Goal: Task Accomplishment & Management: Complete application form

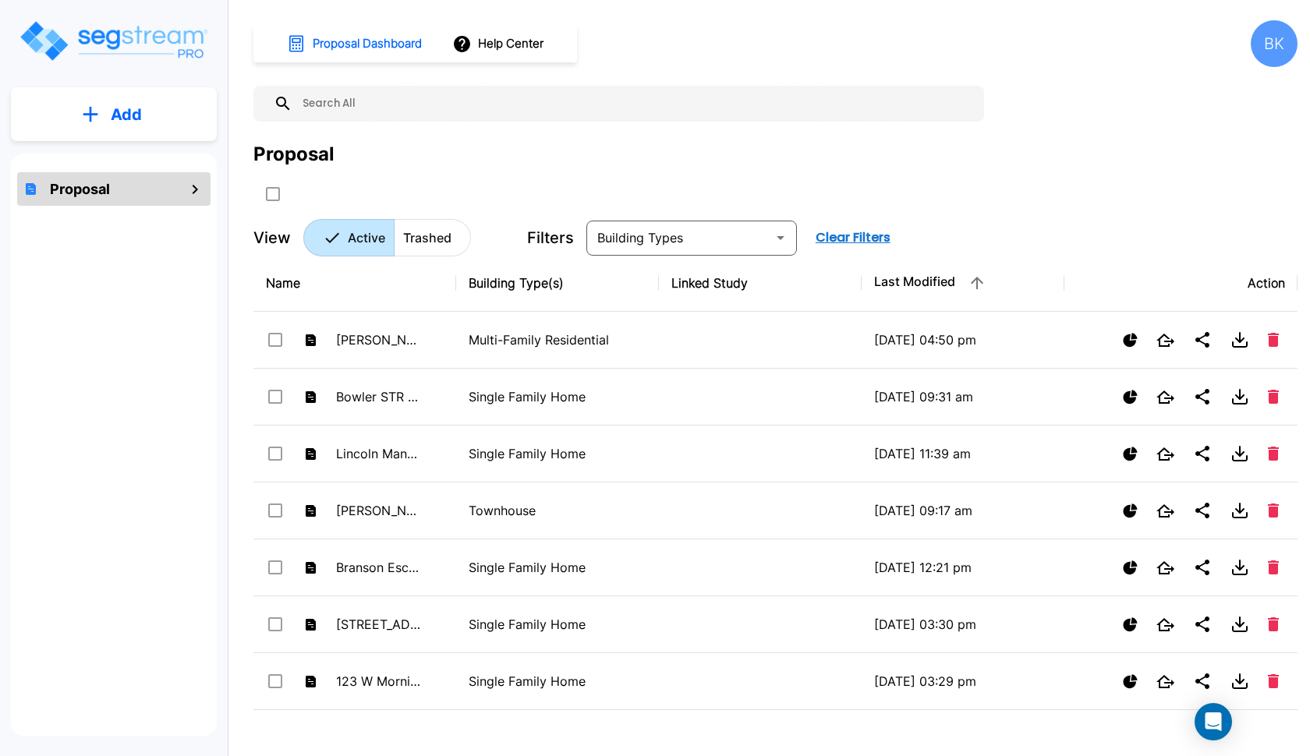
click at [113, 108] on p "Add" at bounding box center [126, 114] width 31 height 23
click at [109, 157] on p "Add Proposal" at bounding box center [123, 157] width 80 height 19
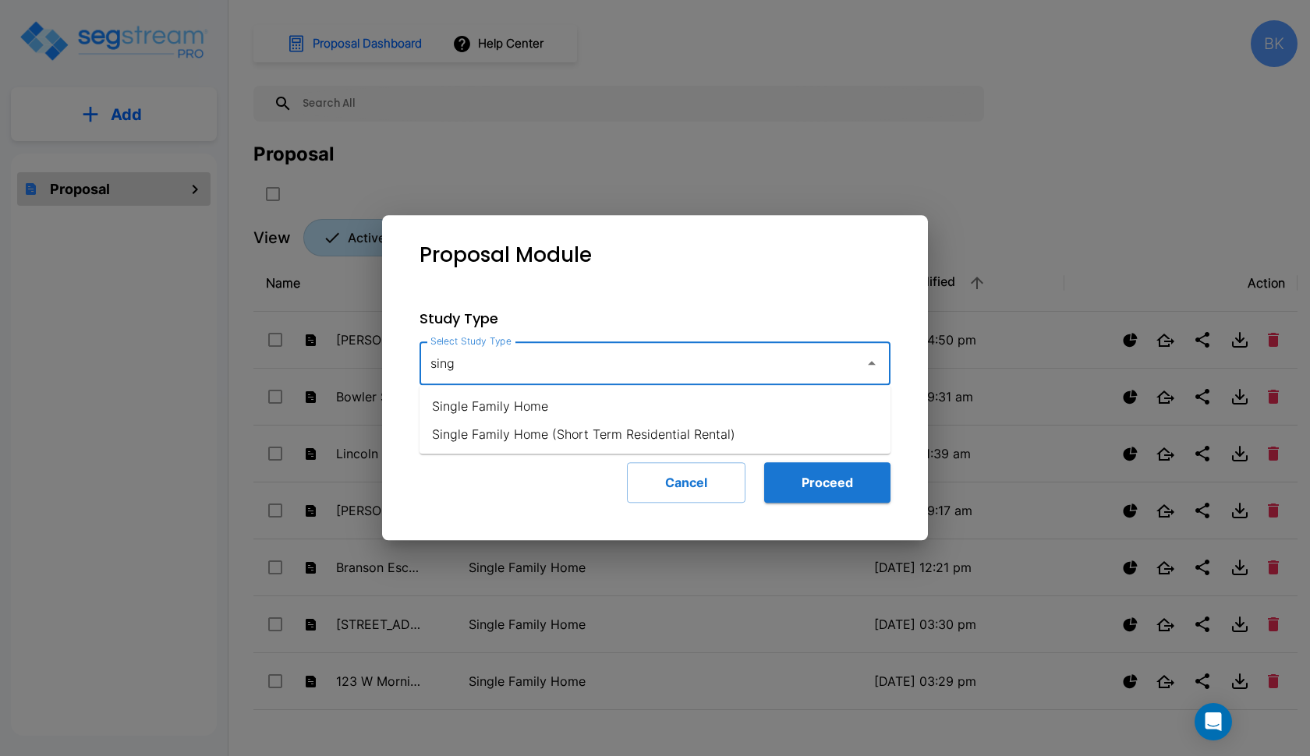
click at [501, 406] on li "Single Family Home" at bounding box center [654, 406] width 471 height 28
type input "Single Family Home"
click at [809, 469] on button "Proceed" at bounding box center [827, 482] width 126 height 41
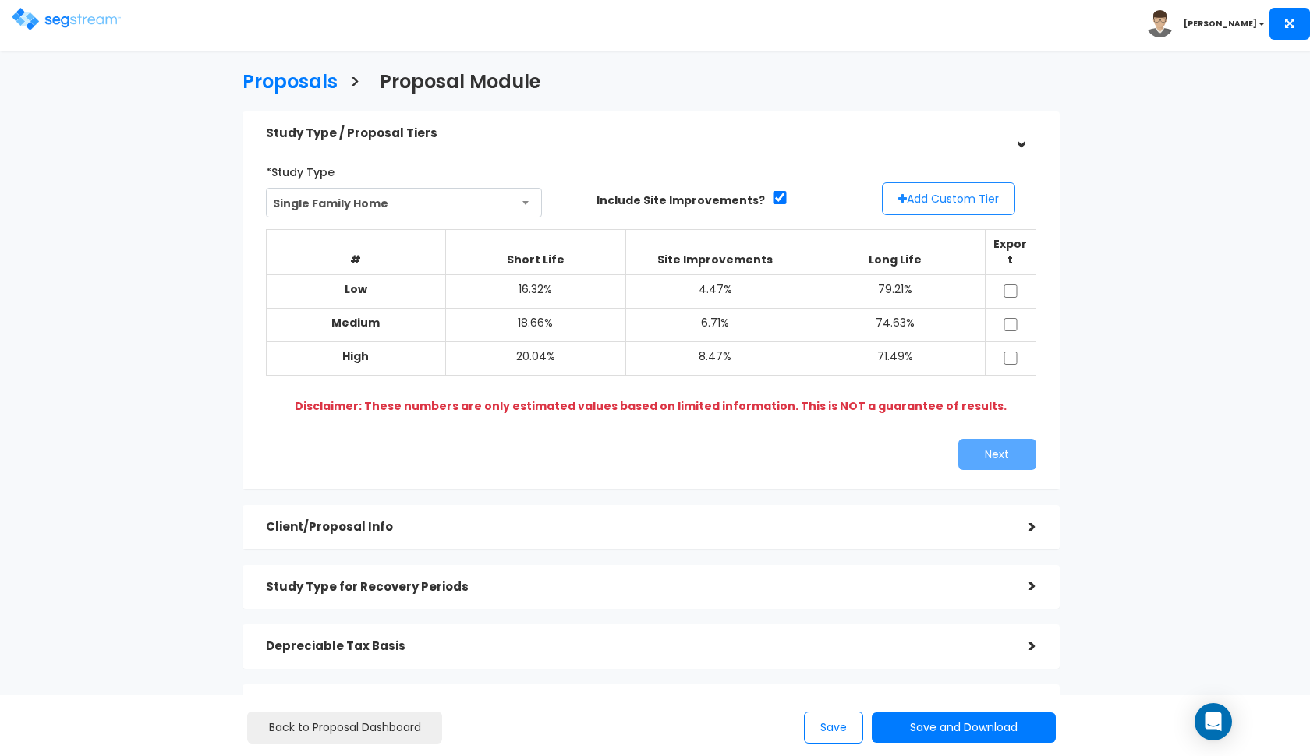
click at [929, 189] on button "Add Custom Tier" at bounding box center [948, 198] width 133 height 33
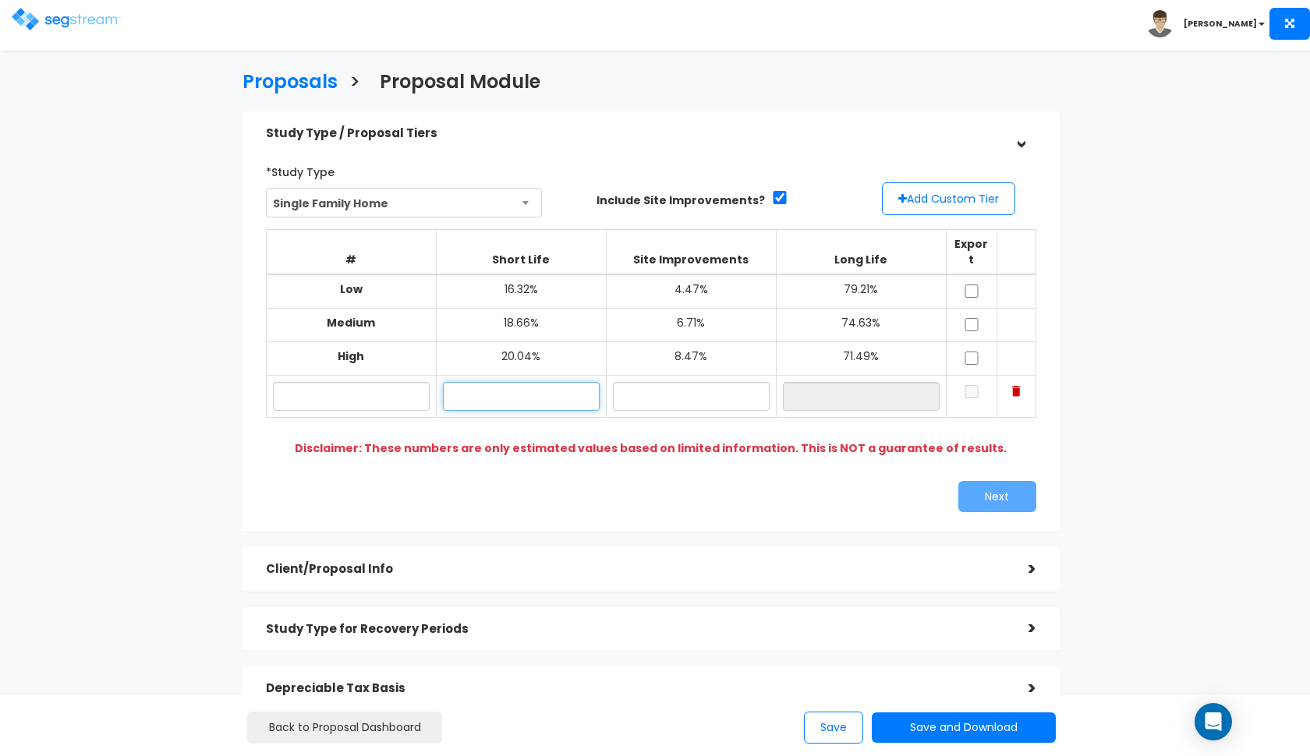
click at [499, 382] on input "text" at bounding box center [521, 396] width 157 height 29
type input "18.97%"
type input "7.70%"
type input "73.33%"
click at [328, 383] on input "text" at bounding box center [351, 396] width 157 height 29
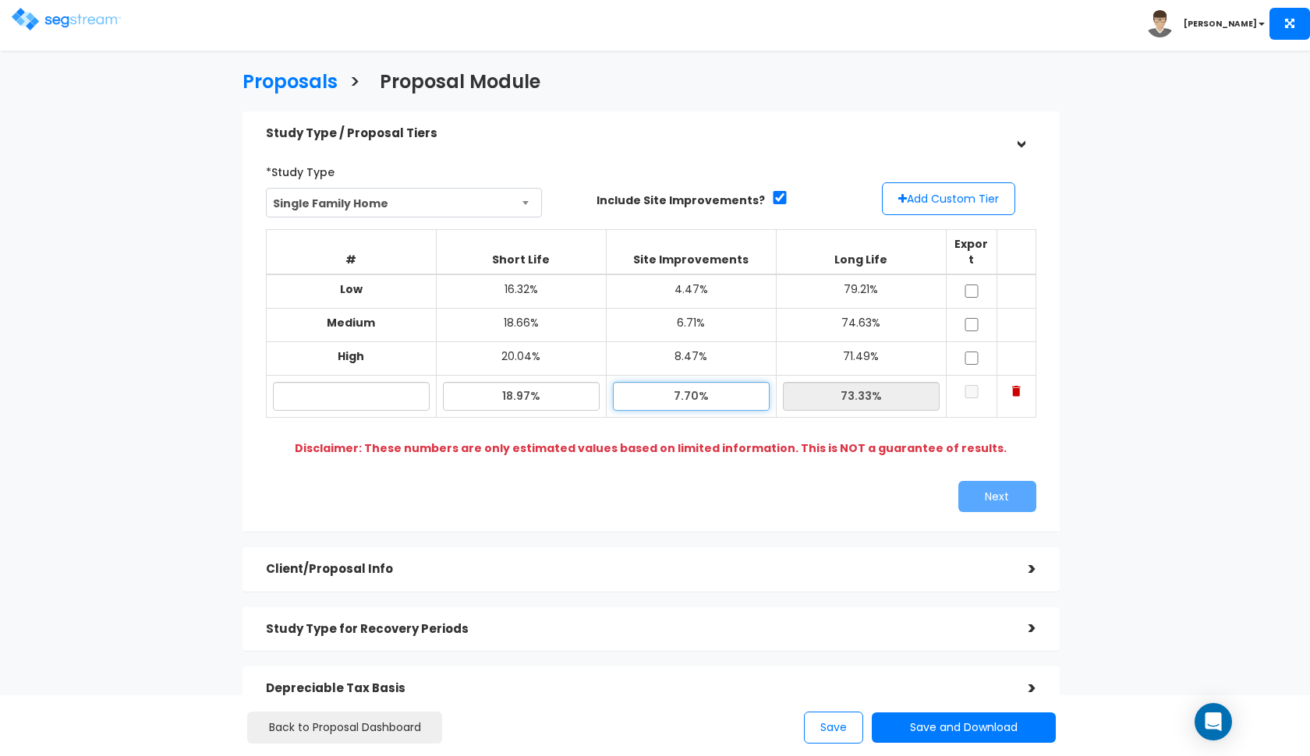
drag, startPoint x: 693, startPoint y: 379, endPoint x: 659, endPoint y: 379, distance: 34.3
click at [659, 382] on input "7.70%" at bounding box center [691, 396] width 157 height 29
type input "6.86%"
type input "74.17%"
click at [592, 457] on div "*Study Type Single Family Home Assisted/Senior Living Auto Repair Shop Auto Dea…" at bounding box center [651, 335] width 794 height 369
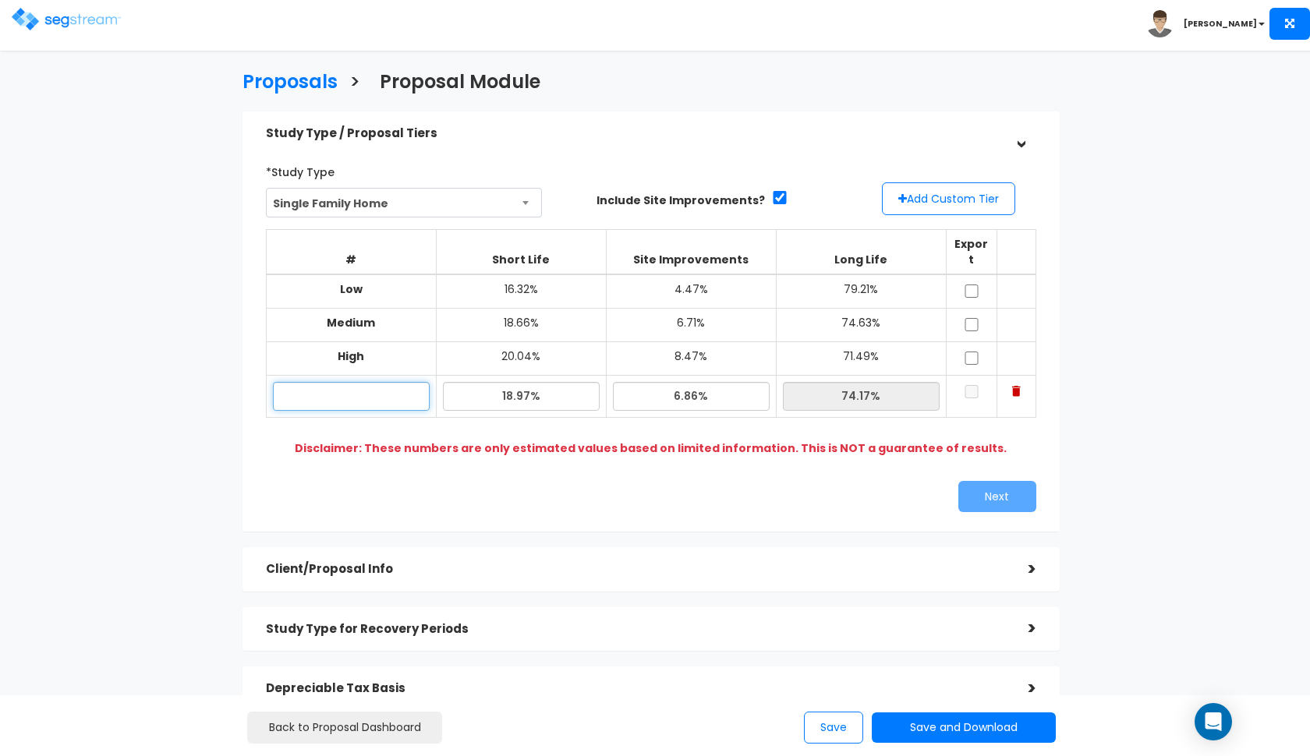
click at [381, 383] on input "text" at bounding box center [351, 396] width 157 height 29
type input "3366 Ensenada Dr"
click at [1008, 517] on div "Study Type / Proposal Tiers > *Study Type Single Family Home Assisted/Senior Li…" at bounding box center [650, 471] width 817 height 719
click at [1008, 507] on div "*Study Type Single Family Home Assisted/Senior Living Auto Repair Shop Auto Dea…" at bounding box center [650, 336] width 817 height 392
click at [968, 285] on input "checkbox" at bounding box center [972, 291] width 16 height 13
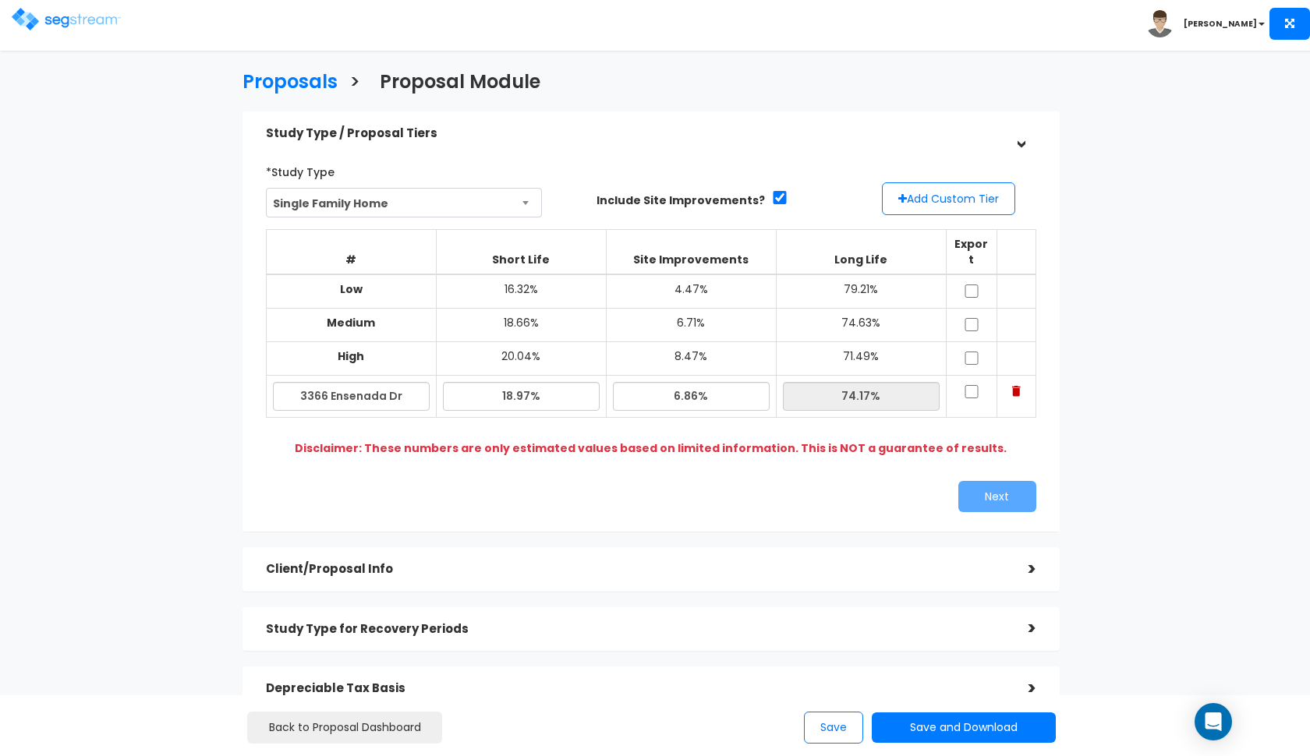
checkbox input "true"
click at [968, 318] on input "checkbox" at bounding box center [972, 324] width 16 height 13
checkbox input "true"
click at [968, 352] on input "checkbox" at bounding box center [972, 358] width 16 height 13
checkbox input "true"
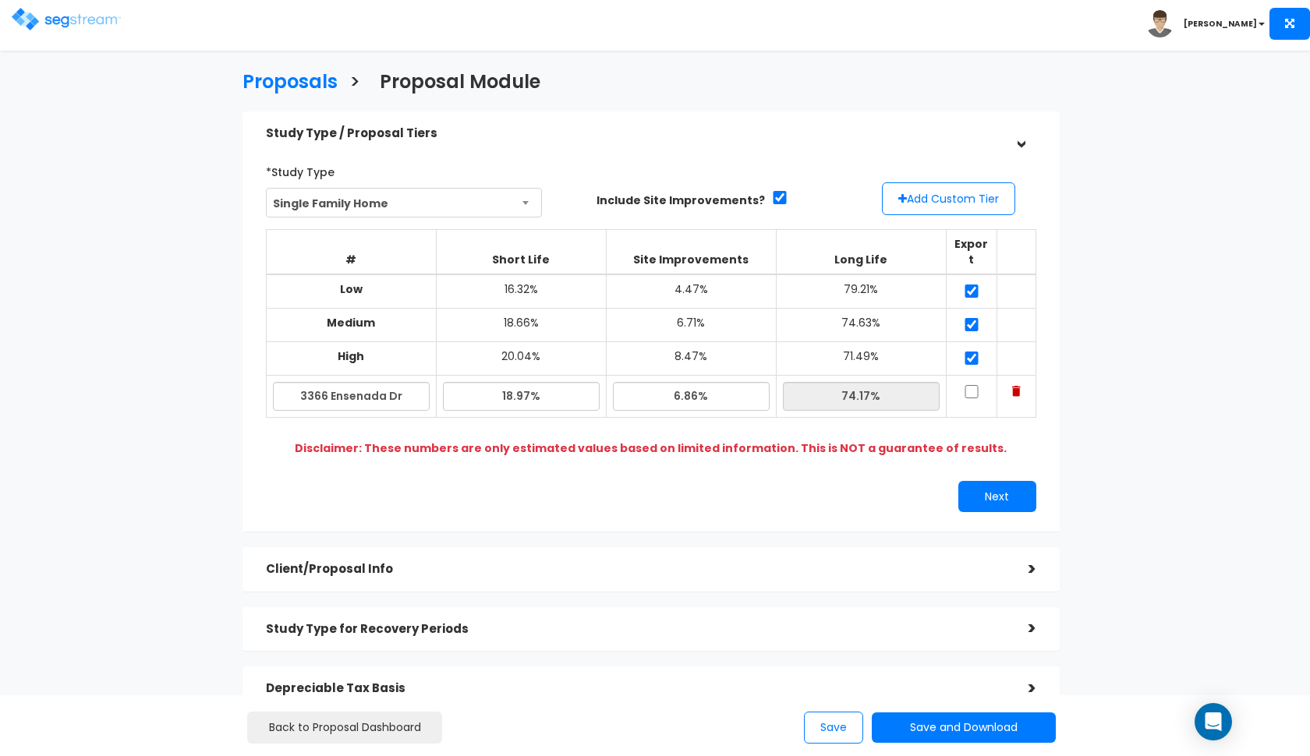
click at [968, 385] on input "checkbox" at bounding box center [972, 391] width 16 height 13
checkbox input "true"
click at [981, 484] on button "Next" at bounding box center [997, 496] width 78 height 31
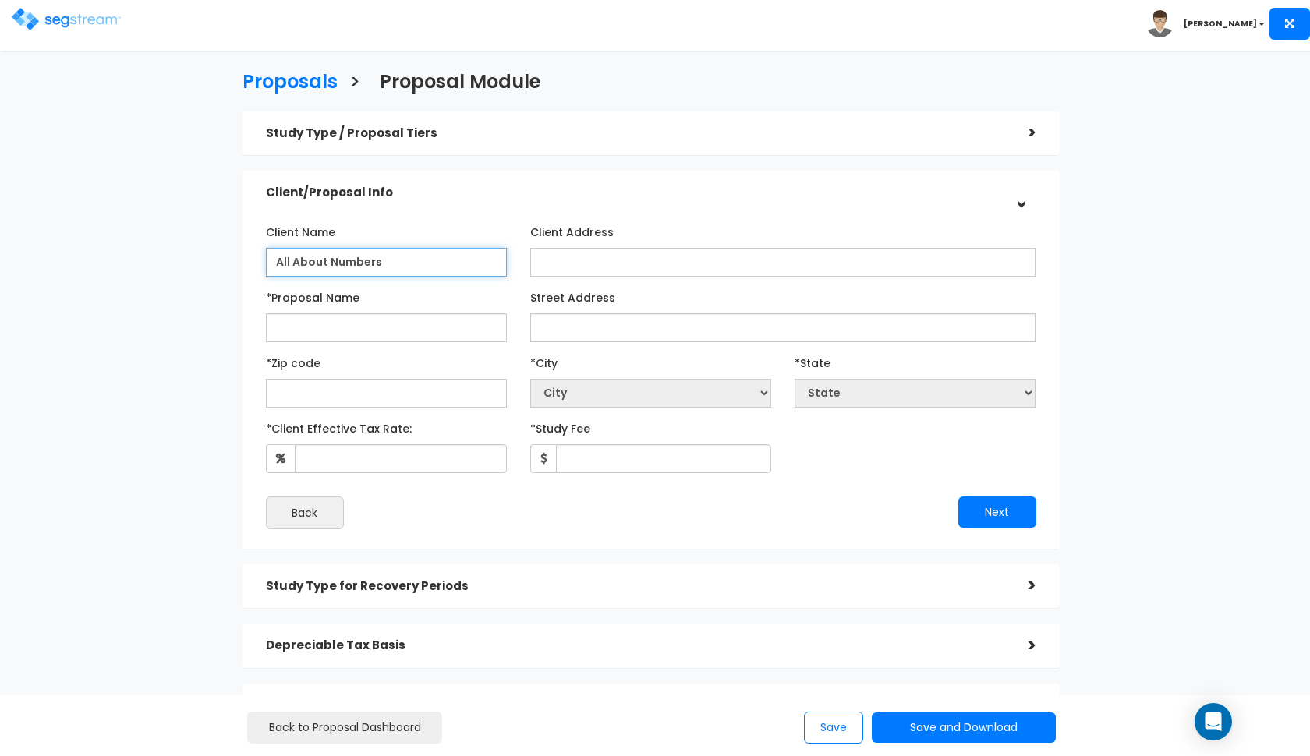
type input "All About Numbers"
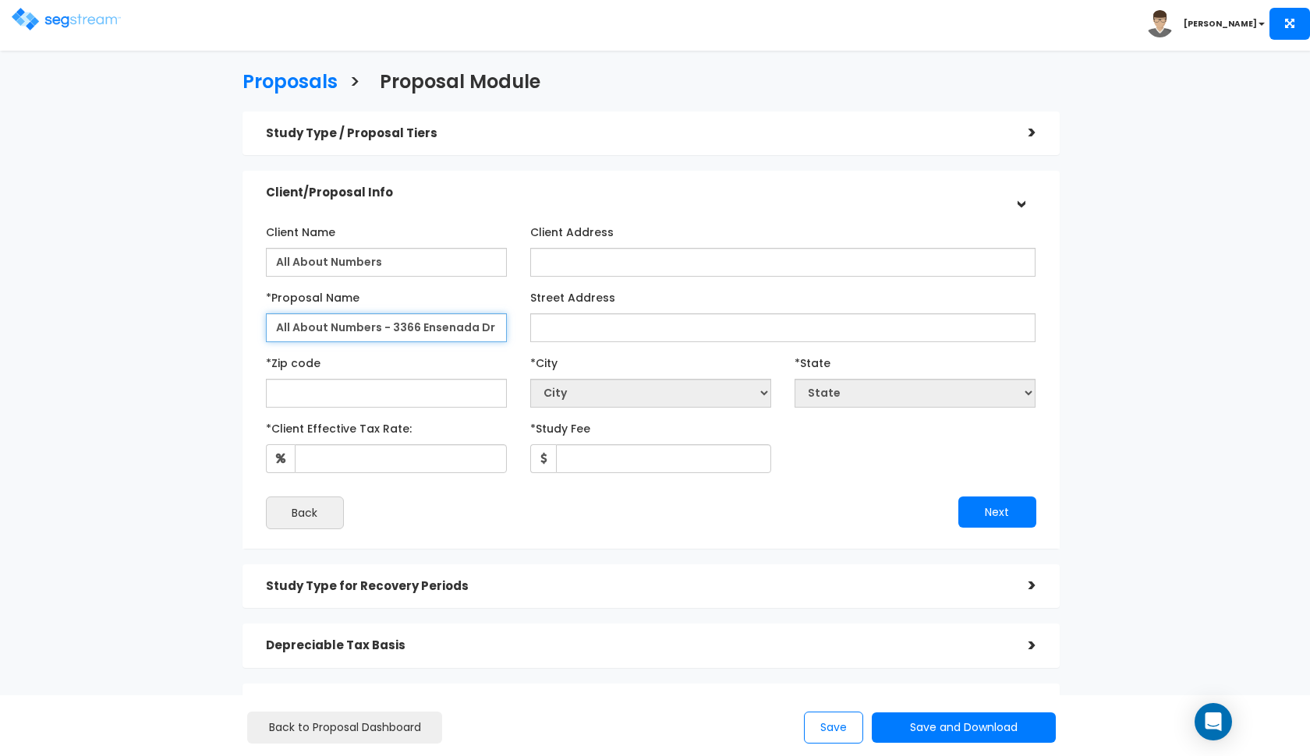
type input "All About Numbers - 3366 Ensenada Dr"
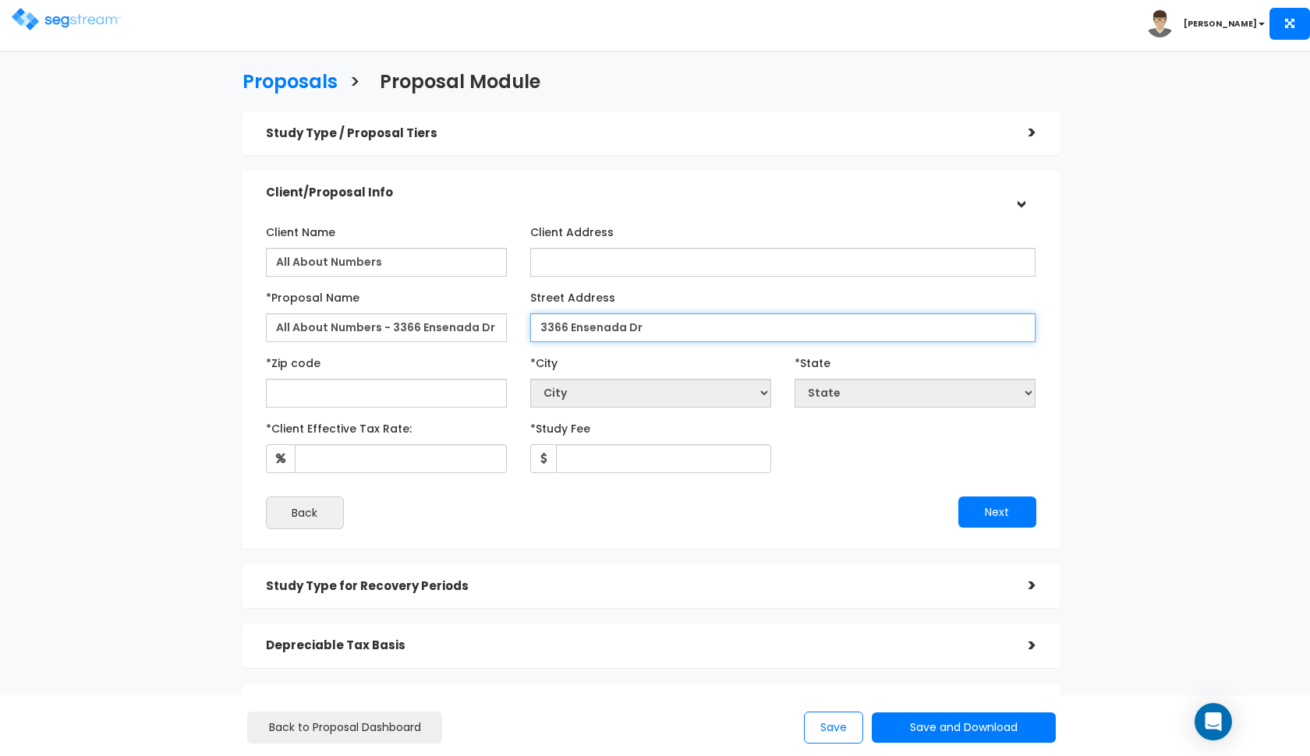
type input "3366 Ensenada Dr"
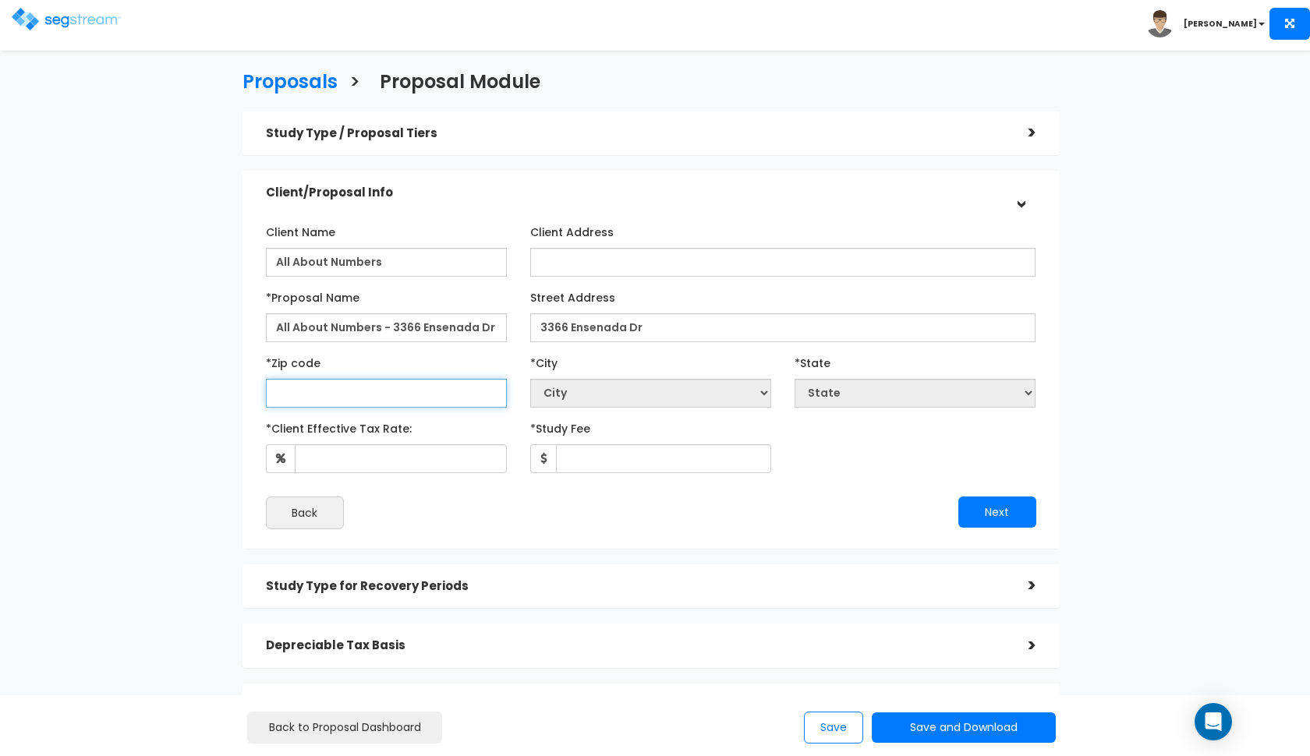
select select "National Average"
type input "94"
select select "CA"
type input "94583"
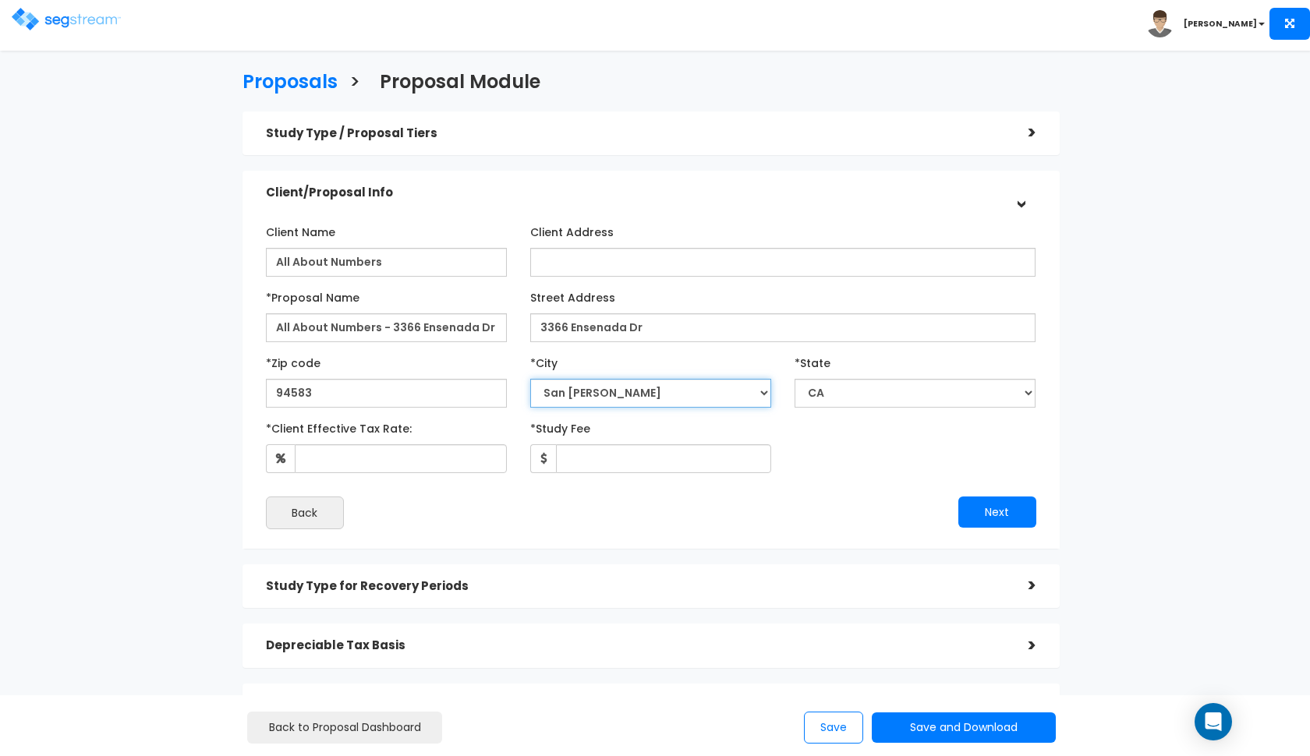
select select "San Ramon"
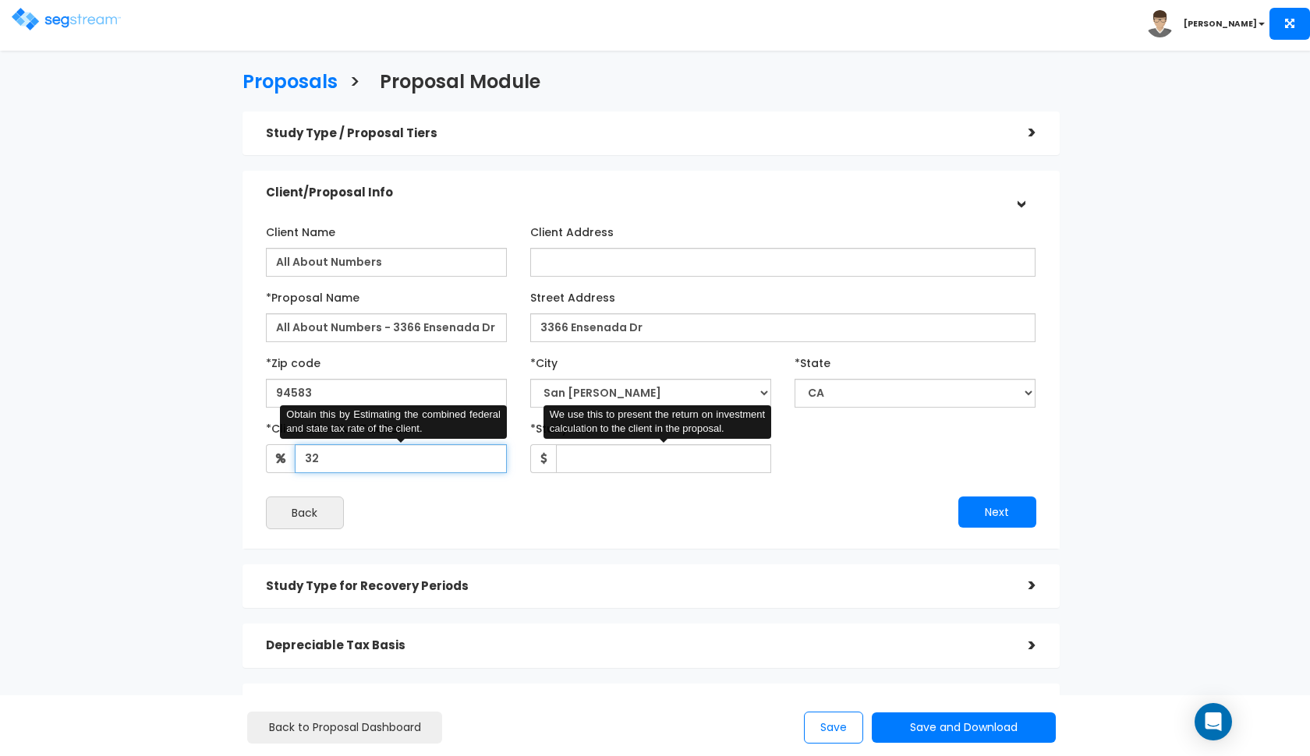
type input "32"
click at [594, 451] on input "*Study Fee" at bounding box center [663, 458] width 215 height 29
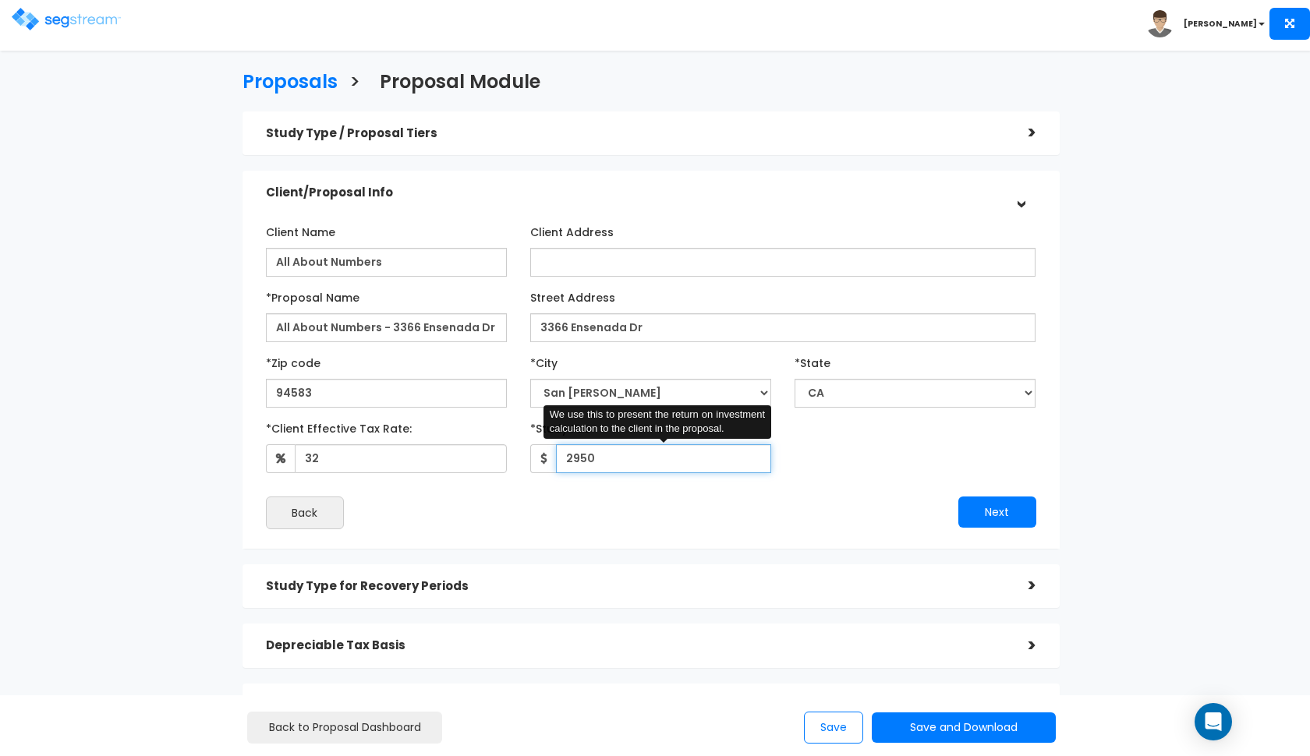
type input "2,950"
click at [785, 528] on div "Client Name All About Numbers Client Address *Proposal Name Street Address 94583" at bounding box center [651, 374] width 794 height 326
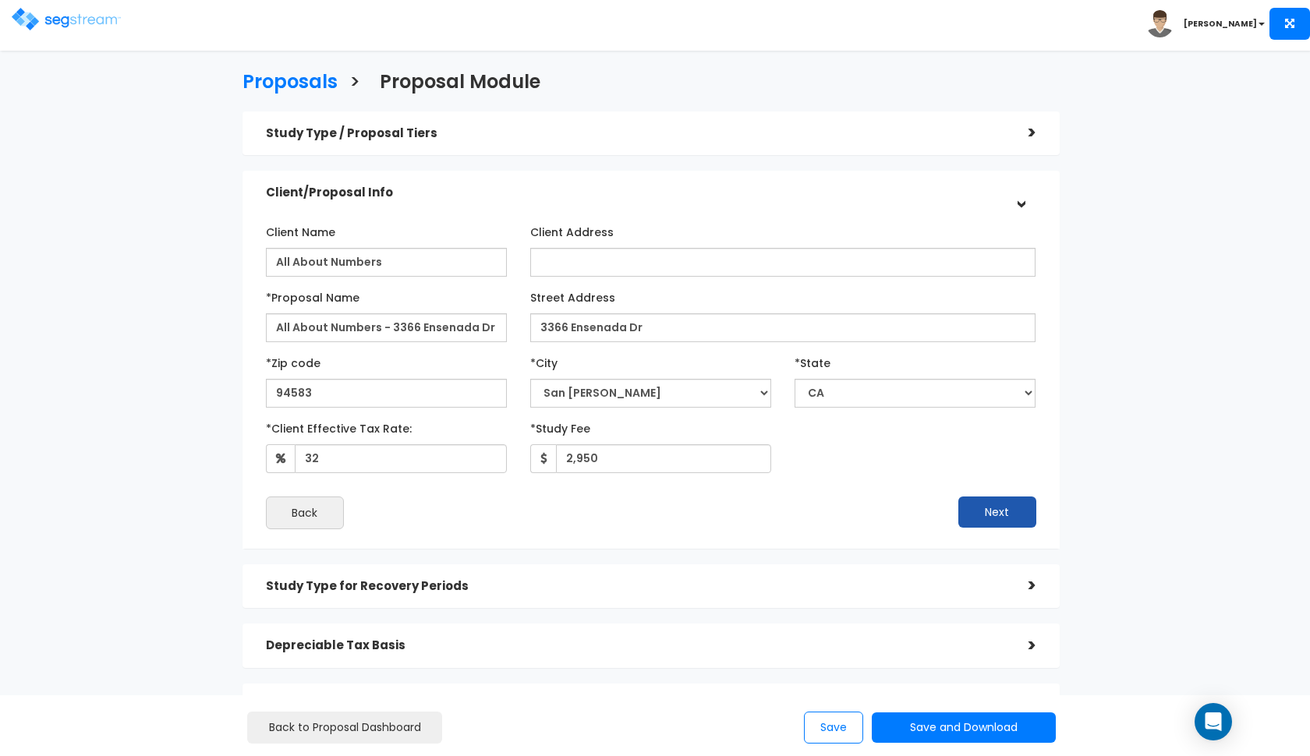
click at [1022, 518] on button "Next" at bounding box center [997, 512] width 78 height 31
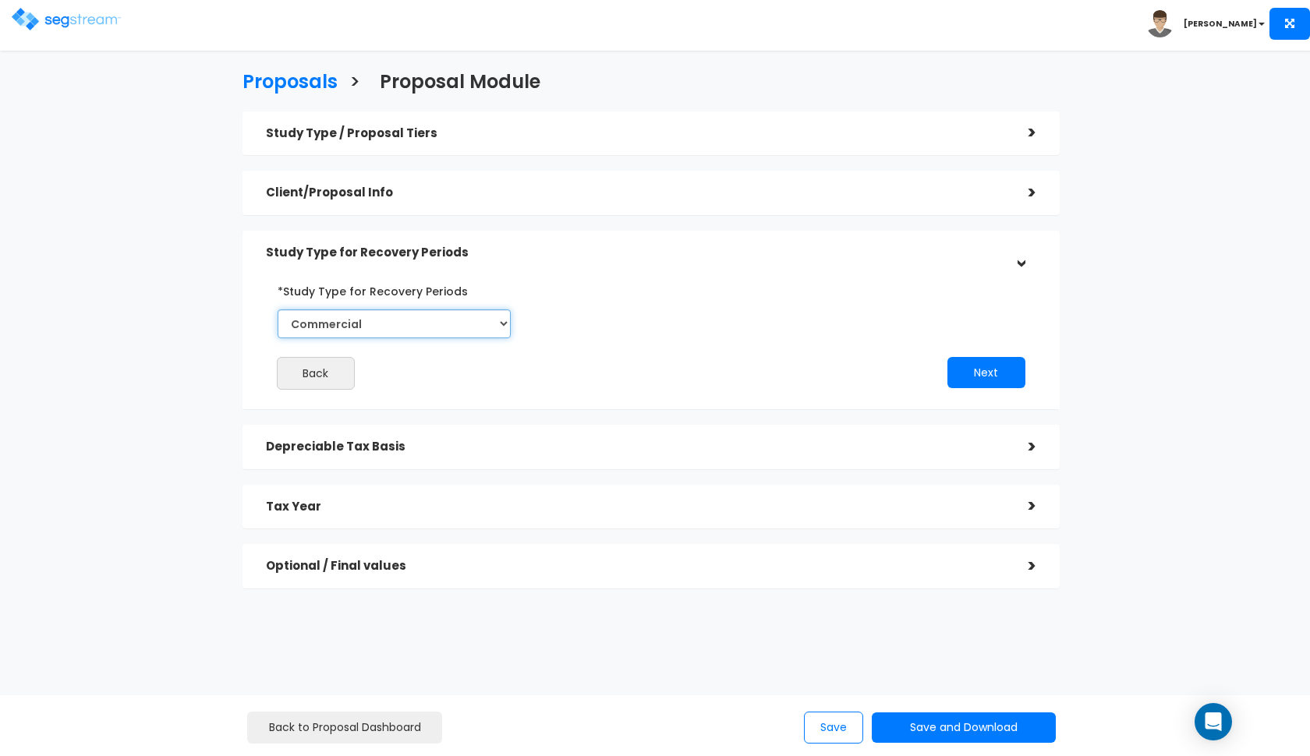
select select "Residential"
click at [976, 369] on button "Next" at bounding box center [986, 372] width 78 height 31
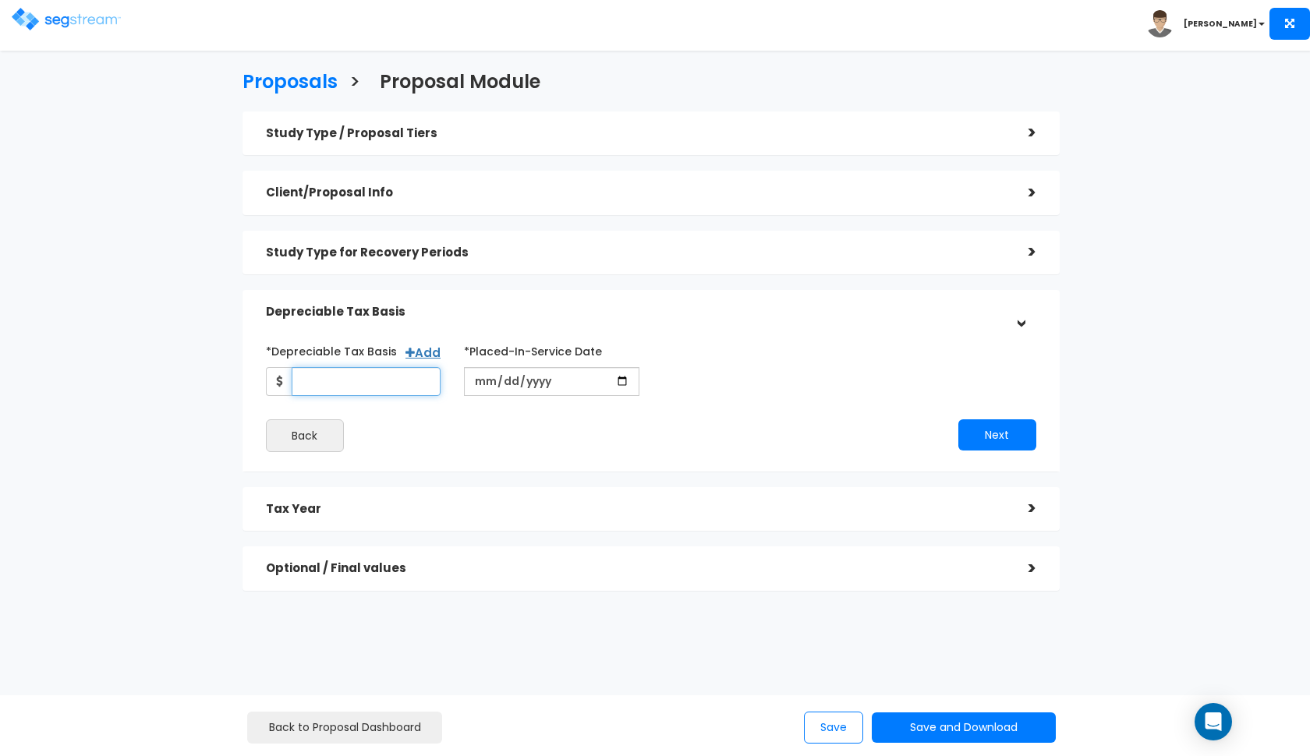
click at [374, 374] on input "*Depreciable Tax Basis" at bounding box center [367, 381] width 150 height 29
type input "858,450"
click at [480, 382] on input "date" at bounding box center [551, 381] width 175 height 29
type input "0002-08-08"
type input "2025-08-08"
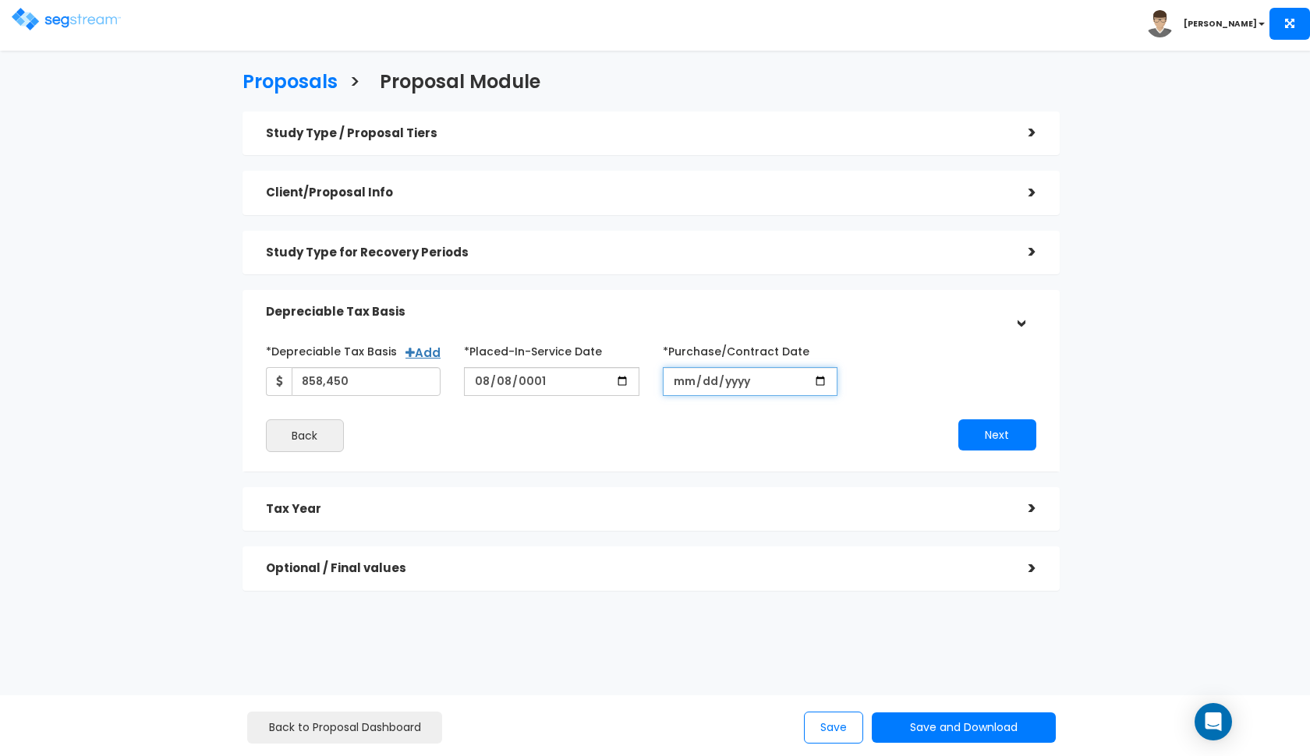
click at [680, 387] on input "*Purchase/Contract Date" at bounding box center [750, 381] width 175 height 29
type input "2025-08-08"
click at [978, 432] on button "Next" at bounding box center [997, 434] width 78 height 31
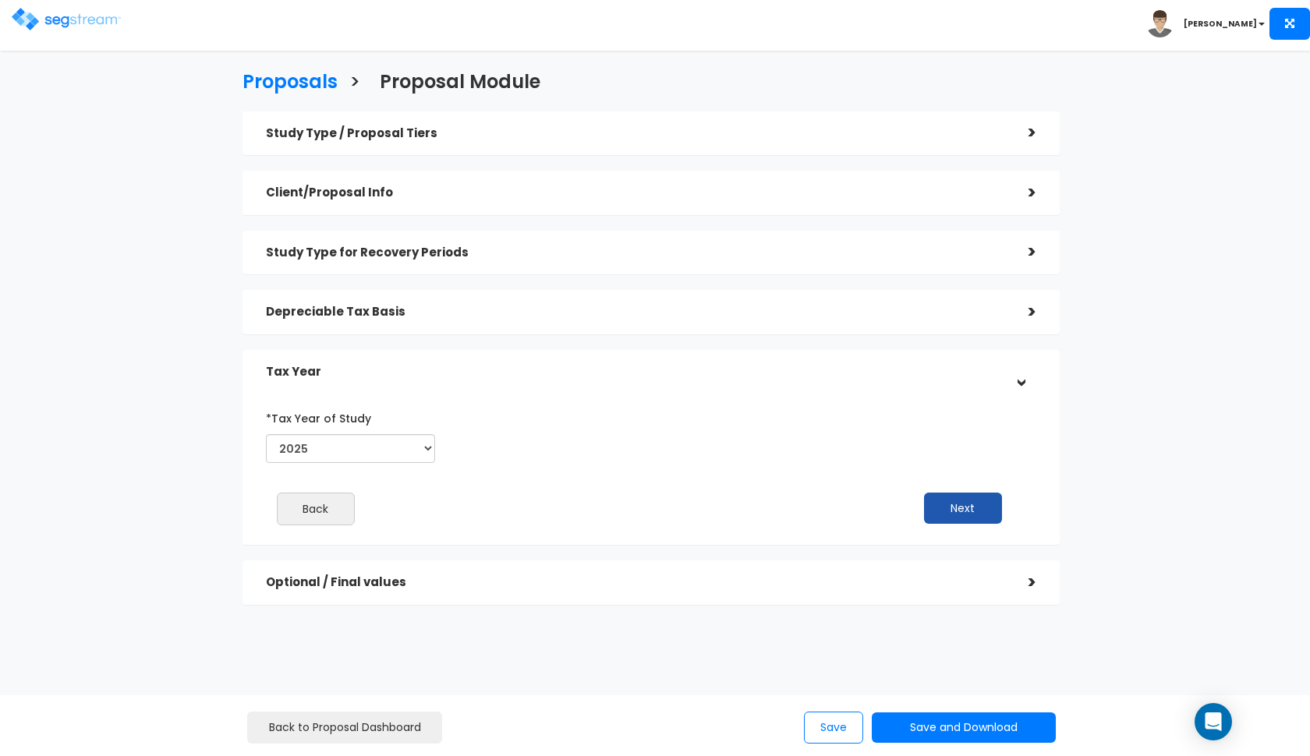
click at [961, 515] on button "Next" at bounding box center [963, 508] width 78 height 31
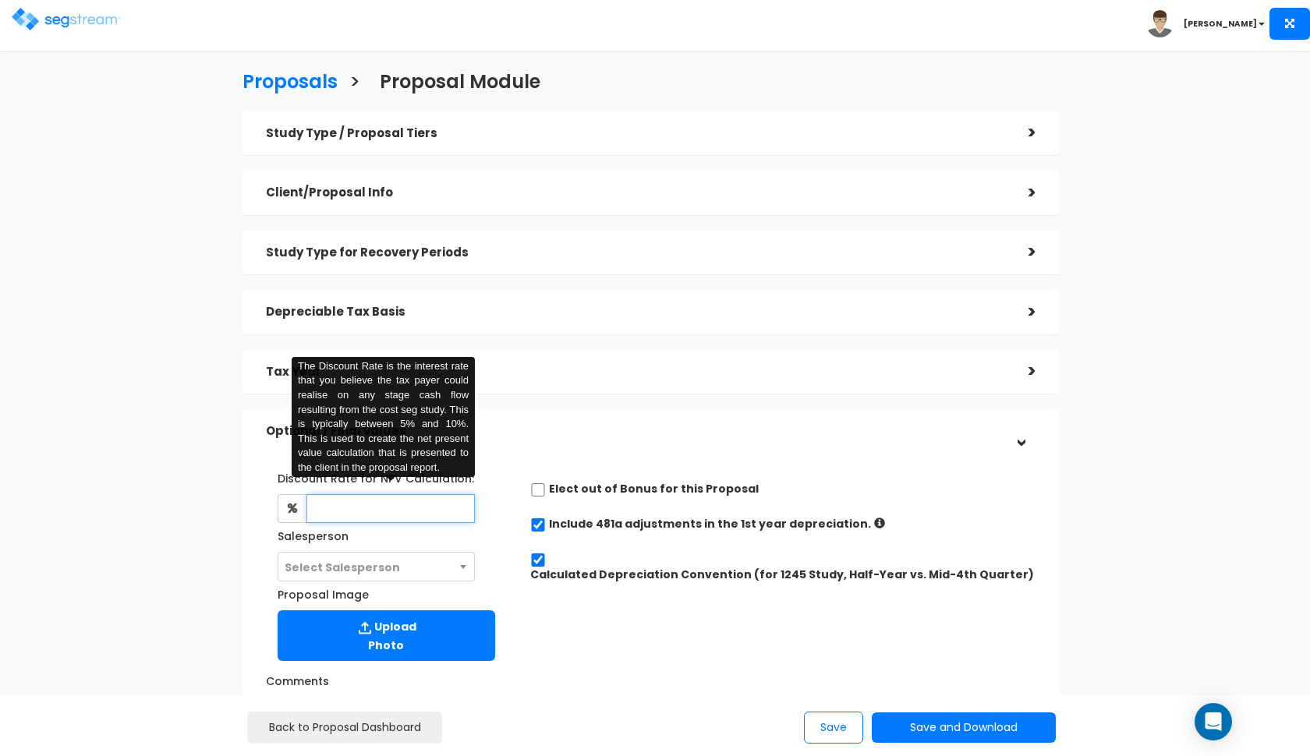
click at [370, 509] on input "text" at bounding box center [390, 508] width 169 height 29
type input "8"
click at [321, 568] on span "Select Salesperson" at bounding box center [342, 568] width 115 height 16
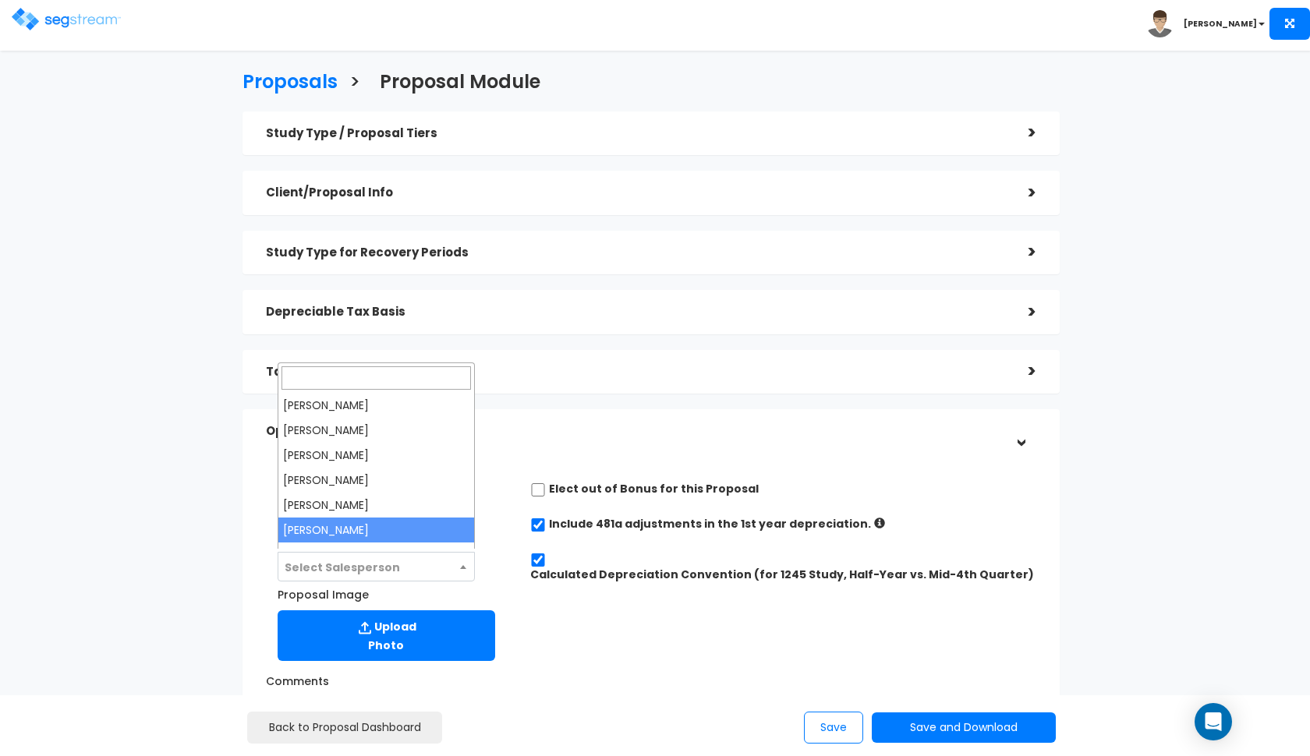
select select "190"
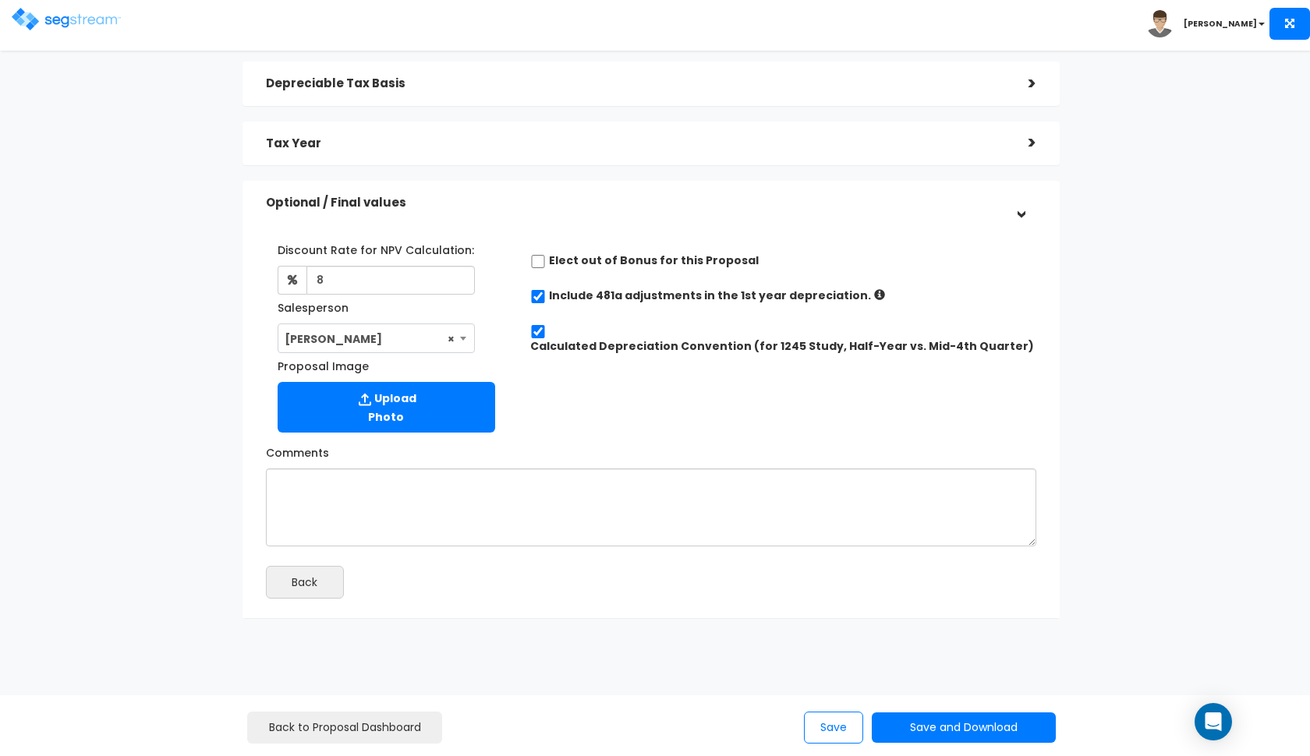
scroll to position [227, 0]
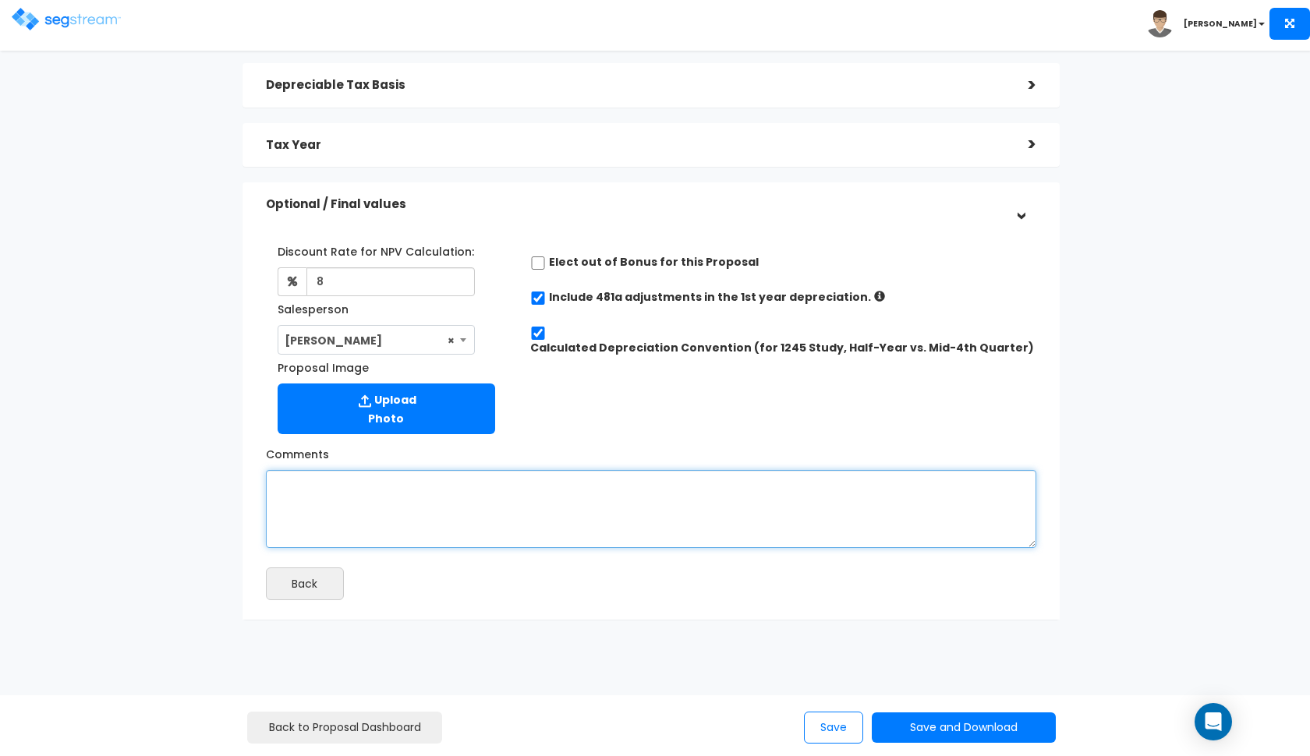
click at [672, 508] on textarea "Comments" at bounding box center [651, 509] width 770 height 78
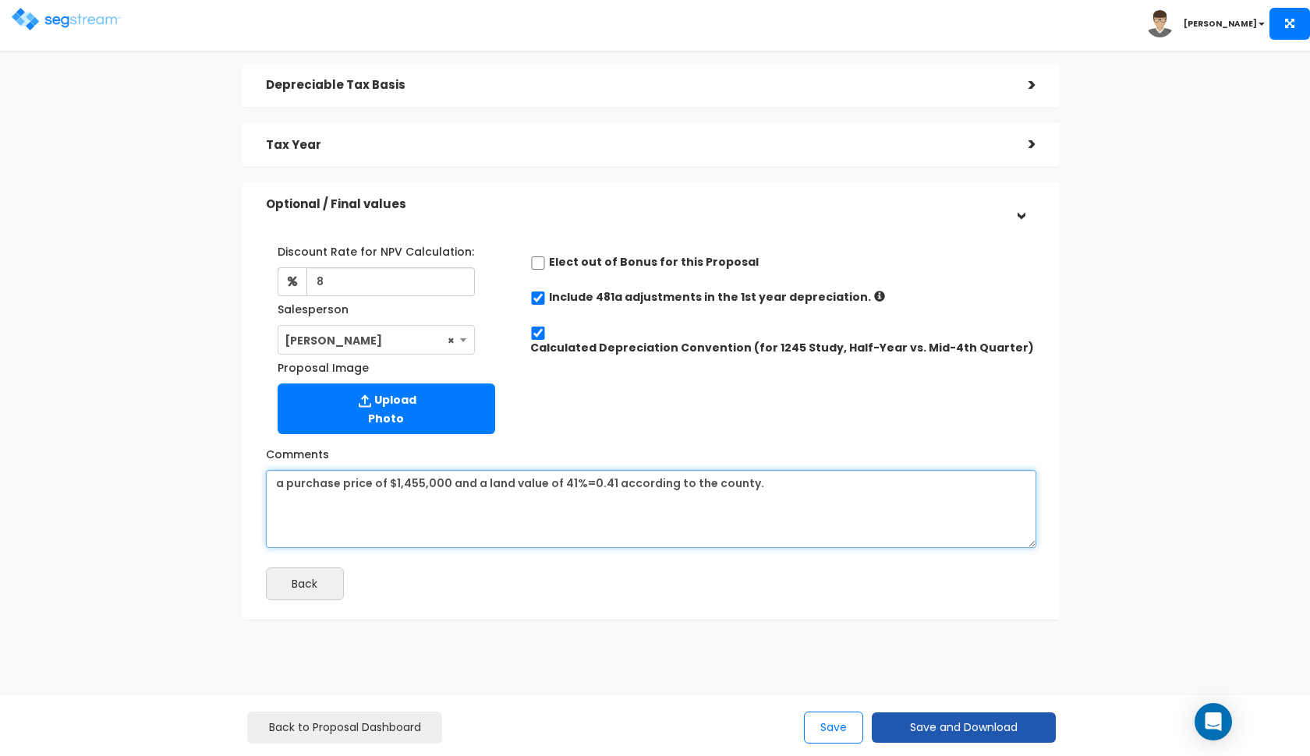
type textarea "a purchase price of $1,455,000 and a land value of 41%=0.41 according to the co…"
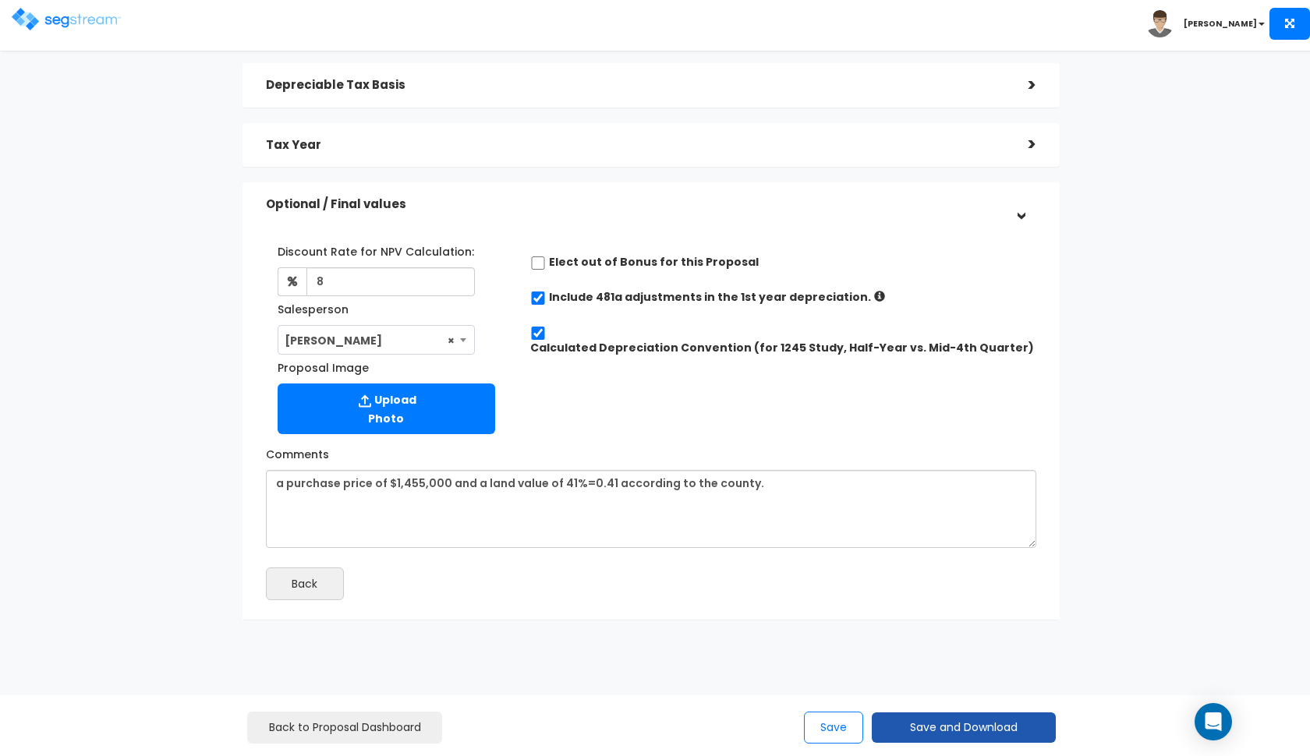
click at [997, 727] on button "Save and Download" at bounding box center [964, 728] width 184 height 30
click at [1035, 654] on link "Custom Proposal" at bounding box center [1003, 648] width 244 height 36
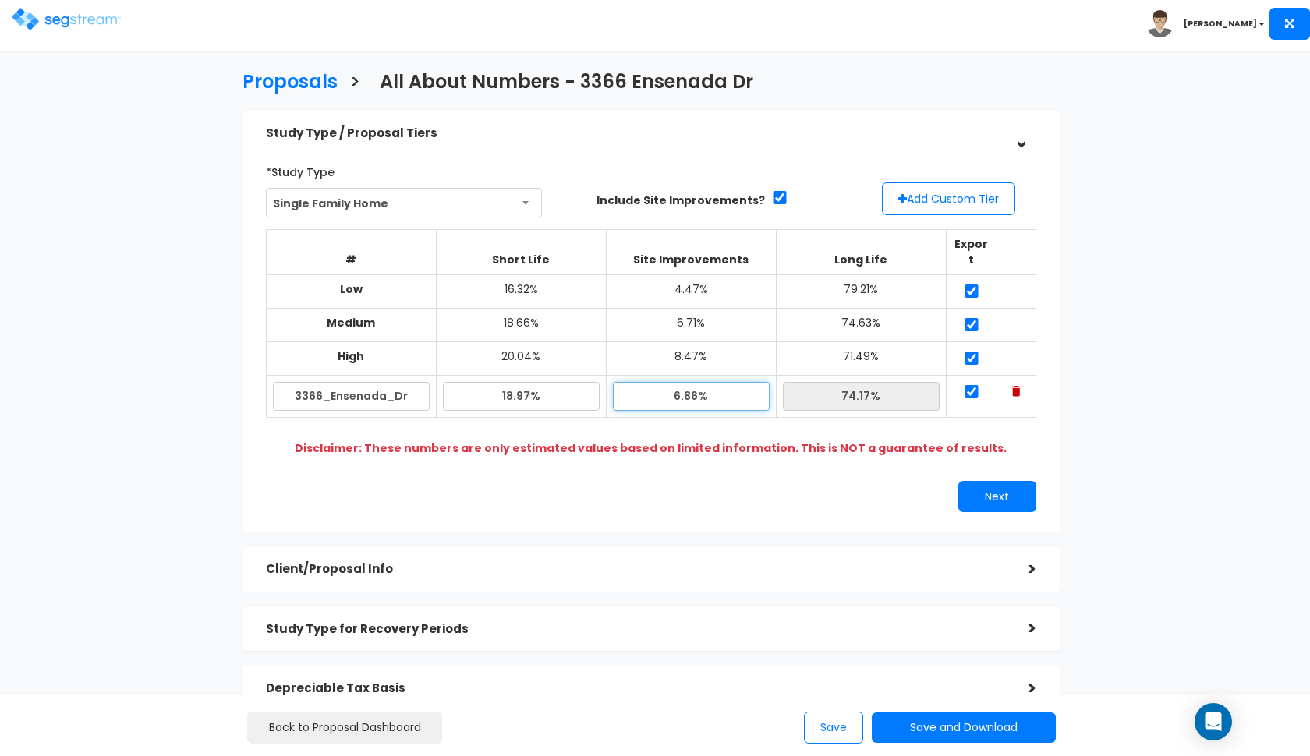
click at [681, 382] on input "6.86%" at bounding box center [691, 396] width 157 height 29
type input "7.40%"
type input "73.63%"
click at [621, 481] on div "Next" at bounding box center [651, 496] width 794 height 31
click at [969, 481] on button "Next" at bounding box center [997, 496] width 78 height 31
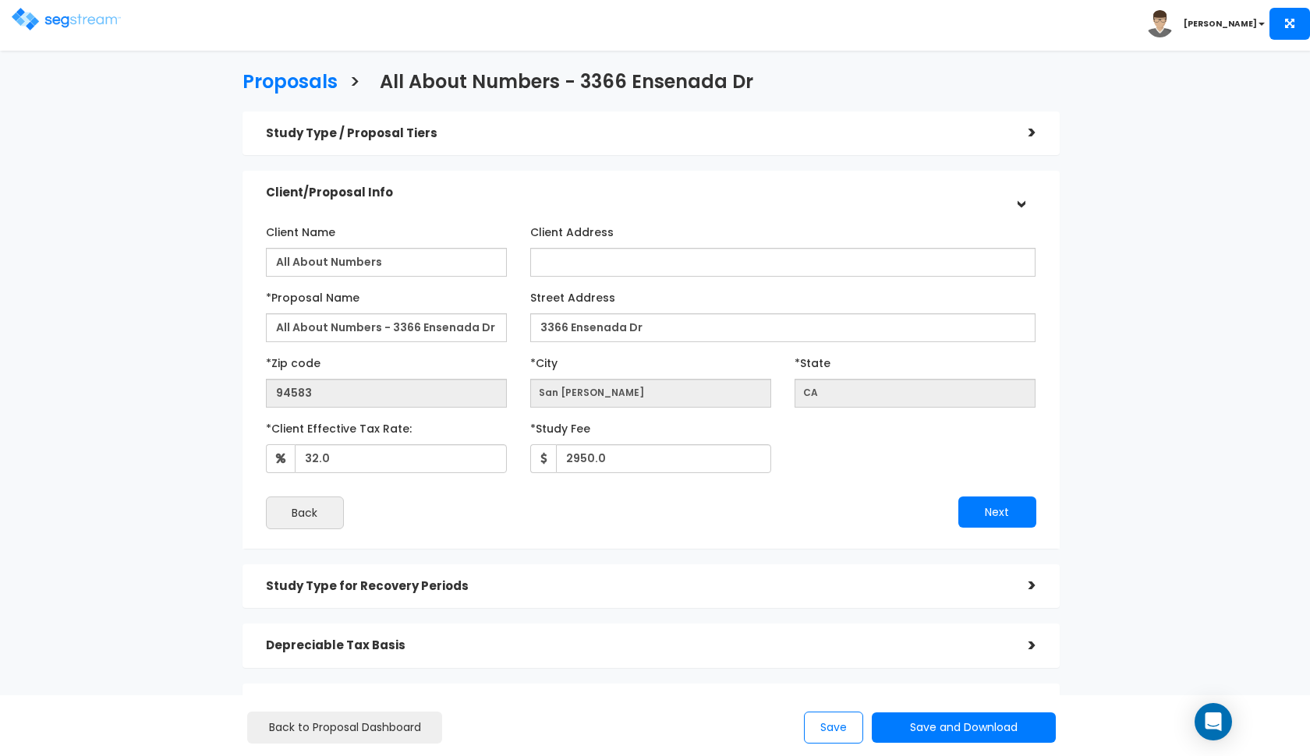
click at [830, 133] on h5 "Study Type / Proposal Tiers" at bounding box center [635, 133] width 739 height 13
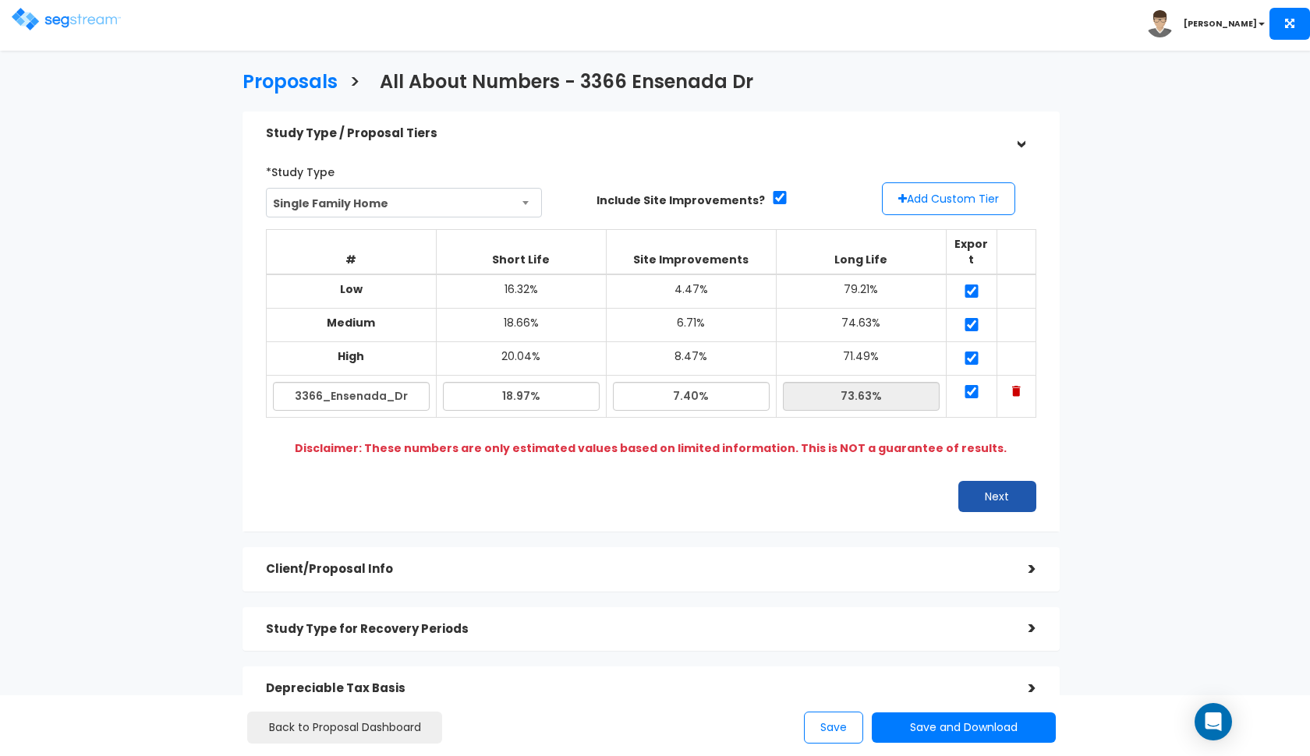
click at [963, 481] on button "Next" at bounding box center [997, 496] width 78 height 31
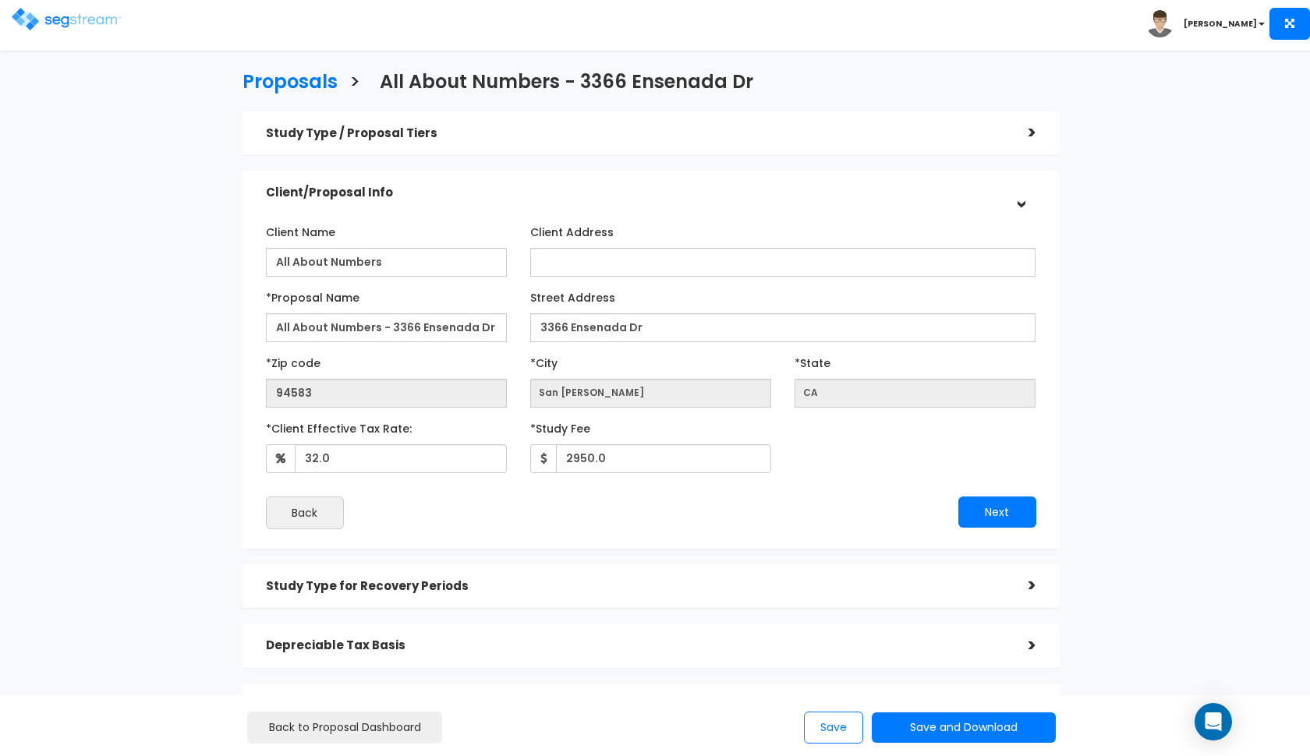
click at [779, 132] on h5 "Study Type / Proposal Tiers" at bounding box center [635, 133] width 739 height 13
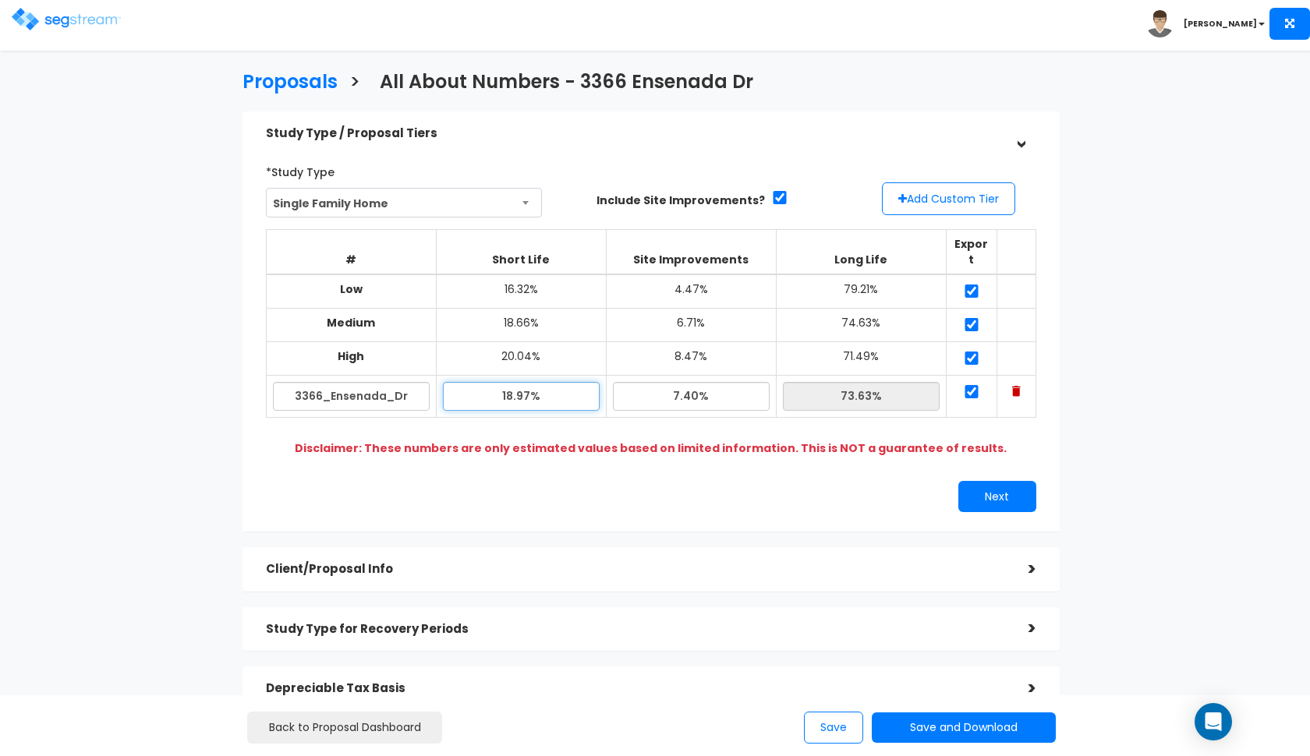
click at [512, 382] on input "18.97%" at bounding box center [521, 396] width 157 height 29
type input "18.90%"
type input "73.70%"
click at [589, 481] on div "Next" at bounding box center [651, 496] width 794 height 31
click at [982, 481] on button "Next" at bounding box center [997, 496] width 78 height 31
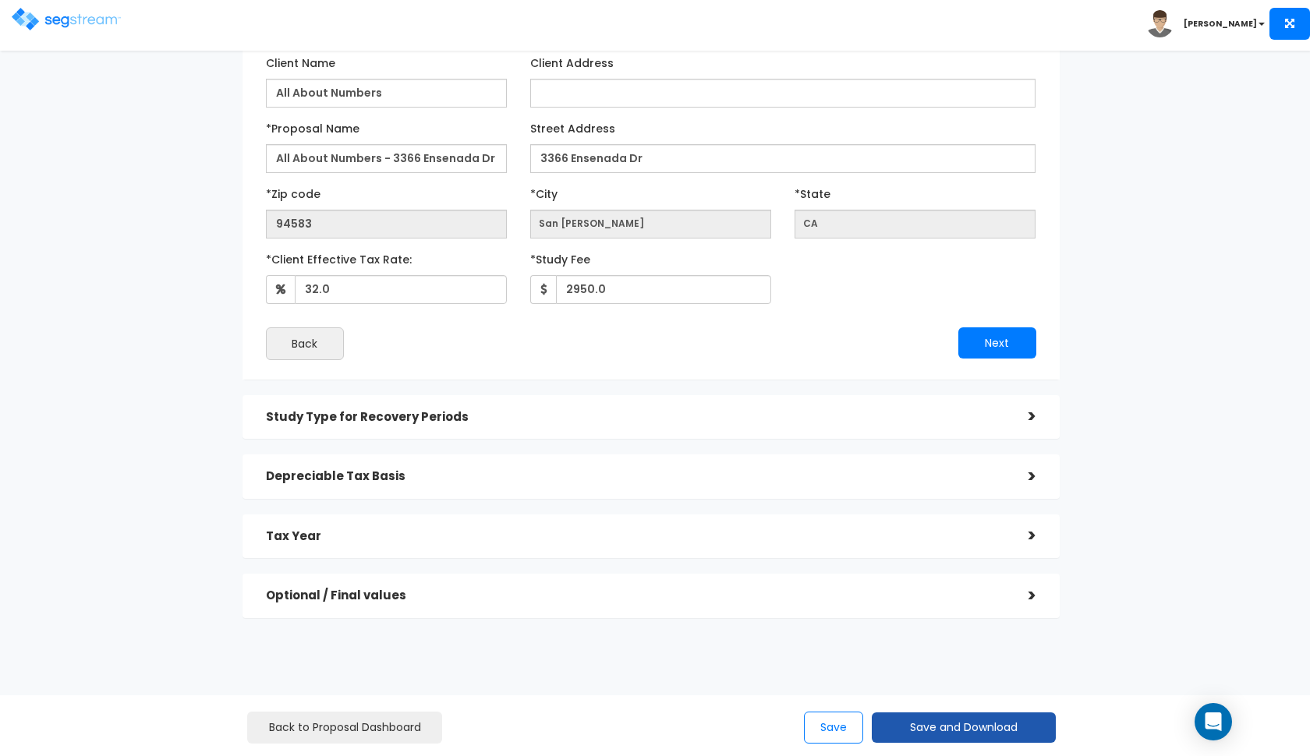
scroll to position [168, 0]
click at [898, 740] on button "Save and Download" at bounding box center [964, 728] width 184 height 30
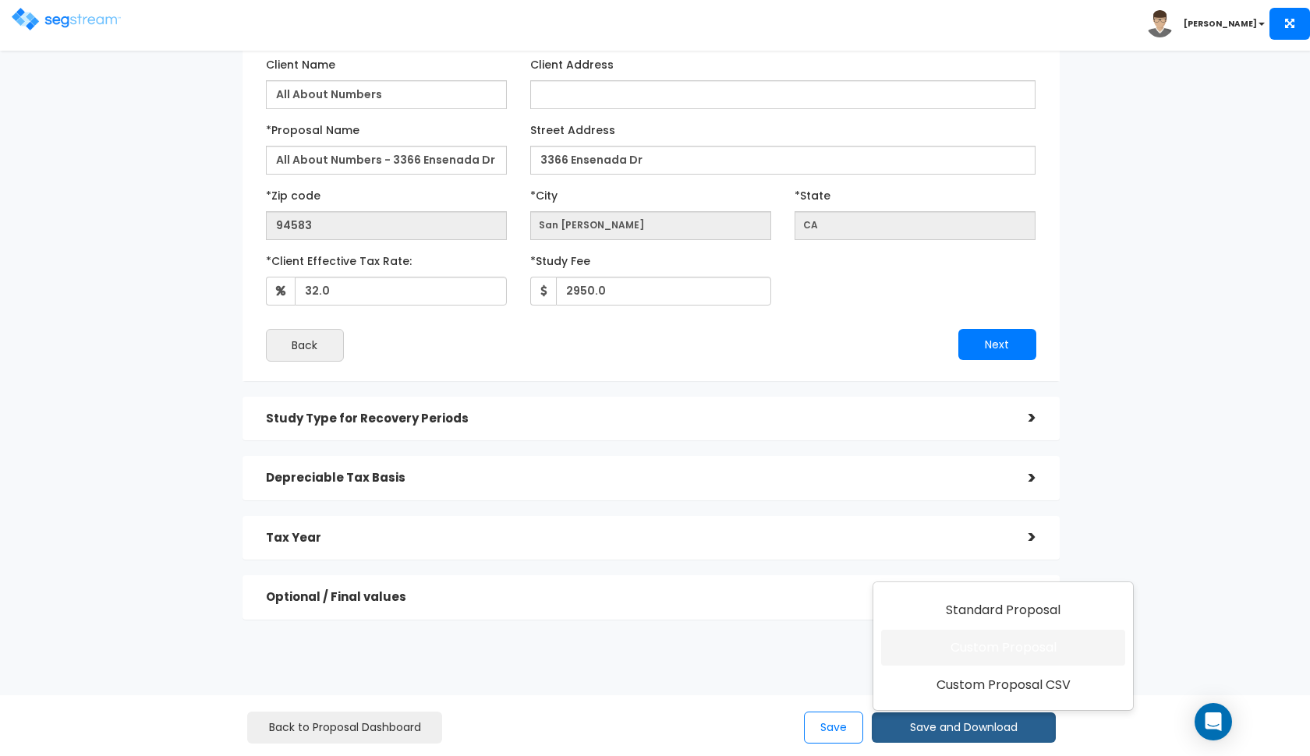
click at [971, 643] on link "Custom Proposal" at bounding box center [1003, 648] width 244 height 36
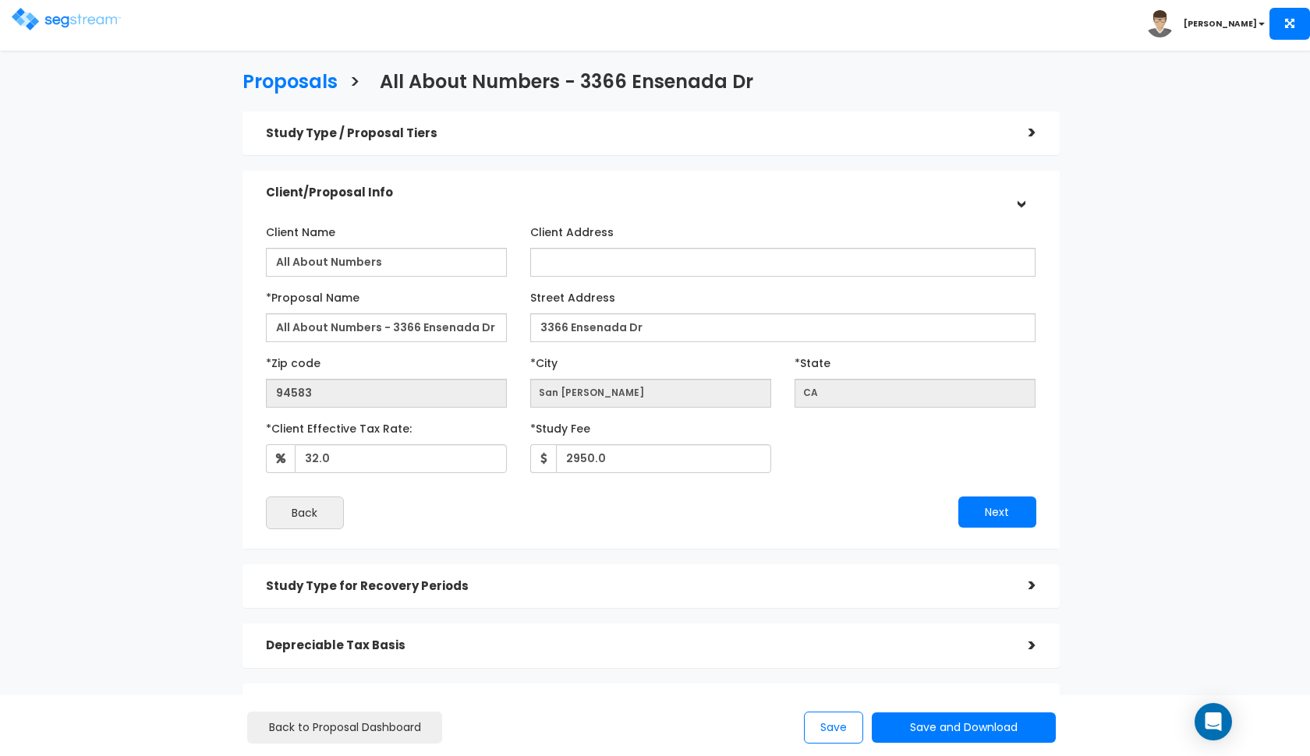
click at [53, 22] on img at bounding box center [66, 19] width 109 height 23
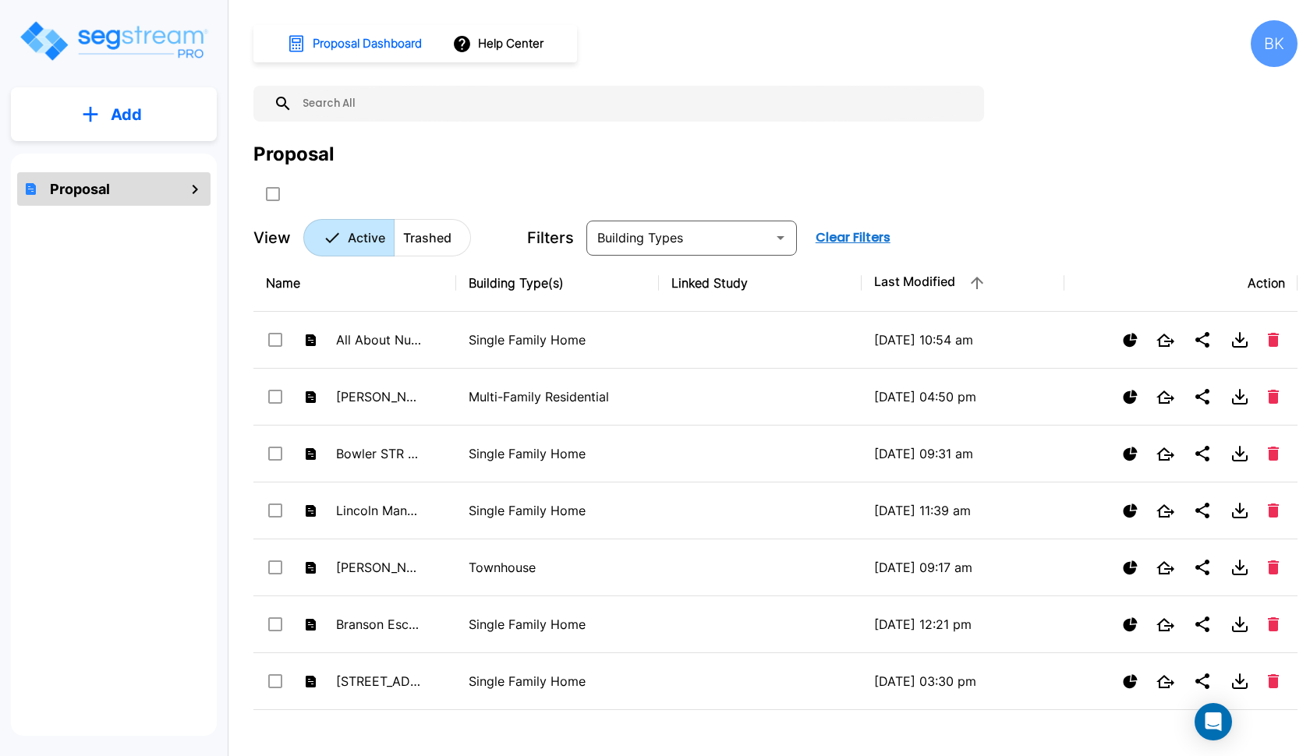
click at [130, 105] on p "Add" at bounding box center [126, 114] width 31 height 23
click at [129, 161] on p "Add Proposal" at bounding box center [123, 157] width 80 height 19
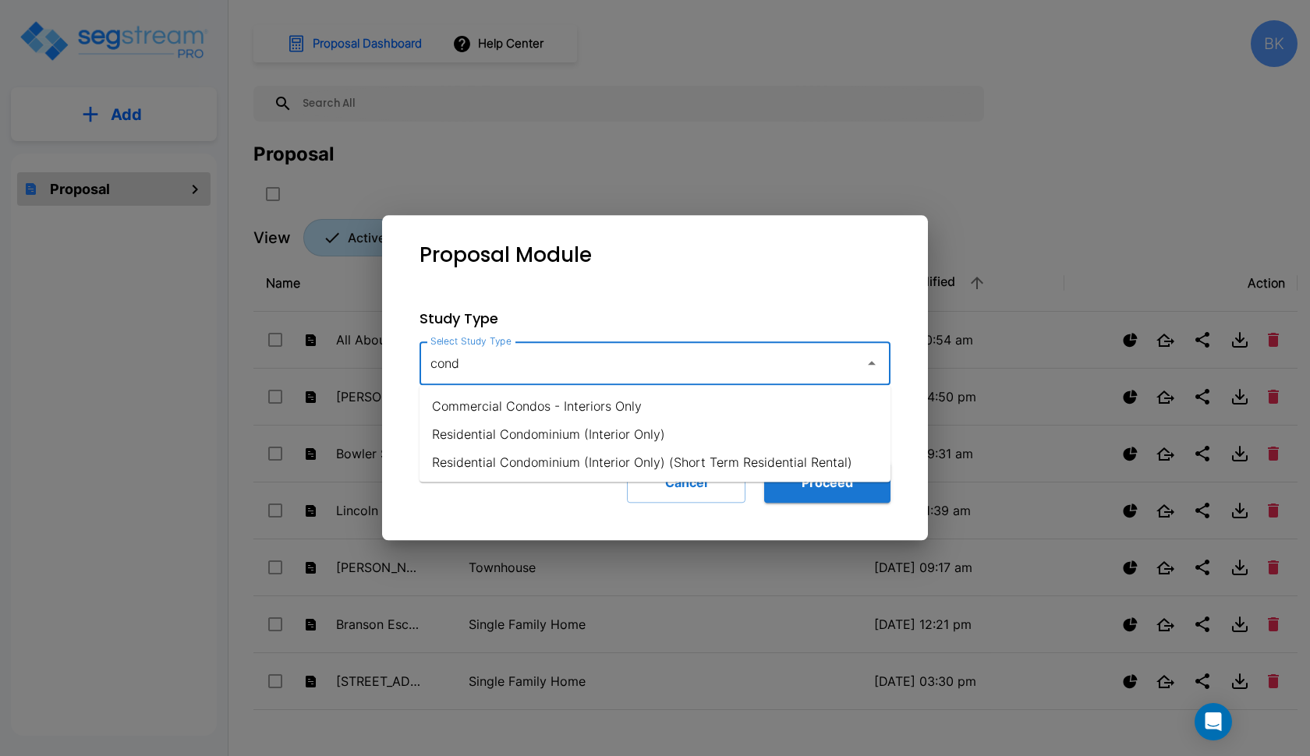
click at [558, 426] on li "Residential Condominium (Interior Only)" at bounding box center [654, 434] width 471 height 28
type input "Residential Condominium (Interior Only)"
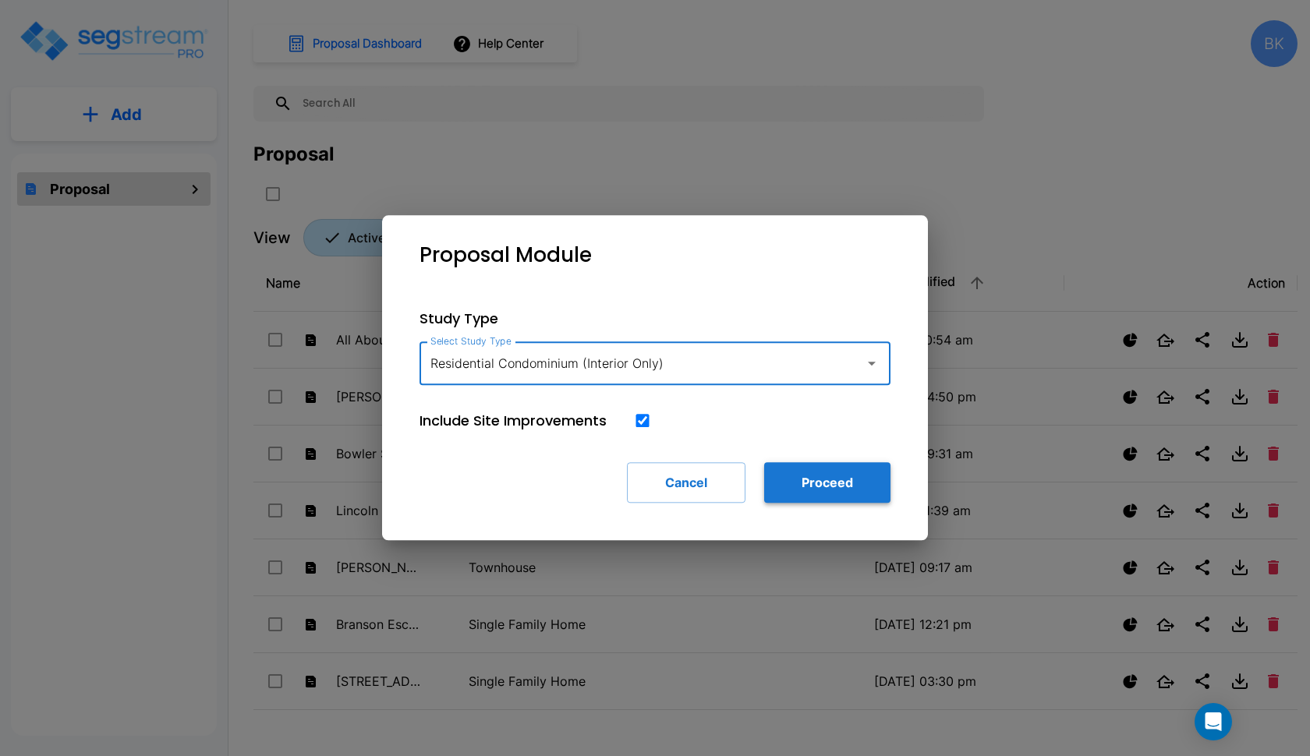
click at [805, 492] on button "Proceed" at bounding box center [827, 482] width 126 height 41
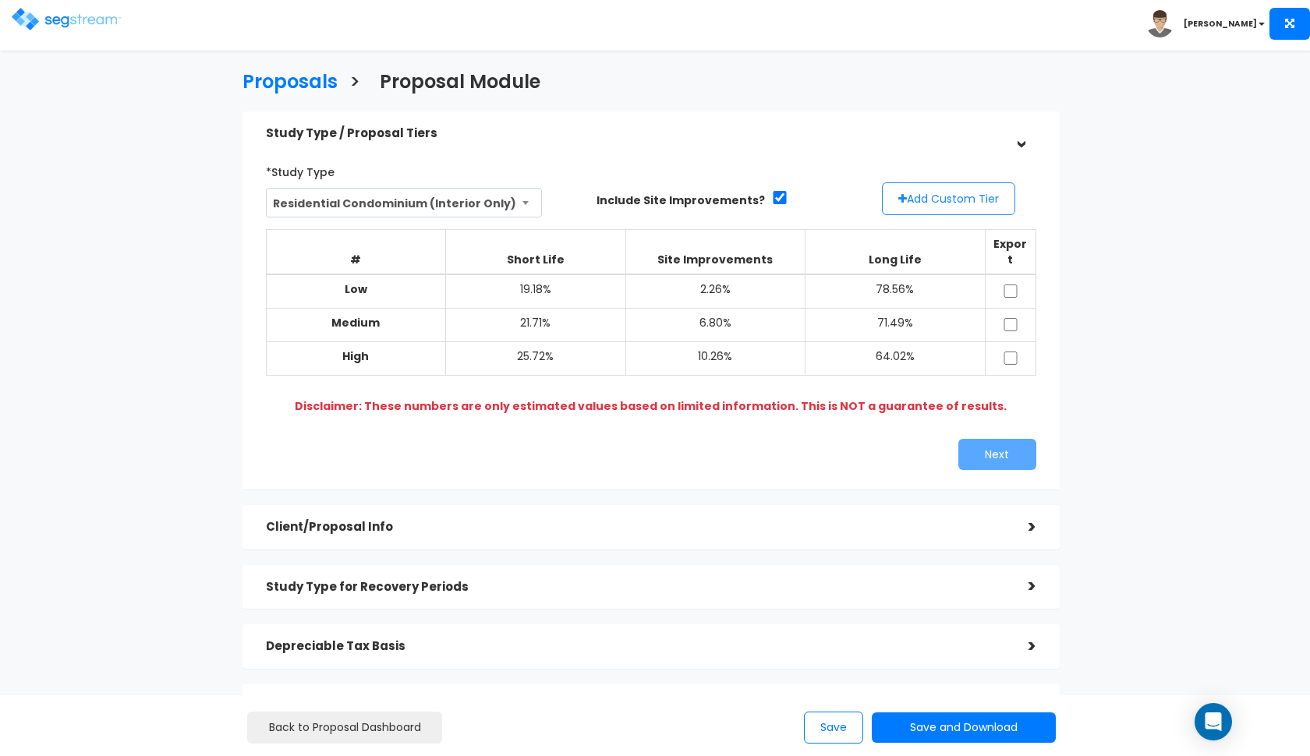
click at [960, 198] on button "Add Custom Tier" at bounding box center [948, 198] width 133 height 33
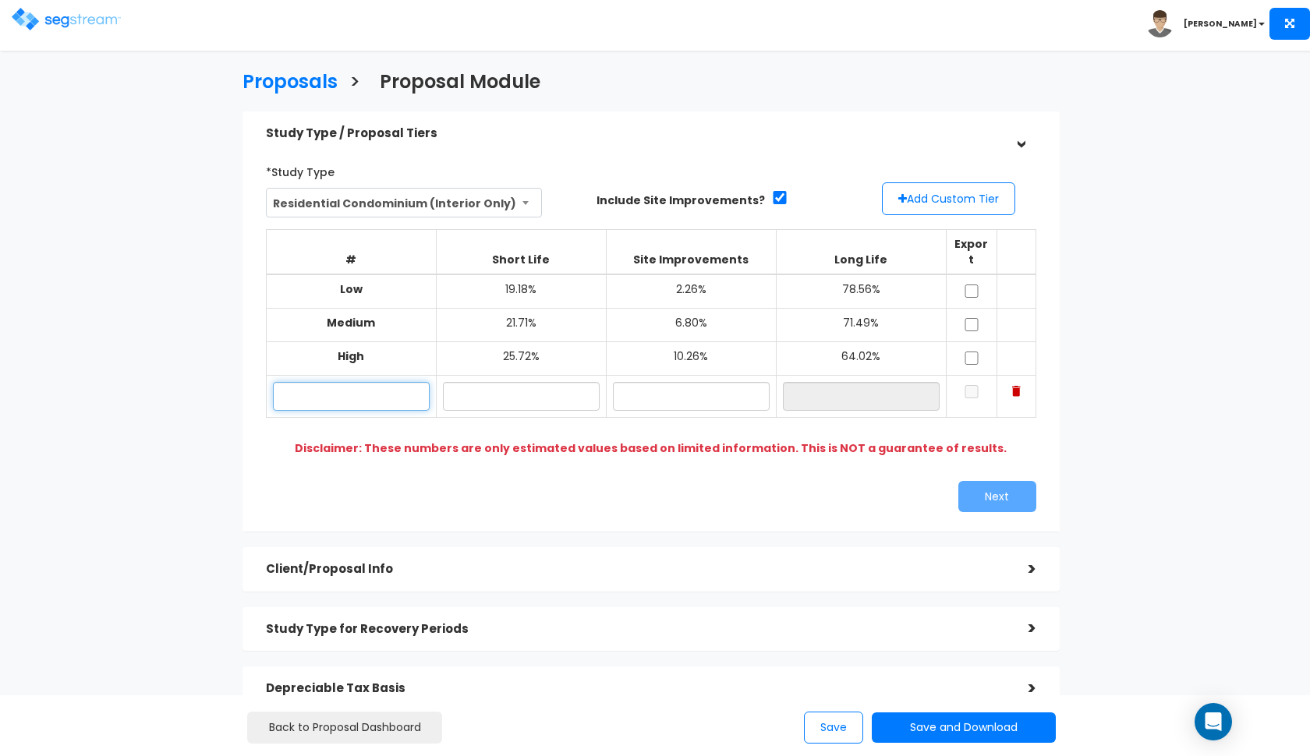
click at [366, 385] on input "text" at bounding box center [351, 396] width 157 height 29
type input "[STREET_ADDRESS]"
type input "20.80%"
type input "2"
type input "1"
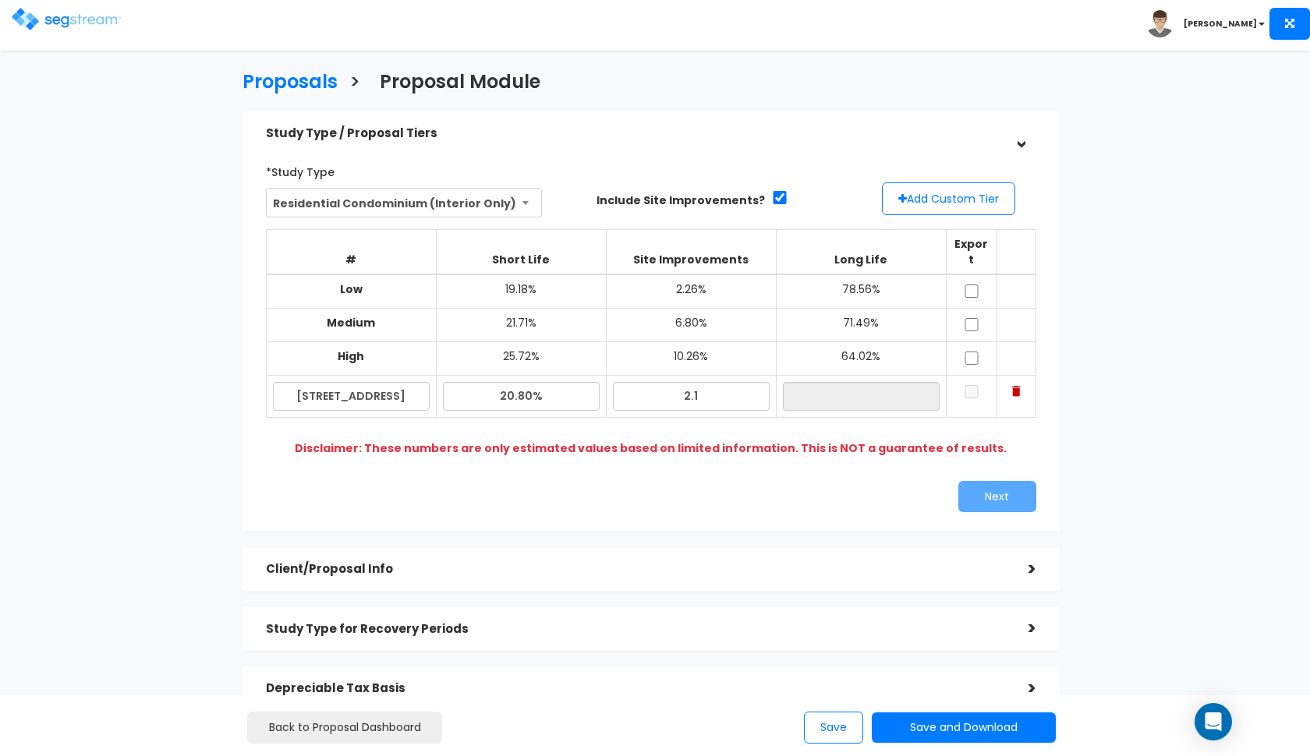
type input "2.10%"
type input "77.10%"
click at [480, 565] on div "Client/Proposal Info >" at bounding box center [650, 569] width 817 height 44
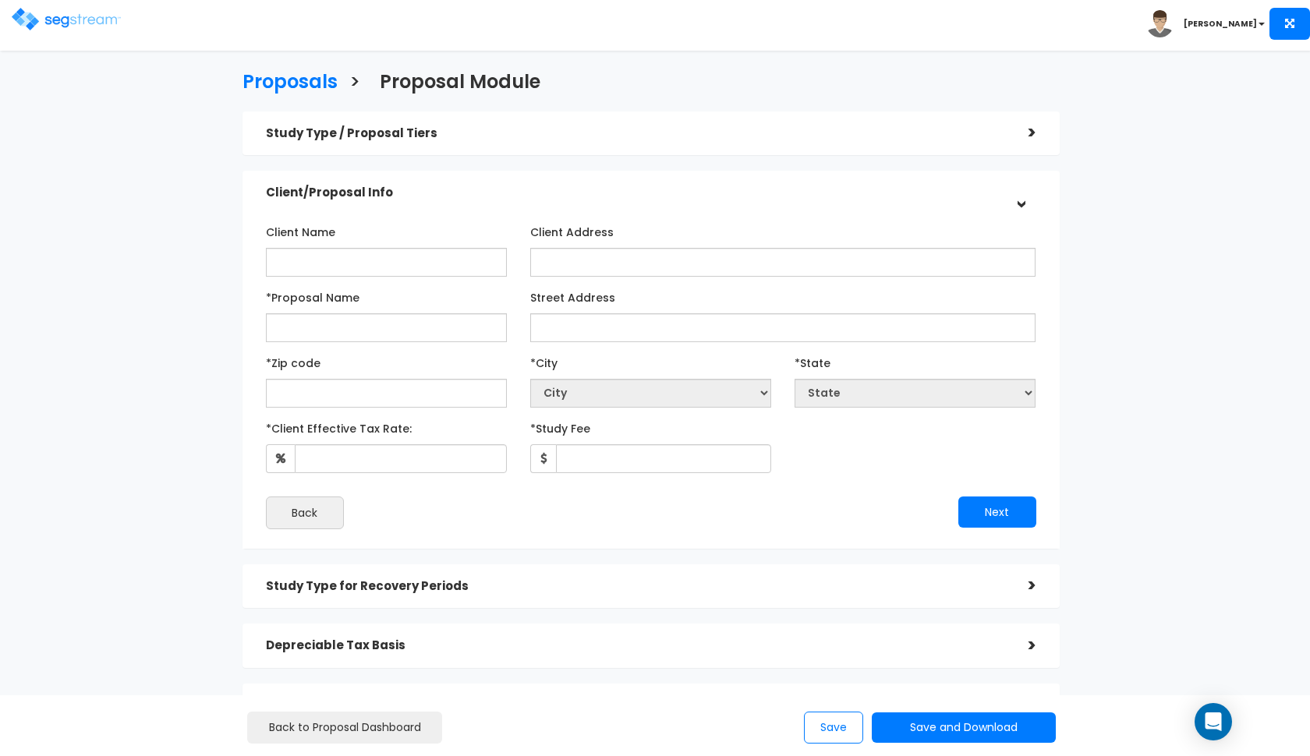
click at [727, 185] on div "Client/Proposal Info" at bounding box center [635, 193] width 739 height 29
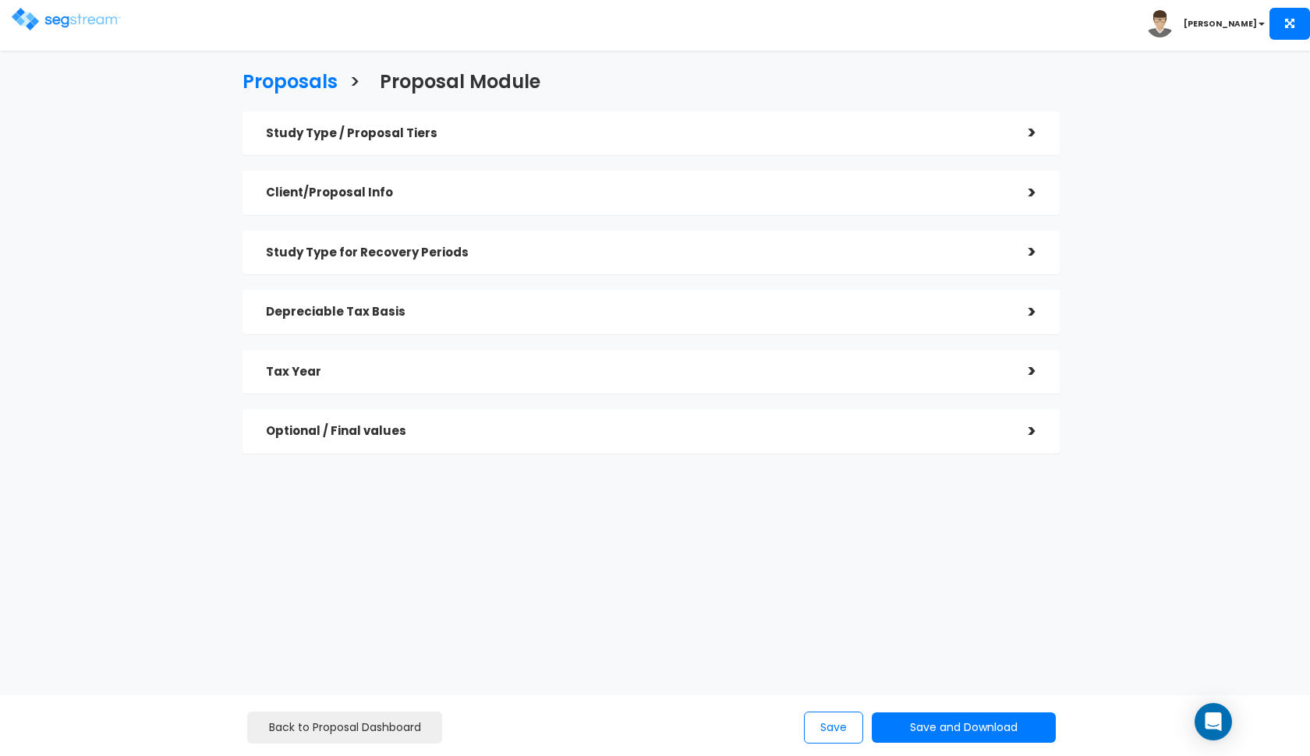
click at [779, 139] on h5 "Study Type / Proposal Tiers" at bounding box center [635, 133] width 739 height 13
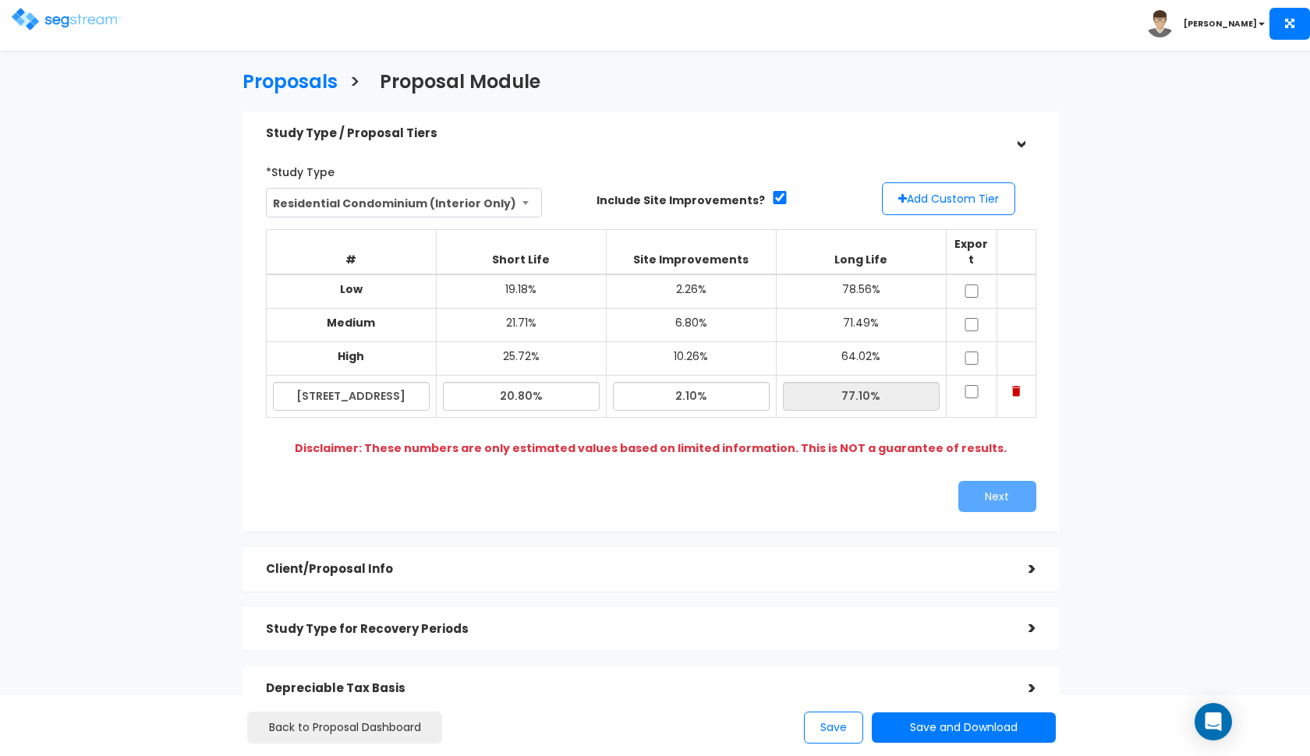
click at [974, 285] on input "checkbox" at bounding box center [972, 291] width 16 height 13
checkbox input "true"
click at [973, 318] on input "checkbox" at bounding box center [972, 324] width 16 height 13
checkbox input "true"
click at [973, 352] on input "checkbox" at bounding box center [972, 358] width 16 height 13
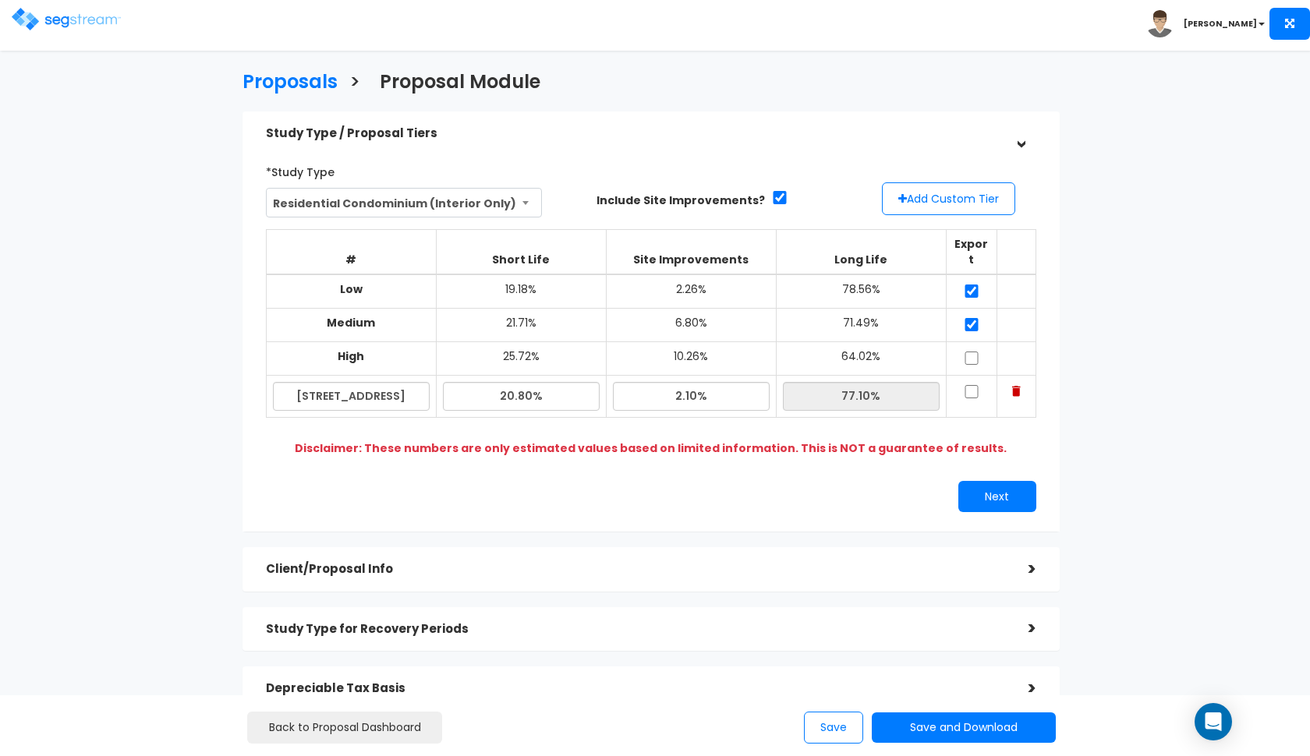
checkbox input "true"
click at [973, 385] on input "checkbox" at bounding box center [972, 391] width 16 height 13
checkbox input "true"
click at [984, 481] on button "Next" at bounding box center [997, 496] width 78 height 31
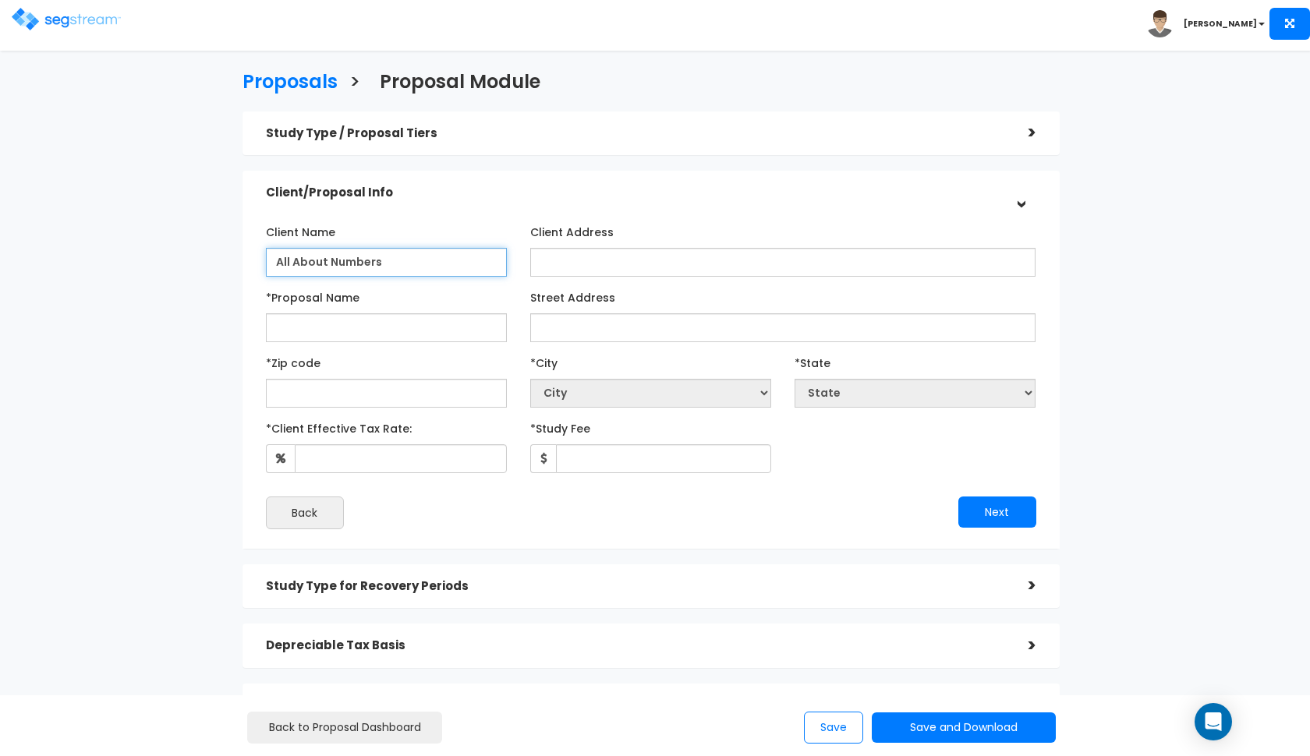
type input "All About Numbers"
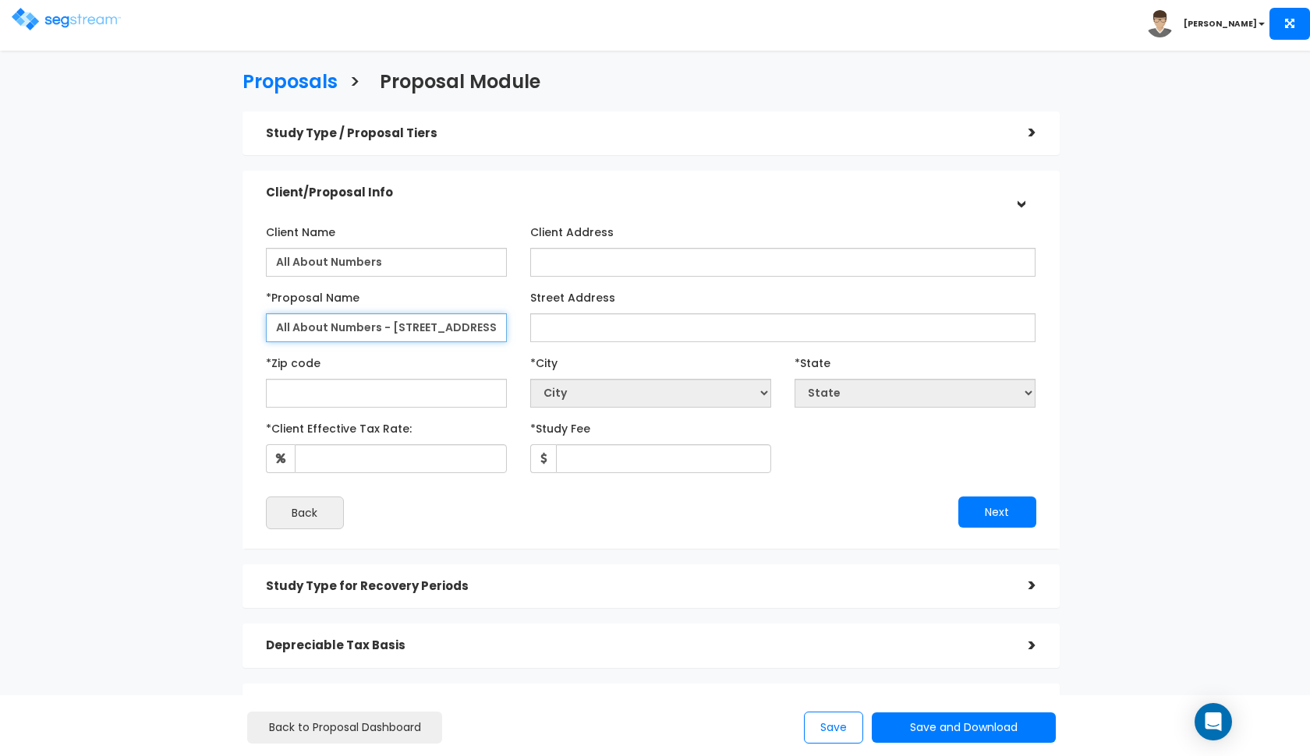
type input "All About Numbers - 3847 Vineyard Ave #31"
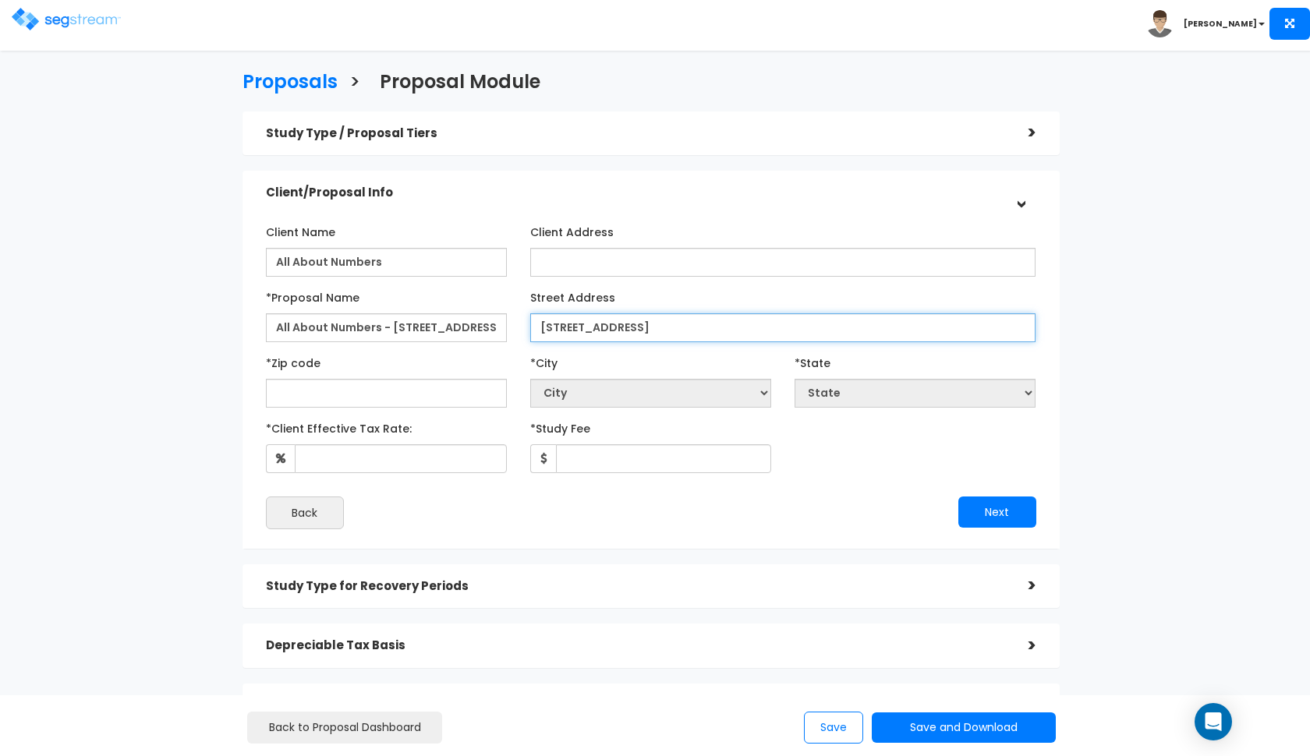
type input "3847 Vineyard Ave #31"
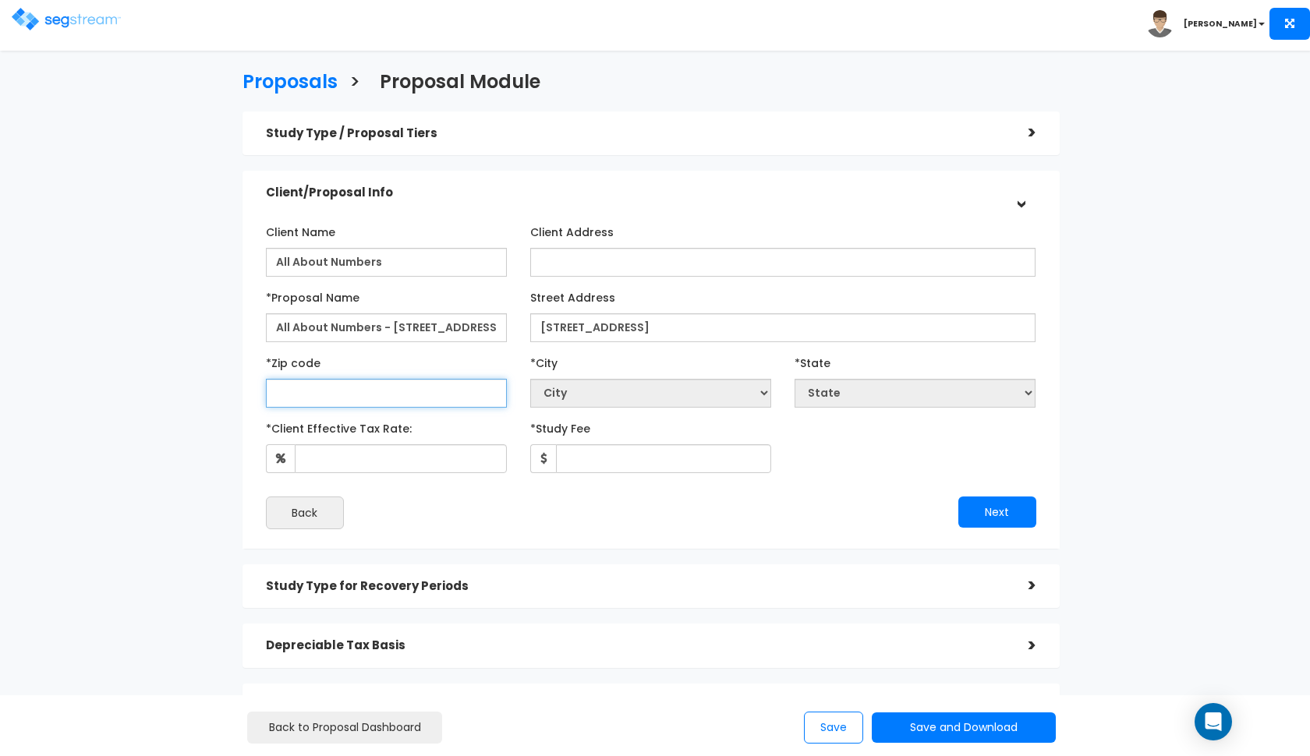
select select "National Average"
type input "9"
select select "CA"
type input "94566"
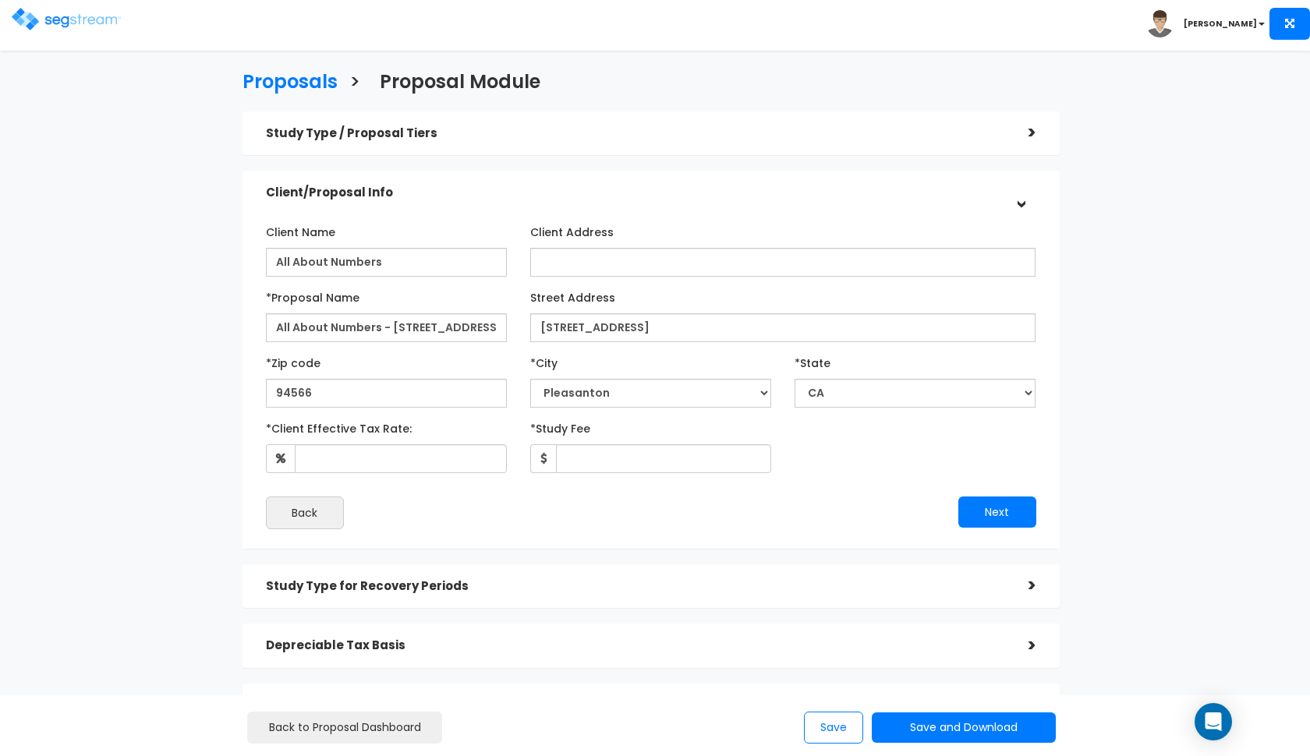
click at [834, 460] on div "*Client Effective Tax Rate: *Study Fee" at bounding box center [651, 445] width 794 height 58
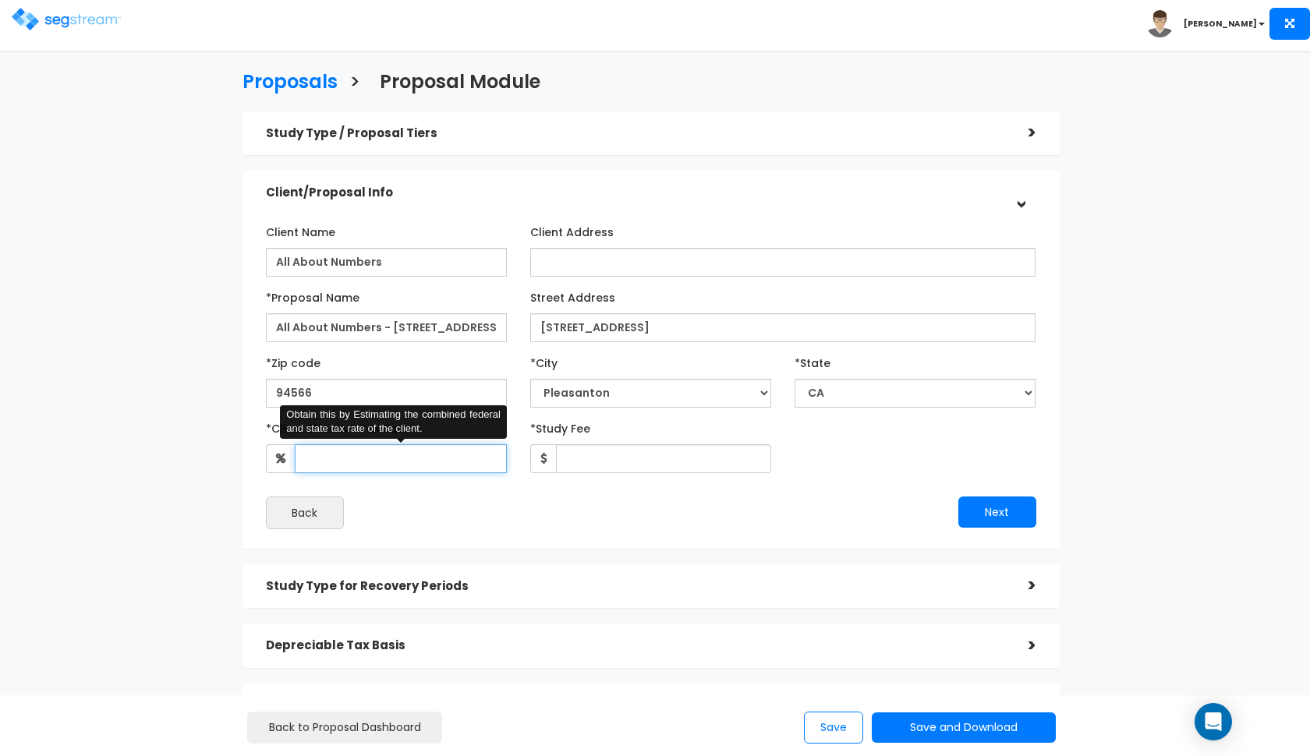
click at [351, 470] on input "*Client Effective Tax Rate:" at bounding box center [401, 458] width 212 height 29
type input "32"
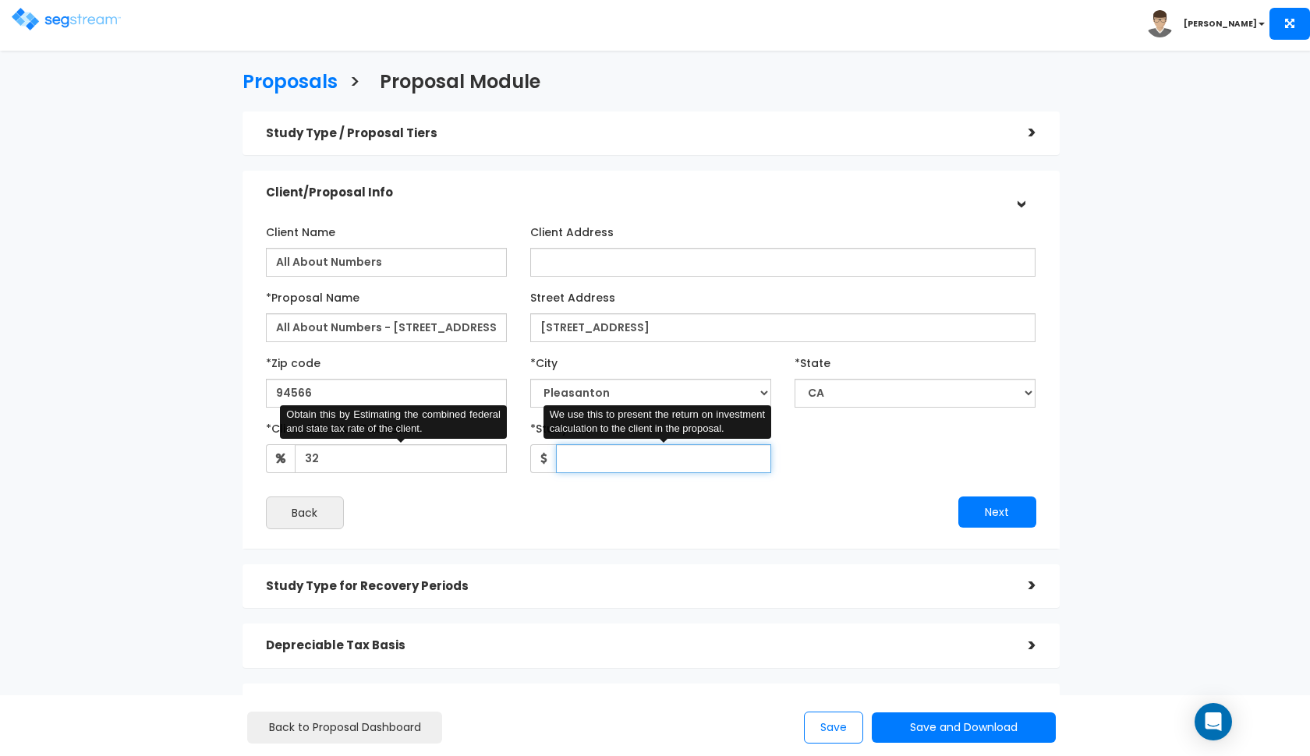
click at [593, 462] on input "*Study Fee" at bounding box center [663, 458] width 215 height 29
type input "3"
type input "2,800"
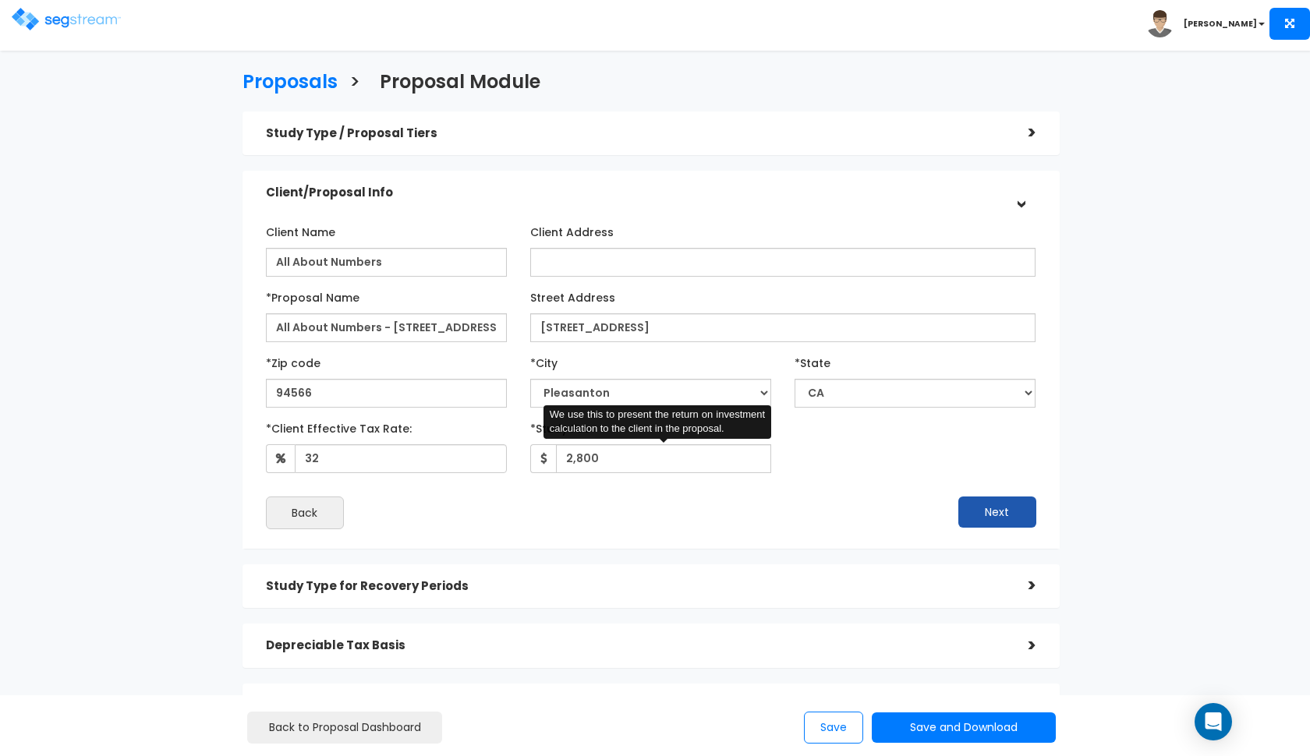
click at [968, 498] on button "Next" at bounding box center [997, 512] width 78 height 31
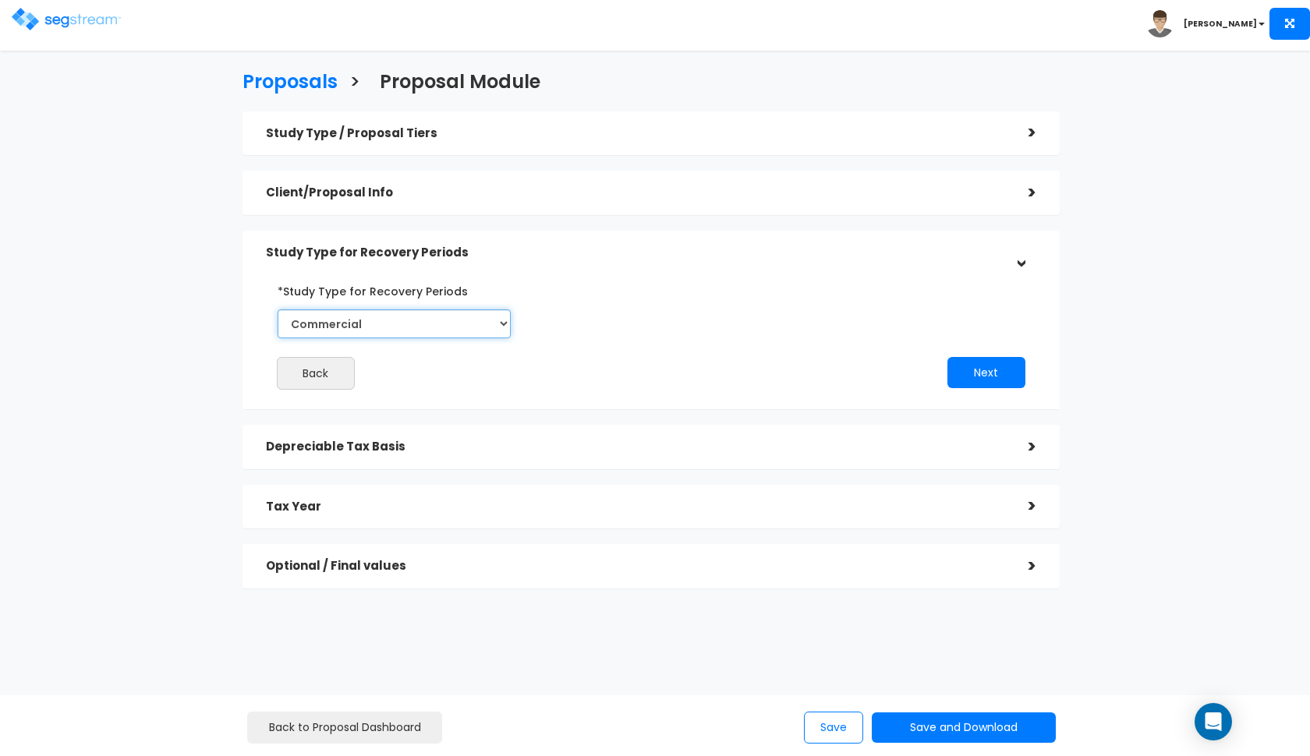
select select "Residential"
click at [983, 366] on button "Next" at bounding box center [986, 372] width 78 height 31
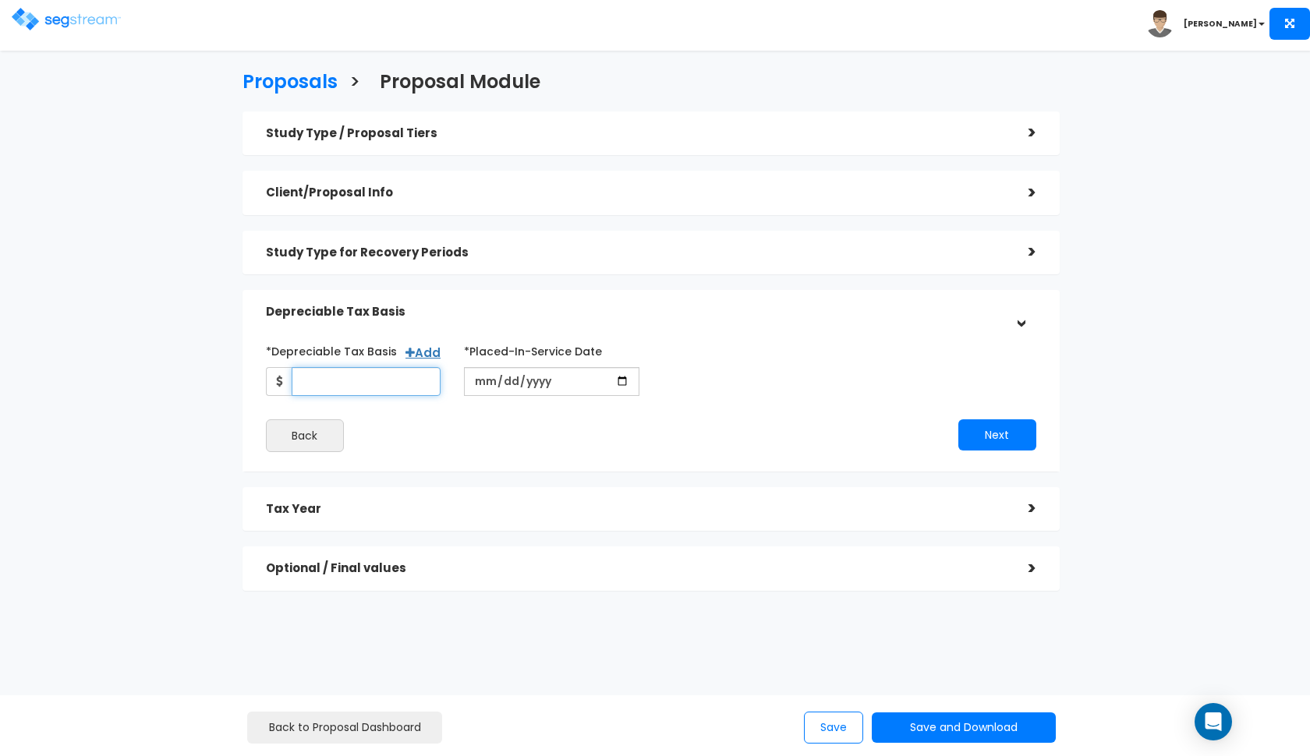
click at [338, 377] on input "*Depreciable Tax Basis" at bounding box center [367, 381] width 150 height 29
type input "294,000"
click at [482, 384] on input "date" at bounding box center [551, 381] width 175 height 29
click at [483, 381] on input "2025-08-08" at bounding box center [551, 381] width 175 height 29
type input "2025-01-31"
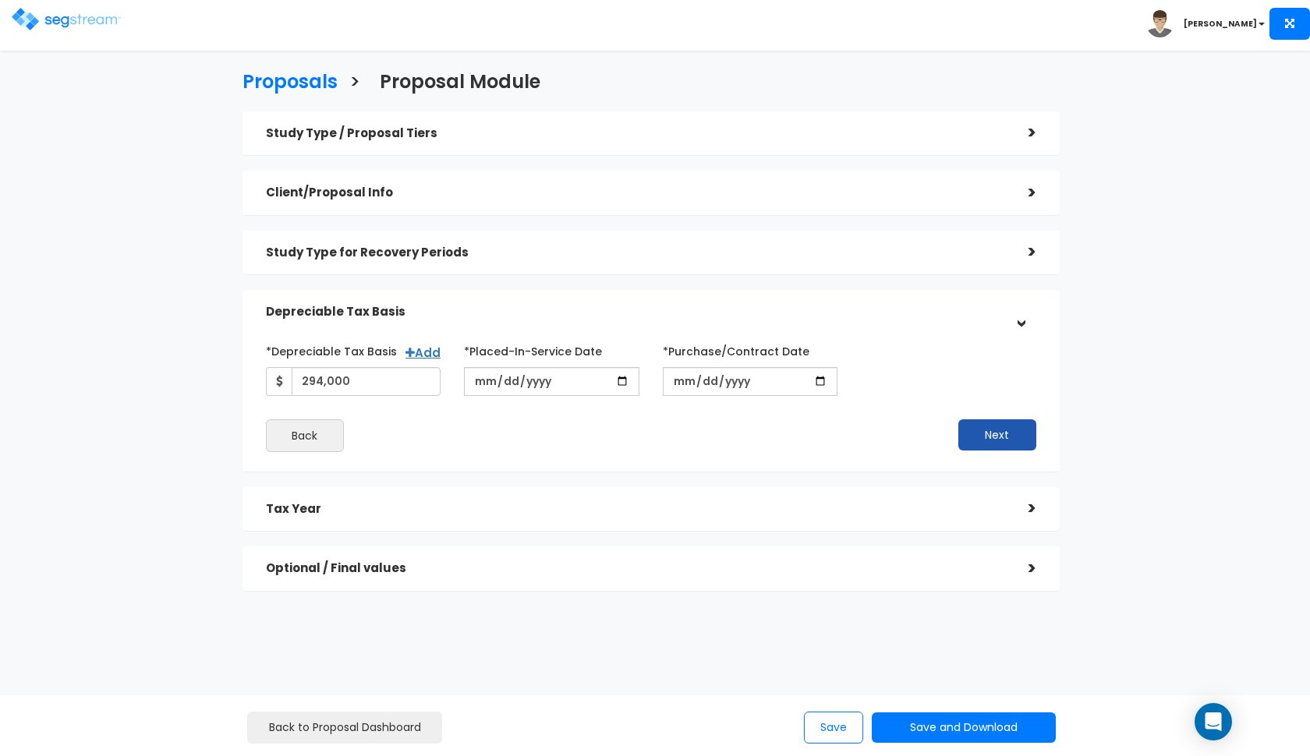
click at [1031, 439] on button "Next" at bounding box center [997, 434] width 78 height 31
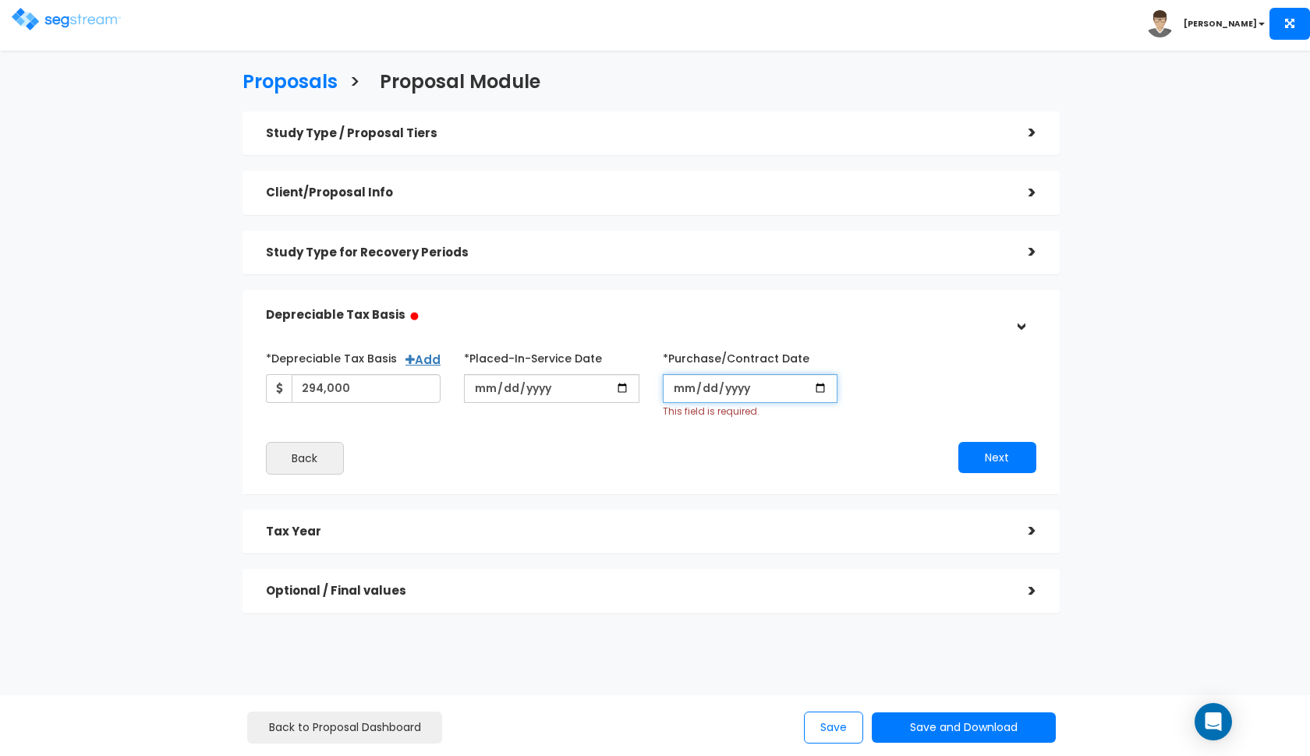
click at [673, 392] on input "*Purchase/Contract Date" at bounding box center [750, 388] width 175 height 29
type input "2025-01-31"
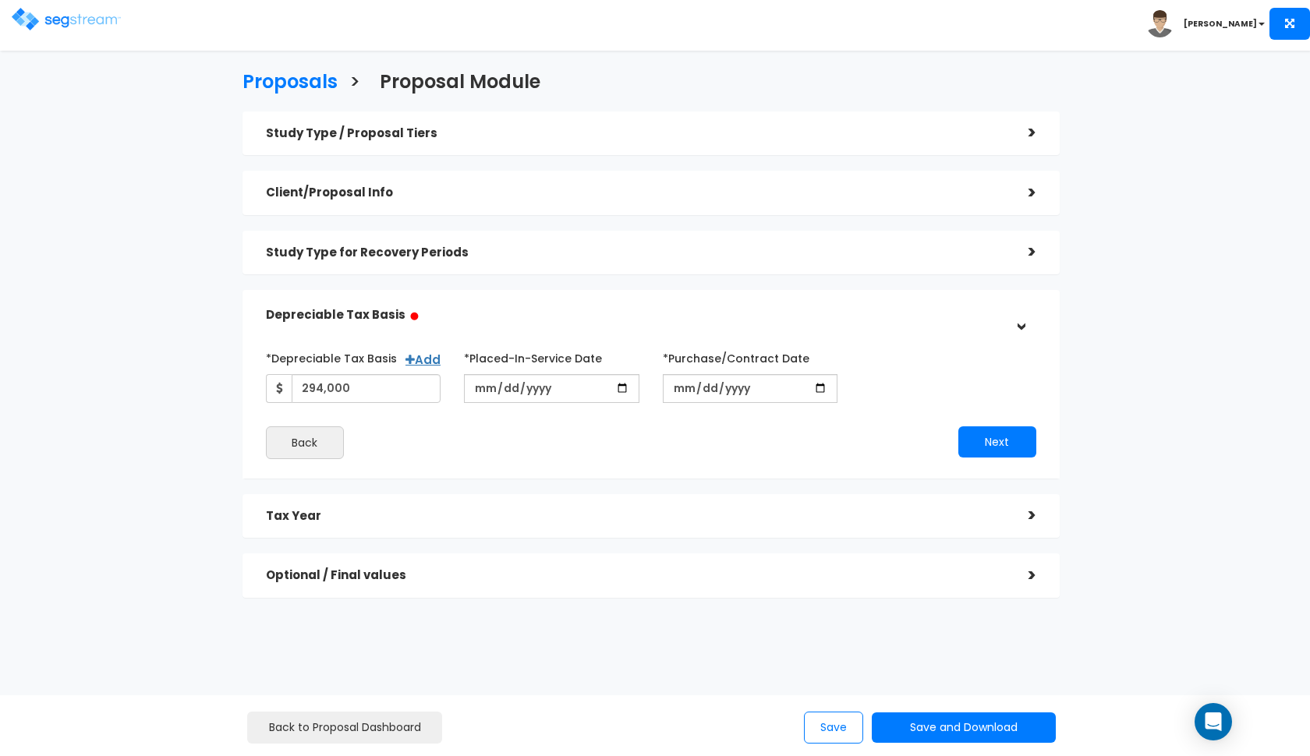
click at [970, 456] on div "Back Next" at bounding box center [651, 443] width 794 height 33
click at [1019, 444] on button "Next" at bounding box center [997, 442] width 78 height 31
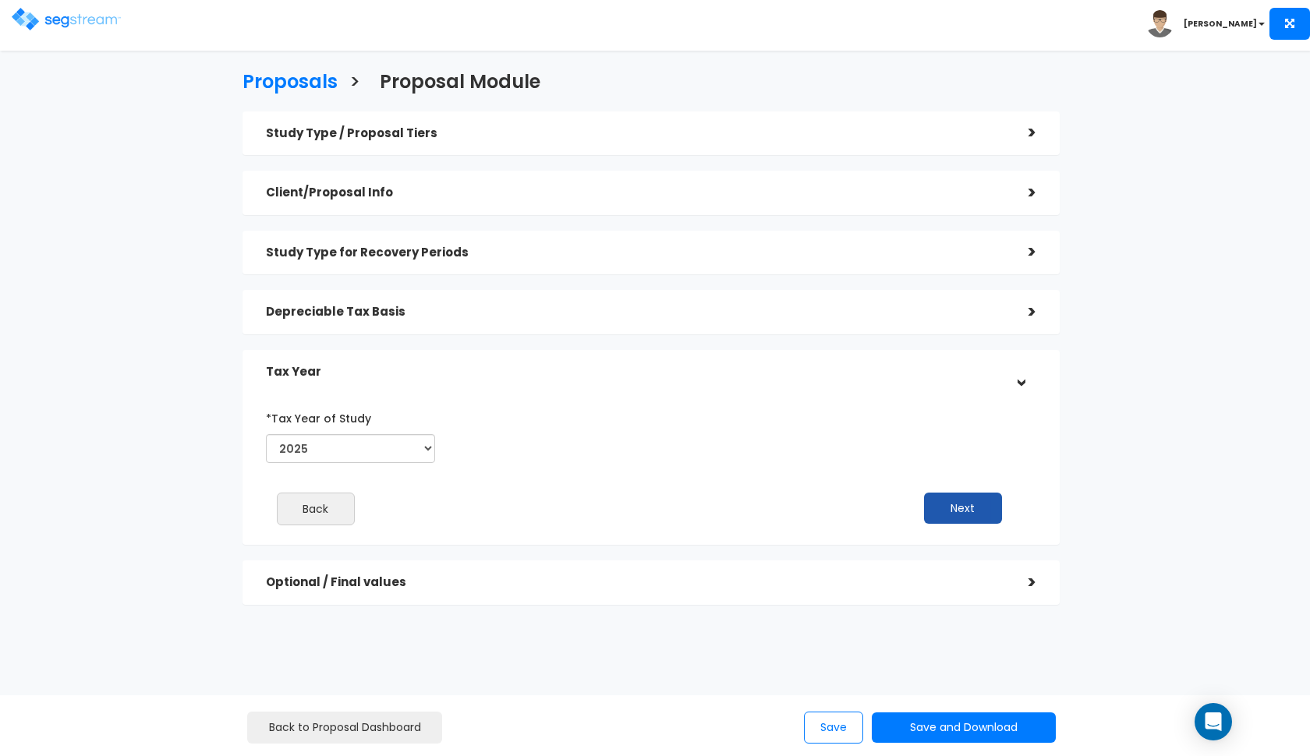
click at [954, 509] on button "Next" at bounding box center [963, 508] width 78 height 31
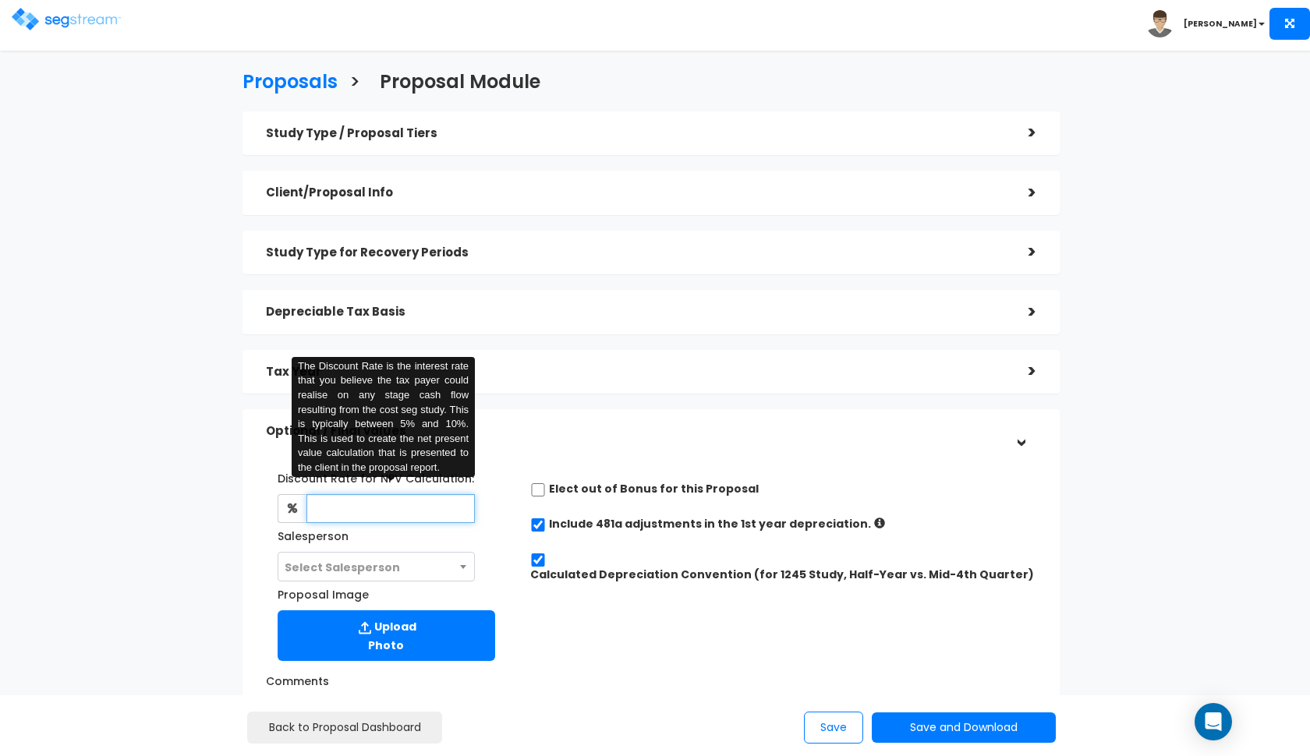
click at [346, 504] on input "text" at bounding box center [390, 508] width 169 height 29
type input "8"
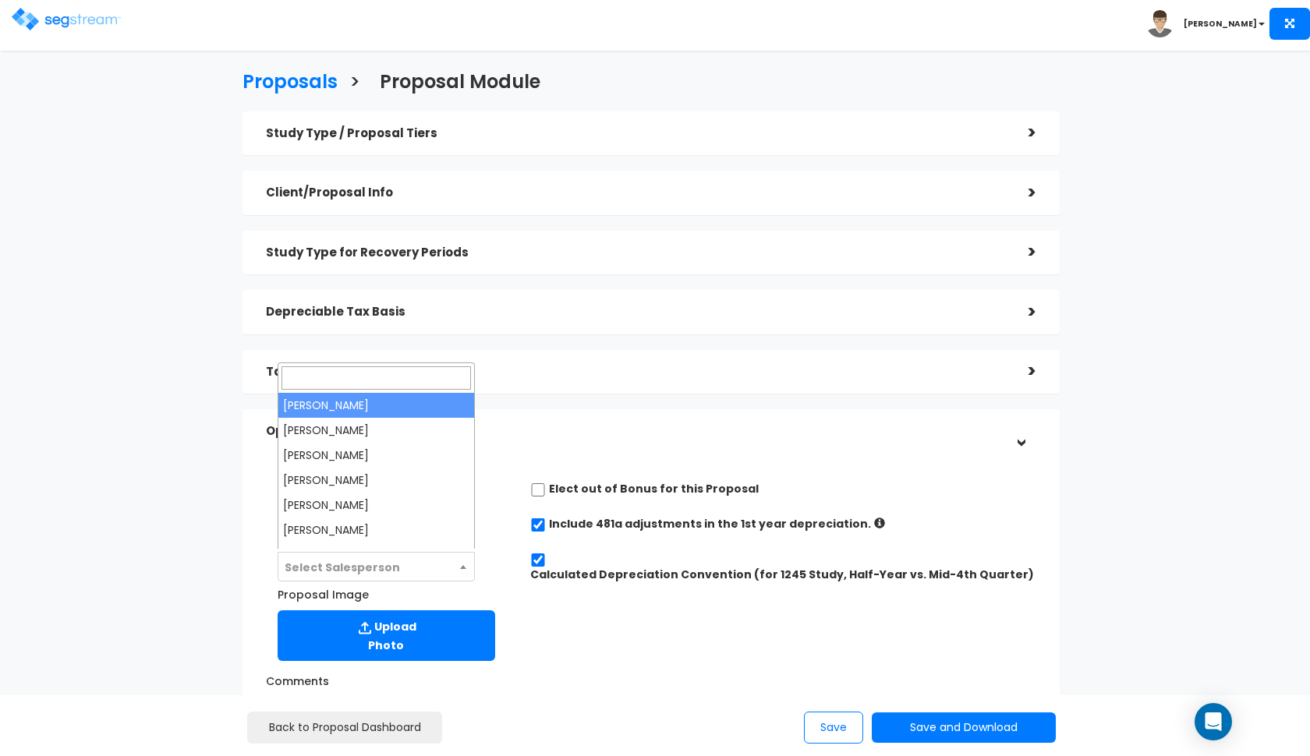
click at [344, 562] on span "Select Salesperson" at bounding box center [342, 568] width 115 height 16
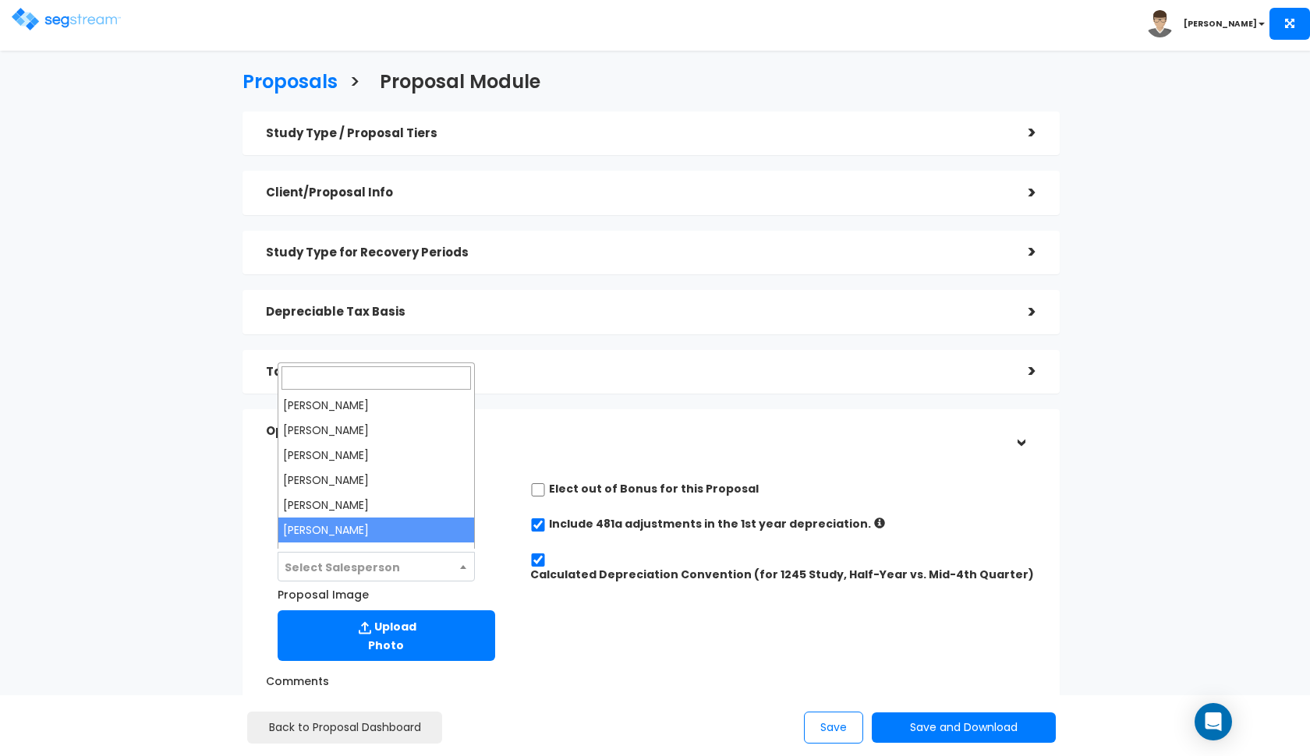
select select "190"
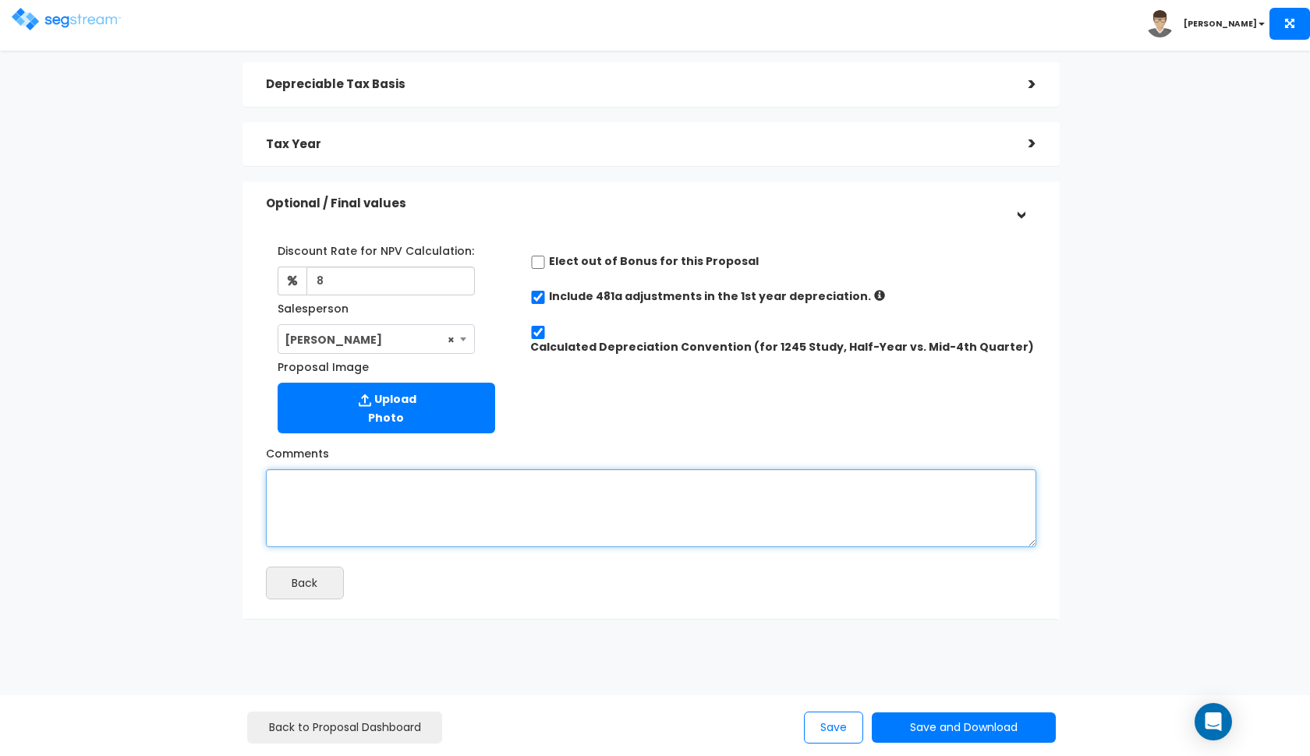
scroll to position [227, 0]
click at [660, 518] on textarea "Comments" at bounding box center [651, 509] width 770 height 78
type textarea "a purchase price of $420,000 and a land value of 30%."
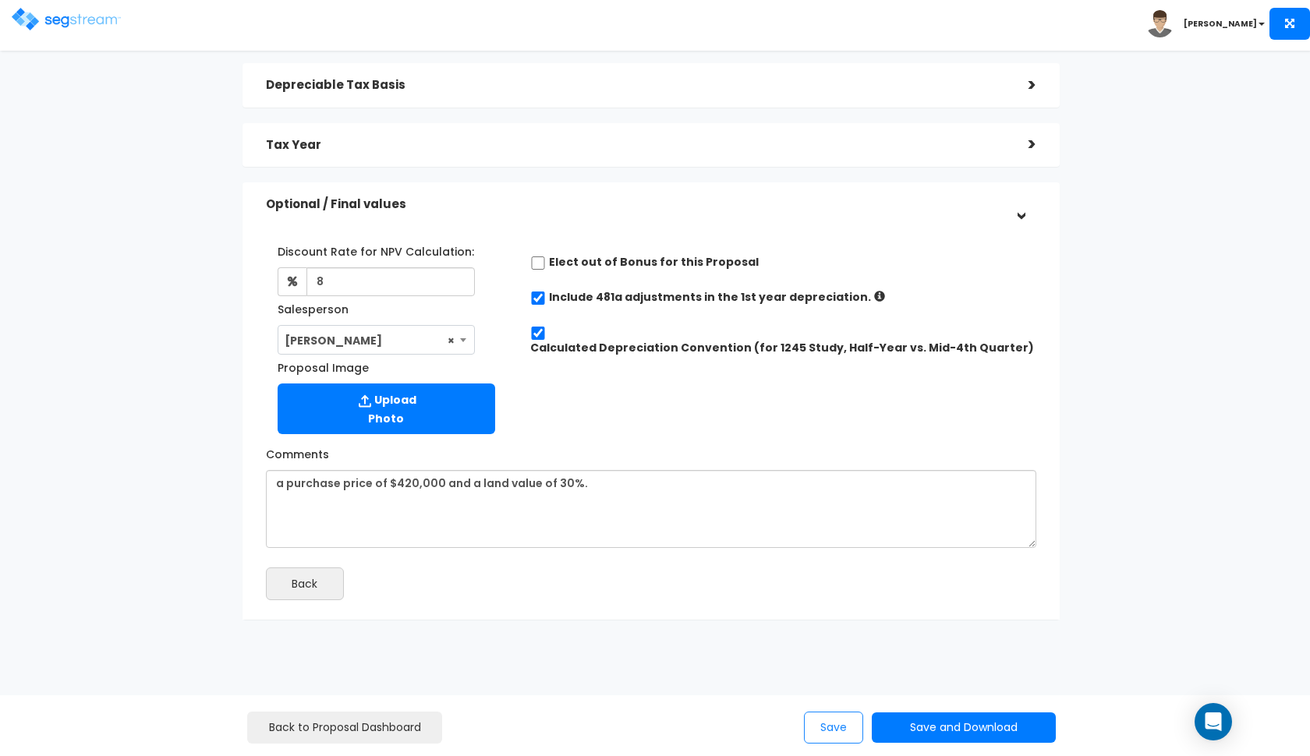
click at [843, 736] on button "Save" at bounding box center [833, 728] width 59 height 32
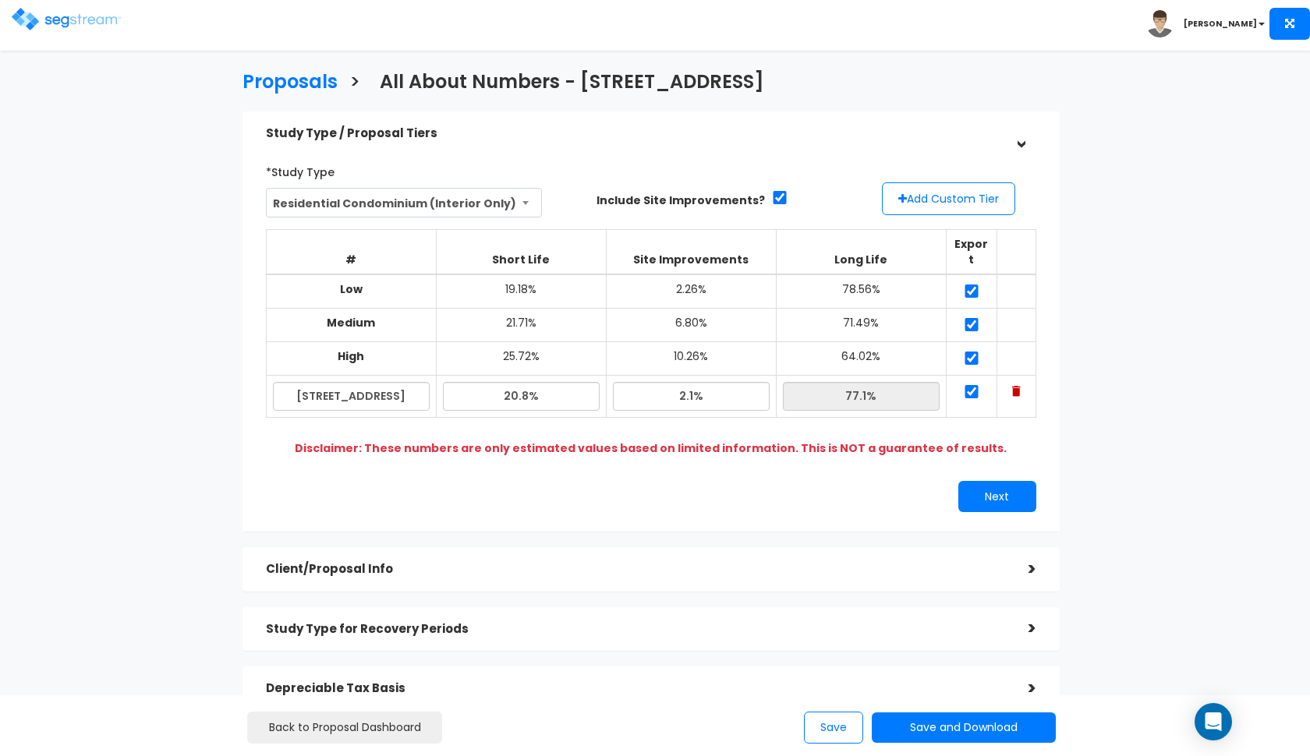
click at [55, 22] on img at bounding box center [66, 19] width 109 height 23
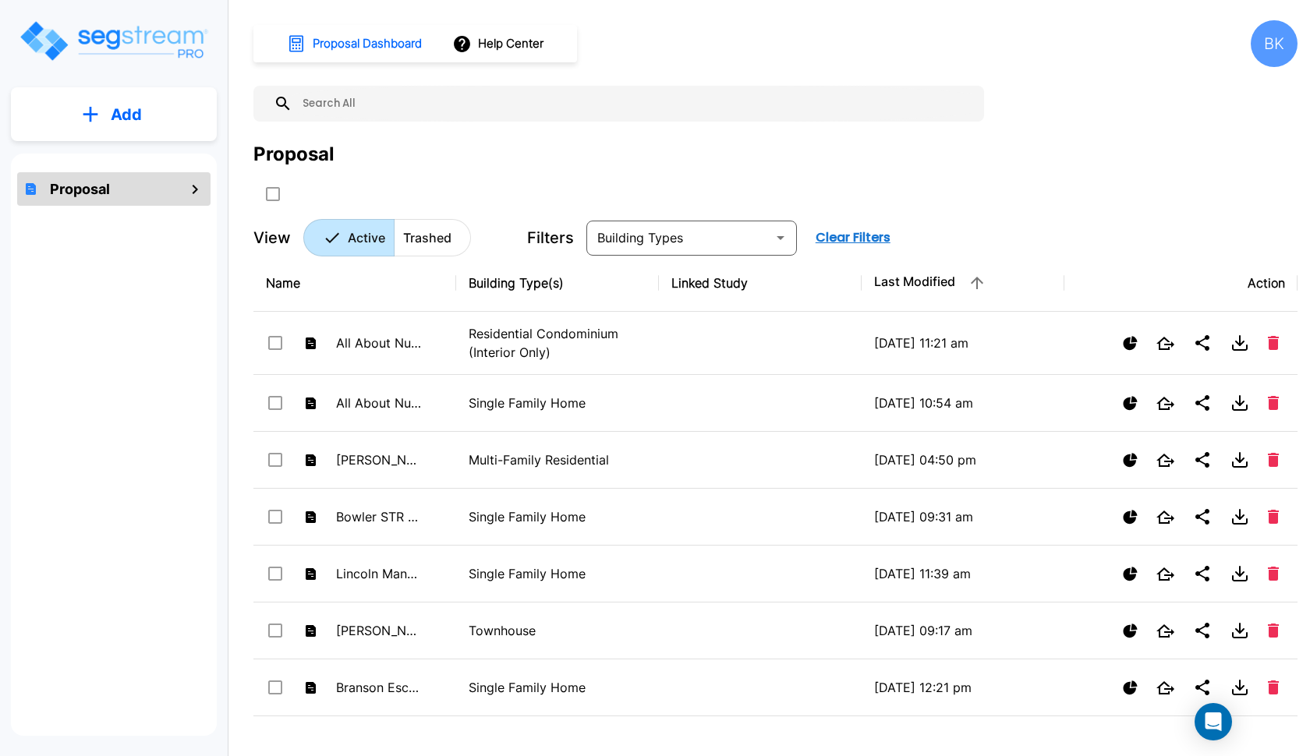
click at [71, 136] on button "Add" at bounding box center [114, 114] width 206 height 45
click at [110, 156] on p "Add Proposal" at bounding box center [123, 157] width 80 height 19
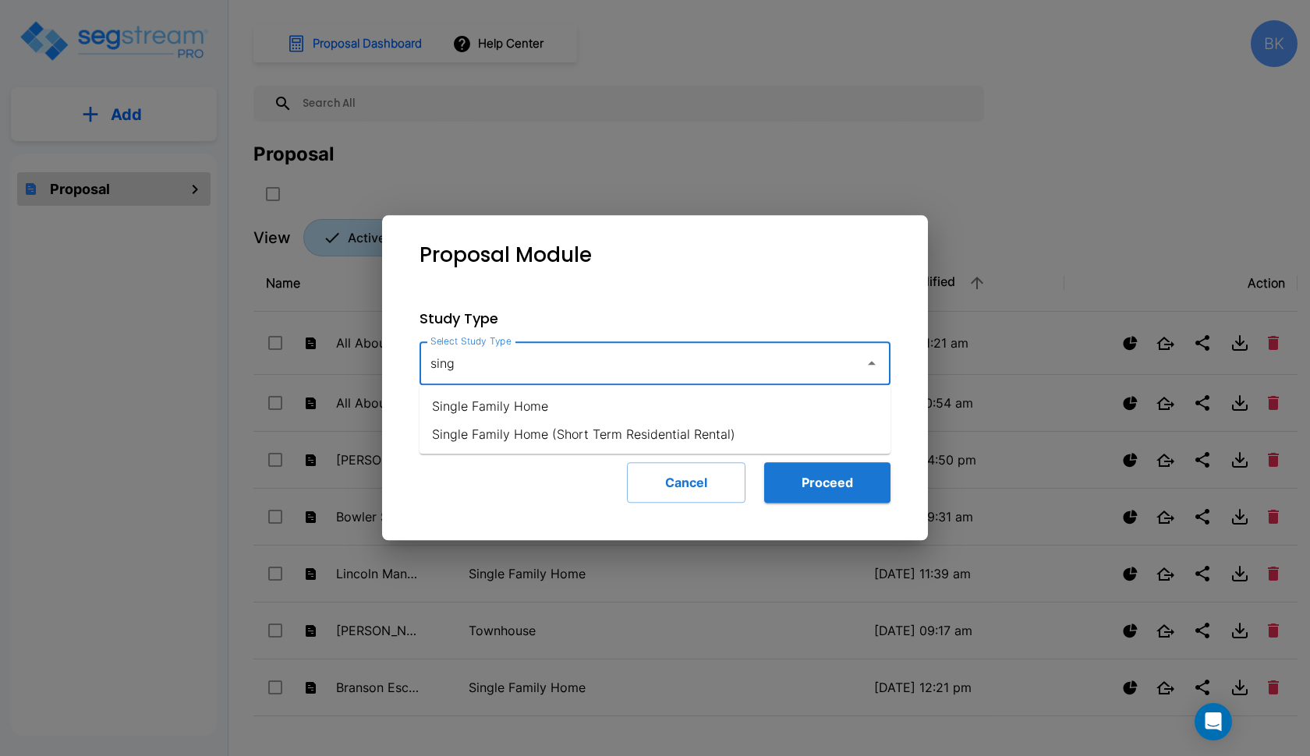
click at [537, 397] on li "Single Family Home" at bounding box center [654, 406] width 471 height 28
type input "Single Family Home"
click at [823, 481] on button "Proceed" at bounding box center [827, 482] width 126 height 41
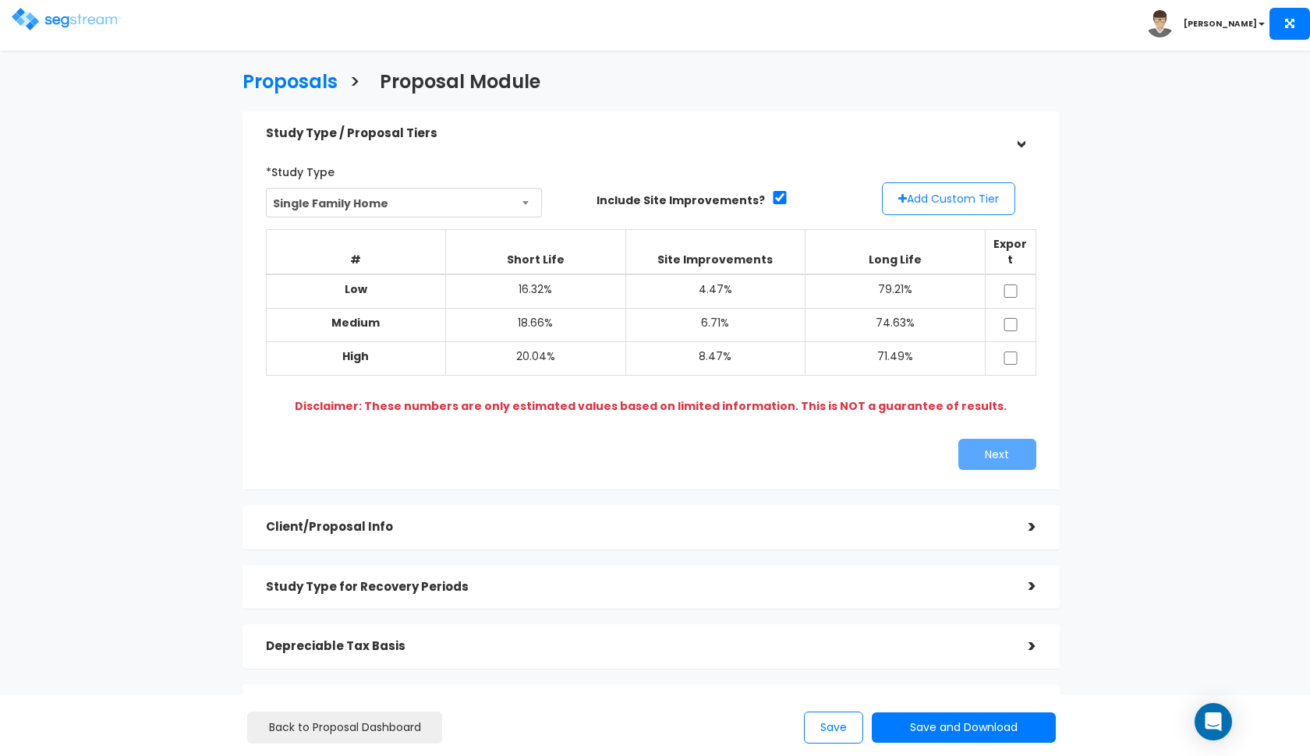
click at [929, 206] on button "Add Custom Tier" at bounding box center [948, 198] width 133 height 33
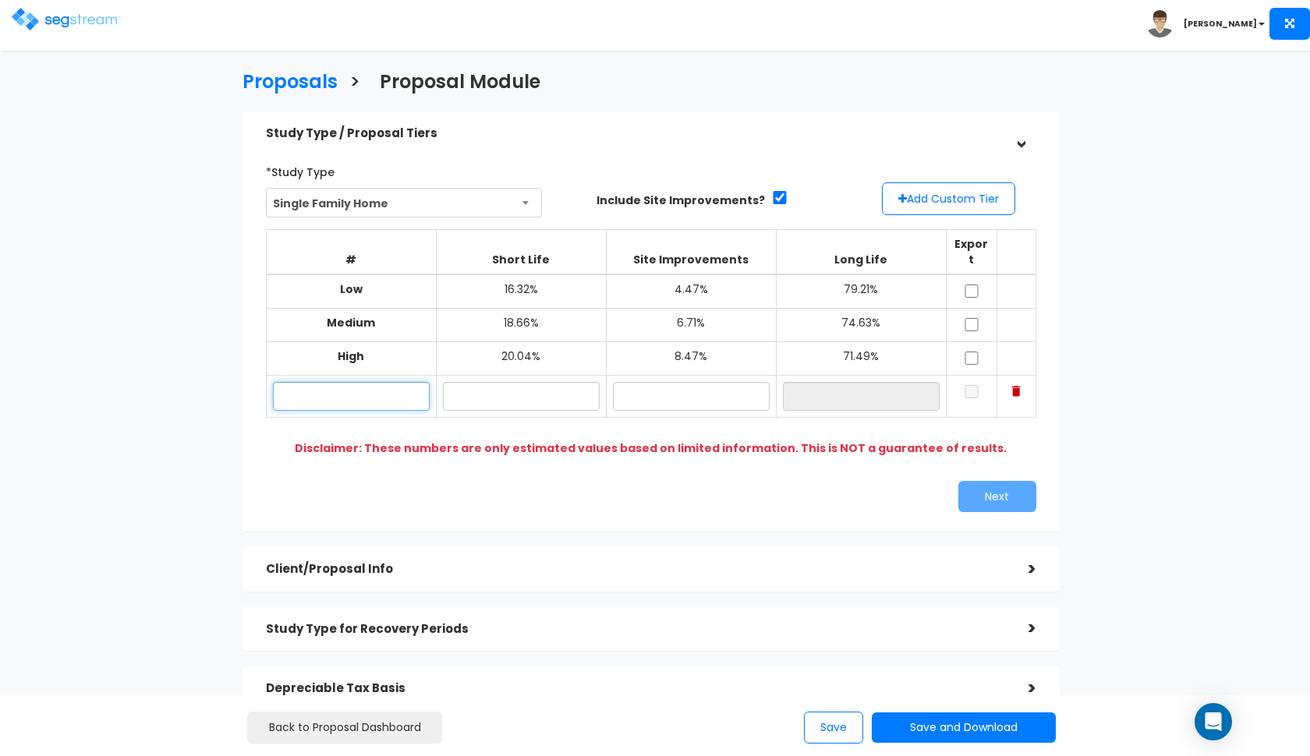
click at [337, 382] on input "text" at bounding box center [351, 396] width 157 height 29
paste input "[STREET_ADDRESS]"
type input "[STREET_ADDRESS]"
type input "17.10%"
click at [621, 453] on div "*Study Type Single Family Home Assisted/Senior Living Auto Repair Shop Auto Dea…" at bounding box center [651, 335] width 794 height 369
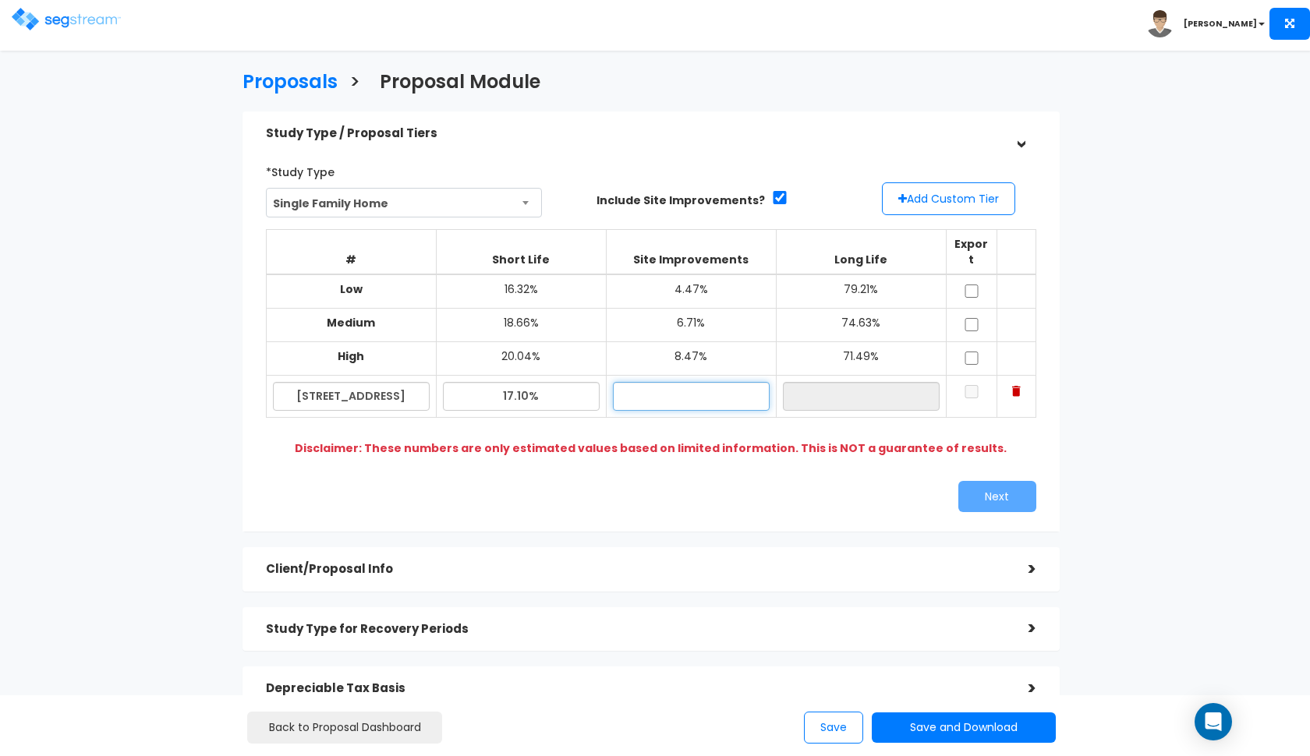
click at [662, 382] on input "text" at bounding box center [691, 396] width 157 height 29
type input "2"
type input "3"
type input "2.10%"
type input "80.80%"
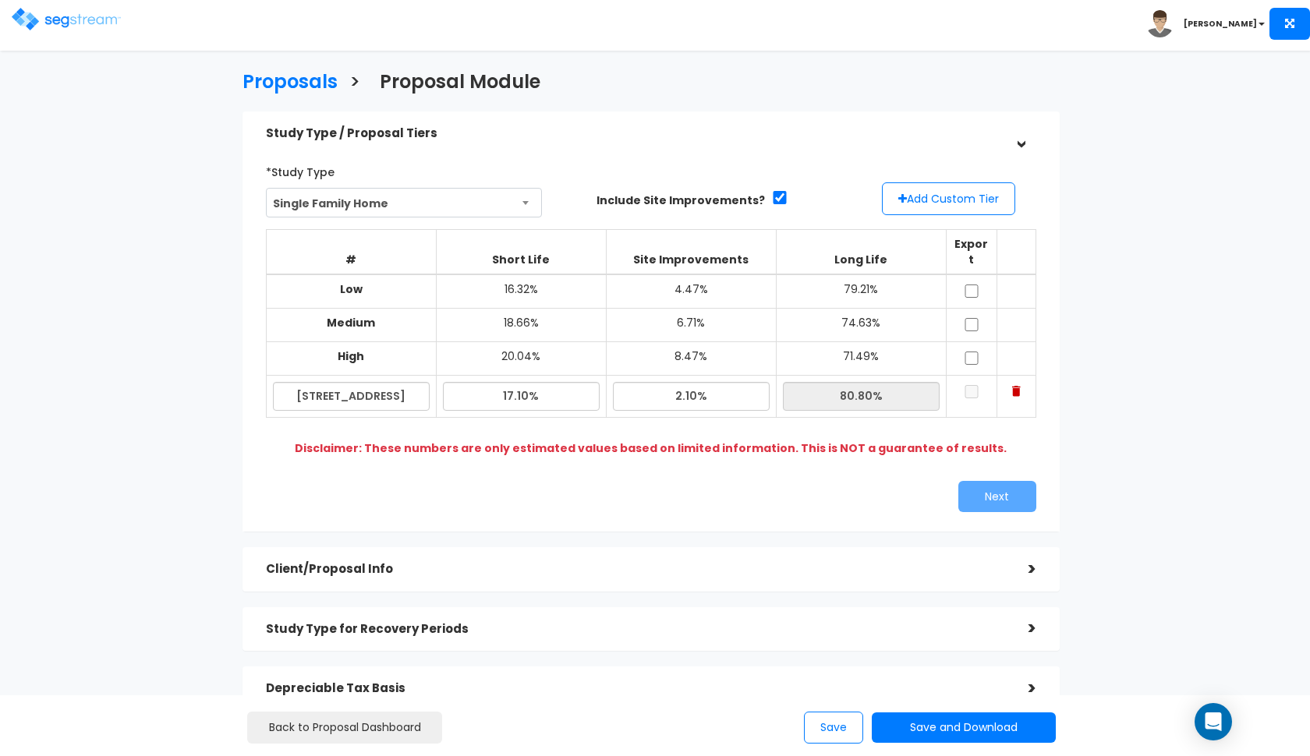
click at [621, 481] on div "Next" at bounding box center [651, 496] width 794 height 31
click at [968, 285] on input "checkbox" at bounding box center [972, 291] width 16 height 13
checkbox input "true"
click at [968, 318] on input "checkbox" at bounding box center [972, 324] width 16 height 13
checkbox input "true"
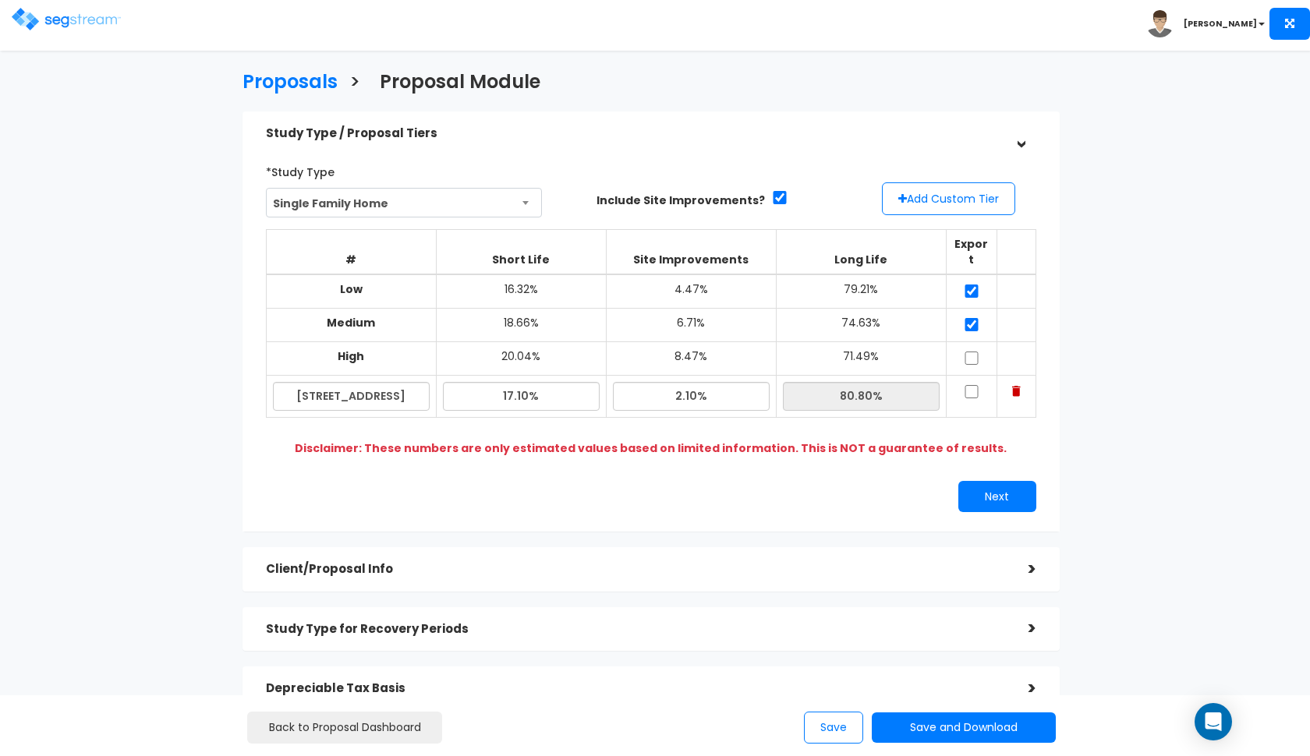
click at [968, 352] on input "checkbox" at bounding box center [972, 358] width 16 height 13
checkbox input "true"
click at [968, 385] on input "checkbox" at bounding box center [972, 391] width 16 height 13
checkbox input "true"
click at [1004, 481] on button "Next" at bounding box center [997, 496] width 78 height 31
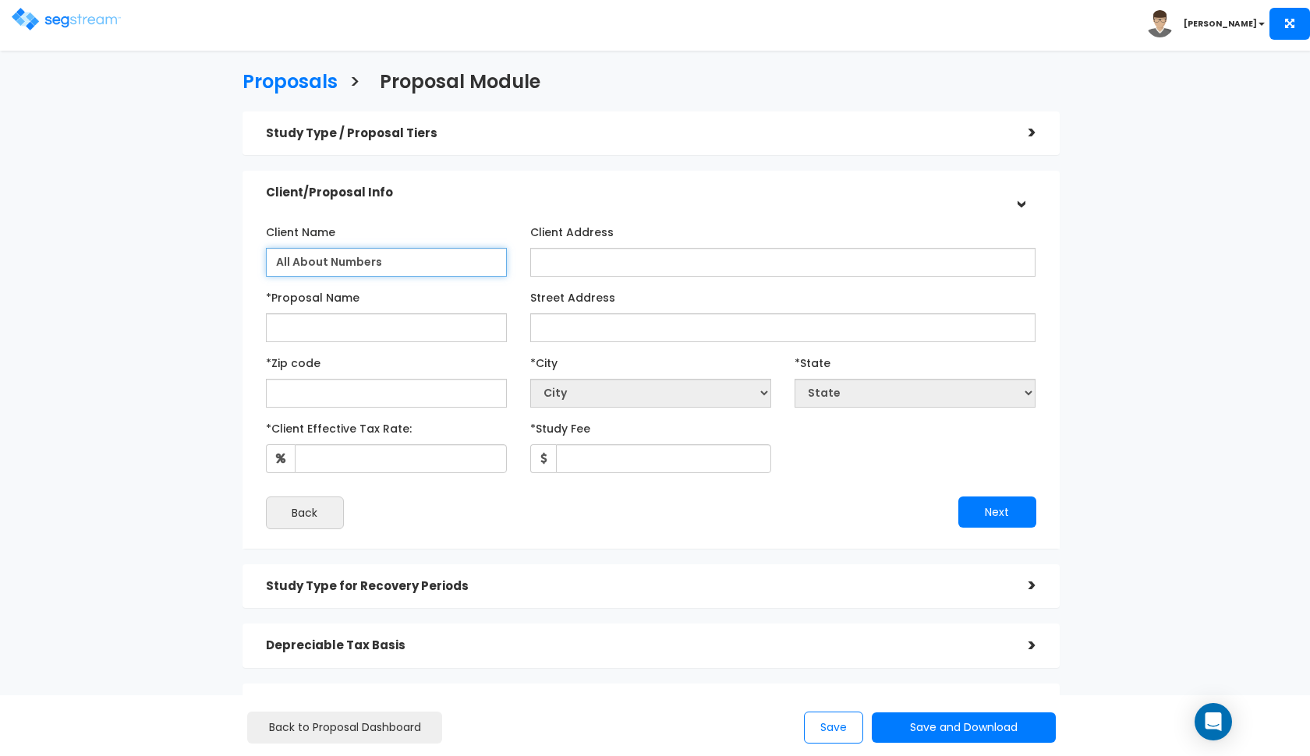
type input "All About Numbers"
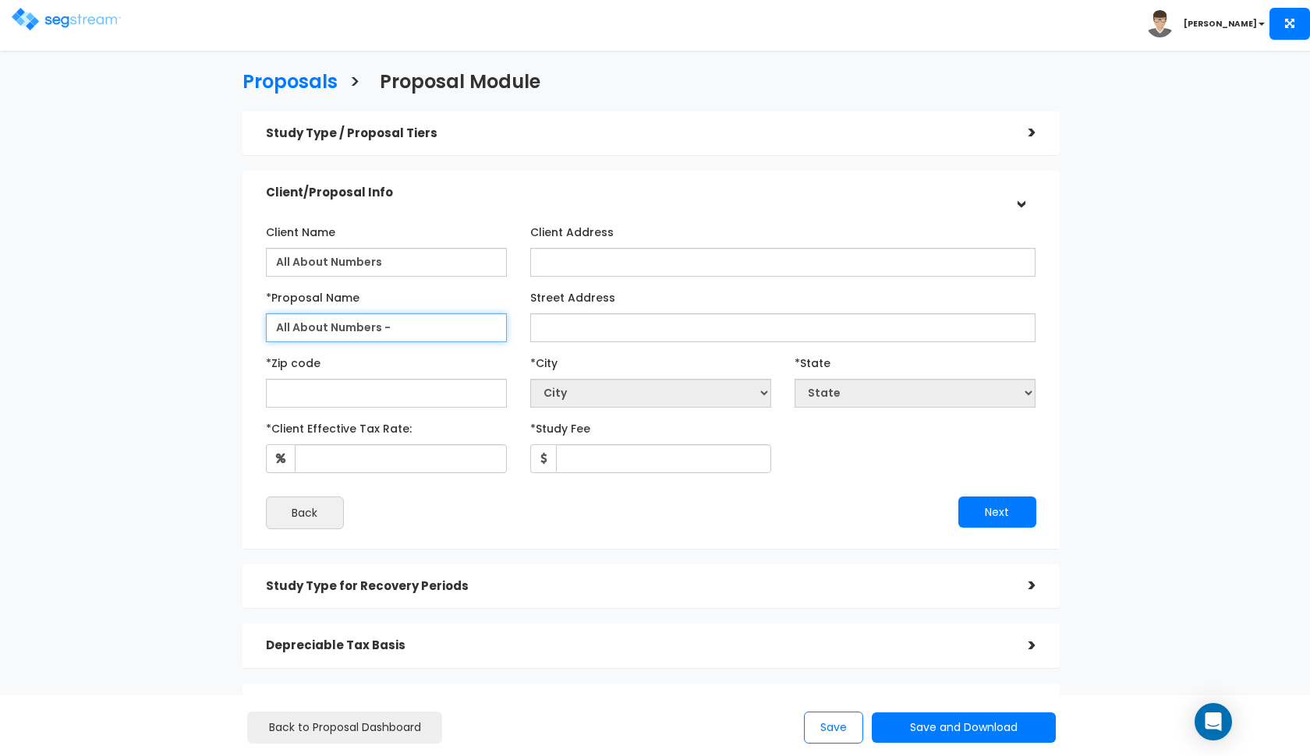
paste input "2356 Keats Ln #A, San Ramon, CA 94582"
type input "All About Numbers - [STREET_ADDRESS]"
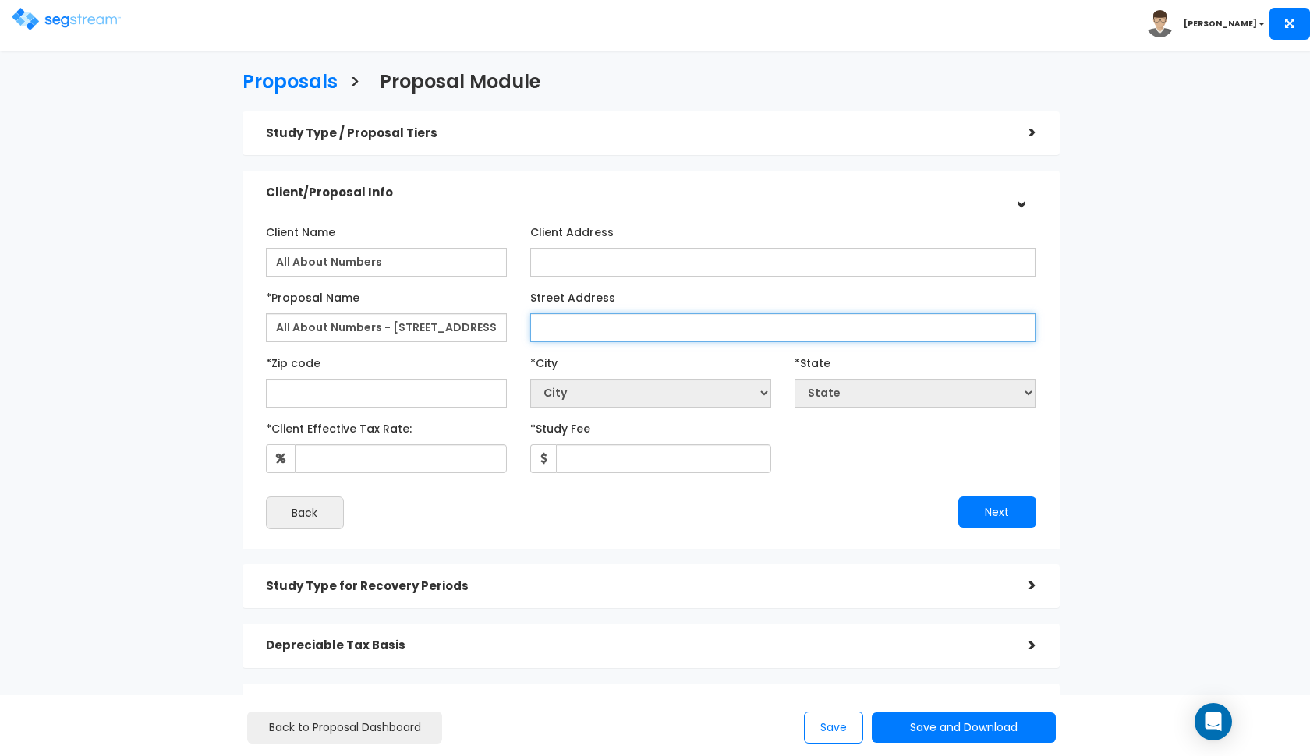
paste input "2356 Keats Ln #A, San Ramon, CA 94582"
type input "2356 Keats Ln #A, San Ramon, CA 94582"
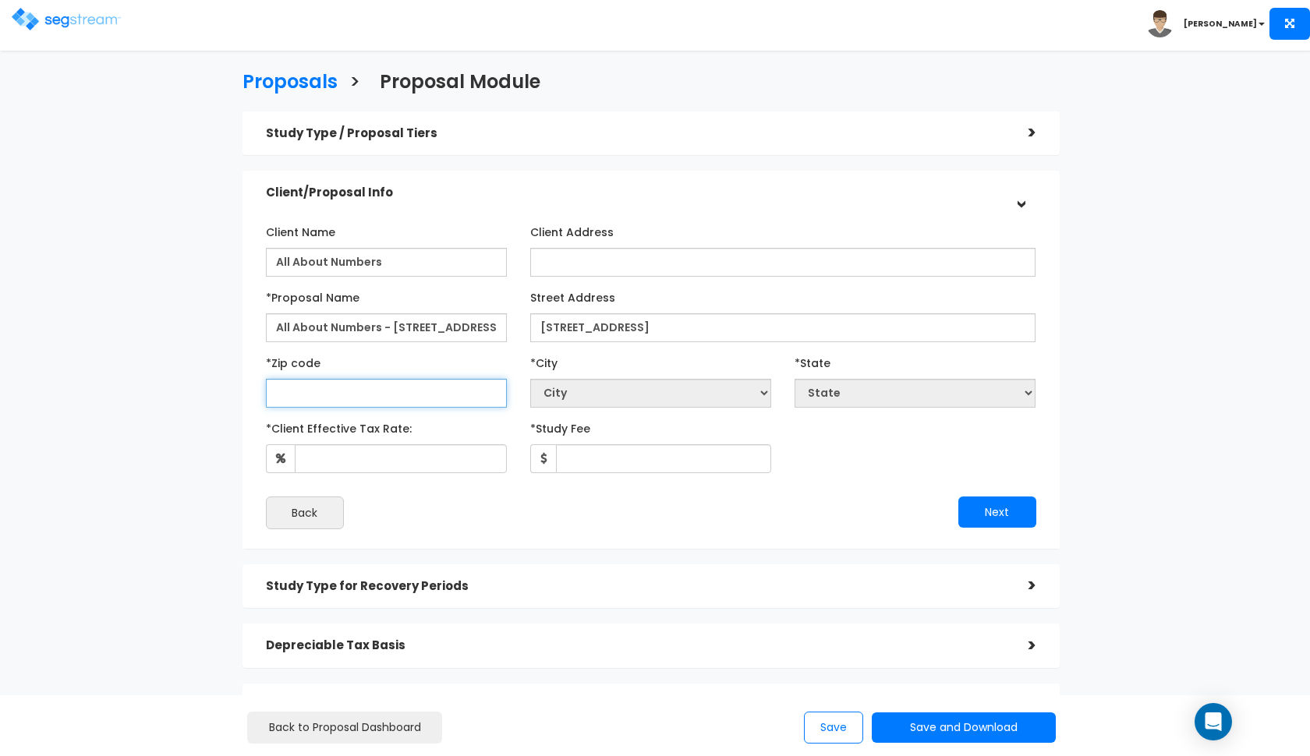
paste input "94582"
type input "94582"
select select "CA"
type input "94582"
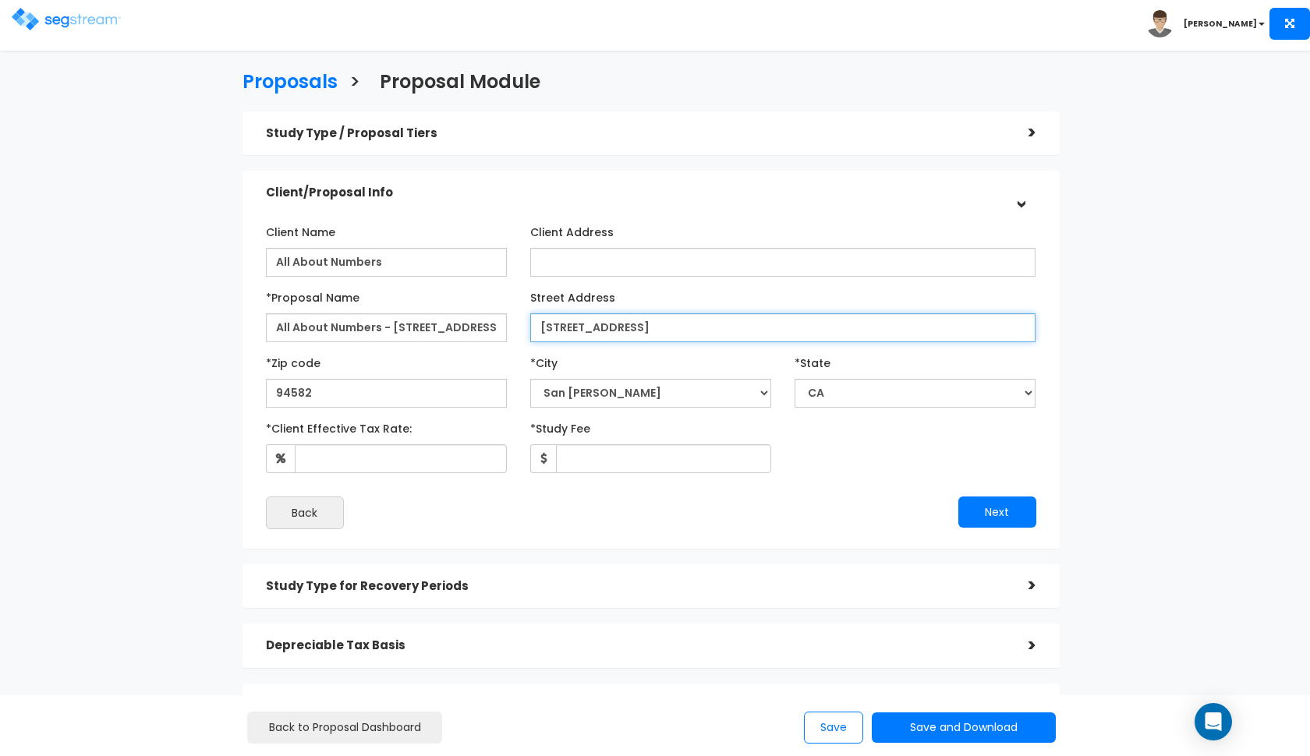
drag, startPoint x: 772, startPoint y: 325, endPoint x: 667, endPoint y: 324, distance: 105.3
click at [667, 324] on input "2356 Keats Ln #A, San Ramon, CA 94582" at bounding box center [783, 327] width 506 height 29
type input "2356 Keats Ln #A"
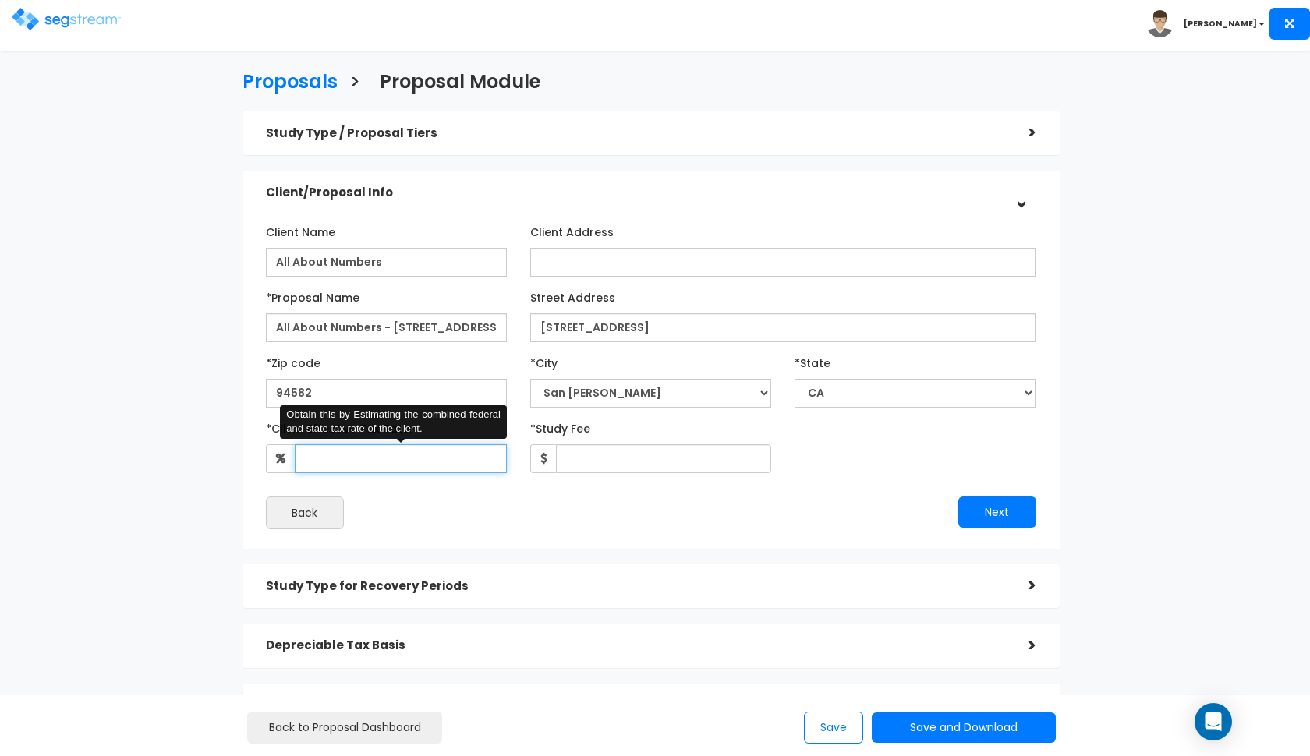
click at [469, 464] on input "*Client Effective Tax Rate:" at bounding box center [401, 458] width 212 height 29
type input "32"
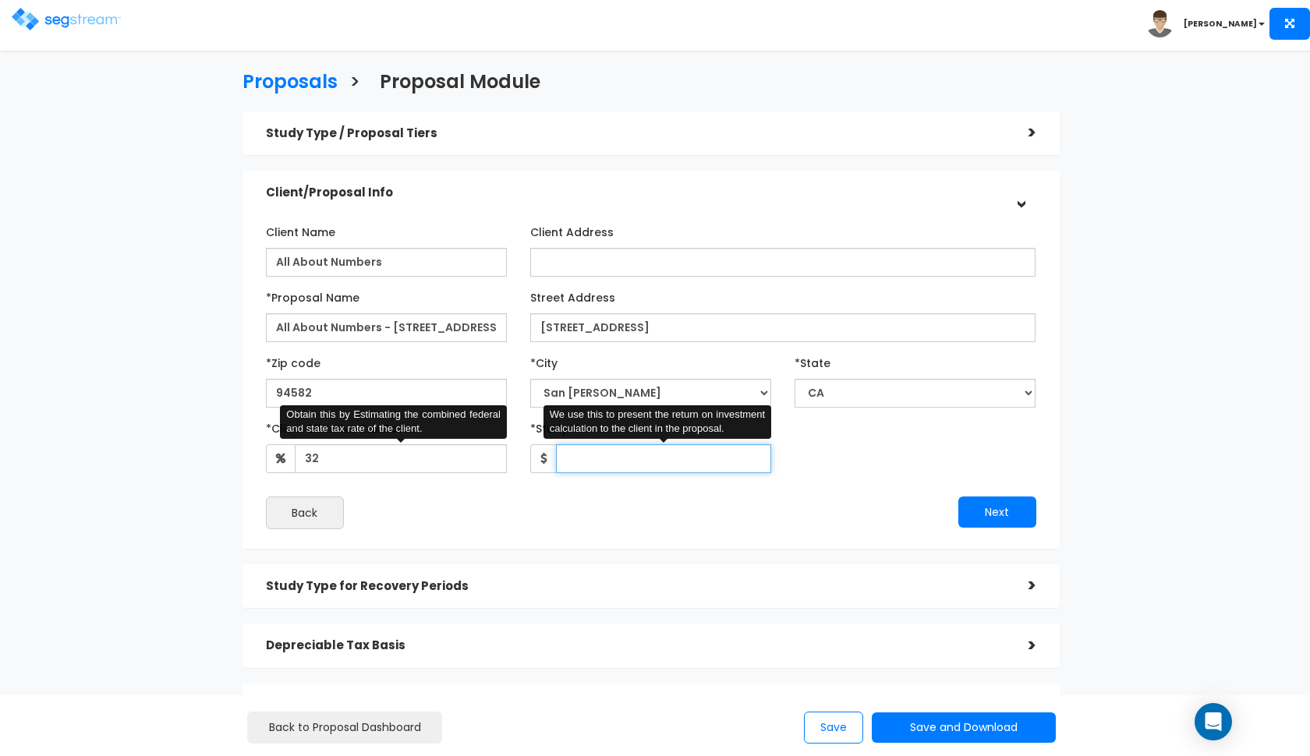
click at [618, 464] on input "*Study Fee" at bounding box center [663, 458] width 215 height 29
type input "2,700"
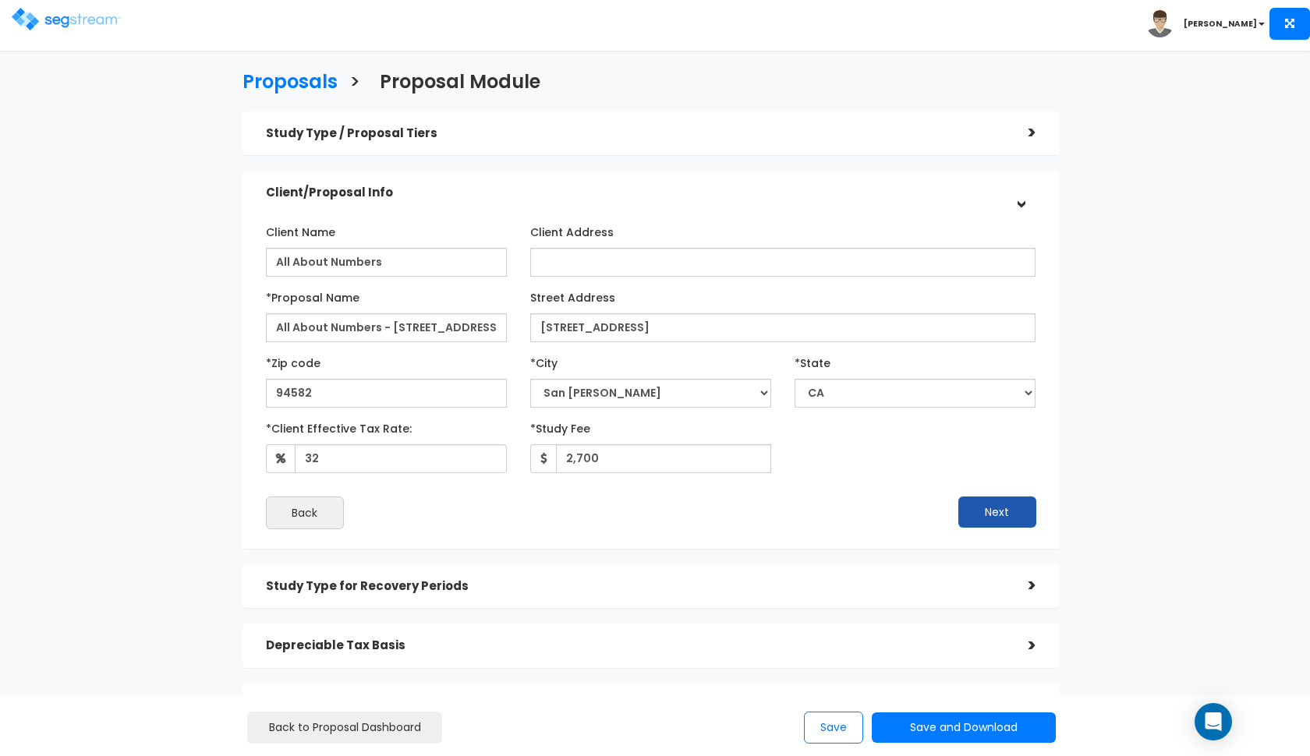
click at [1002, 514] on button "Next" at bounding box center [997, 512] width 78 height 31
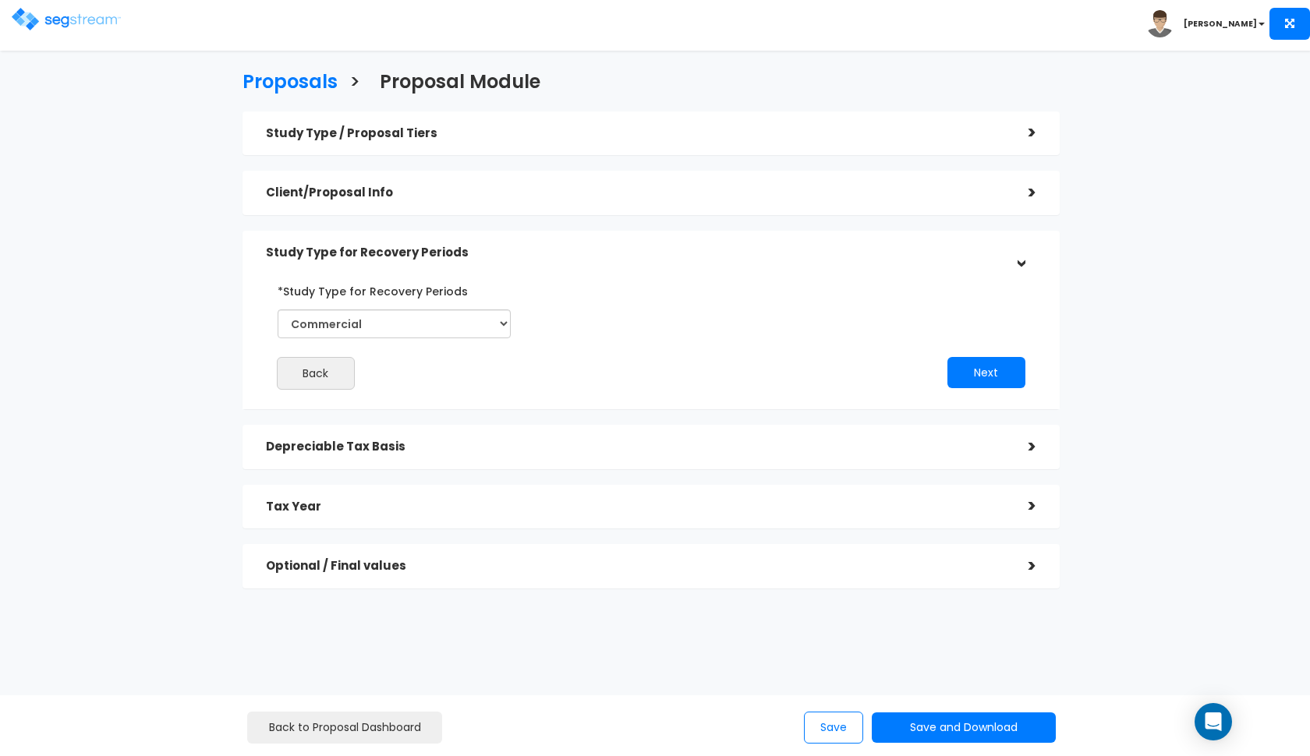
click at [514, 327] on div "*Study Type for Recovery Periods Commercial Residential" at bounding box center [394, 314] width 257 height 72
select select "Residential"
click at [983, 376] on button "Next" at bounding box center [986, 372] width 78 height 31
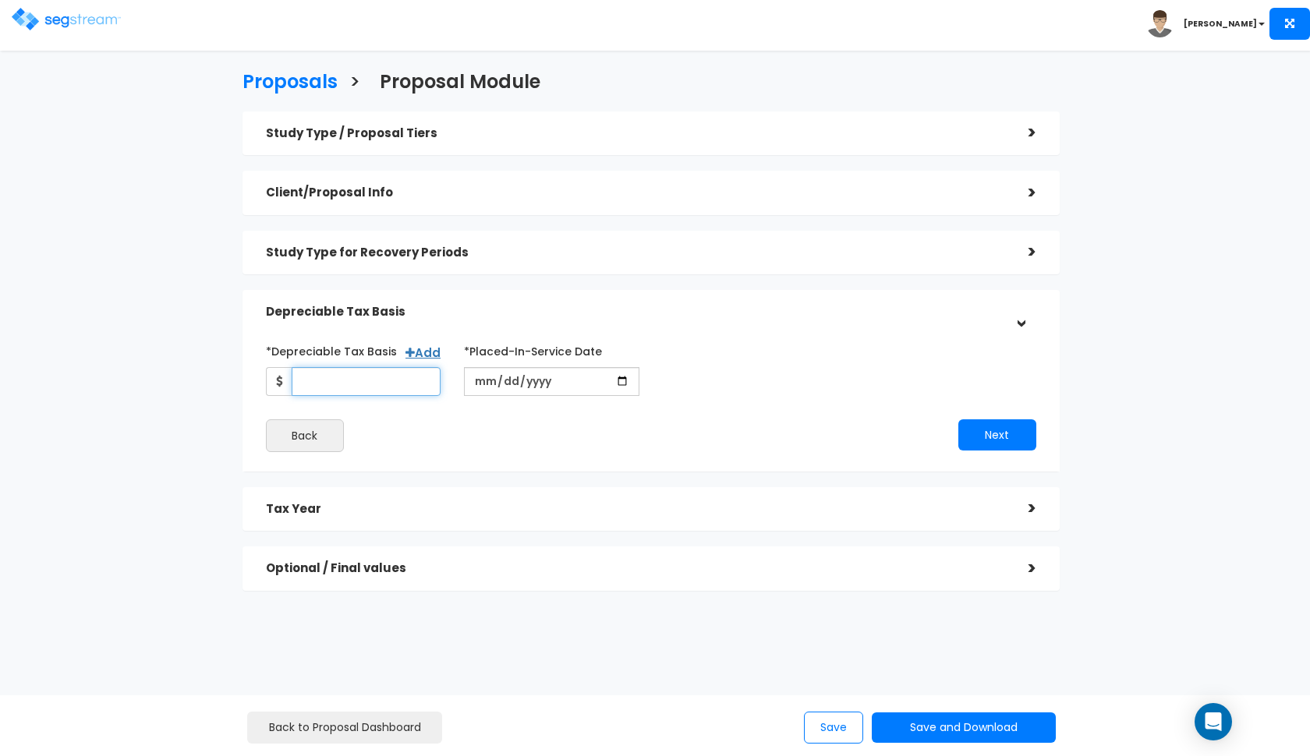
click at [351, 377] on input "*Depreciable Tax Basis" at bounding box center [367, 381] width 150 height 29
type input "126,360"
click at [477, 385] on input "date" at bounding box center [551, 381] width 175 height 29
click at [498, 388] on input "2022-03-03" at bounding box center [551, 381] width 175 height 29
type input "2022-03-06"
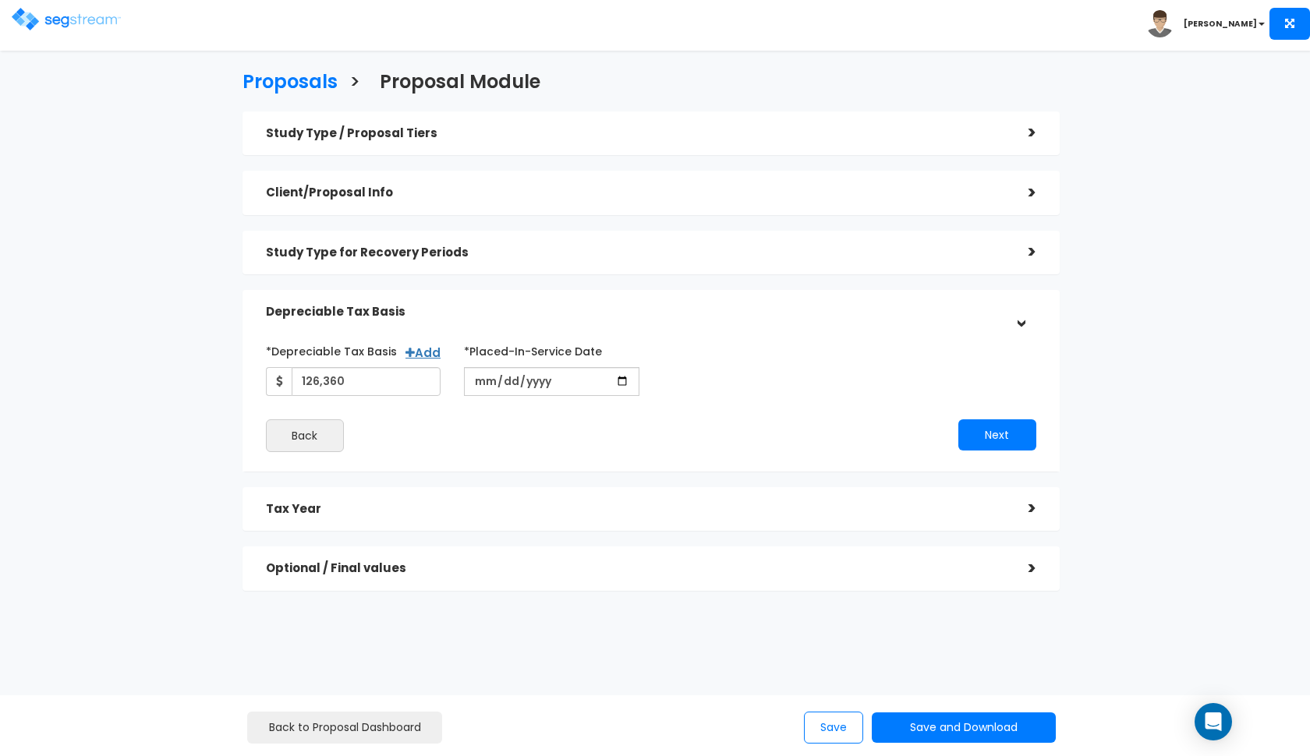
click at [885, 395] on div "*Depreciable Tax Basis Add 126,360 *Placed-In-Service Date" at bounding box center [651, 395] width 770 height 114
click at [1007, 454] on div "*Depreciable Tax Basis Add 126,360 *Placed-In-Service Date 2022-03-06" at bounding box center [651, 395] width 794 height 129
click at [1003, 438] on button "Next" at bounding box center [997, 434] width 78 height 31
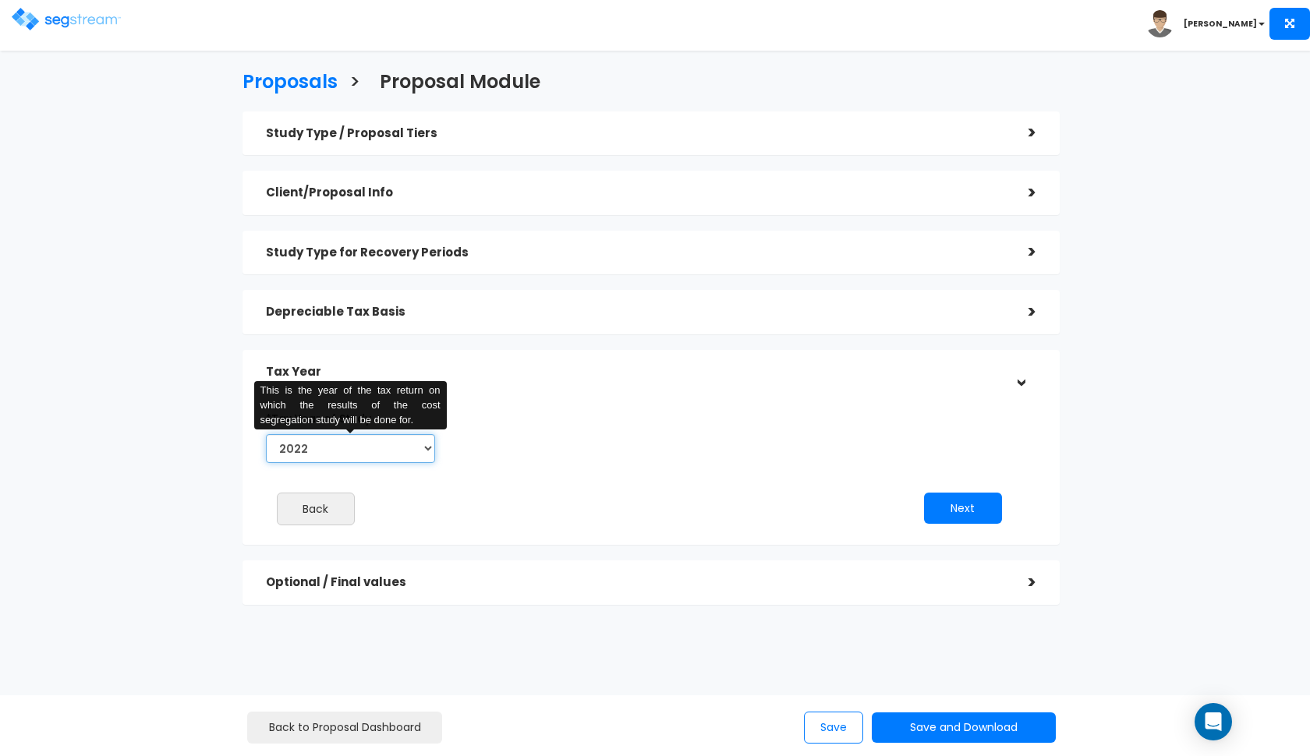
select select "2025"
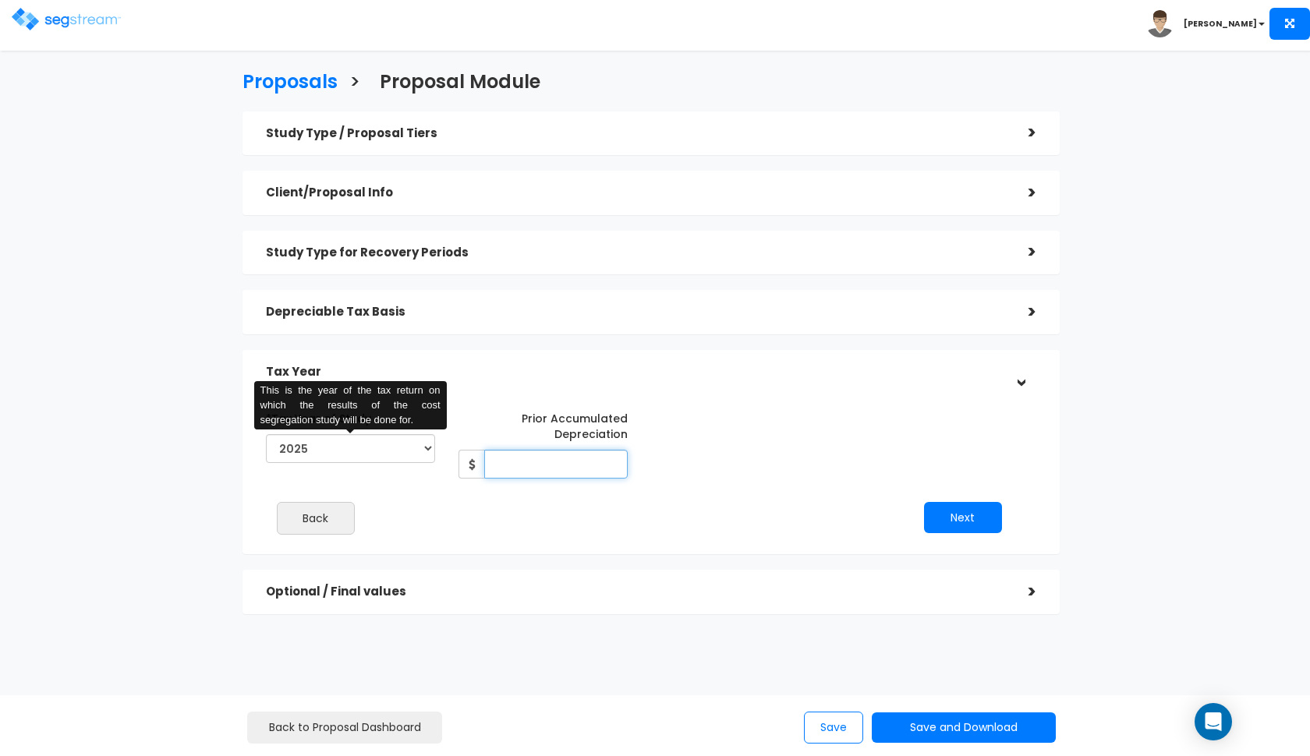
click at [558, 462] on input "Prior Accumulated Depreciation" at bounding box center [555, 464] width 143 height 29
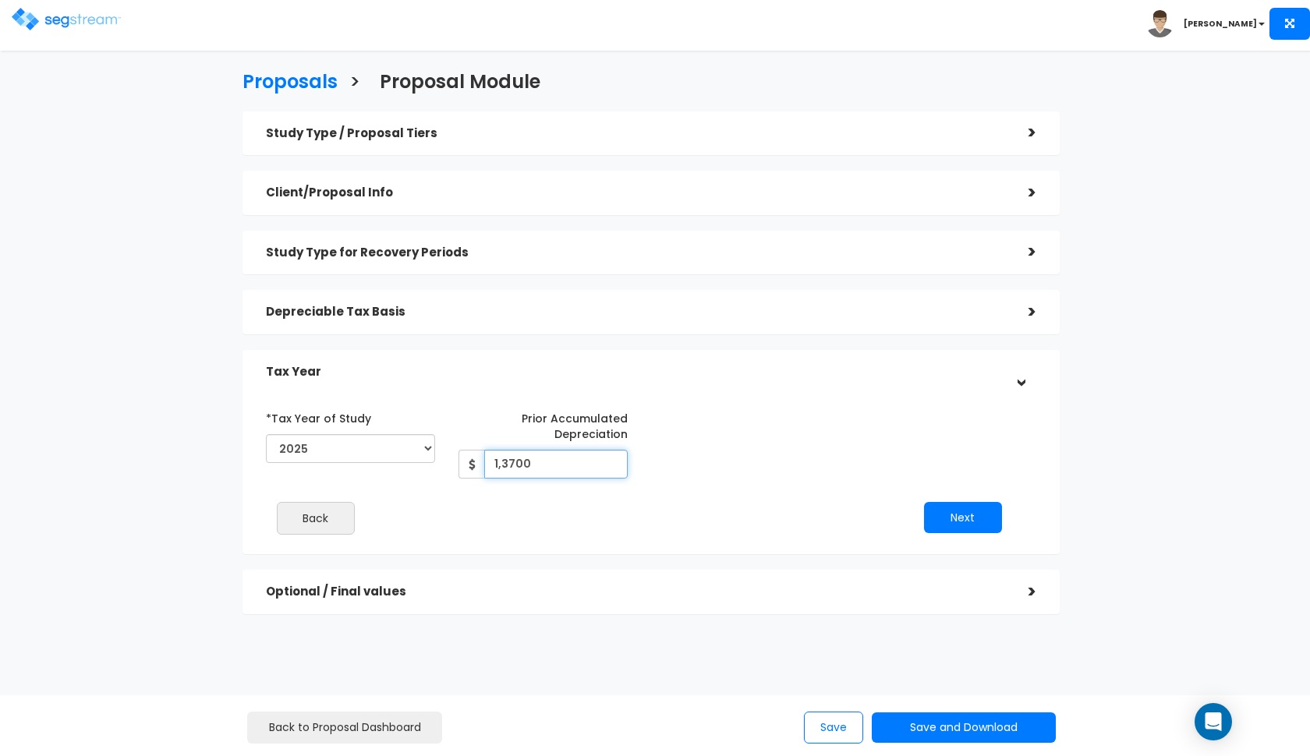
type input "13,700"
click at [975, 523] on button "Next" at bounding box center [963, 517] width 78 height 31
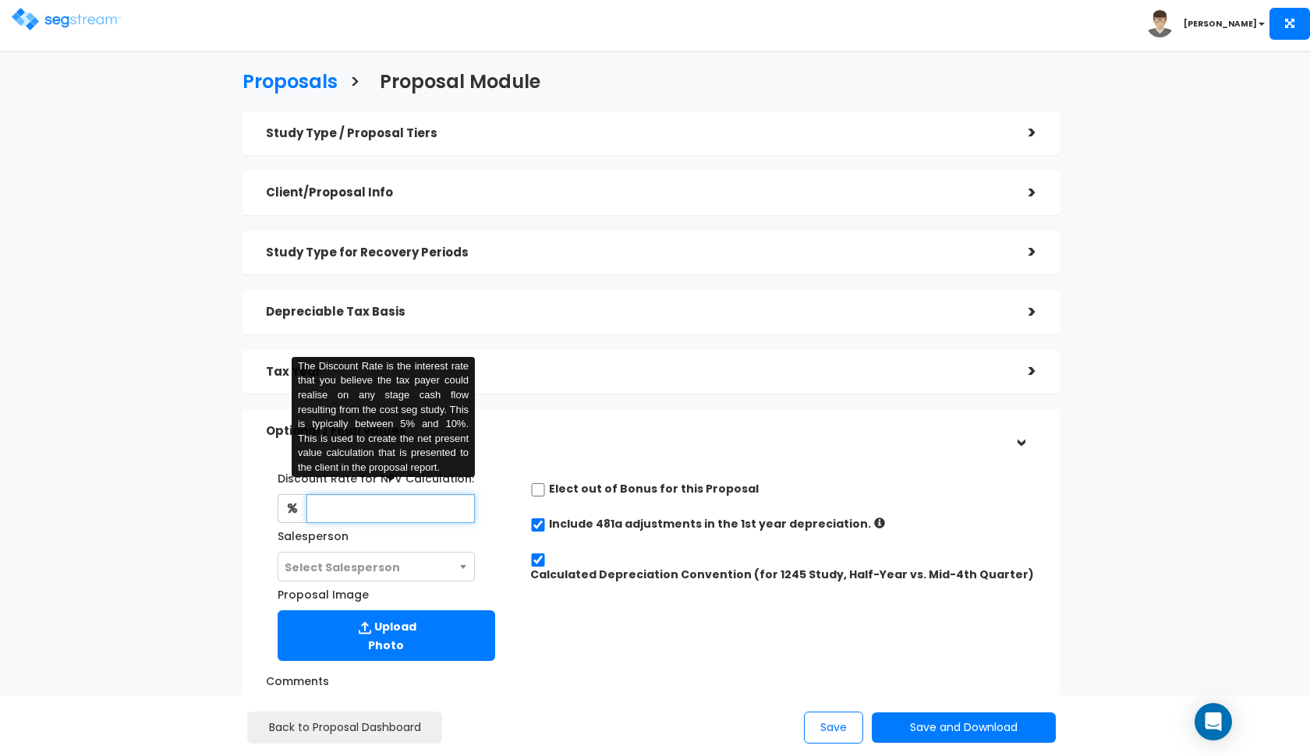
click at [416, 503] on input "text" at bounding box center [390, 508] width 169 height 29
type input "8"
click at [398, 570] on span "Select Salesperson" at bounding box center [376, 568] width 196 height 30
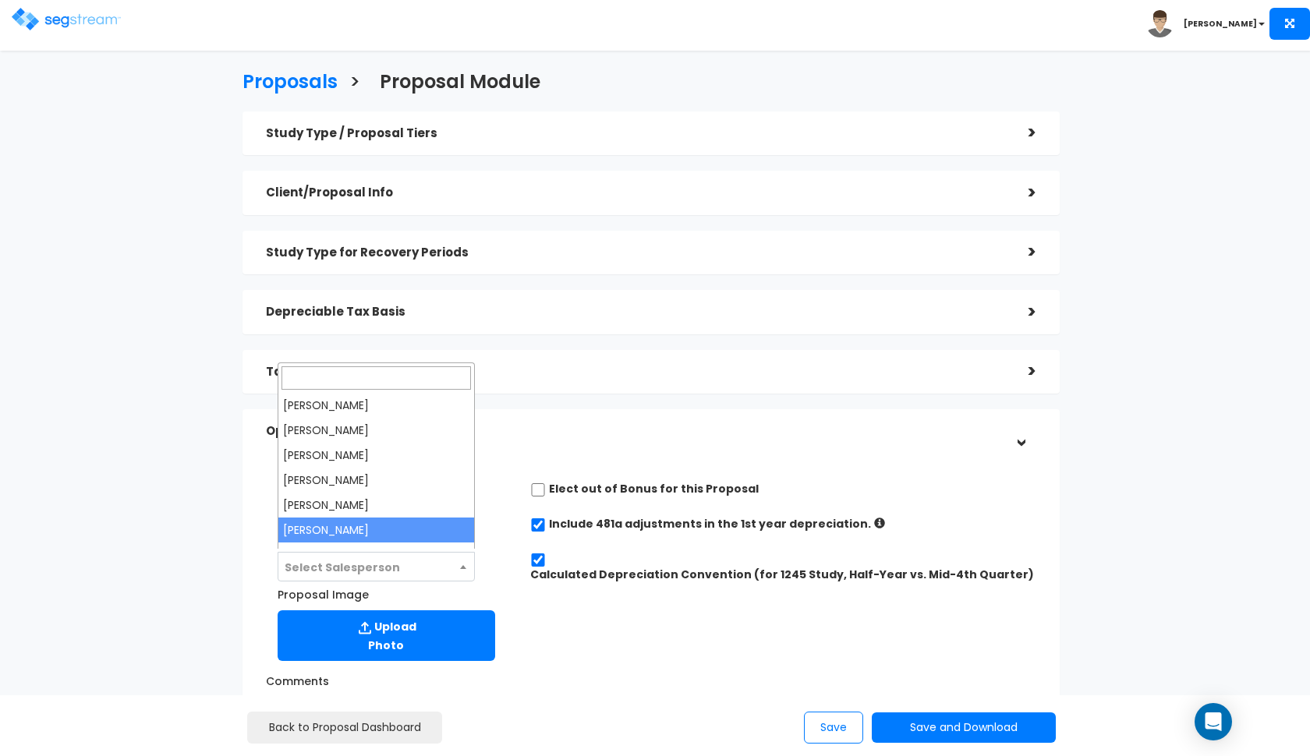
select select "190"
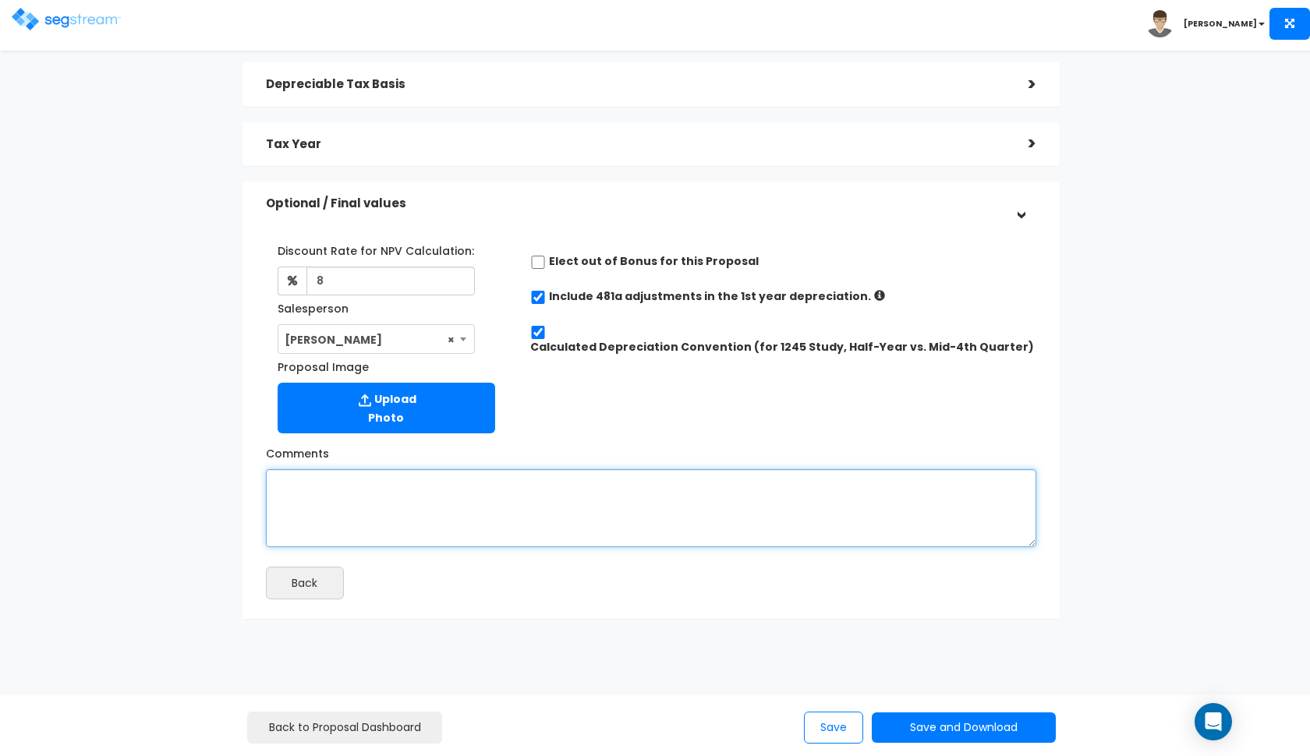
click at [517, 513] on textarea "Comments" at bounding box center [651, 508] width 770 height 78
click at [299, 483] on textarea "a pruchase price of" at bounding box center [651, 509] width 770 height 78
click at [393, 486] on textarea "a purchase price of" at bounding box center [651, 509] width 770 height 78
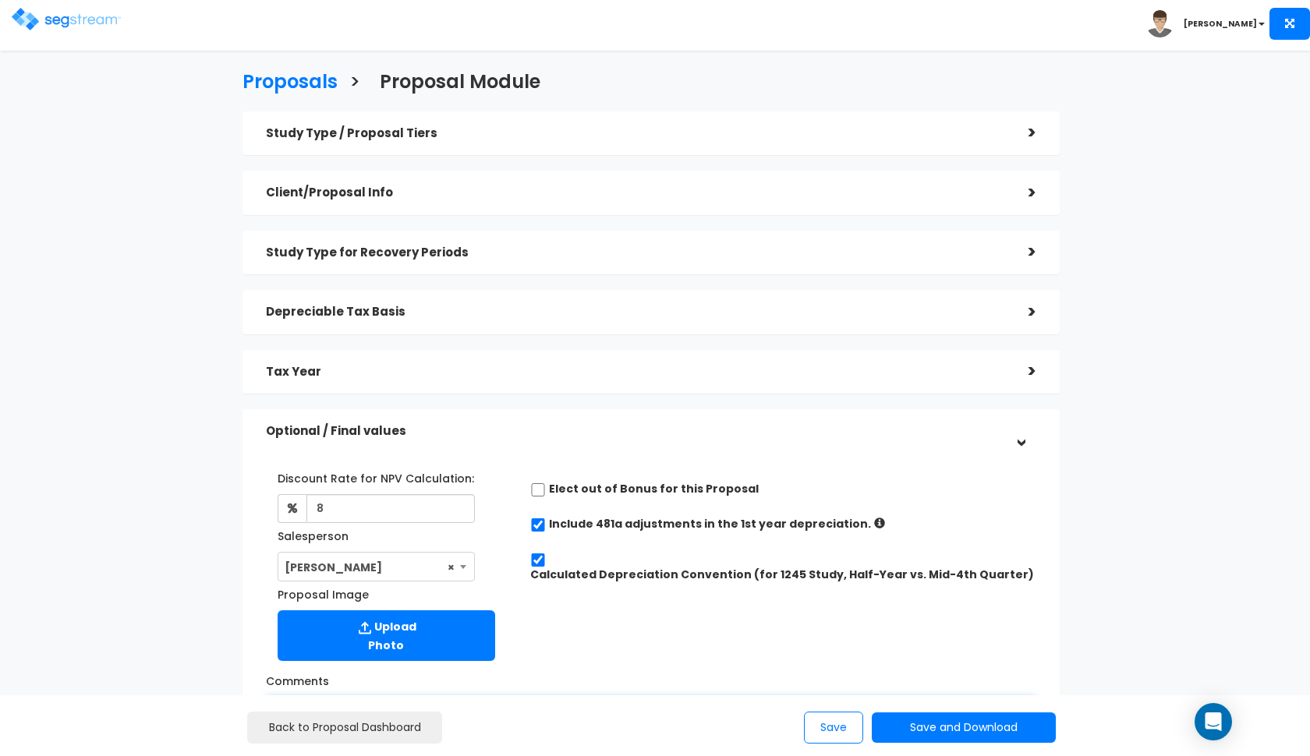
scroll to position [0, 0]
type textarea "a purchase price of"
click at [437, 292] on div "Depreciable Tax Basis >" at bounding box center [650, 312] width 817 height 44
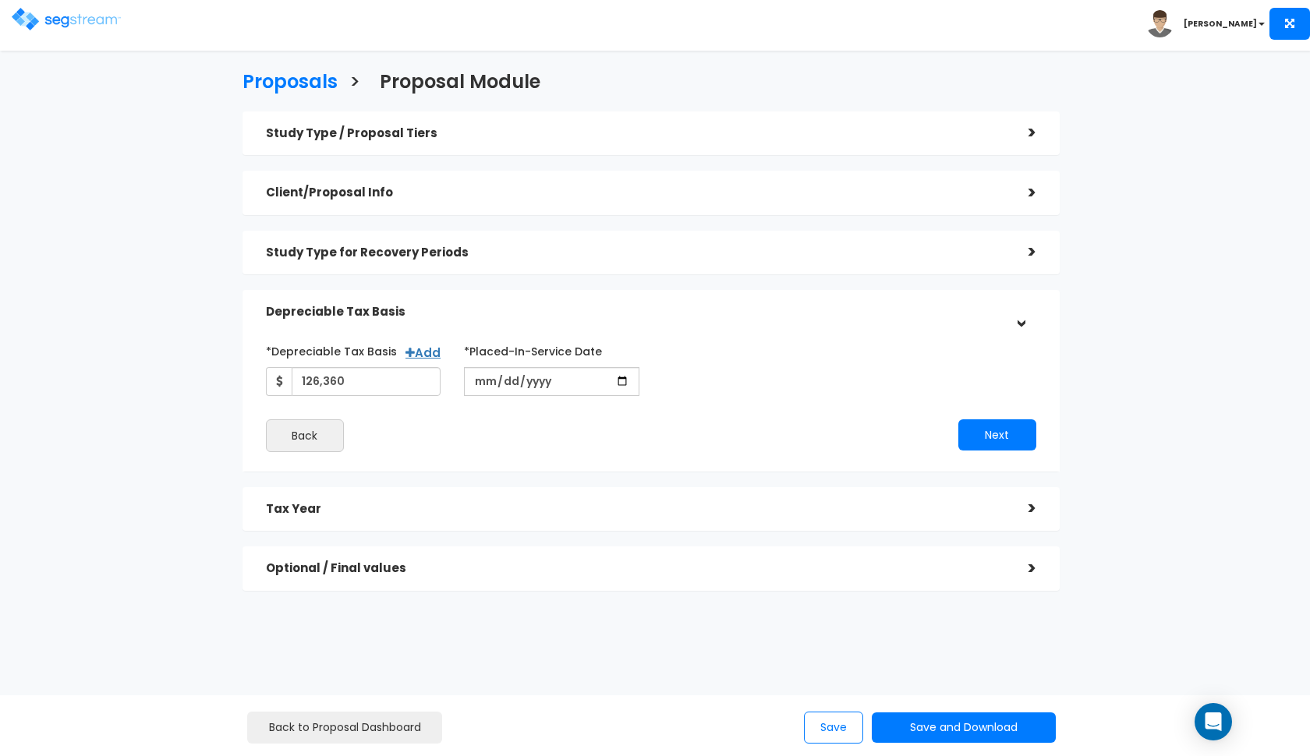
click at [434, 300] on div "Depreciable Tax Basis" at bounding box center [635, 312] width 739 height 29
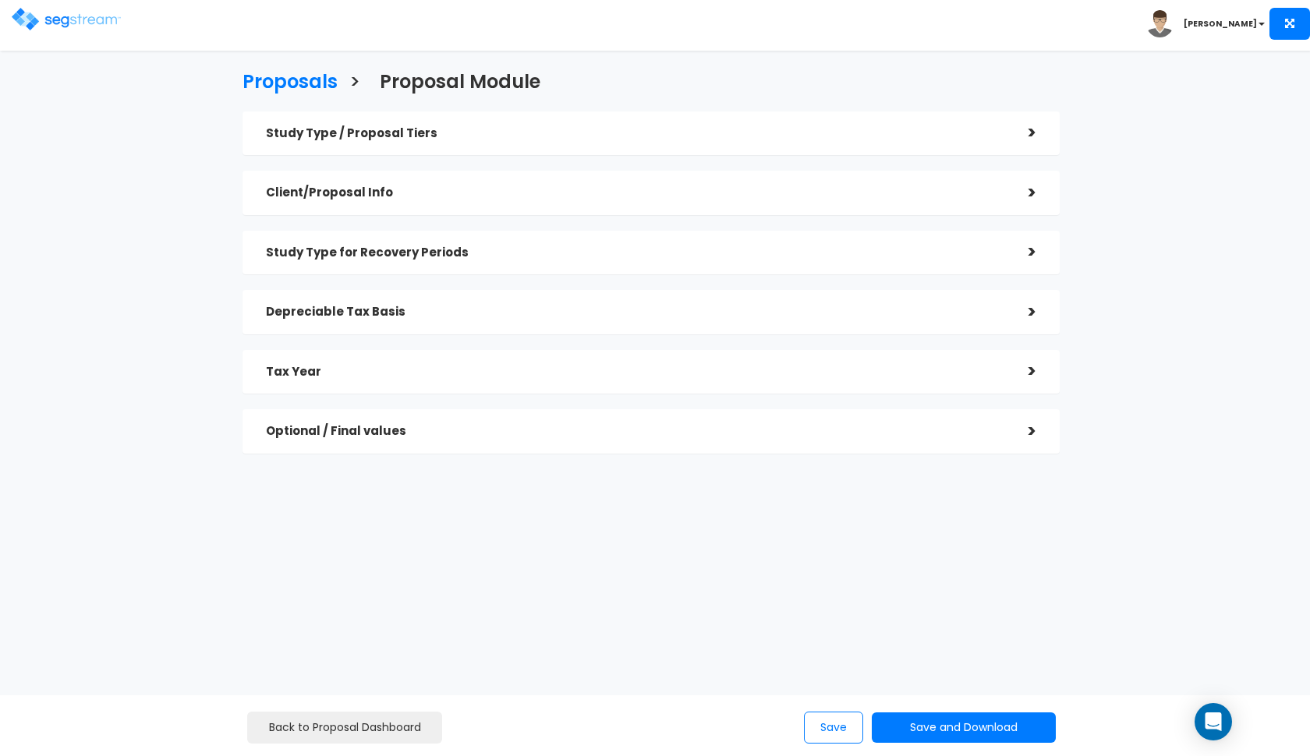
click at [484, 375] on h5 "Tax Year" at bounding box center [635, 372] width 739 height 13
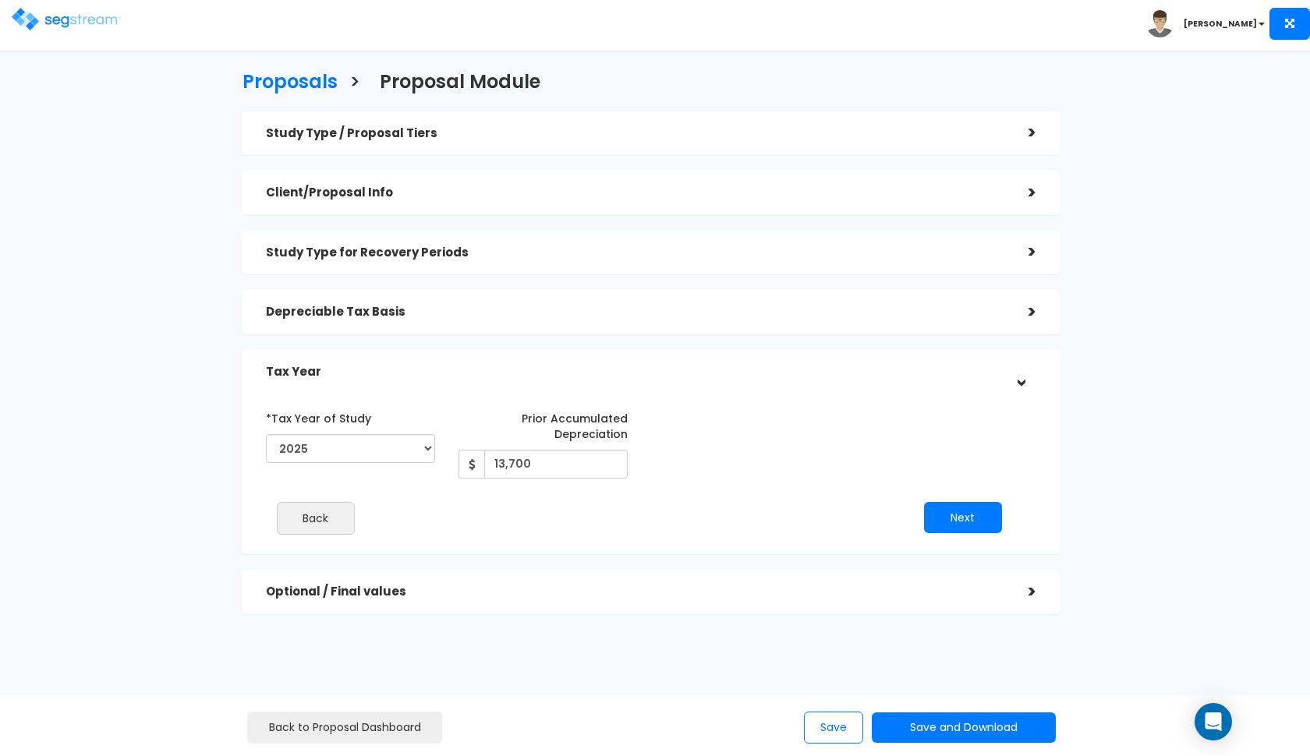
click at [473, 358] on div "Tax Year" at bounding box center [635, 372] width 739 height 29
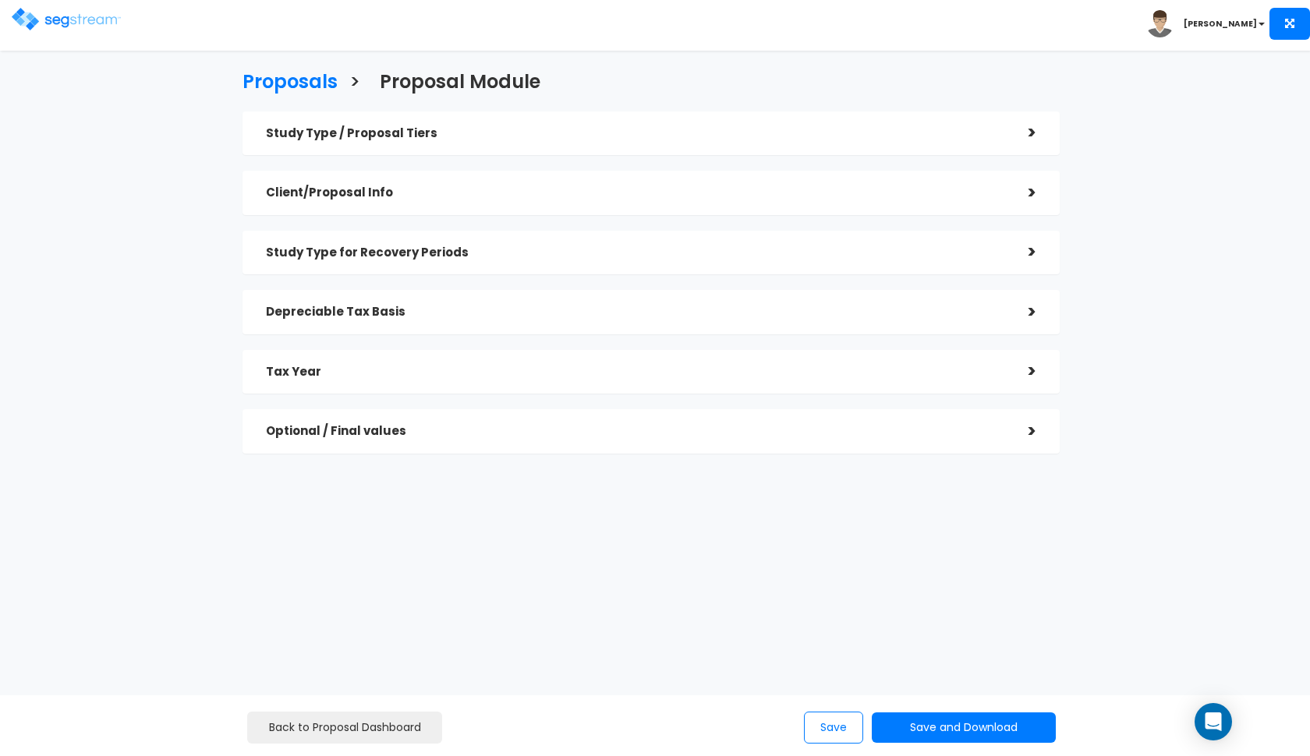
click at [351, 290] on div "Depreciable Tax Basis >" at bounding box center [650, 312] width 817 height 44
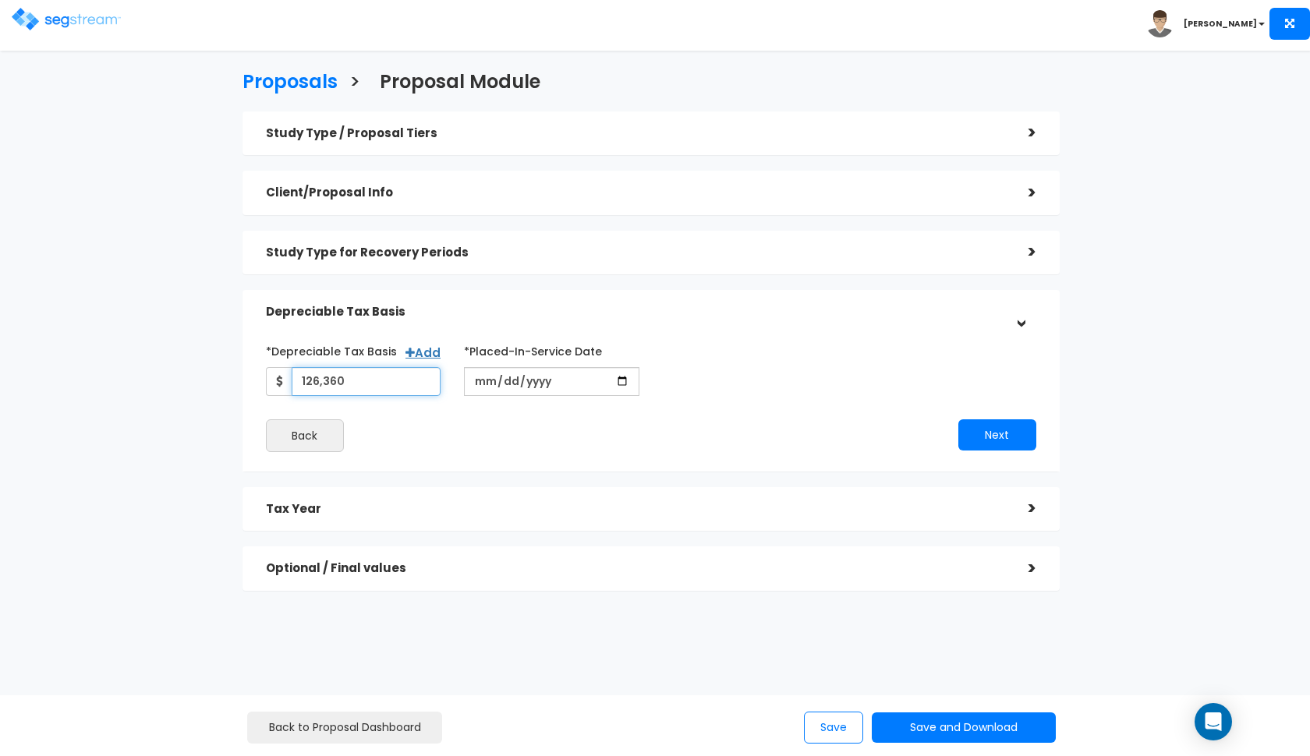
drag, startPoint x: 341, startPoint y: 379, endPoint x: 284, endPoint y: 379, distance: 56.9
click at [292, 379] on input "126,360" at bounding box center [367, 381] width 150 height 29
type input "150,000"
click at [431, 307] on h5 "Depreciable Tax Basis" at bounding box center [635, 312] width 739 height 13
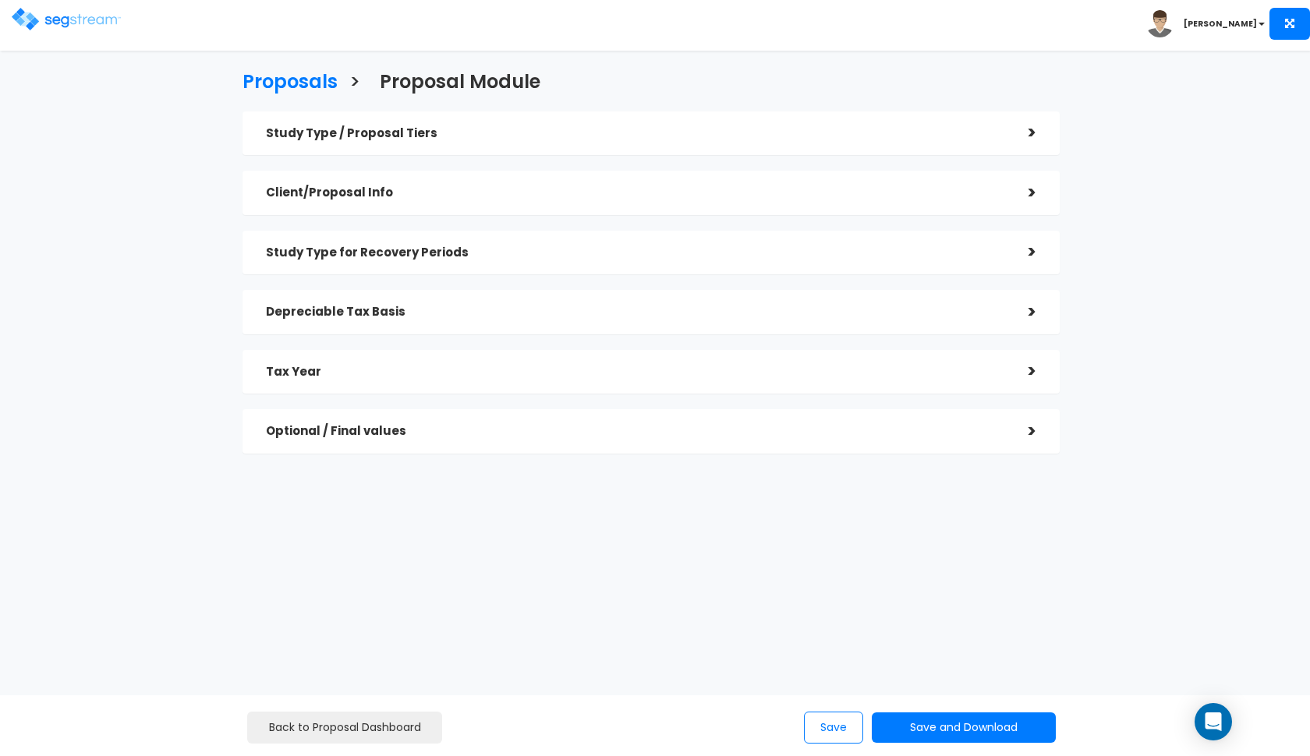
click at [473, 242] on div "Study Type for Recovery Periods" at bounding box center [635, 253] width 739 height 29
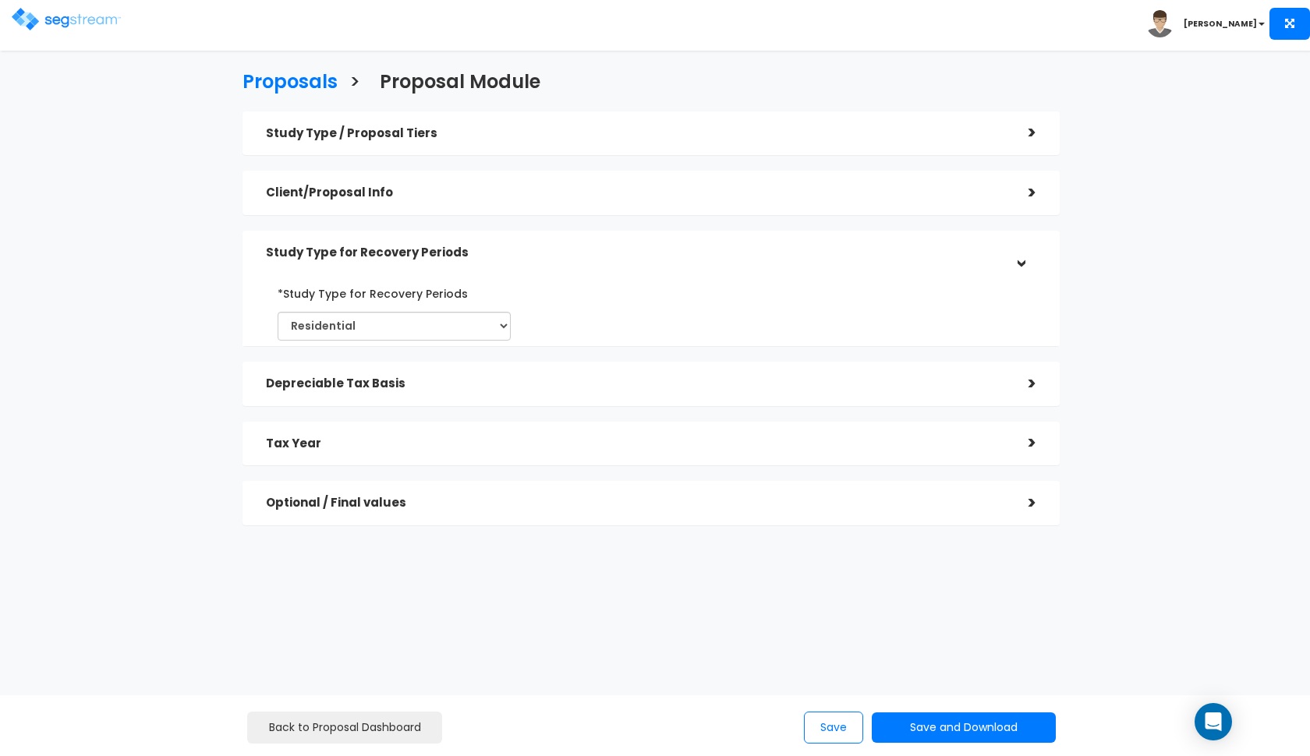
click at [473, 242] on div "Study Type for Recovery Periods" at bounding box center [635, 253] width 739 height 29
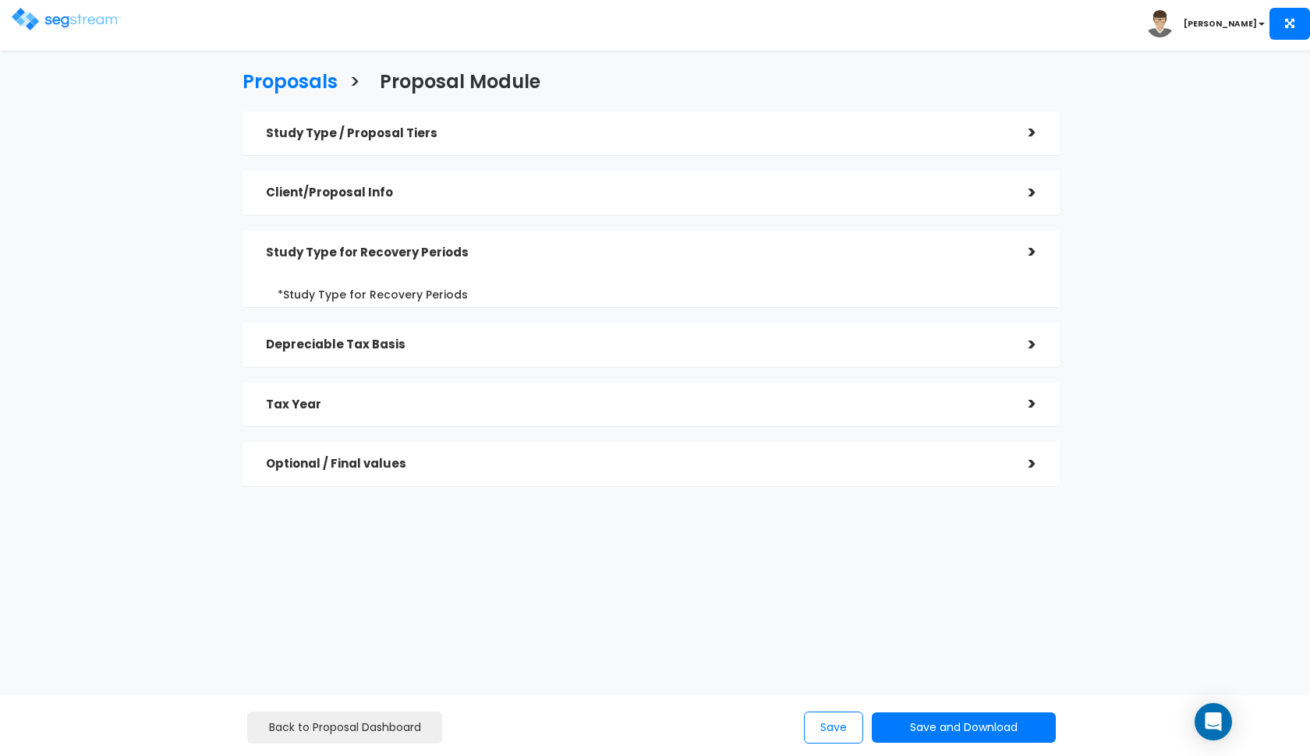
click at [497, 193] on h5 "Client/Proposal Info" at bounding box center [635, 192] width 739 height 13
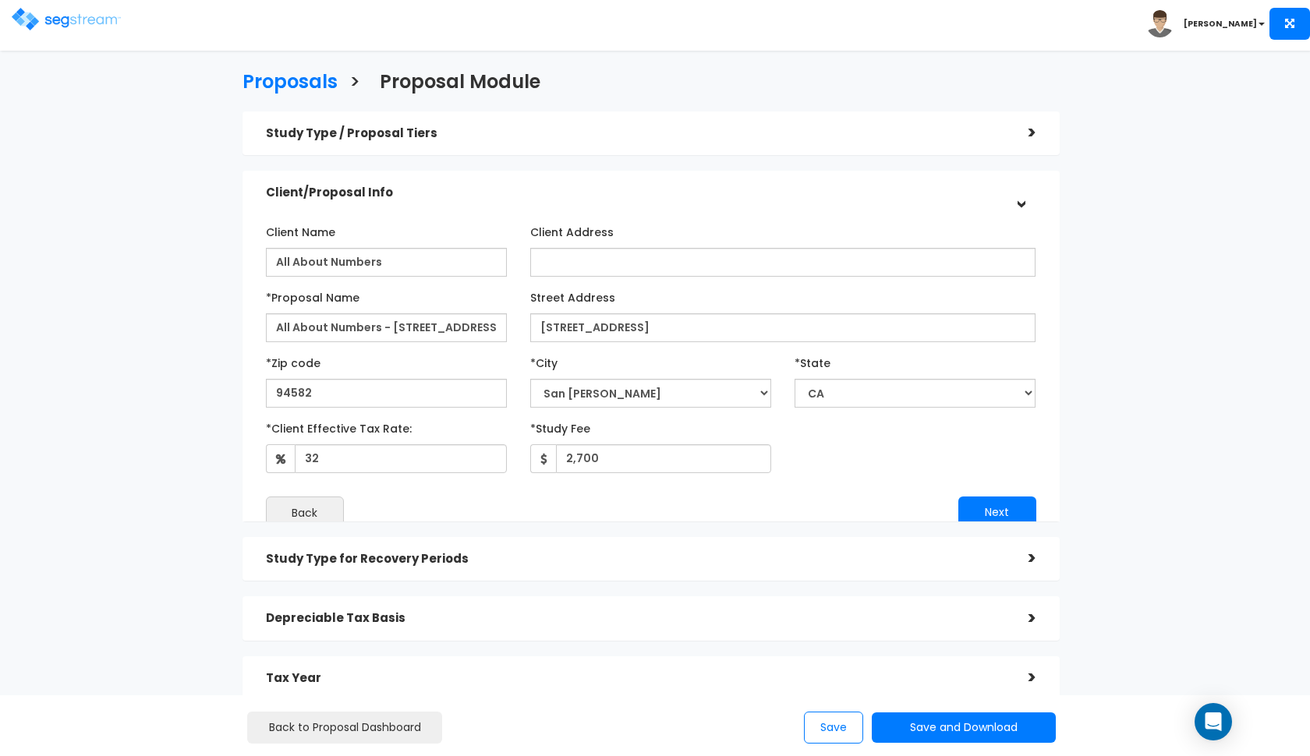
click at [497, 193] on h5 "Client/Proposal Info" at bounding box center [635, 192] width 739 height 13
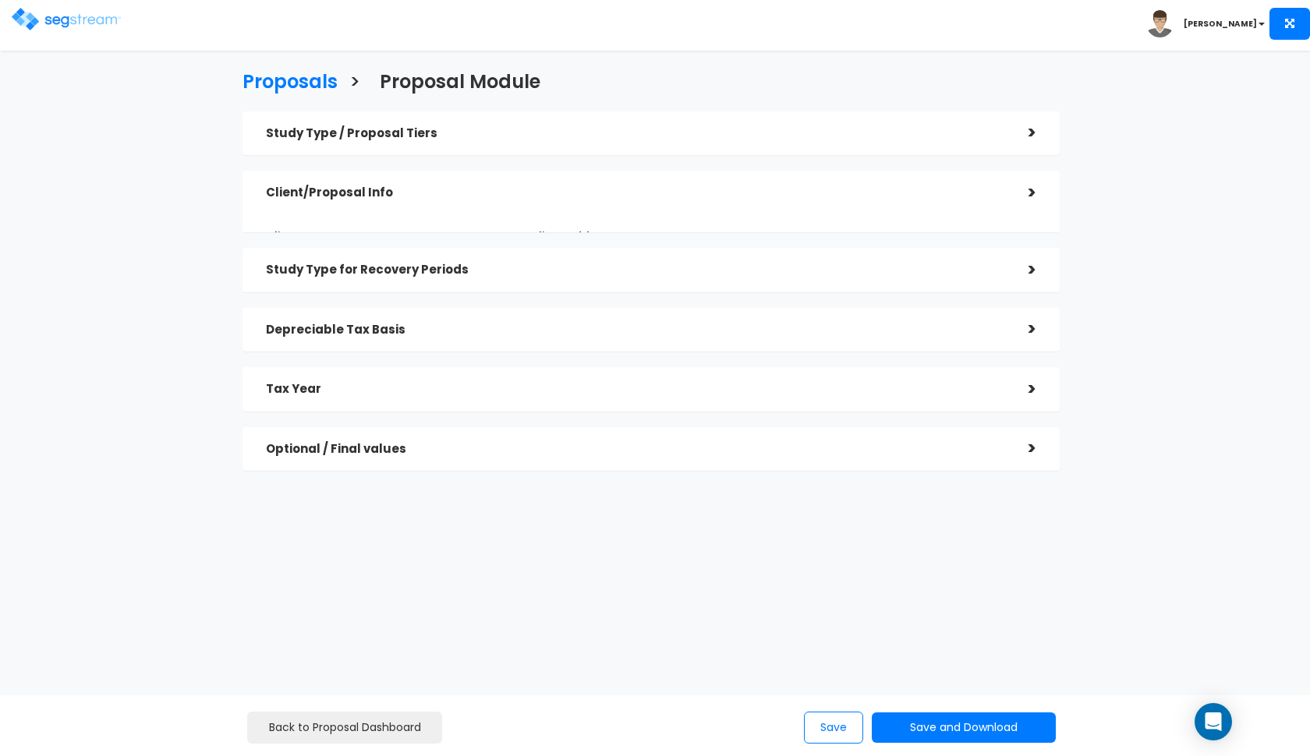
click at [520, 143] on div "Study Type / Proposal Tiers" at bounding box center [635, 133] width 739 height 29
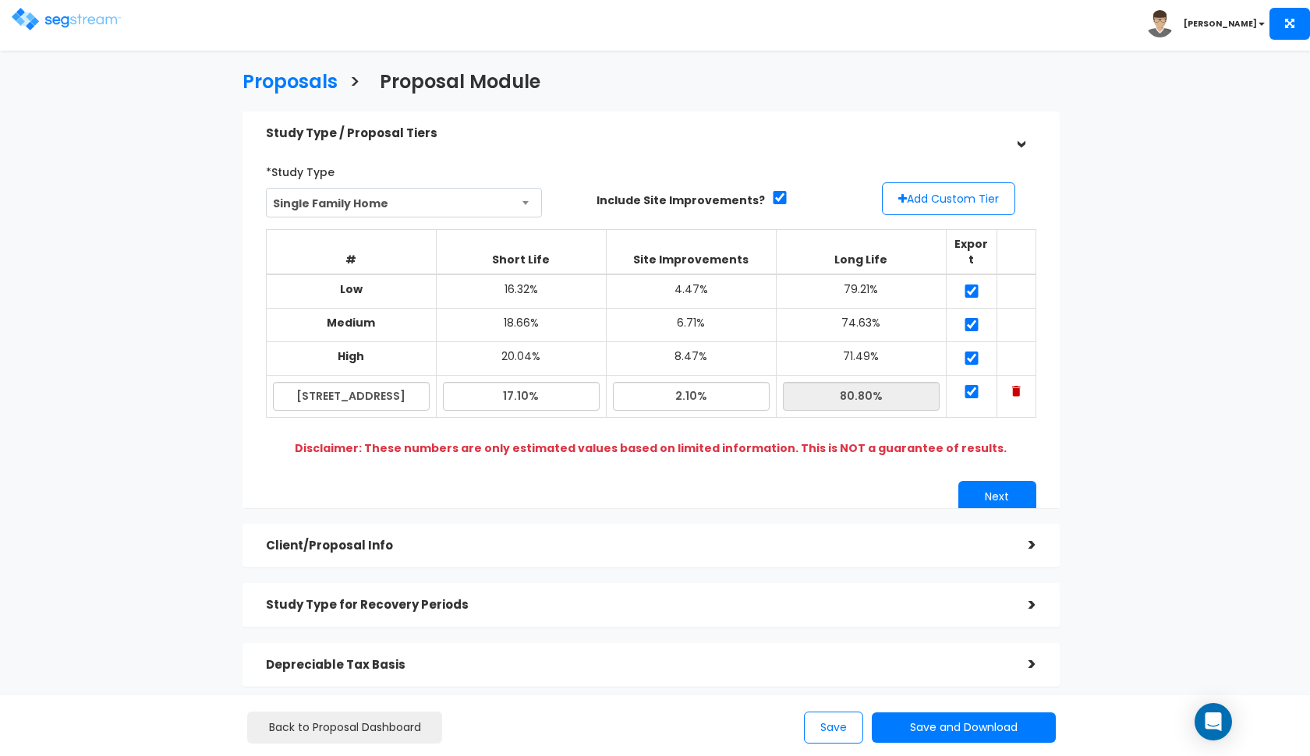
click at [520, 143] on div "Study Type / Proposal Tiers" at bounding box center [635, 133] width 739 height 29
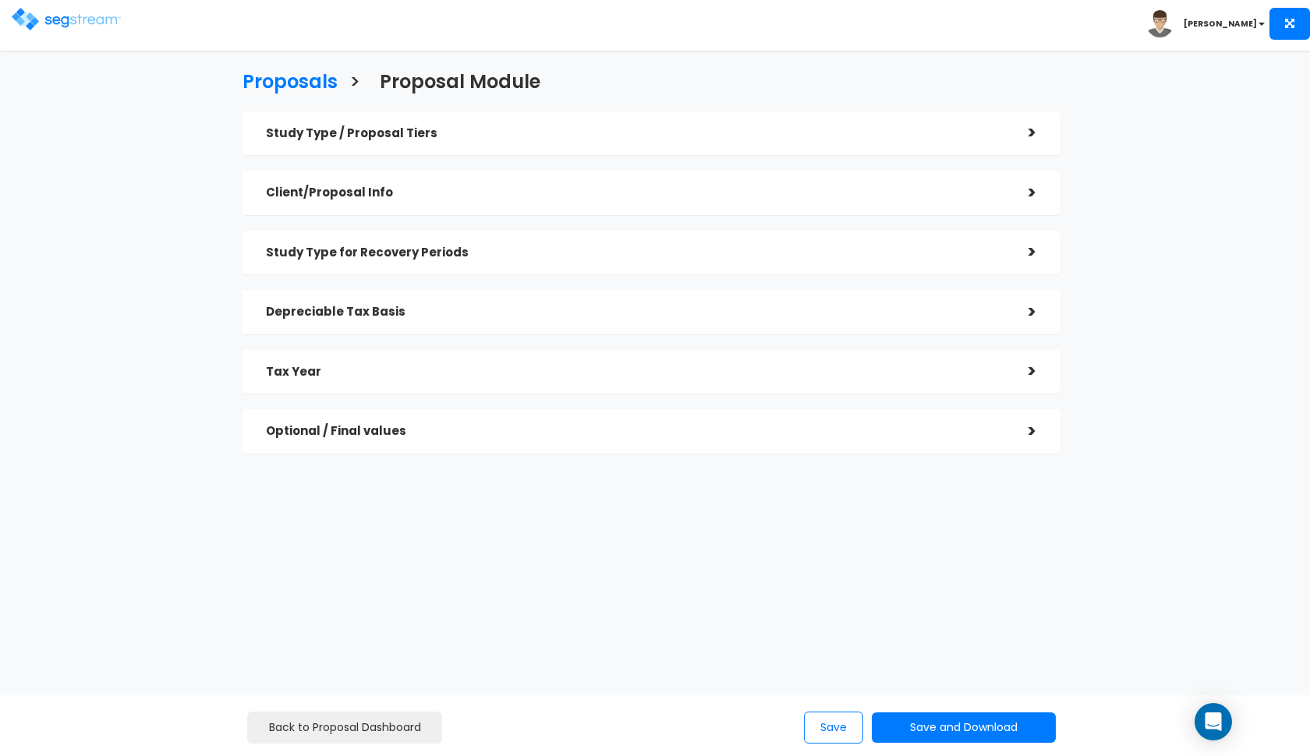
click at [484, 207] on div "Client/Proposal Info >" at bounding box center [650, 193] width 817 height 44
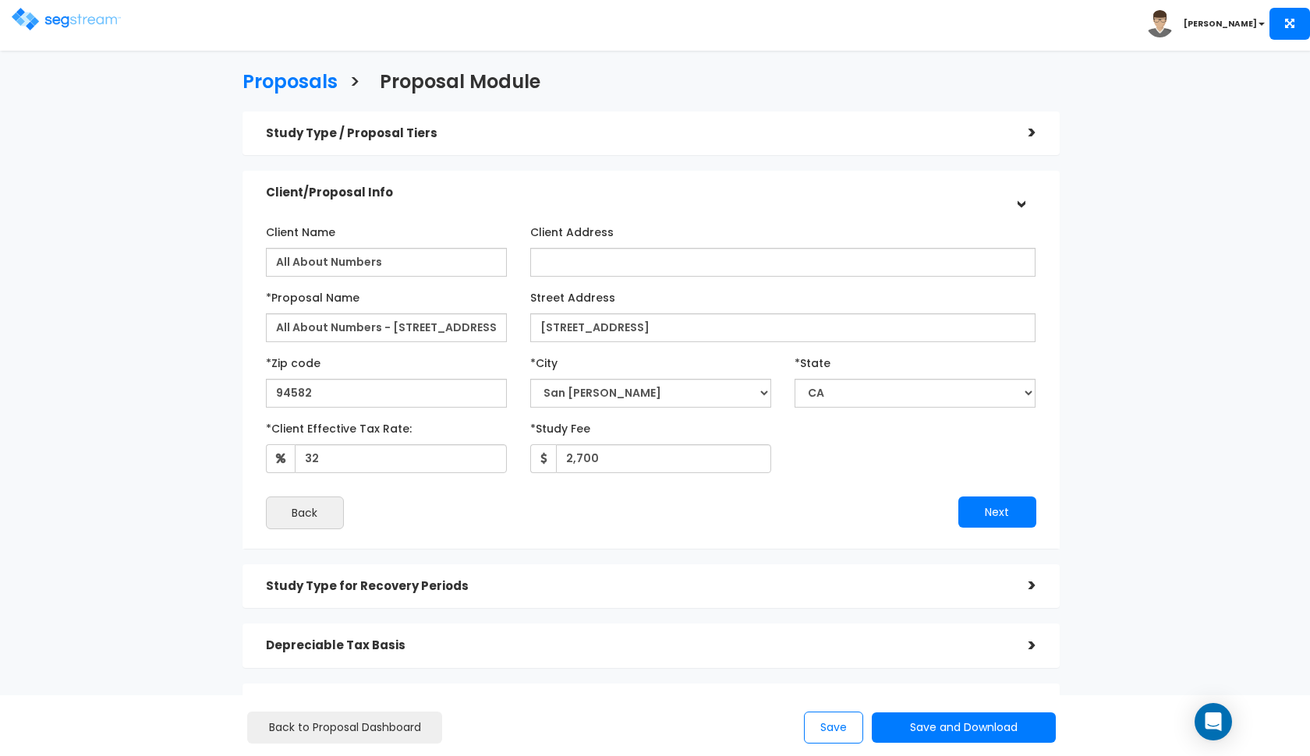
click at [487, 200] on div "Client/Proposal Info" at bounding box center [635, 193] width 739 height 29
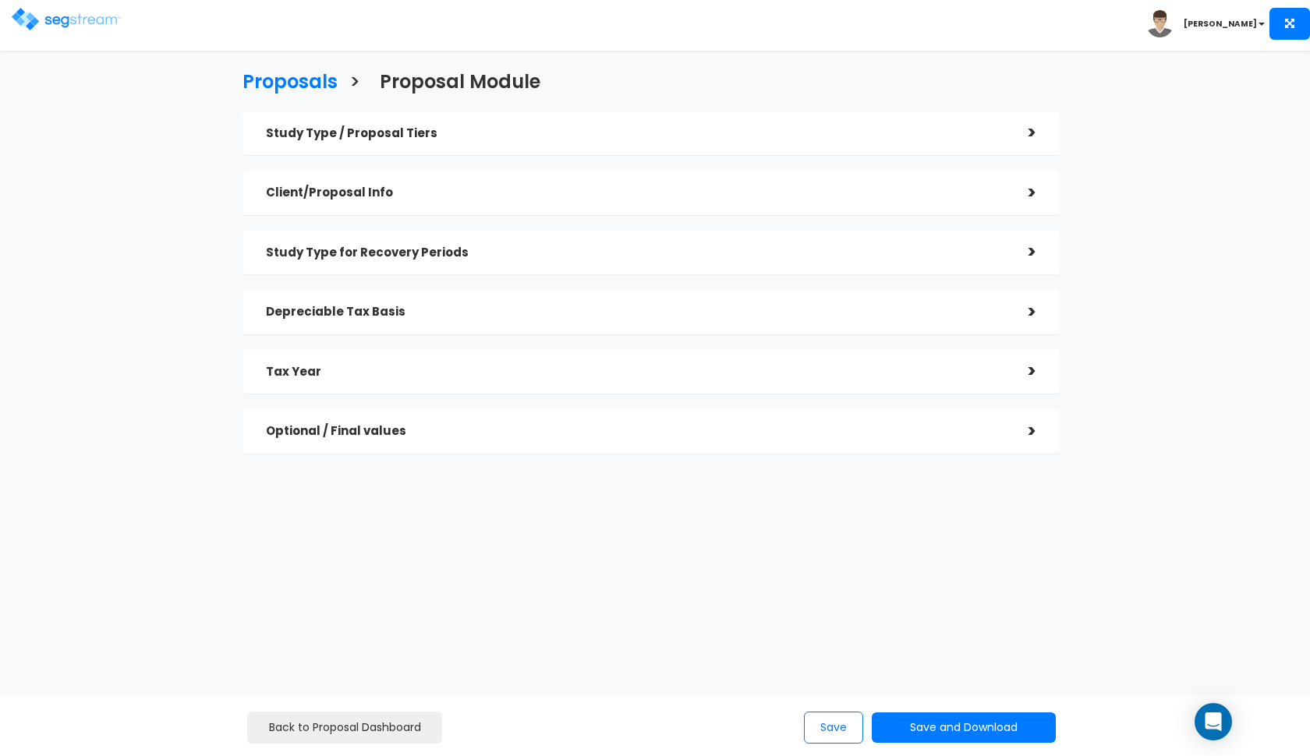
click at [474, 381] on div "Tax Year" at bounding box center [635, 372] width 739 height 29
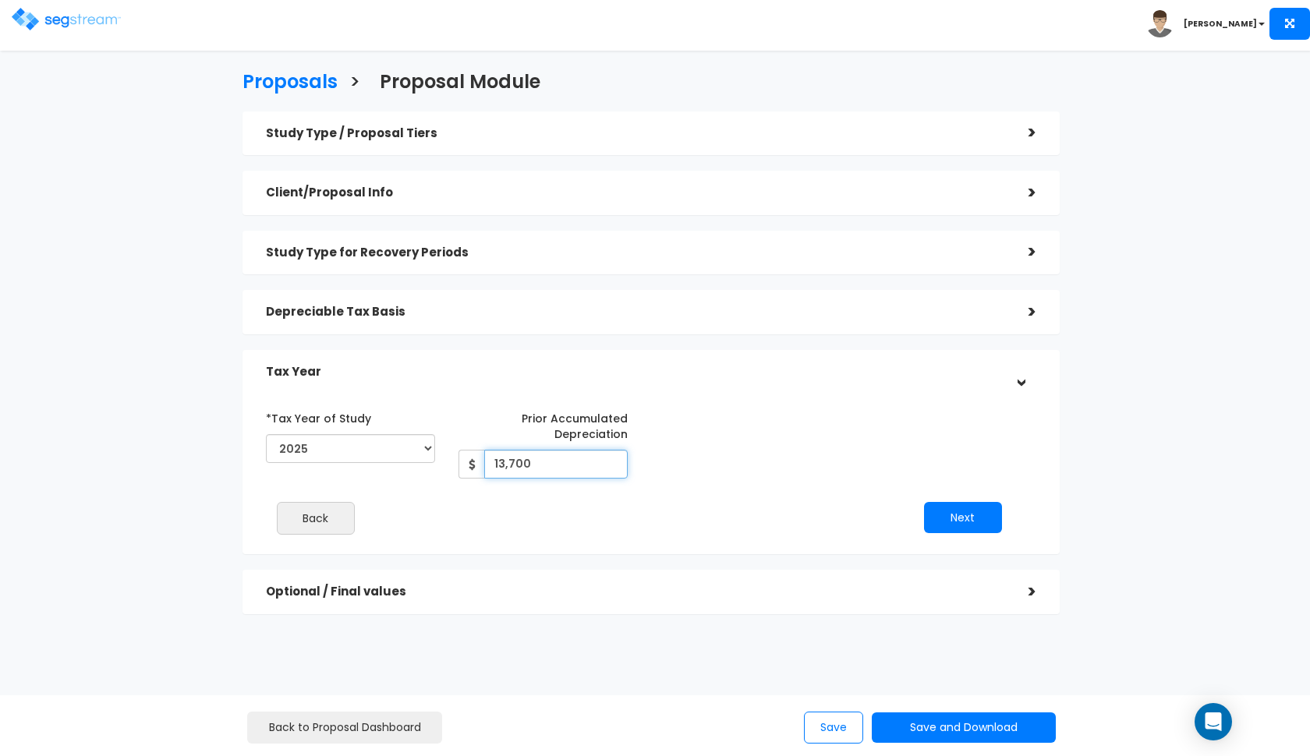
drag, startPoint x: 536, startPoint y: 456, endPoint x: 480, endPoint y: 456, distance: 56.1
click at [480, 456] on div "13,700" at bounding box center [542, 464] width 169 height 29
type input "16,000"
click at [991, 513] on button "Next" at bounding box center [963, 517] width 78 height 31
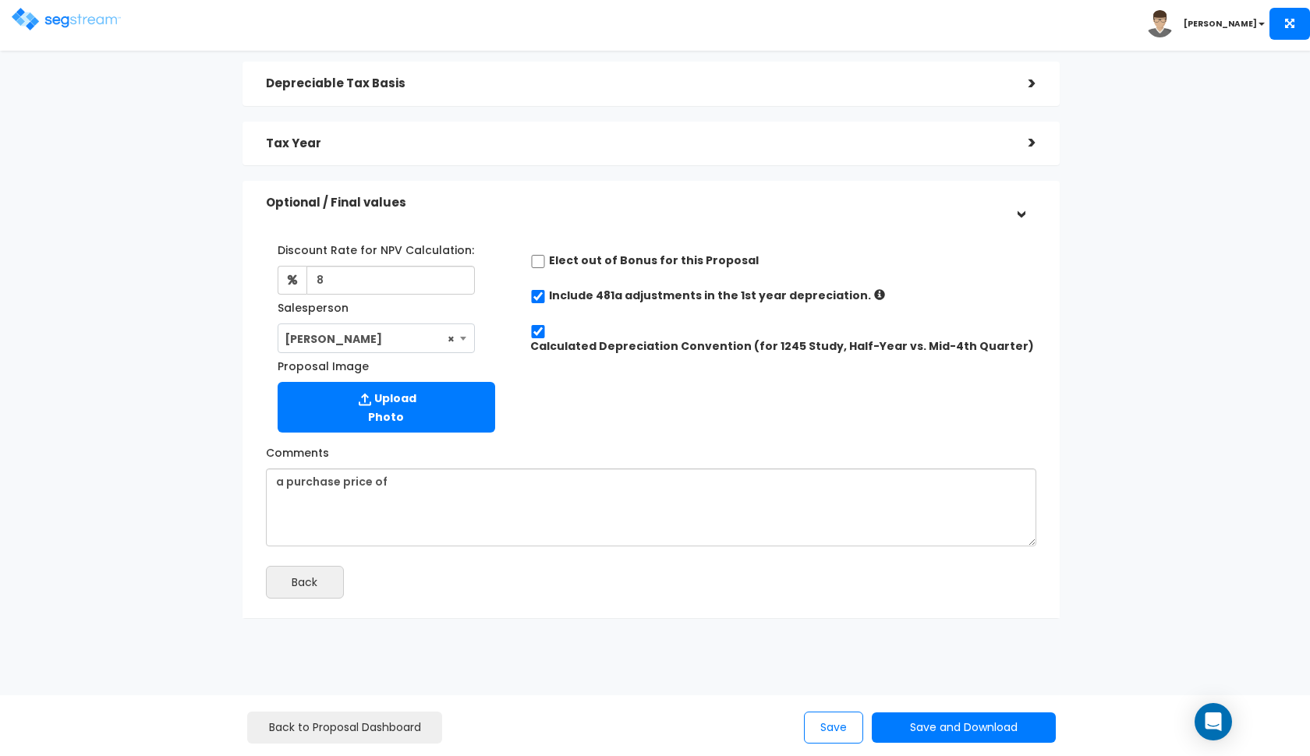
scroll to position [227, 0]
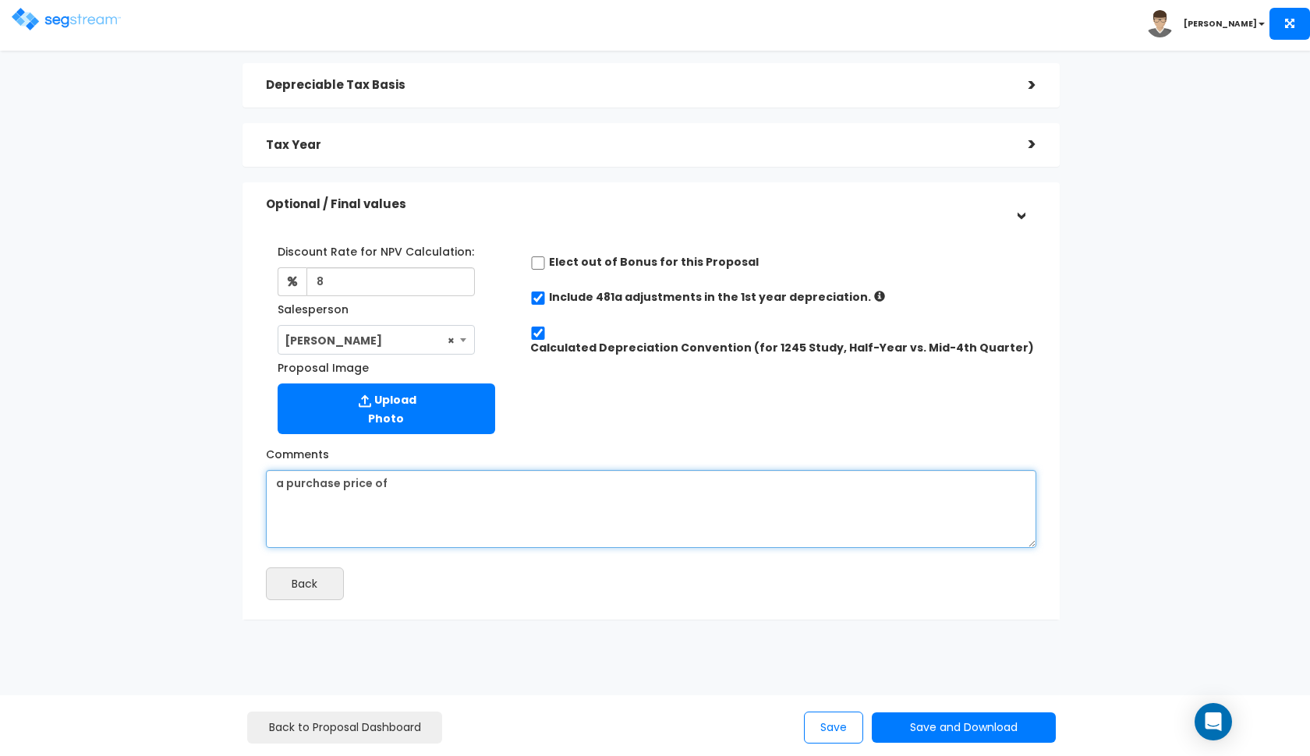
drag, startPoint x: 412, startPoint y: 480, endPoint x: 284, endPoint y: 480, distance: 128.7
click at [284, 480] on textarea "a purchase price of" at bounding box center [651, 509] width 770 height 78
type textarea "a basis of $150,000."
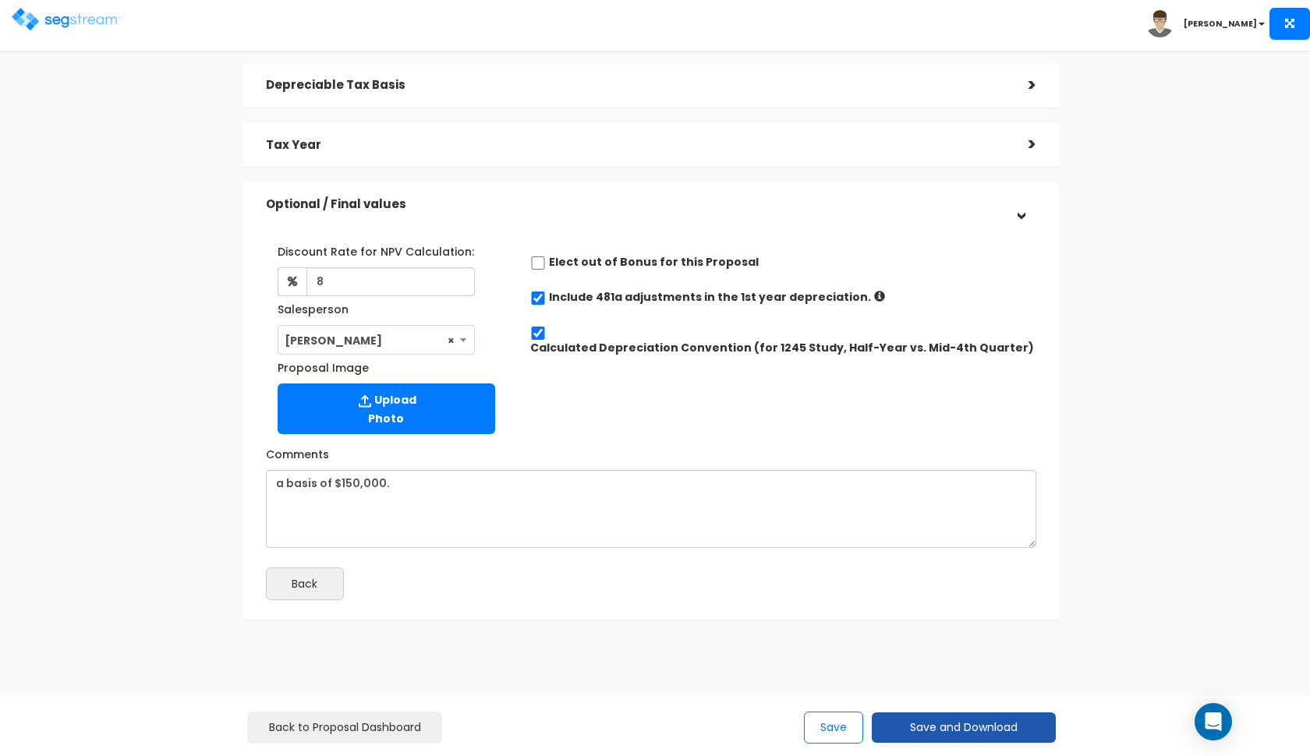
click at [912, 727] on button "Save and Download" at bounding box center [964, 728] width 184 height 30
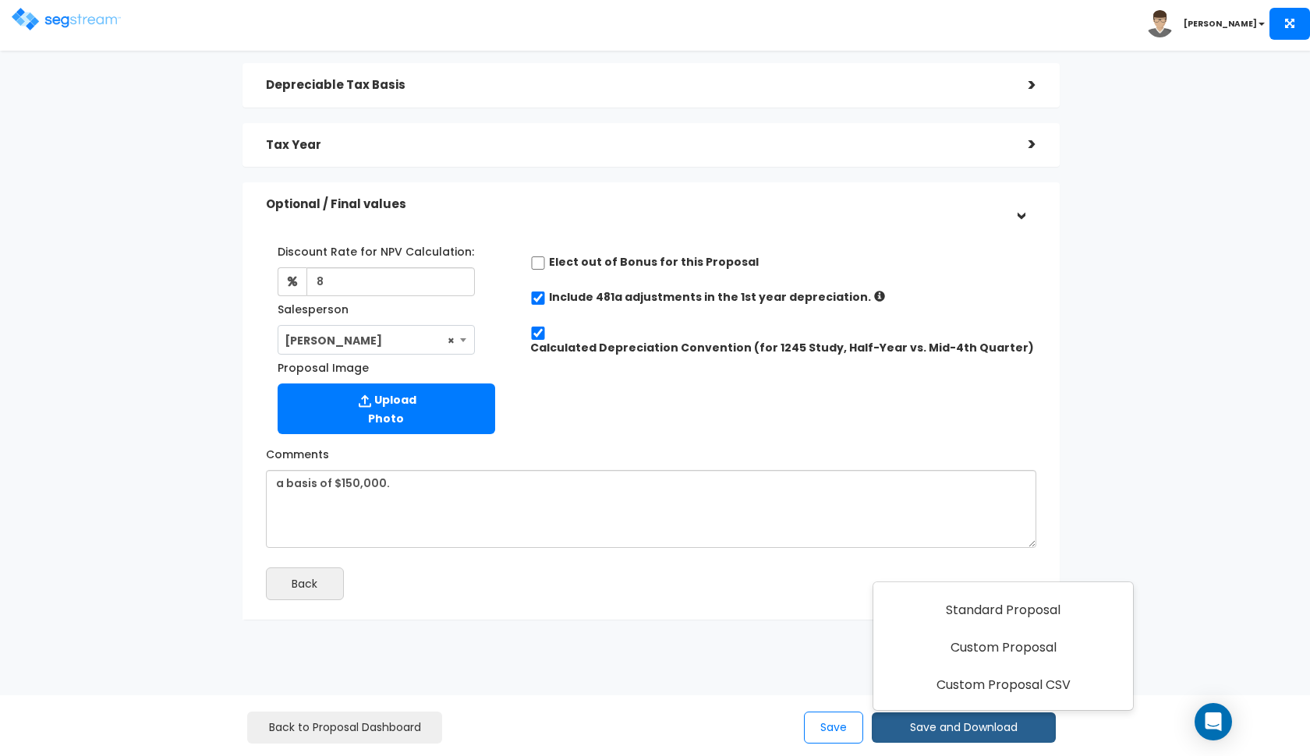
click at [788, 714] on div "Save Save and Download Standard Proposal Custom Proposal Custom Proposal CSV" at bounding box center [865, 728] width 442 height 32
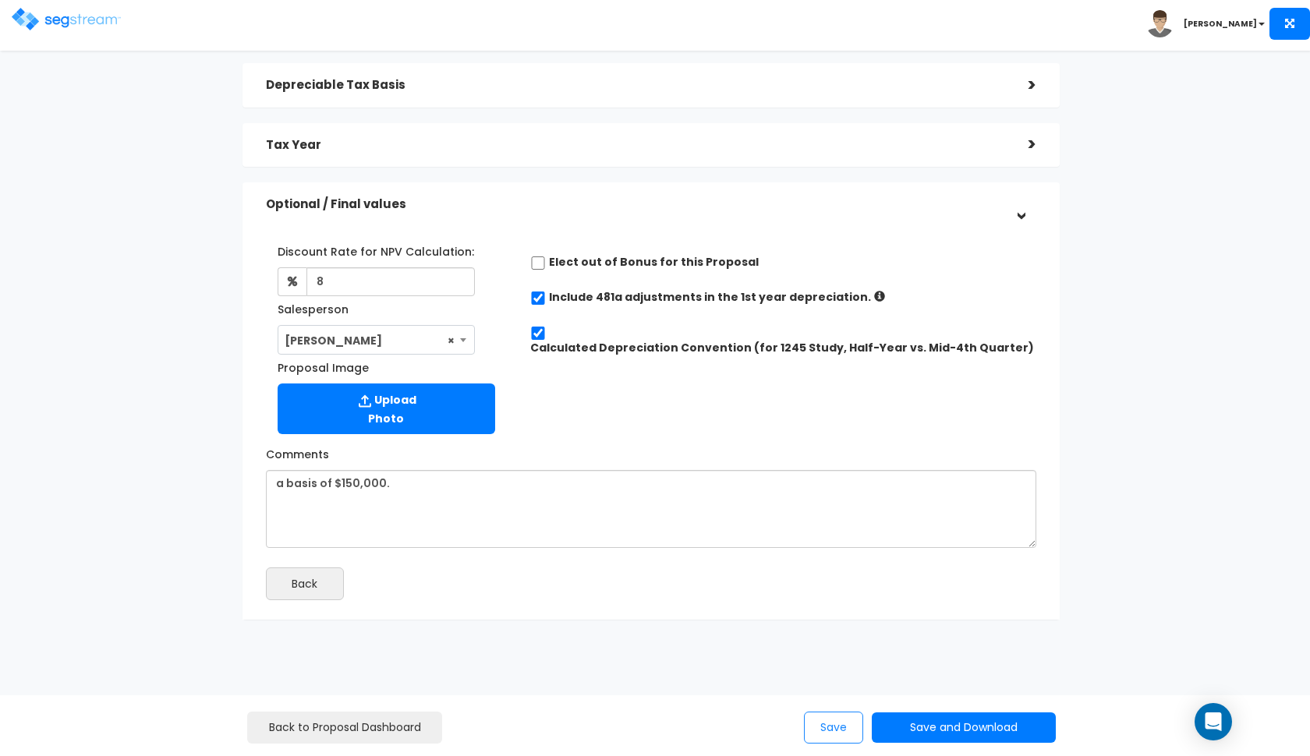
click at [837, 725] on button "Save" at bounding box center [833, 728] width 59 height 32
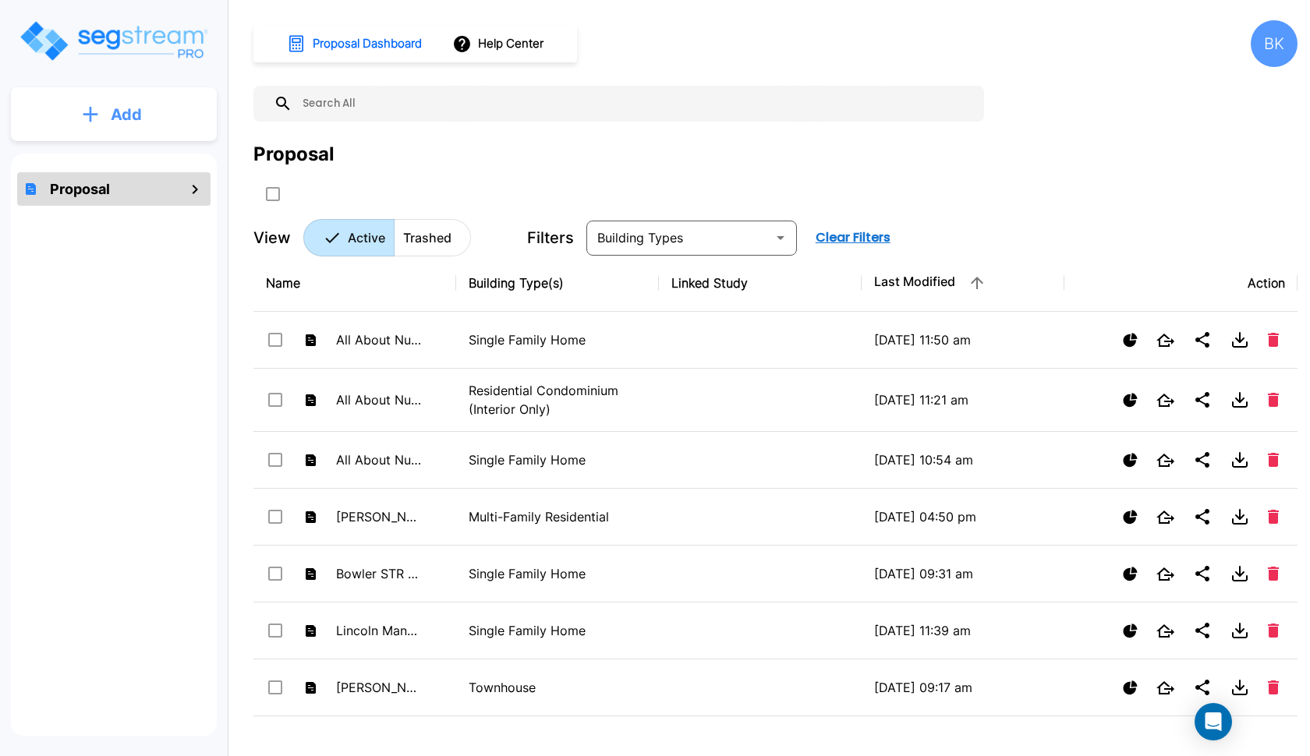
click at [136, 133] on button "Add" at bounding box center [114, 114] width 206 height 45
click at [114, 159] on p "Add Proposal" at bounding box center [123, 157] width 80 height 19
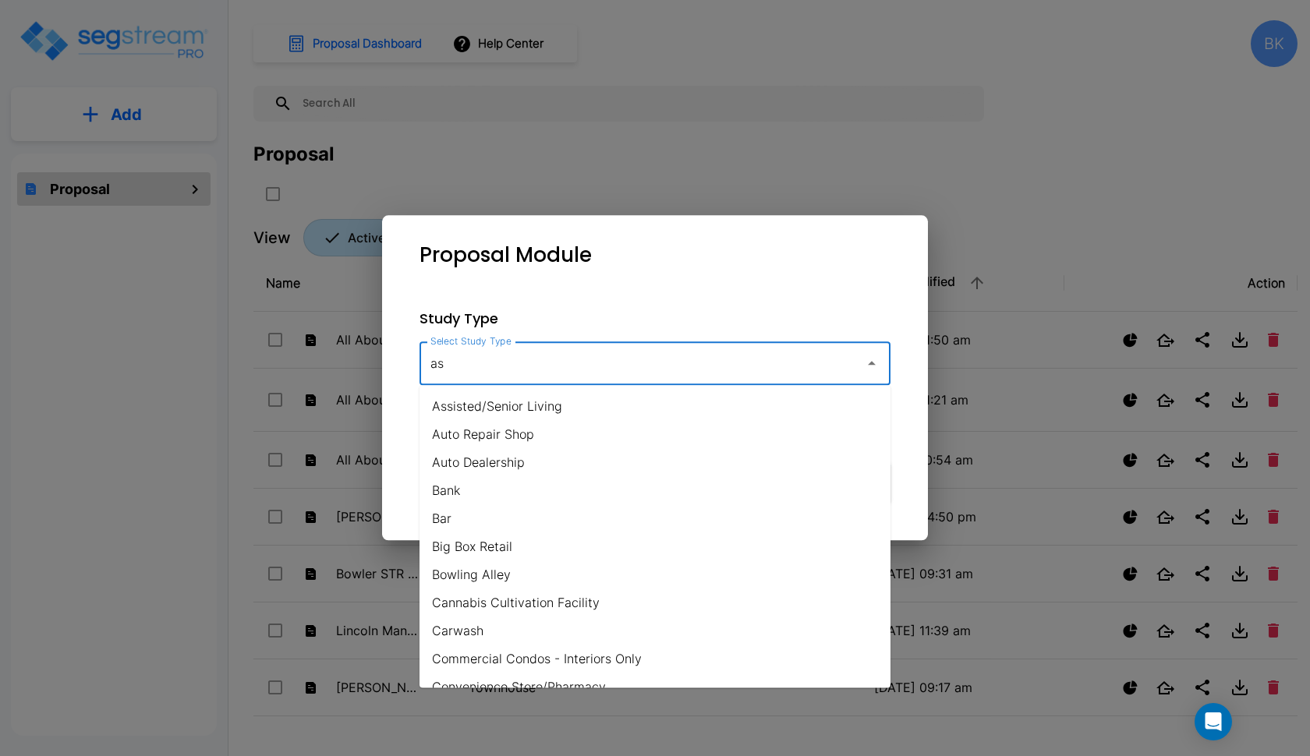
type input "a"
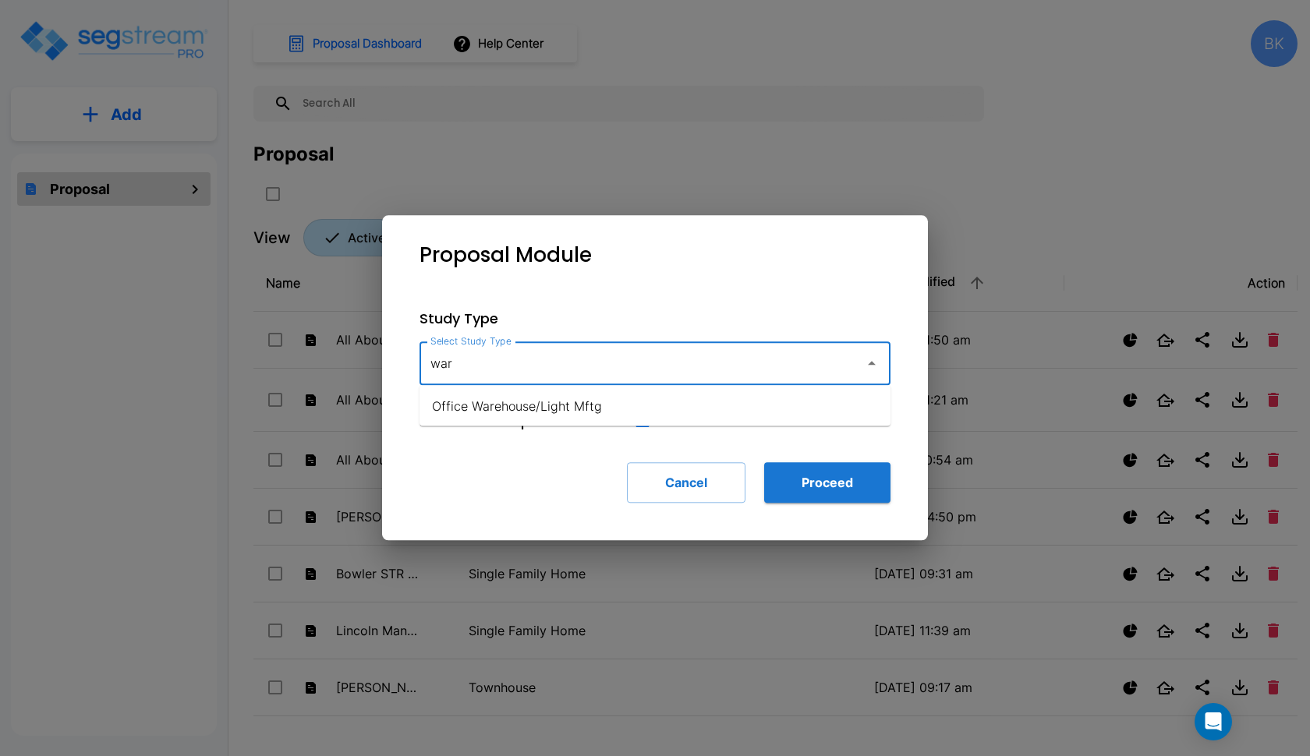
click at [508, 409] on li "Office Warehouse/Light Mftg" at bounding box center [654, 406] width 471 height 28
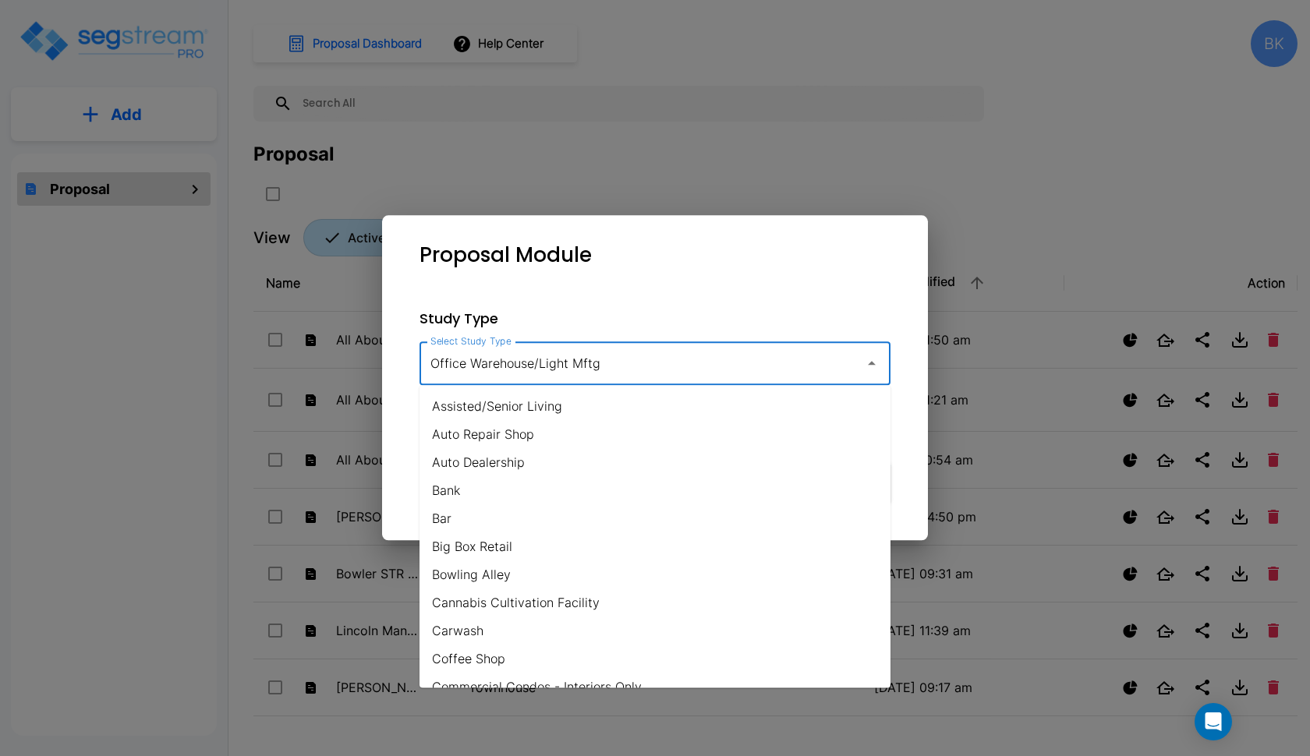
click at [535, 372] on input "Office Warehouse/Light Mftg" at bounding box center [638, 364] width 423 height 30
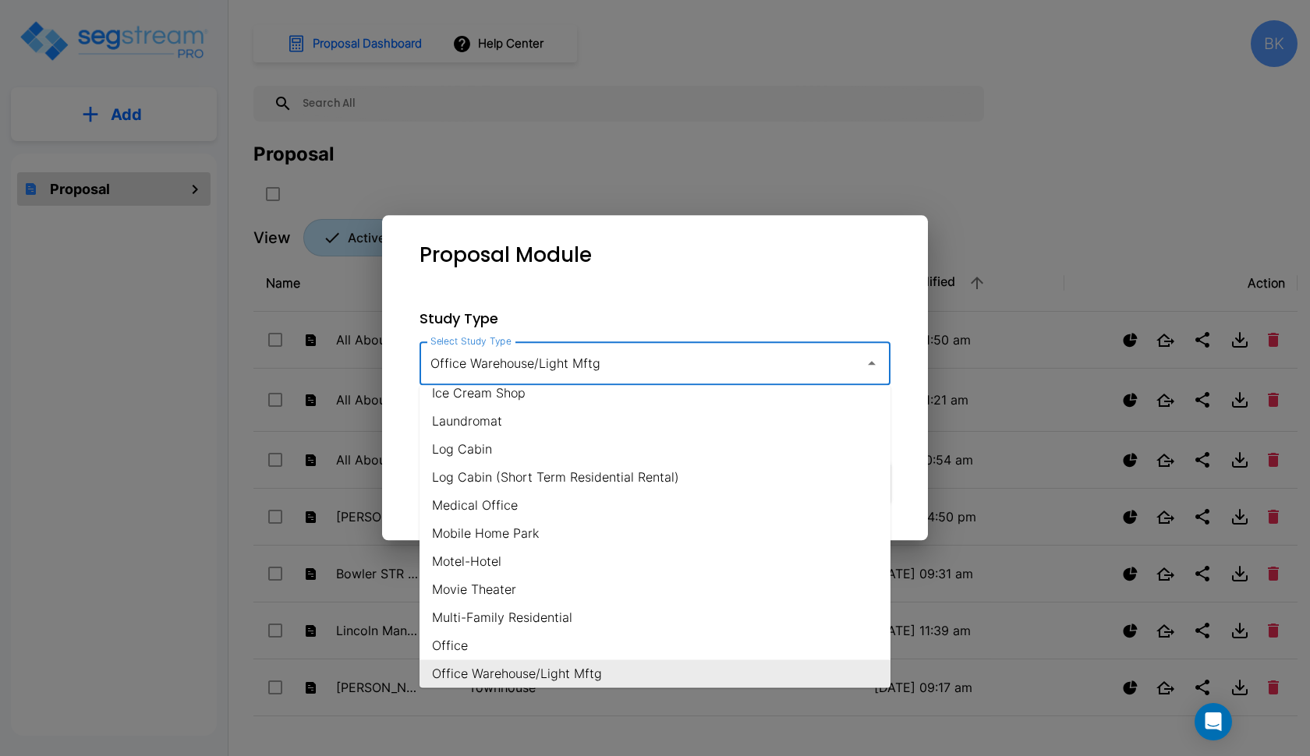
click at [535, 372] on input "Office Warehouse/Light Mftg" at bounding box center [638, 364] width 423 height 30
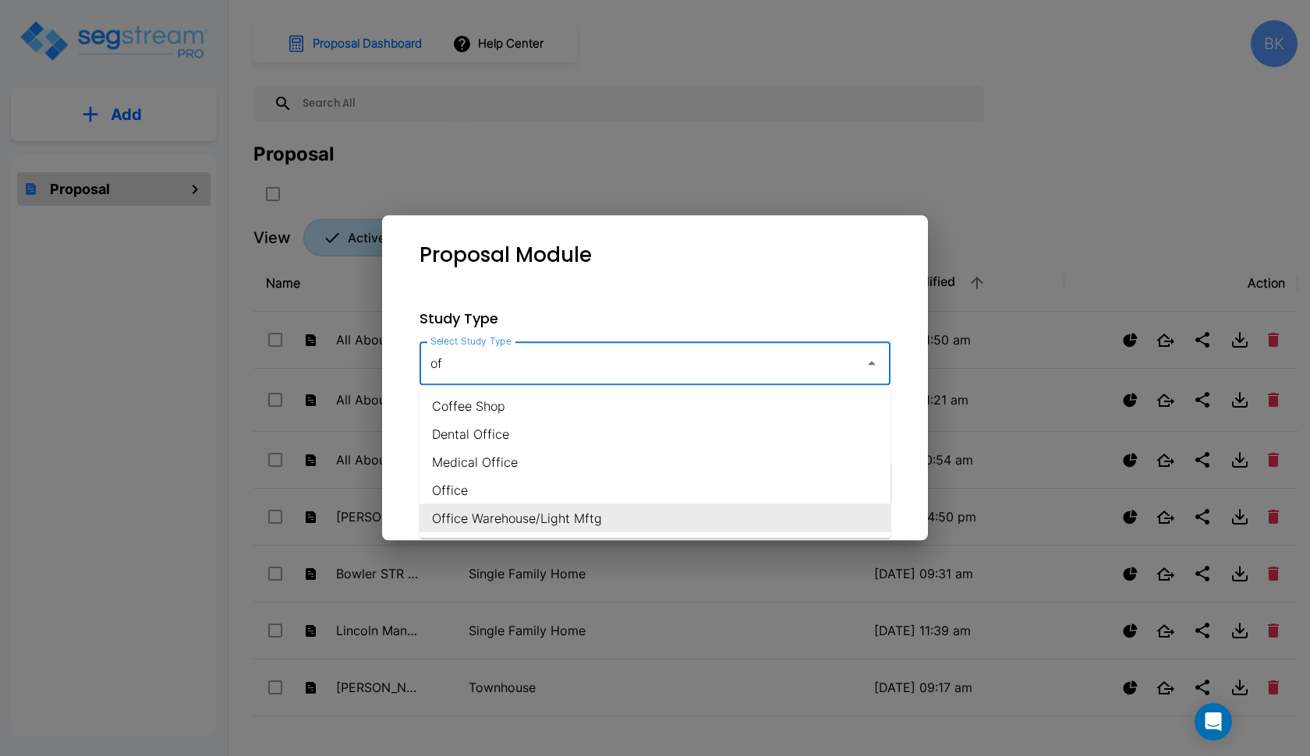
scroll to position [0, 0]
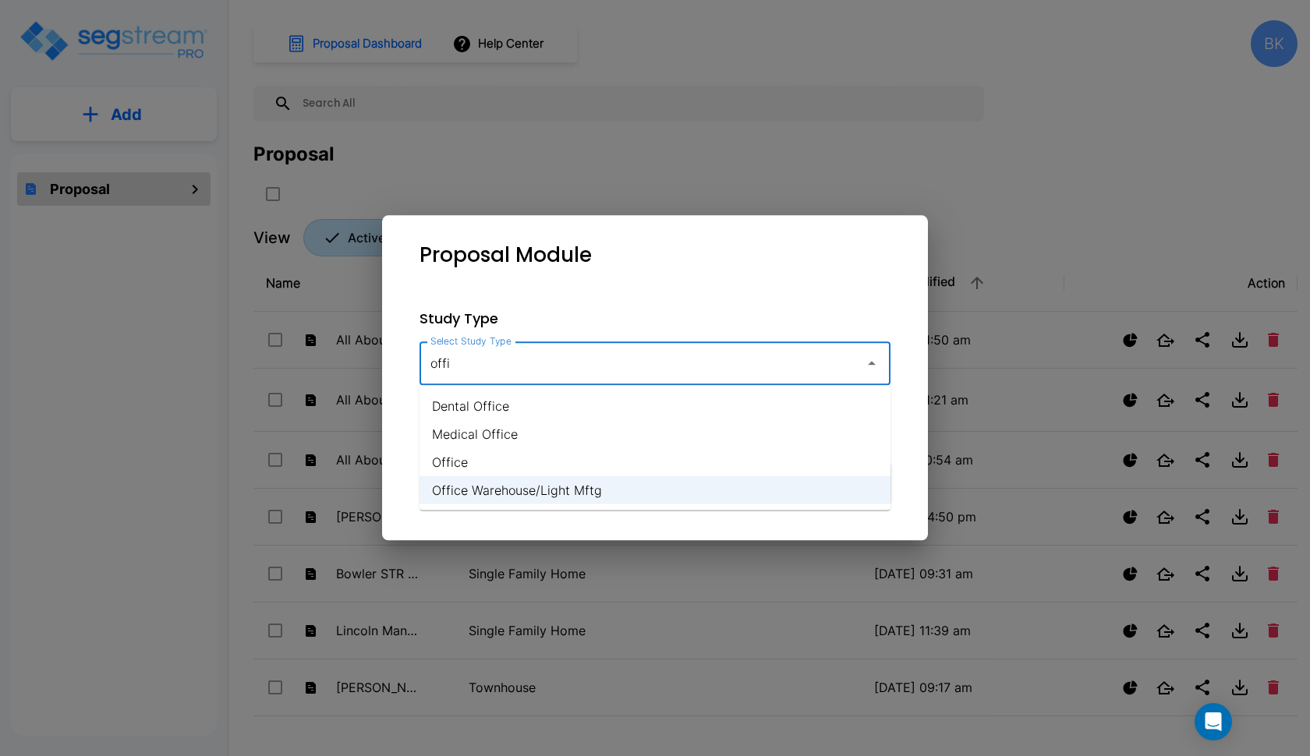
click at [530, 458] on li "Office" at bounding box center [654, 462] width 471 height 28
type input "Office"
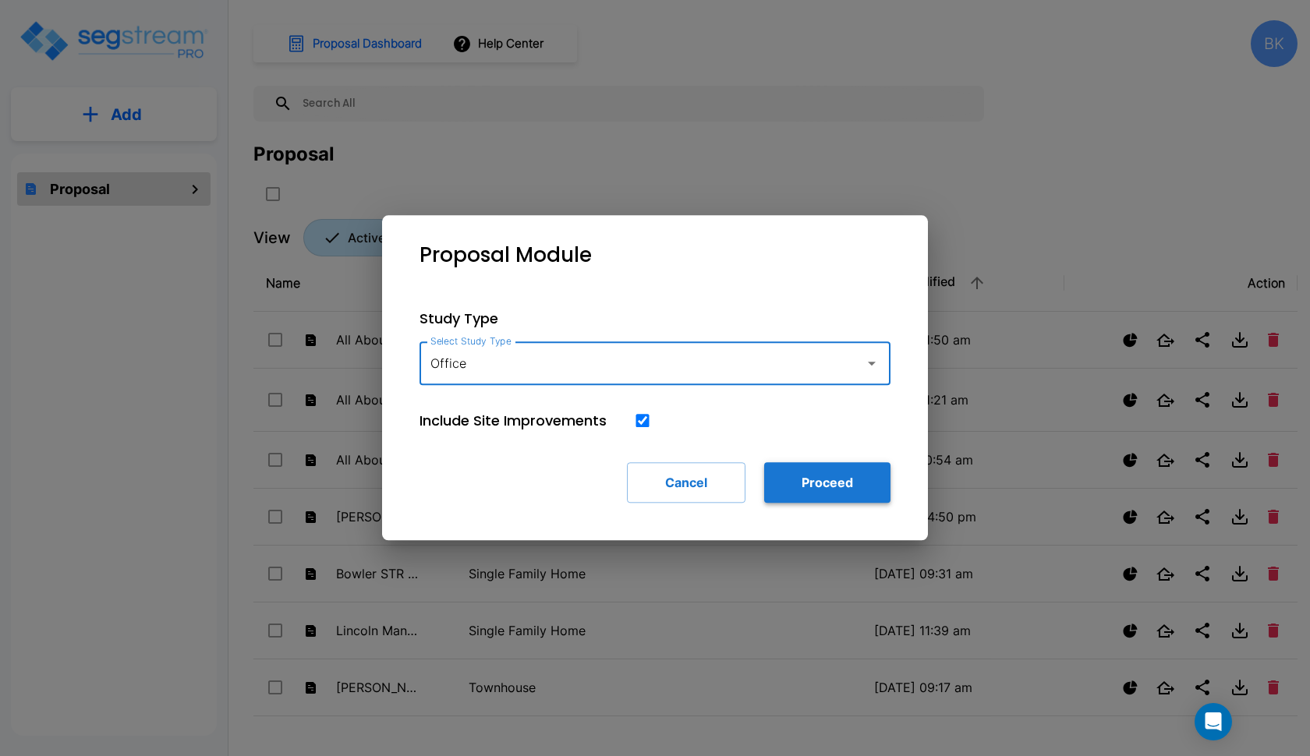
click at [848, 476] on button "Proceed" at bounding box center [827, 482] width 126 height 41
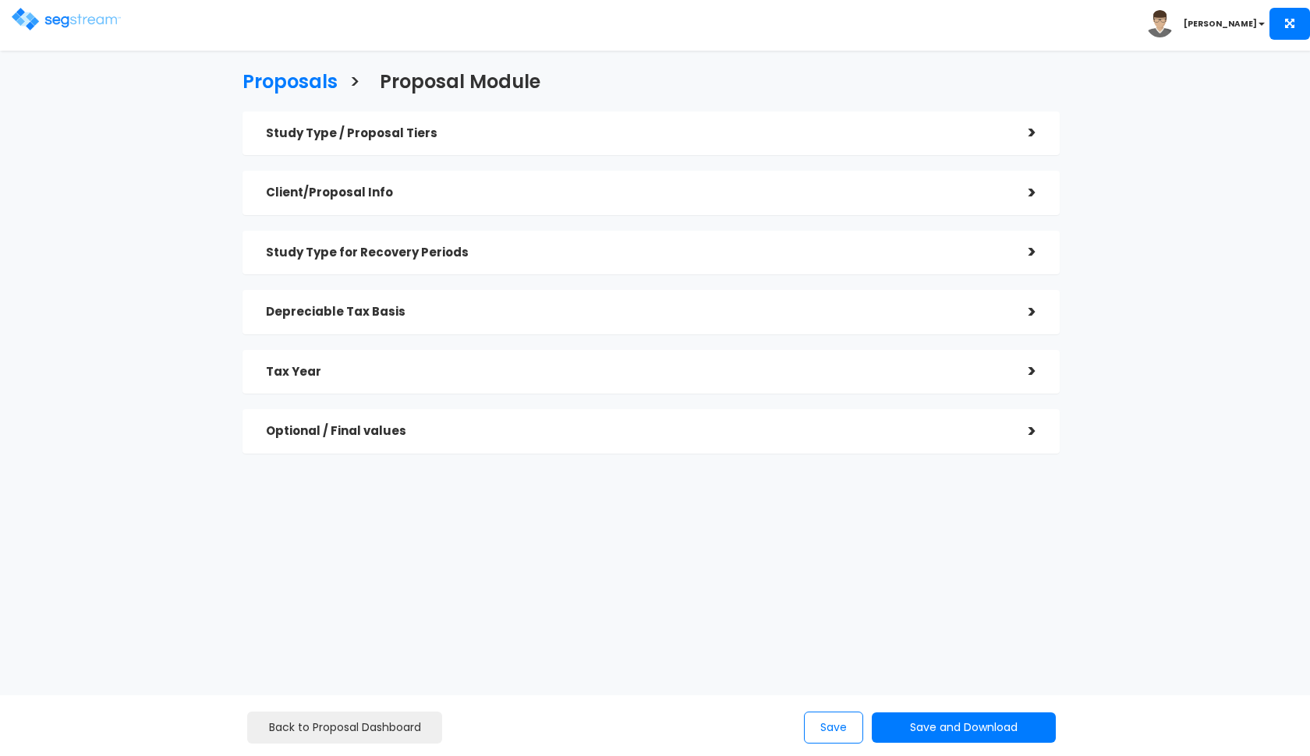
checkbox input "true"
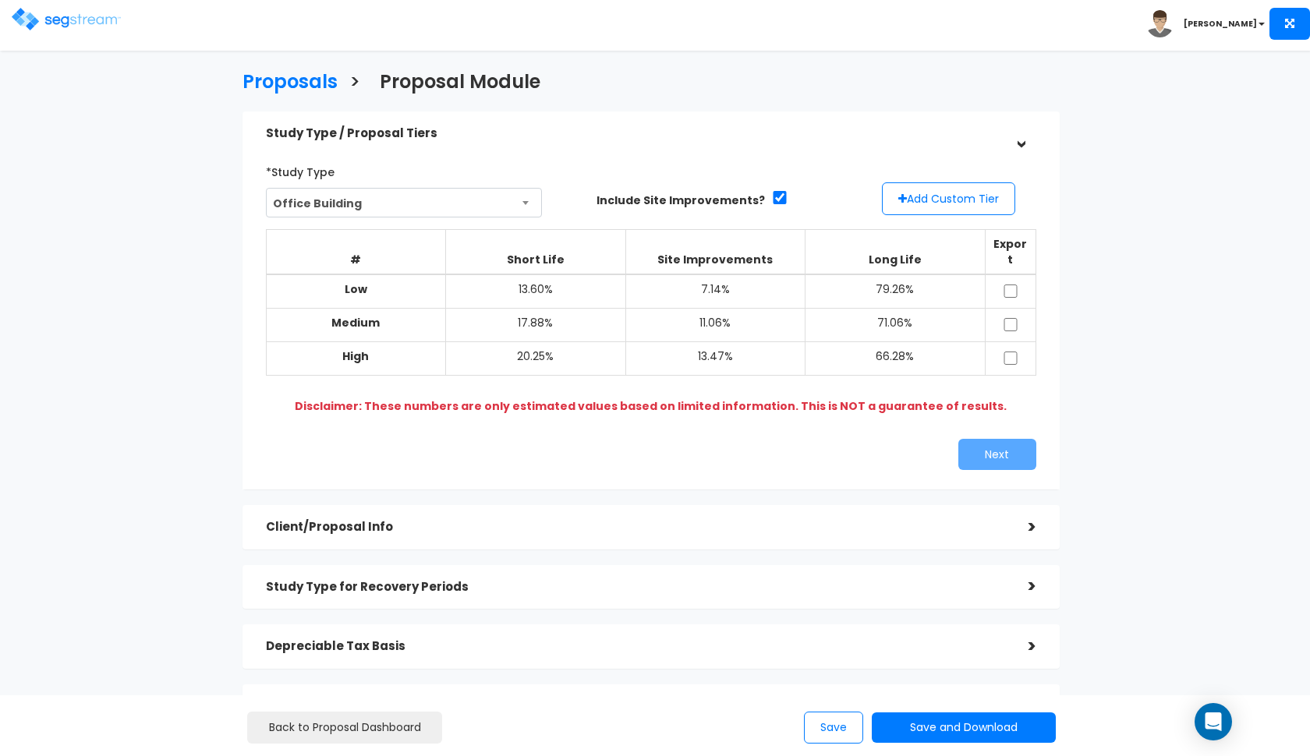
click at [469, 192] on span "Office Building" at bounding box center [404, 204] width 275 height 30
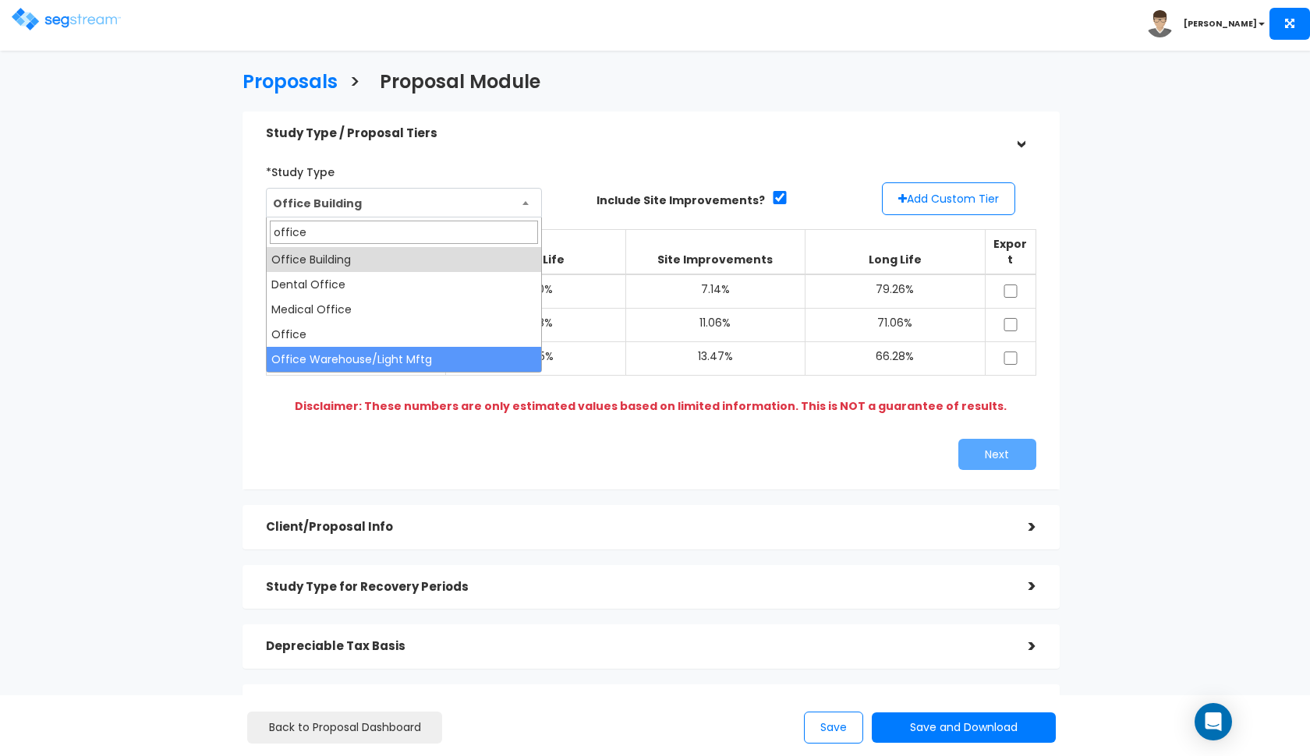
type input "office"
select select "183"
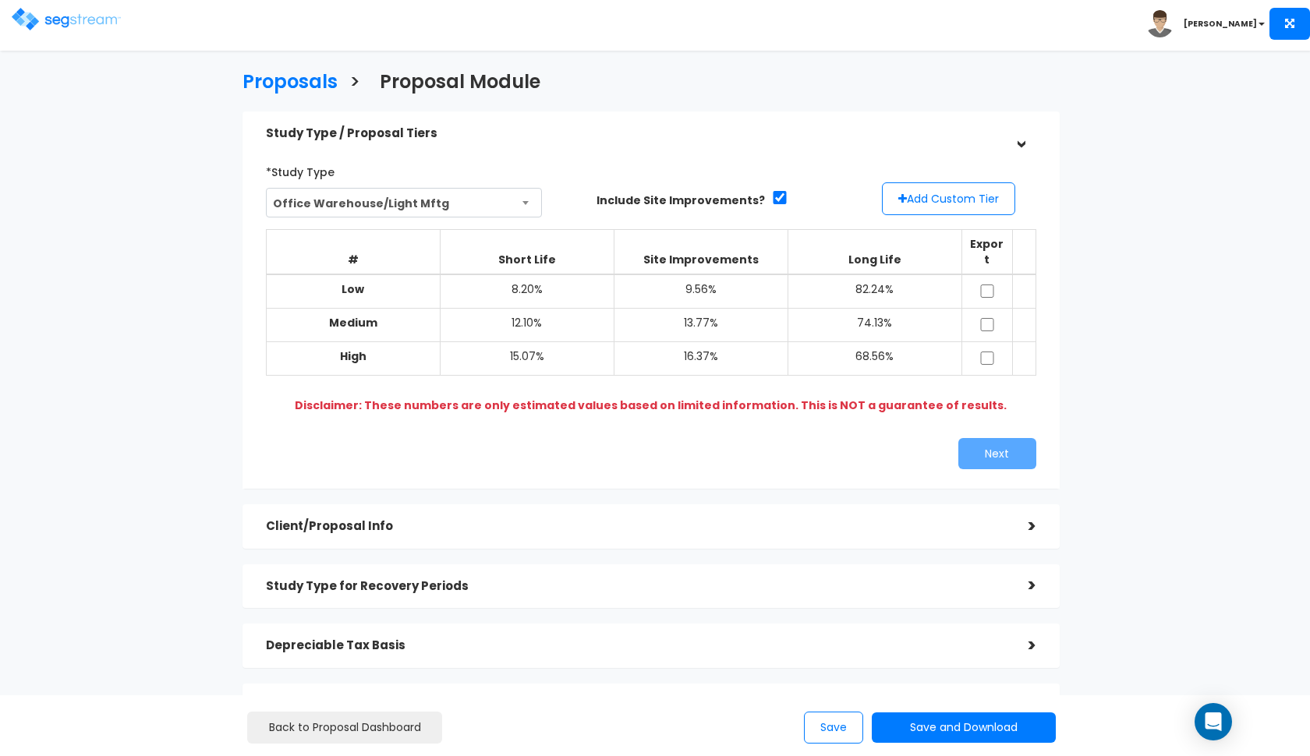
click at [426, 201] on span "Office Warehouse/Light Mftg" at bounding box center [404, 204] width 275 height 30
click at [605, 438] on div "Next" at bounding box center [651, 453] width 794 height 31
click at [963, 202] on button "Add Custom Tier" at bounding box center [948, 198] width 133 height 33
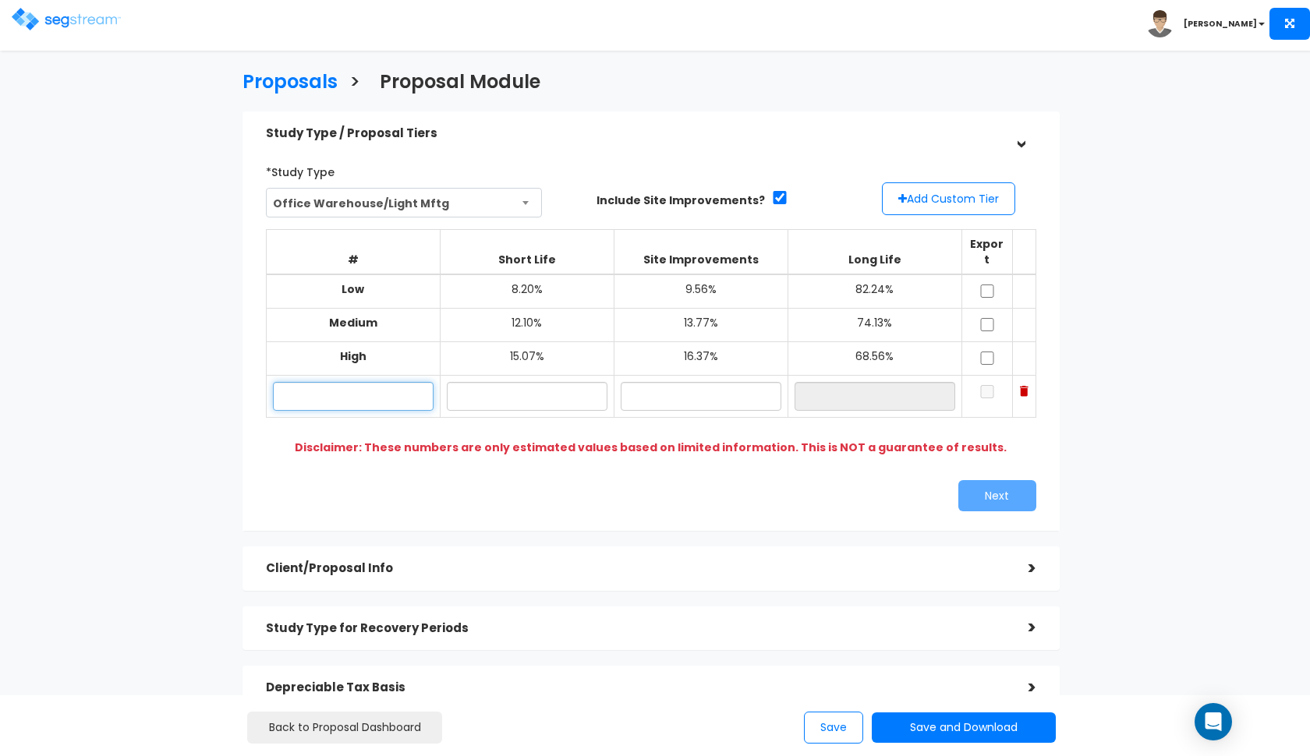
click at [386, 382] on input "text" at bounding box center [353, 396] width 161 height 29
paste input "4250 E Mariposa Road, Stockton CA"
type input "4250 E Mariposa Road"
type input "1"
type input "9"
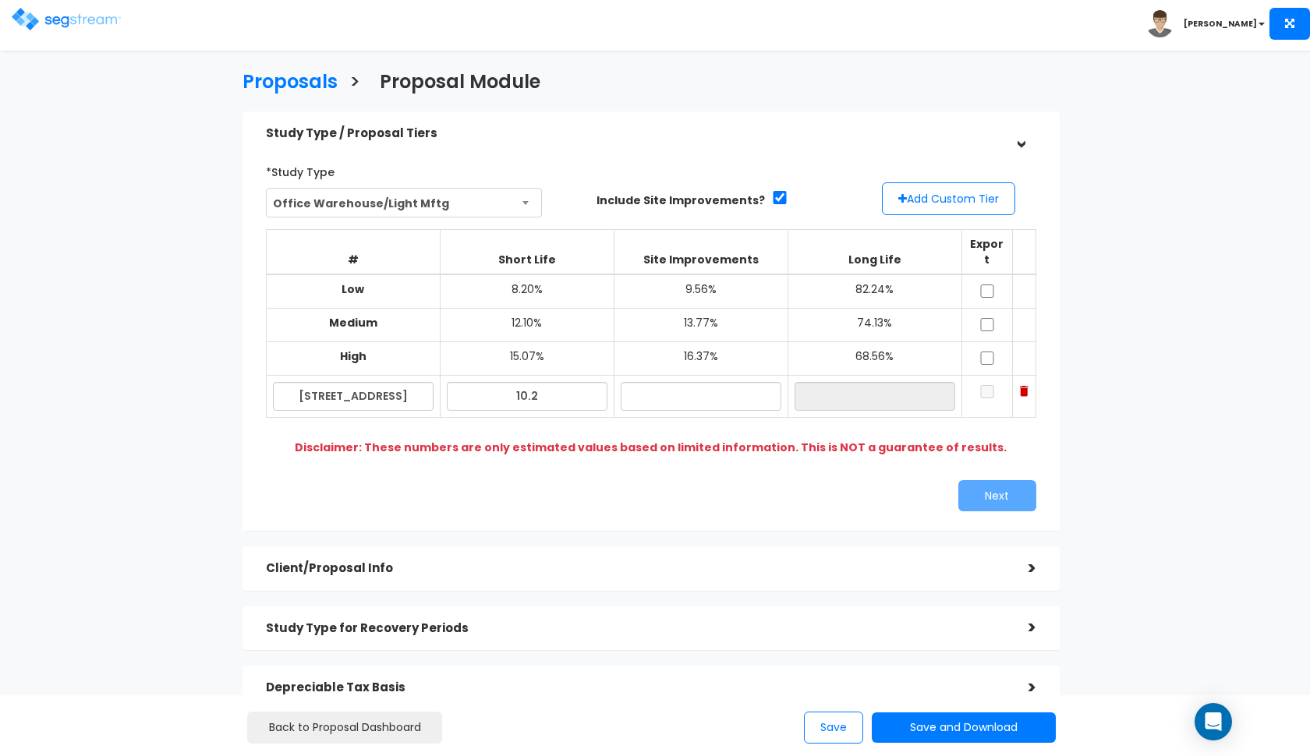
type input "10.20%"
click at [635, 480] on div "Next" at bounding box center [651, 495] width 794 height 31
click at [553, 382] on input "10.20%" at bounding box center [527, 396] width 161 height 29
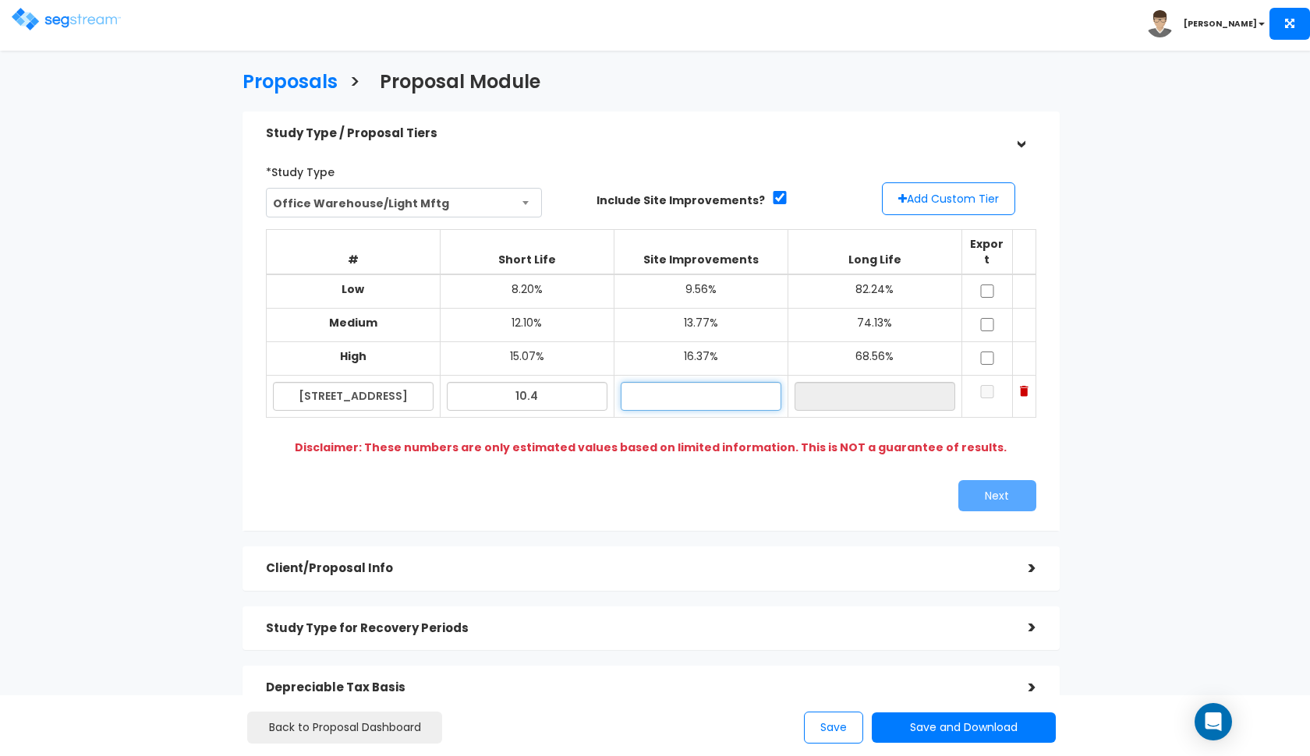
type input "10.40%"
click at [671, 382] on input "text" at bounding box center [701, 396] width 161 height 29
type input "15.30%"
type input "74.30%"
click at [667, 450] on div "*Study Type Office Building Assisted/Senior Living Auto Repair Shop Auto Dealer…" at bounding box center [651, 335] width 794 height 368
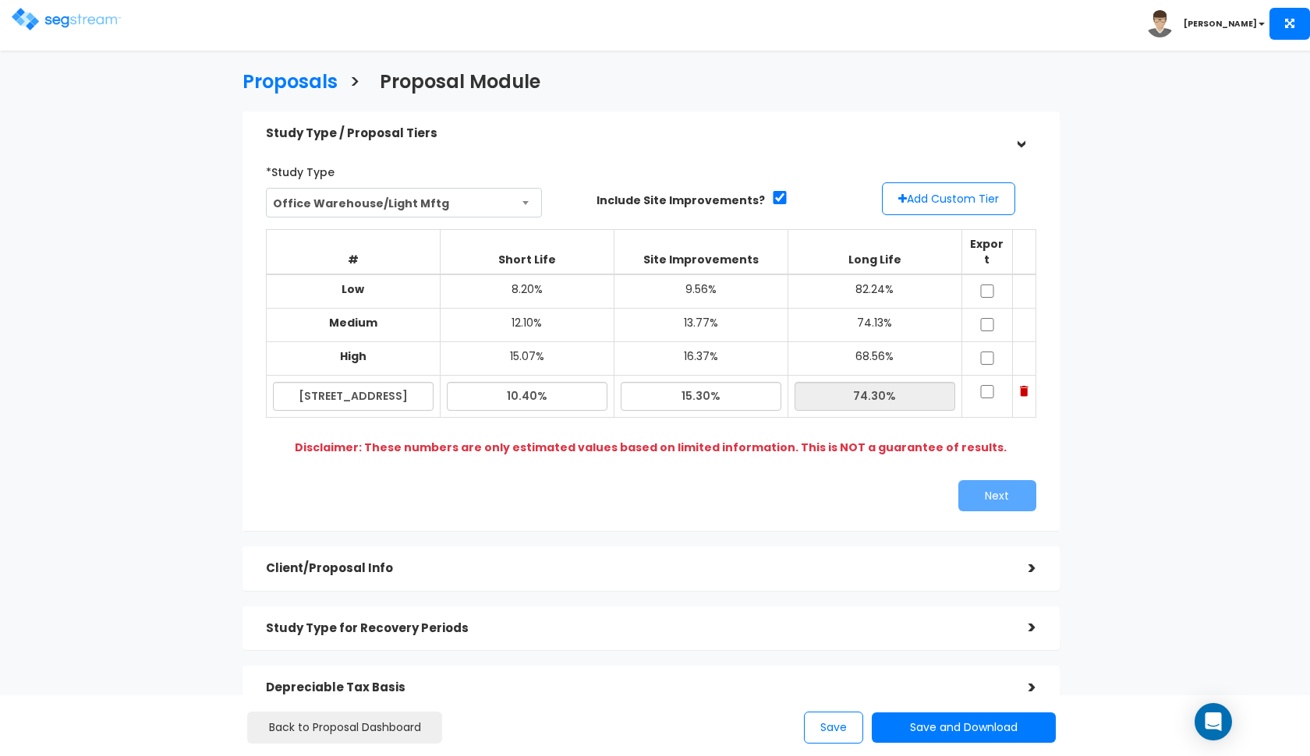
click at [979, 285] on input "checkbox" at bounding box center [987, 291] width 16 height 13
checkbox input "true"
click at [979, 318] on input "checkbox" at bounding box center [987, 324] width 16 height 13
checkbox input "true"
click at [984, 352] on input "checkbox" at bounding box center [987, 358] width 16 height 13
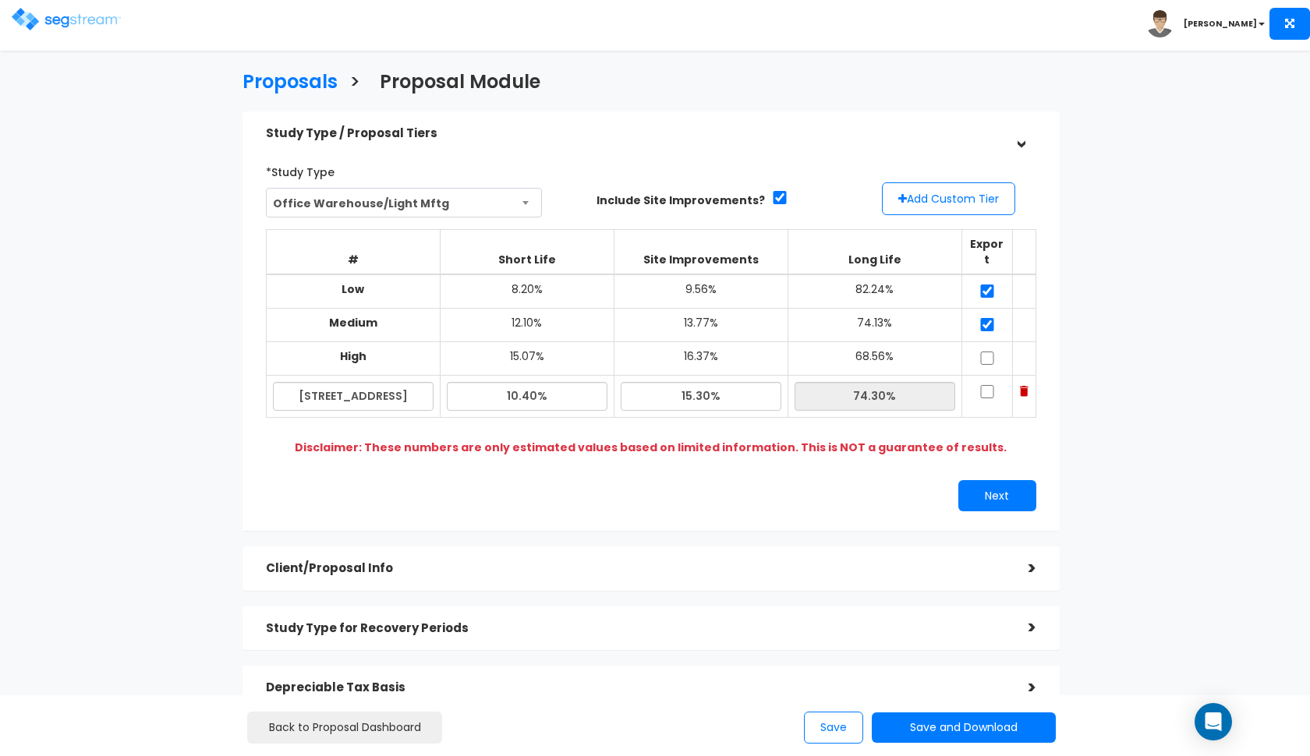
checkbox input "true"
click at [986, 385] on input "checkbox" at bounding box center [987, 391] width 16 height 13
checkbox input "true"
click at [691, 382] on input "15.30%" at bounding box center [701, 396] width 161 height 29
type input "17.30%"
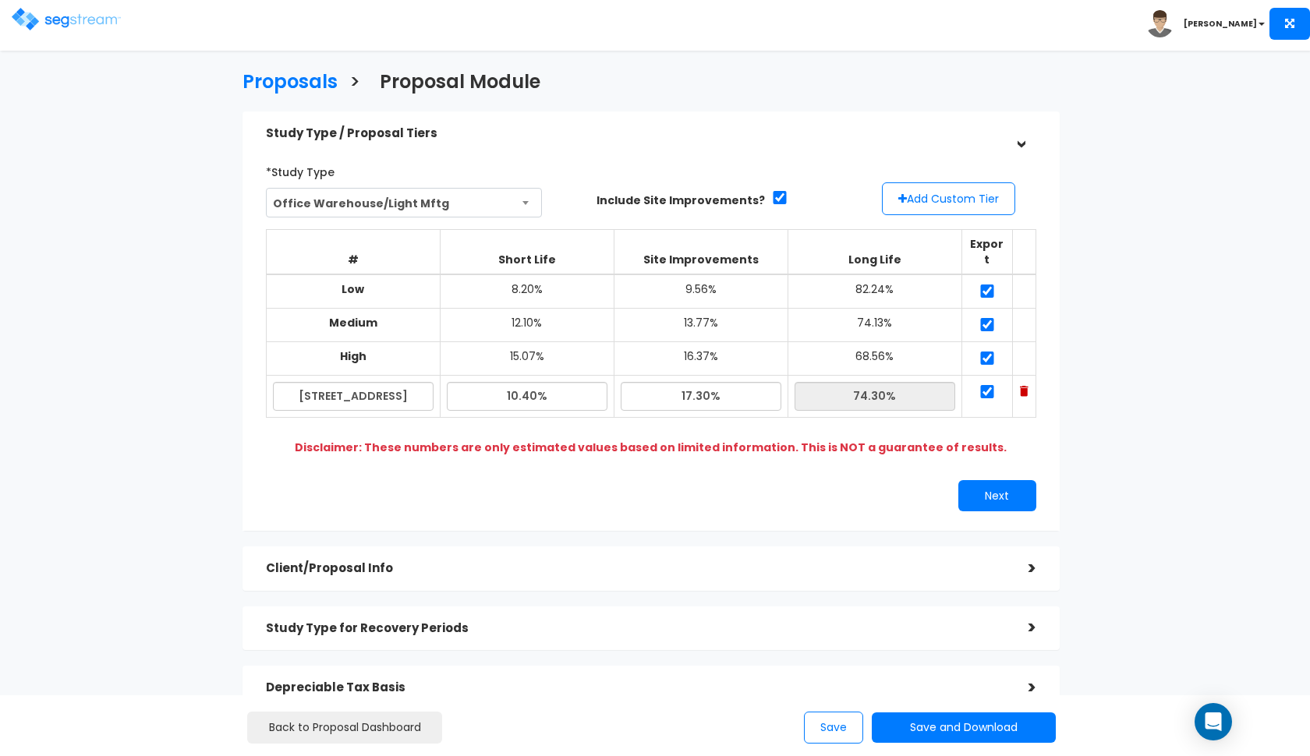
type input "72.30%"
click at [634, 455] on div "*Study Type Office Building Assisted/Senior Living Auto Repair Shop Auto Dealer…" at bounding box center [651, 335] width 794 height 368
click at [692, 382] on input "17.30%" at bounding box center [701, 396] width 161 height 29
click at [638, 455] on div "*Study Type Office Building Assisted/Senior Living Auto Repair Shop Auto Dealer…" at bounding box center [651, 335] width 794 height 368
click at [994, 480] on button "Next" at bounding box center [997, 495] width 78 height 31
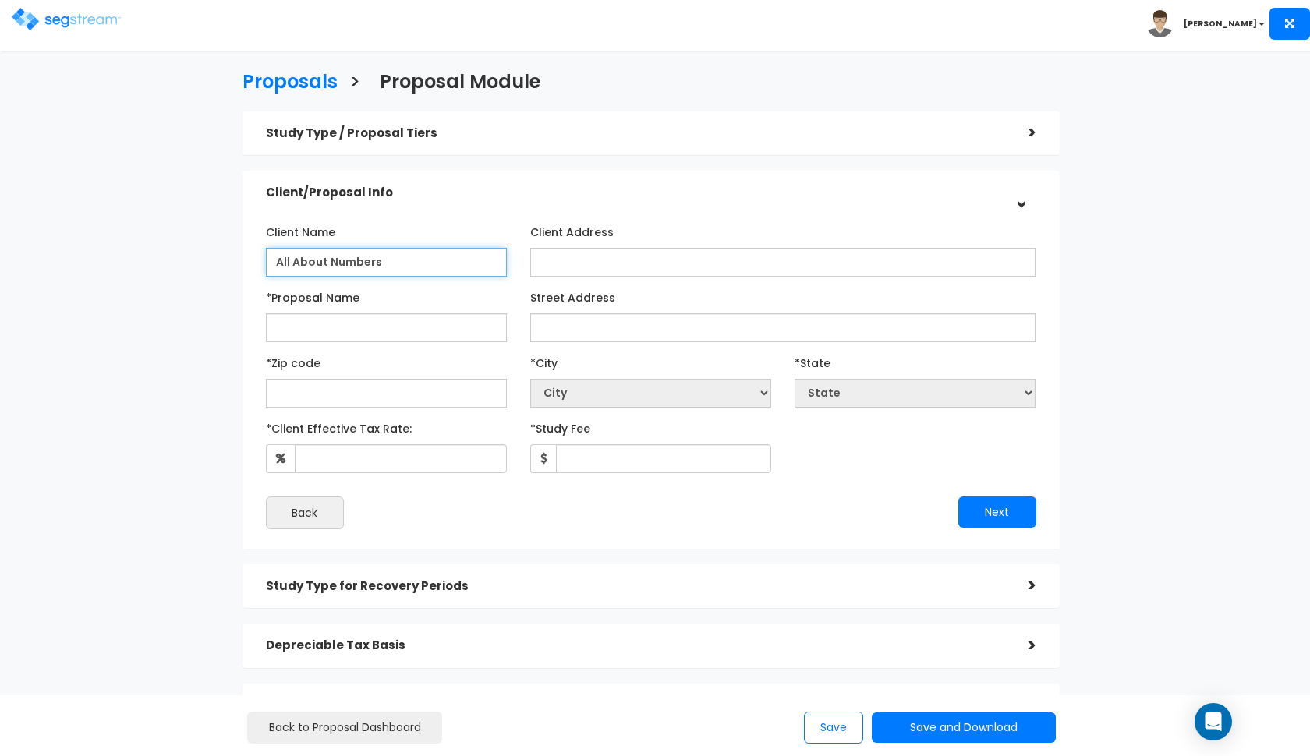
type input "All About Numbers"
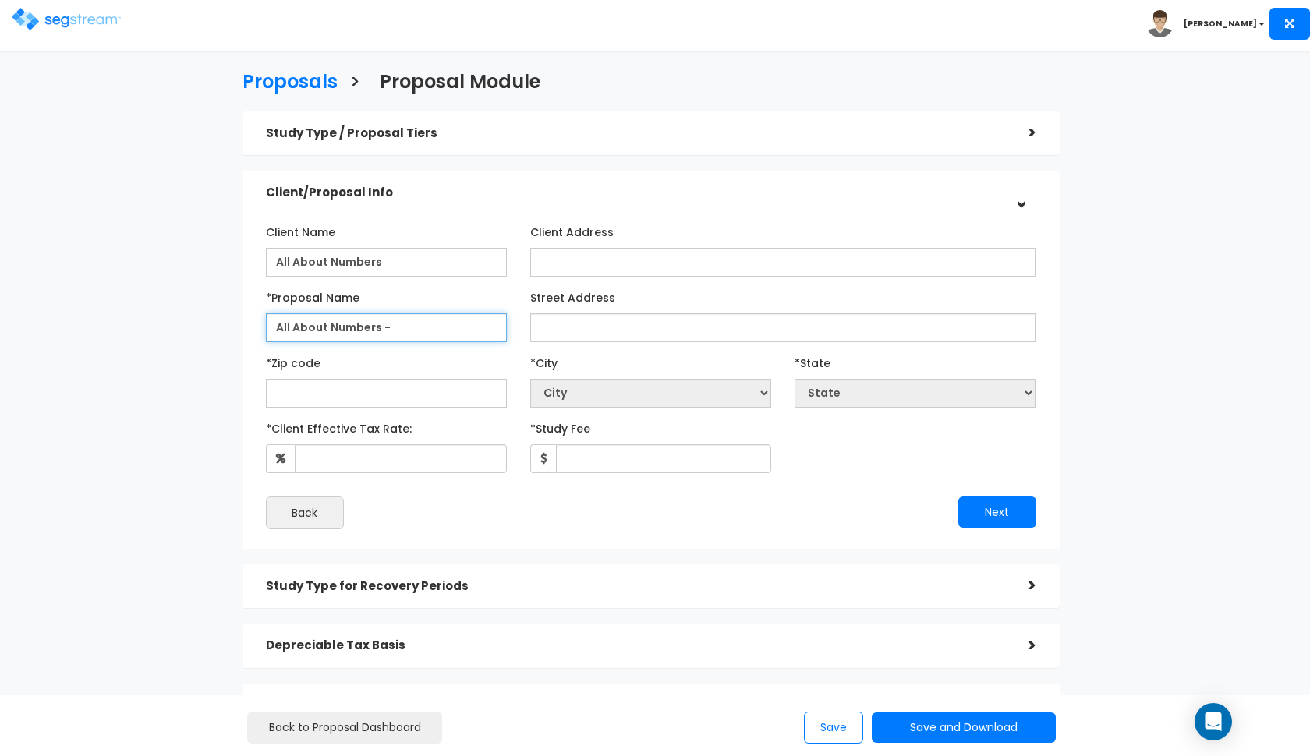
paste input "4250 E Mariposa Road, Stockton CA"
type input "All About Numbers - [STREET_ADDRESS]"
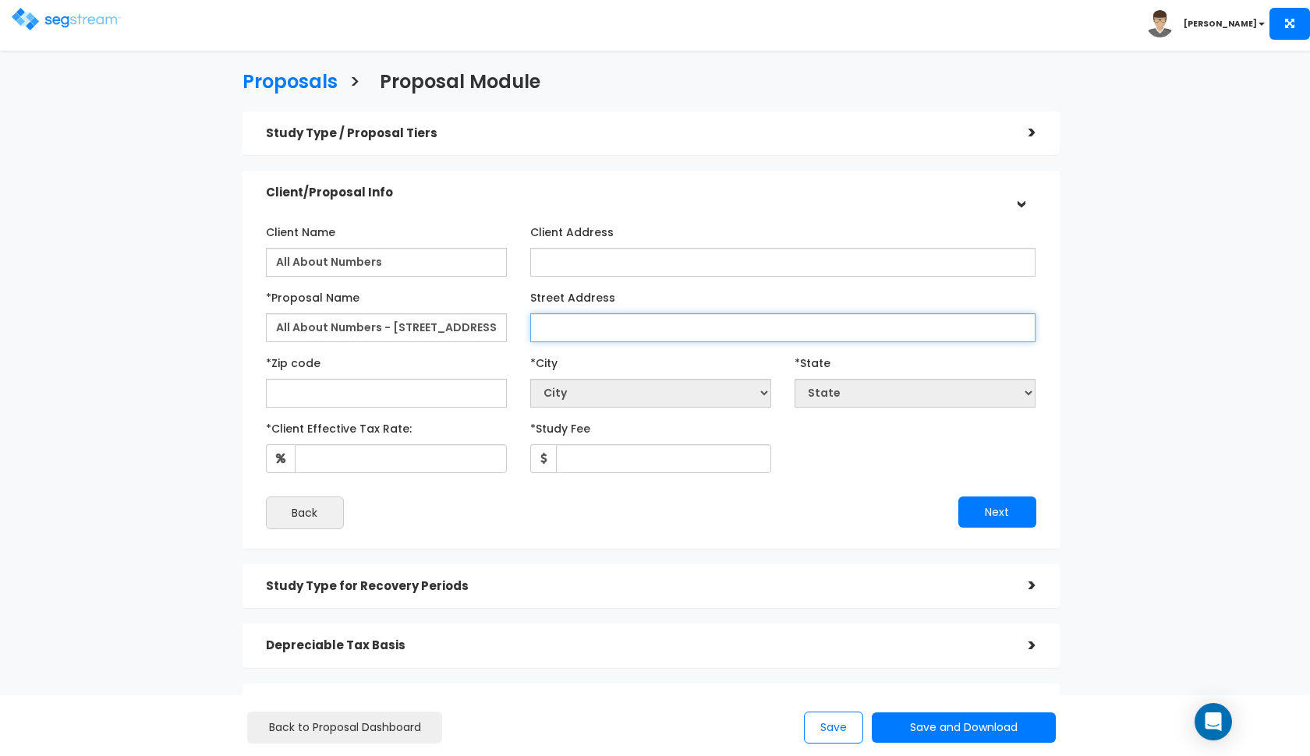
paste input "4250 E Mariposa Road, Stockton CA"
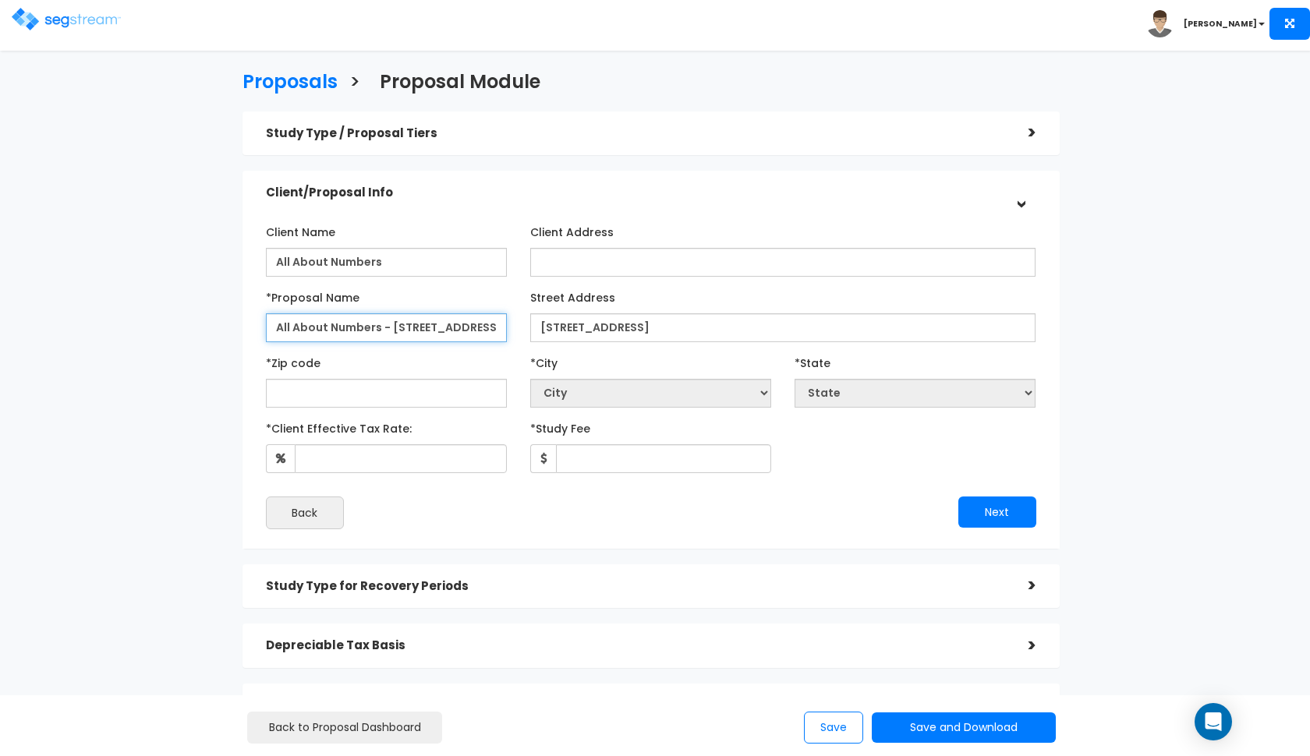
click at [482, 330] on input "All About Numbers - [STREET_ADDRESS]" at bounding box center [386, 327] width 241 height 29
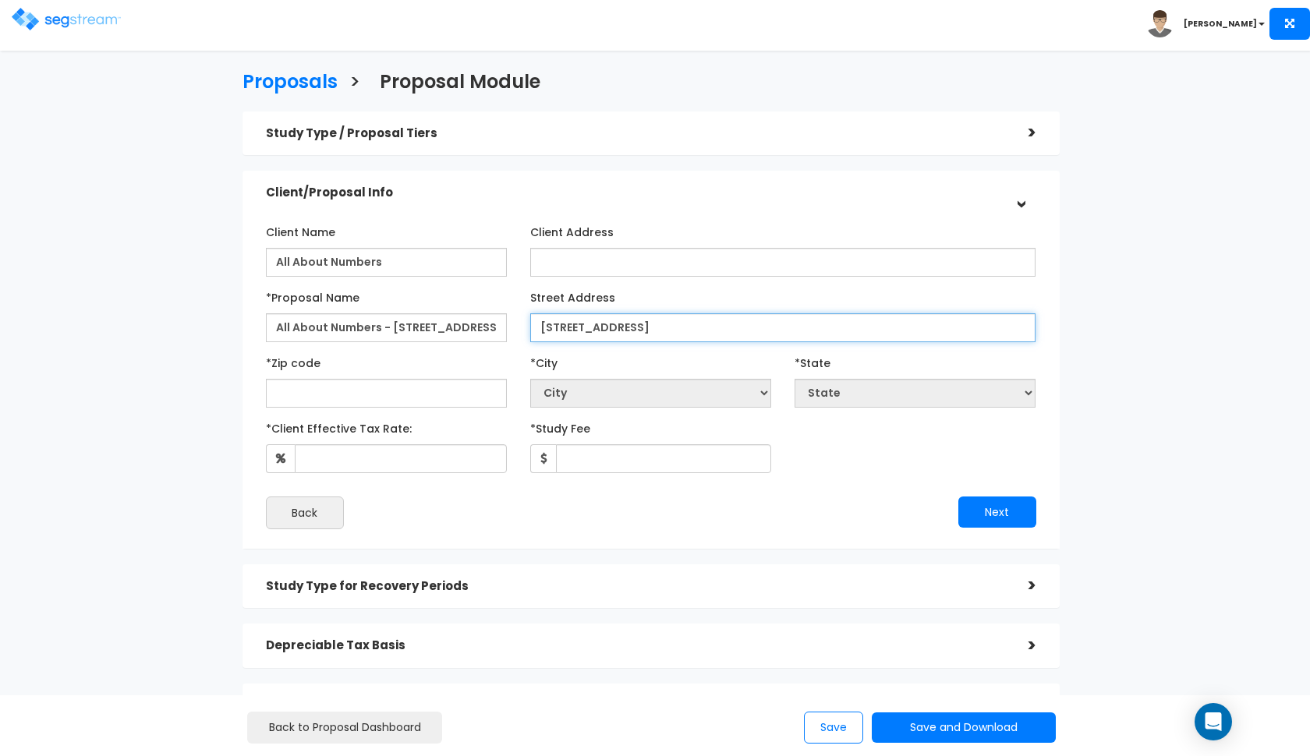
drag, startPoint x: 751, startPoint y: 326, endPoint x: 683, endPoint y: 324, distance: 67.9
click at [683, 324] on input "4250 E Mariposa Road, Stockton CA" at bounding box center [783, 327] width 506 height 29
type input "4250 E Mariposa Road"
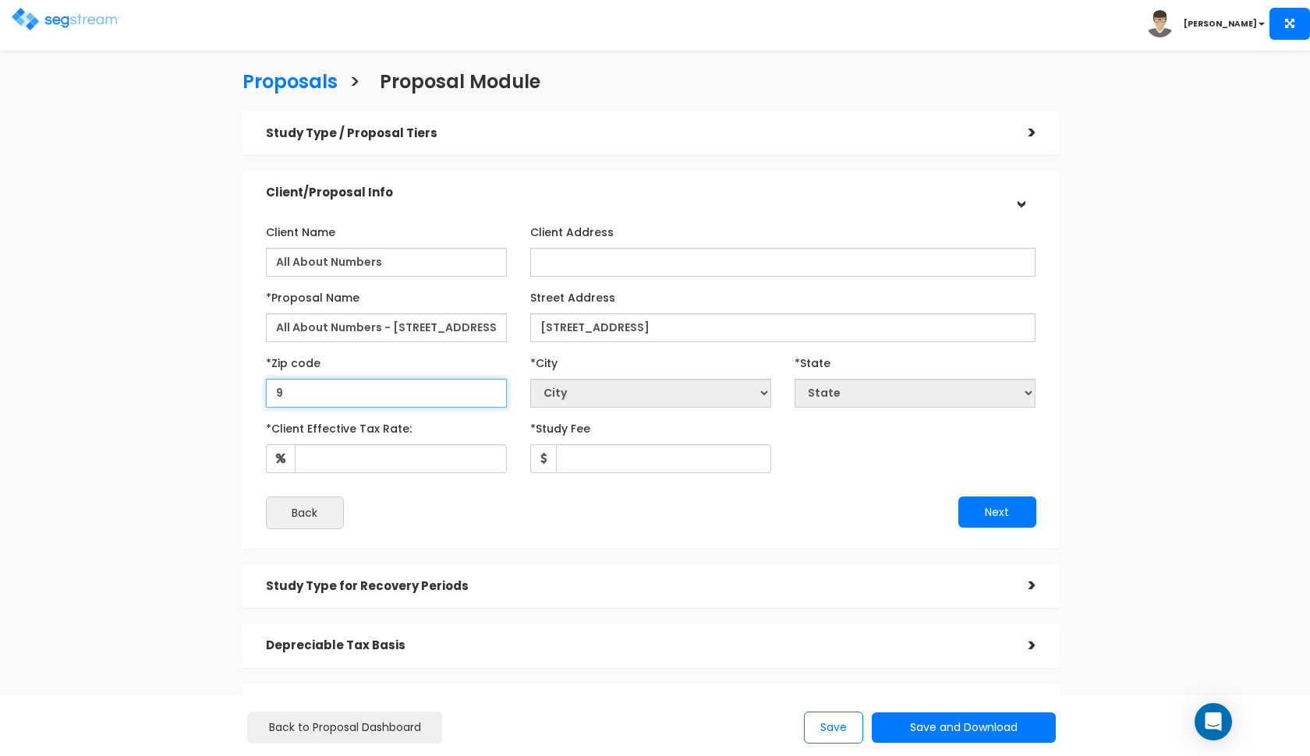
type input "95"
select select "CA"
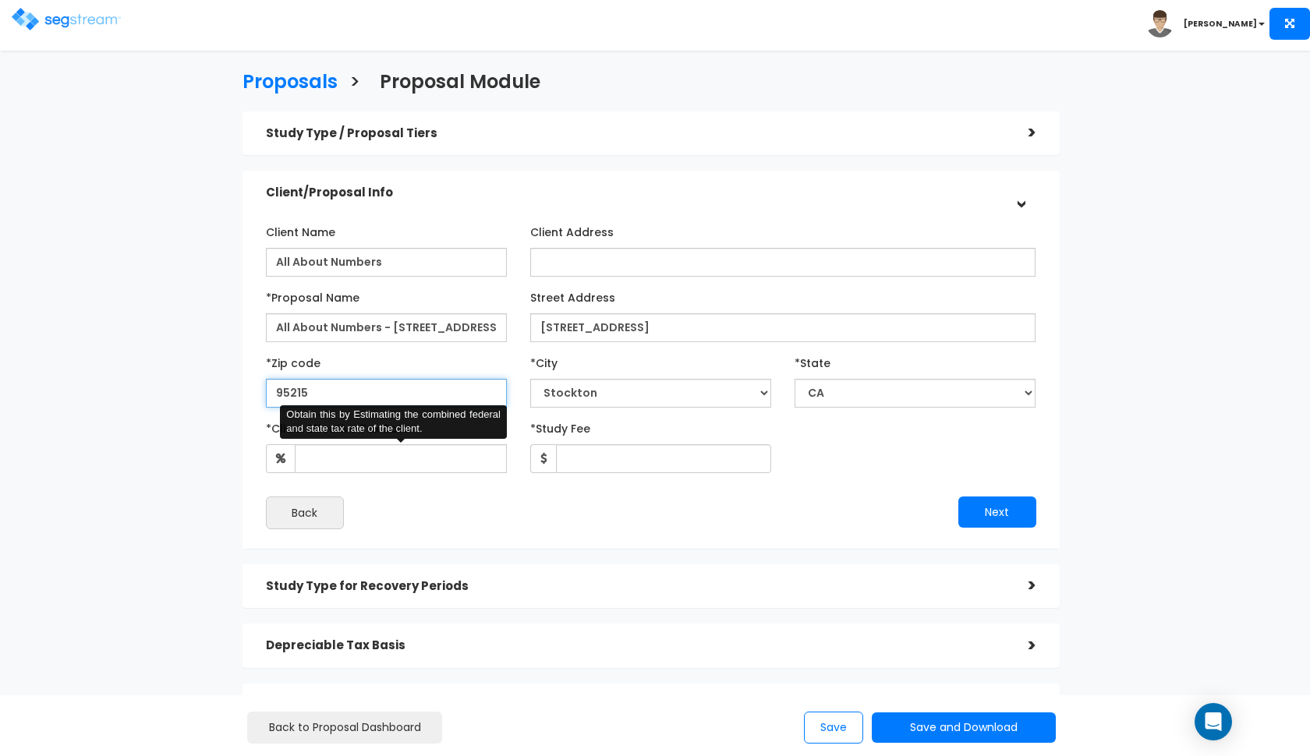
type input "95215"
click at [464, 451] on input "*Client Effective Tax Rate:" at bounding box center [401, 458] width 212 height 29
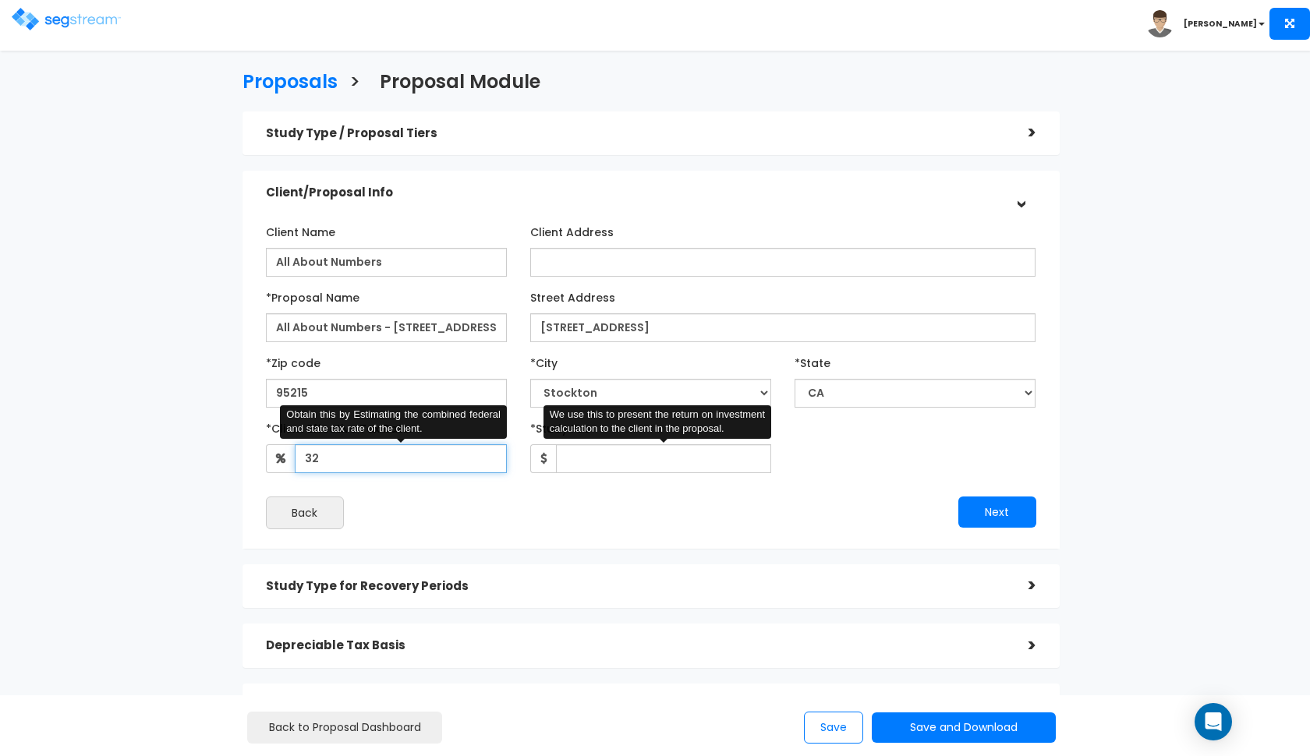
type input "32"
click at [594, 458] on input "*Study Fee" at bounding box center [663, 458] width 215 height 29
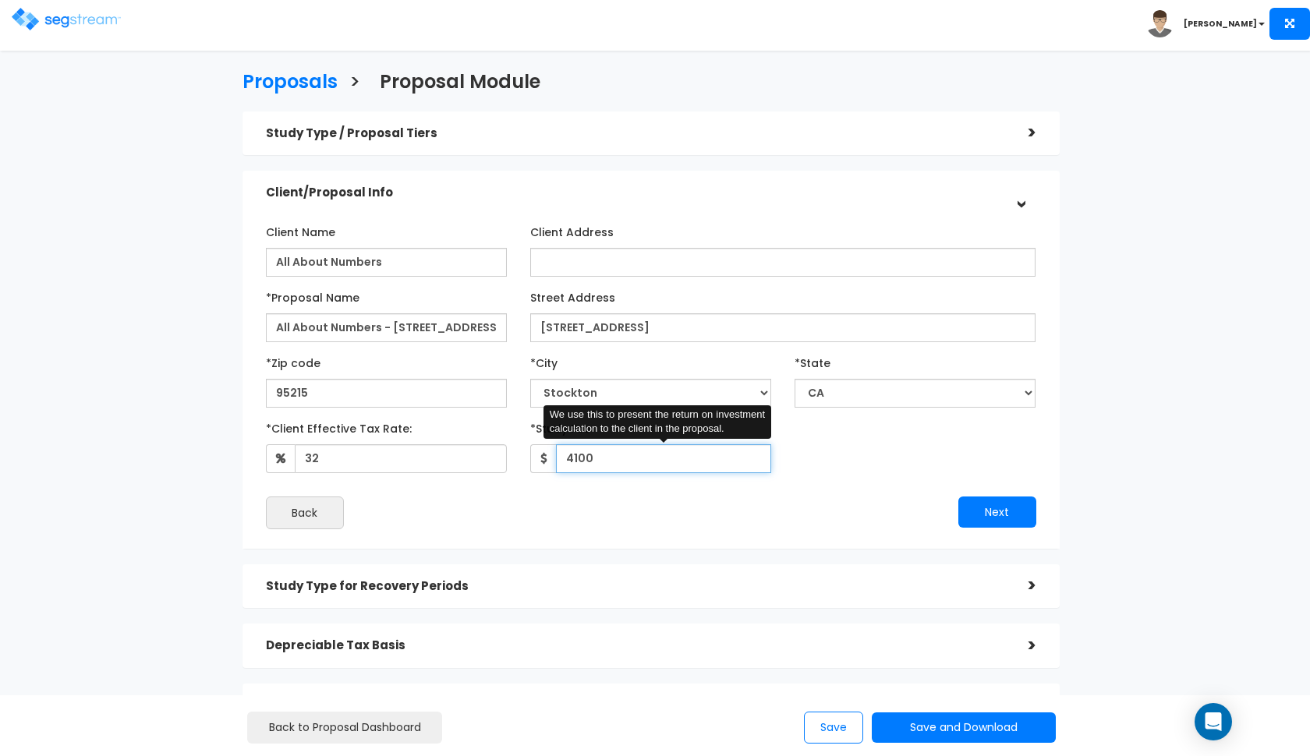
type input "4,100"
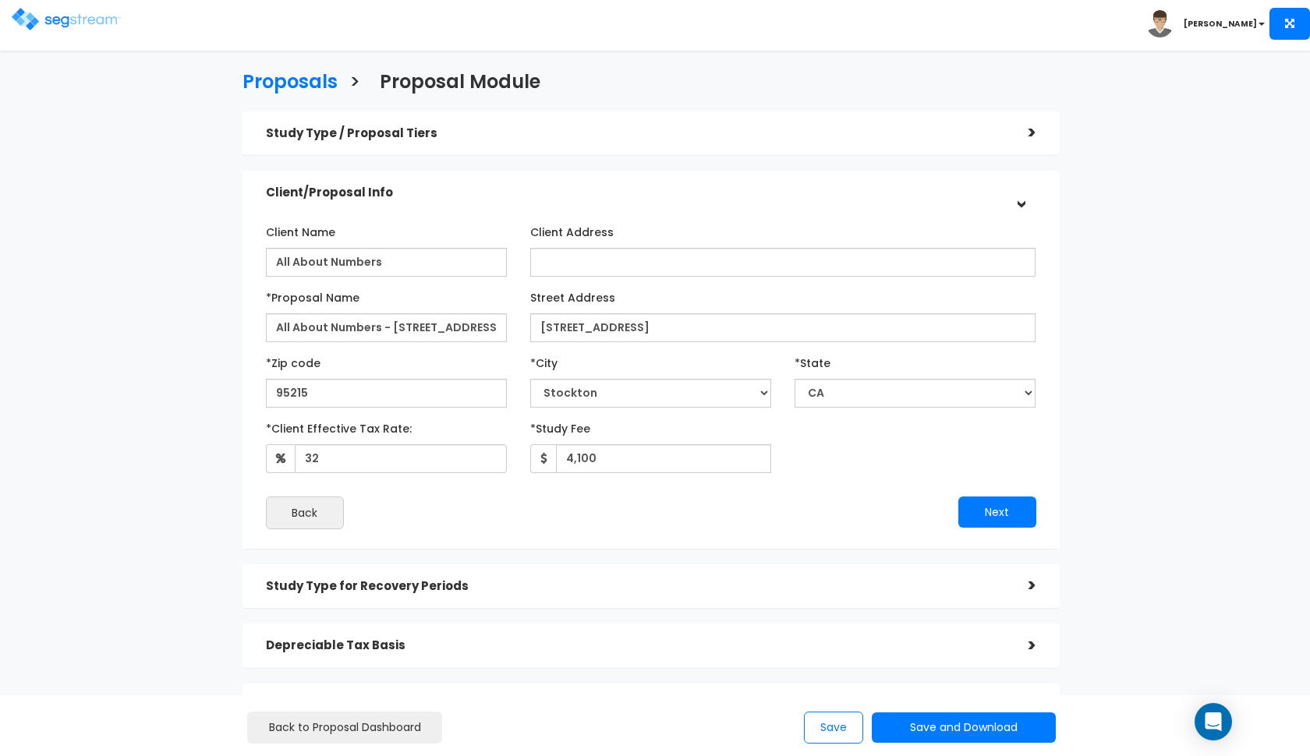
click at [754, 498] on div "Next" at bounding box center [849, 512] width 397 height 31
click at [974, 503] on button "Next" at bounding box center [997, 512] width 78 height 31
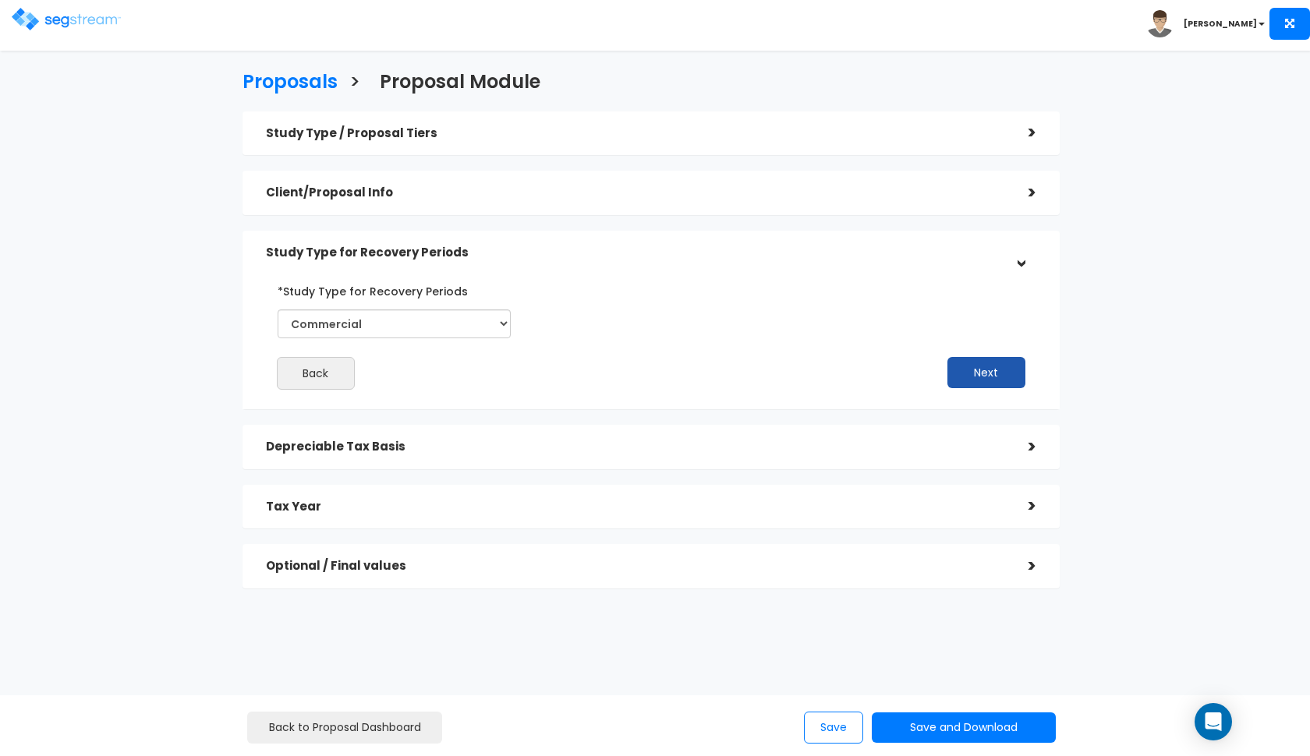
click at [962, 359] on button "Next" at bounding box center [986, 372] width 78 height 31
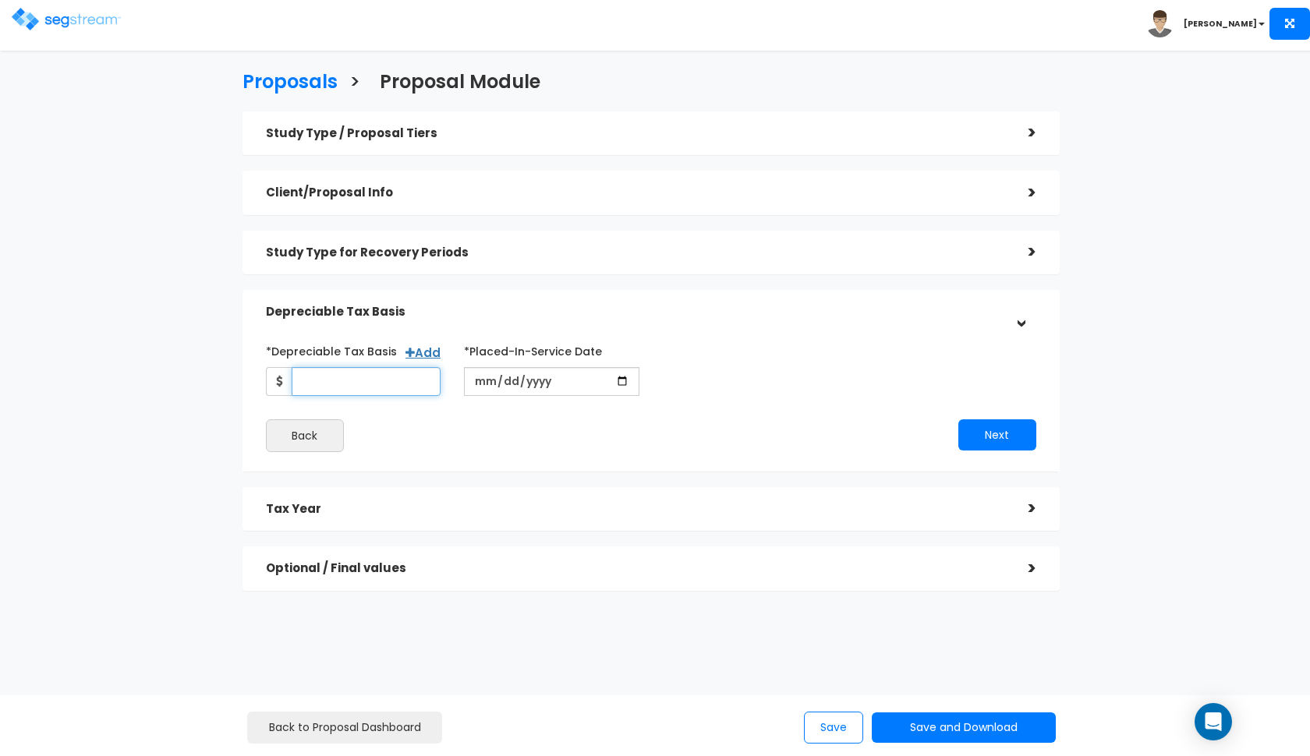
click at [322, 384] on input "*Depreciable Tax Basis" at bounding box center [367, 381] width 150 height 29
type input "1,674,000"
click at [485, 379] on input "date" at bounding box center [551, 381] width 175 height 29
click at [493, 377] on input "date" at bounding box center [551, 381] width 175 height 29
type input "2024-04-26"
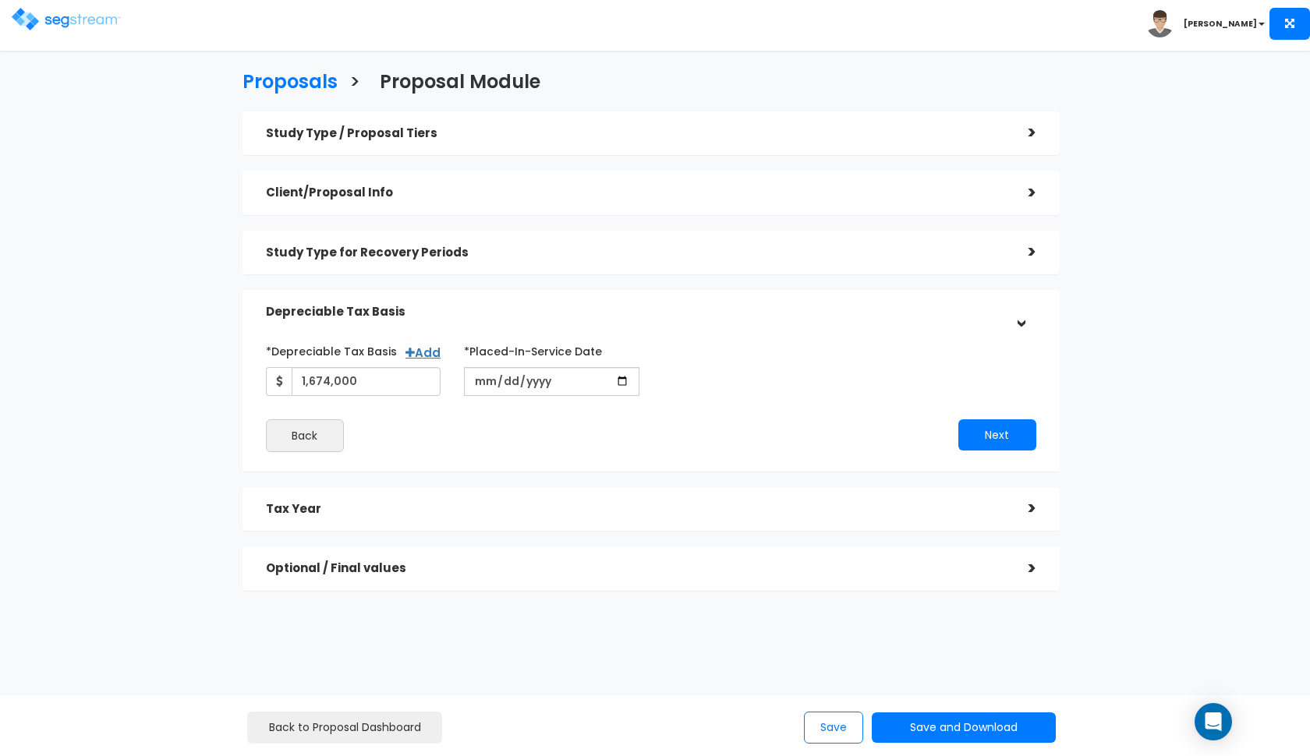
click at [696, 437] on div "Next" at bounding box center [849, 434] width 397 height 31
click at [1009, 422] on button "Next" at bounding box center [997, 434] width 78 height 31
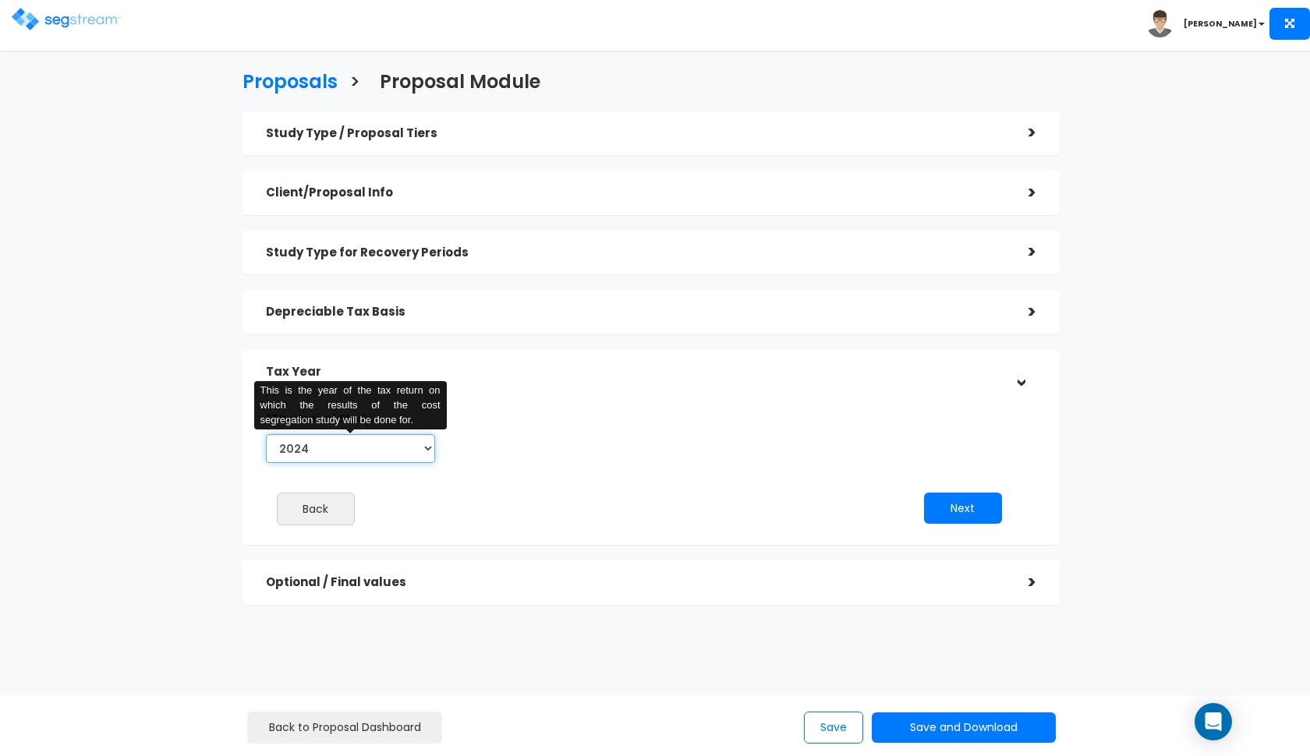
select select "2025"
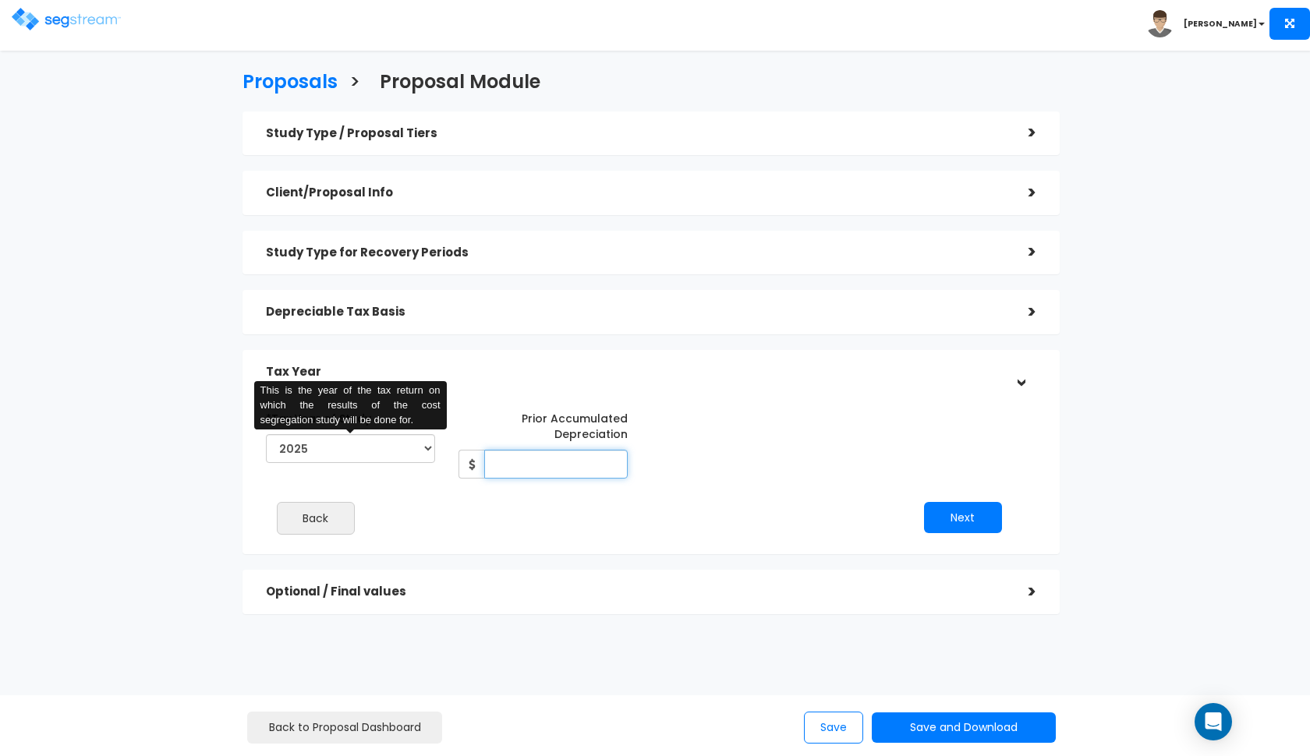
click at [548, 462] on input "Prior Accumulated Depreciation" at bounding box center [555, 464] width 143 height 29
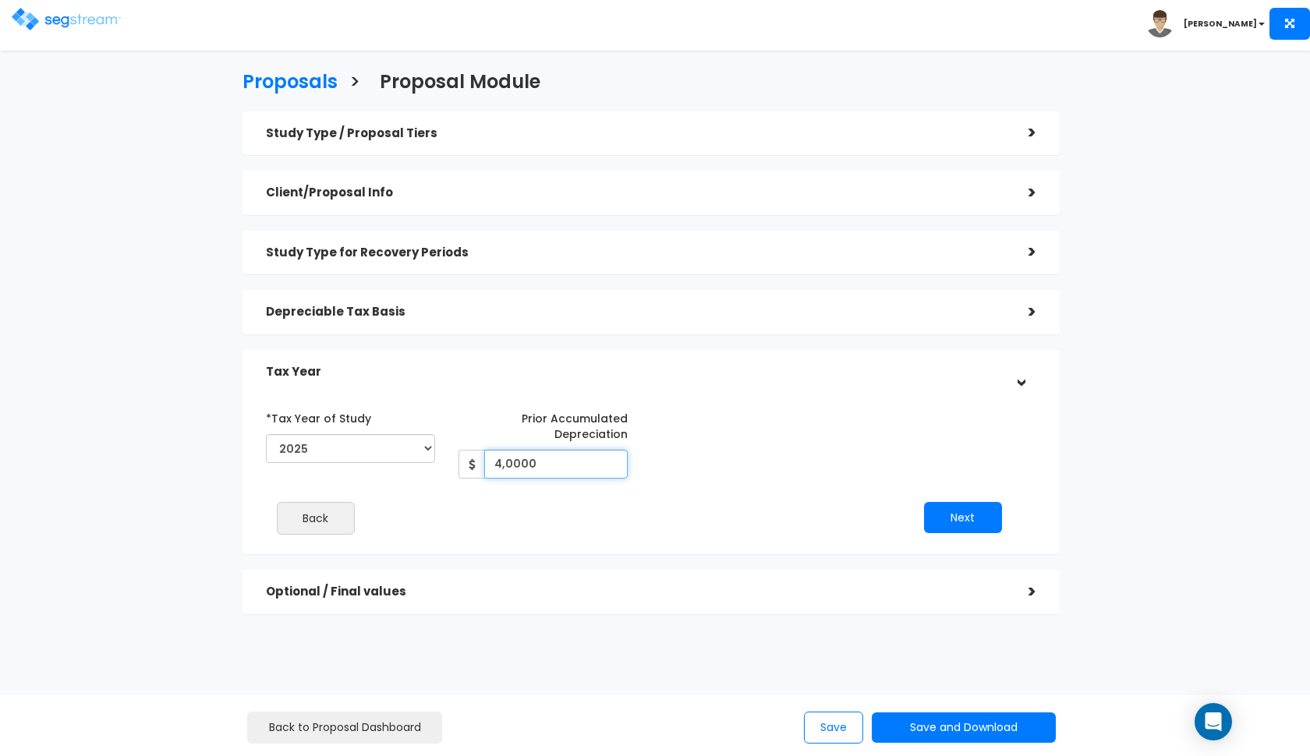
type input "40,000"
click at [954, 515] on button "Next" at bounding box center [963, 517] width 78 height 31
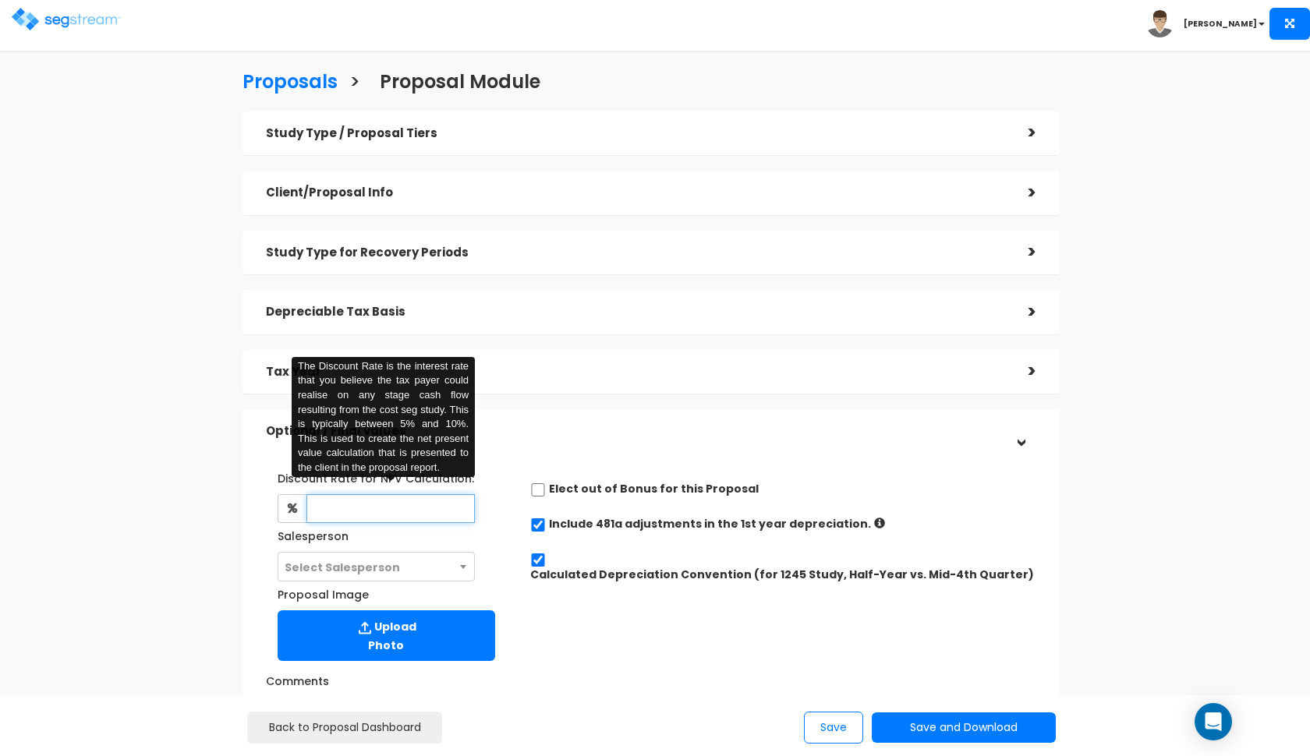
click at [381, 515] on input "text" at bounding box center [390, 508] width 169 height 29
type input "8"
click at [377, 565] on span "Select Salesperson" at bounding box center [342, 568] width 115 height 16
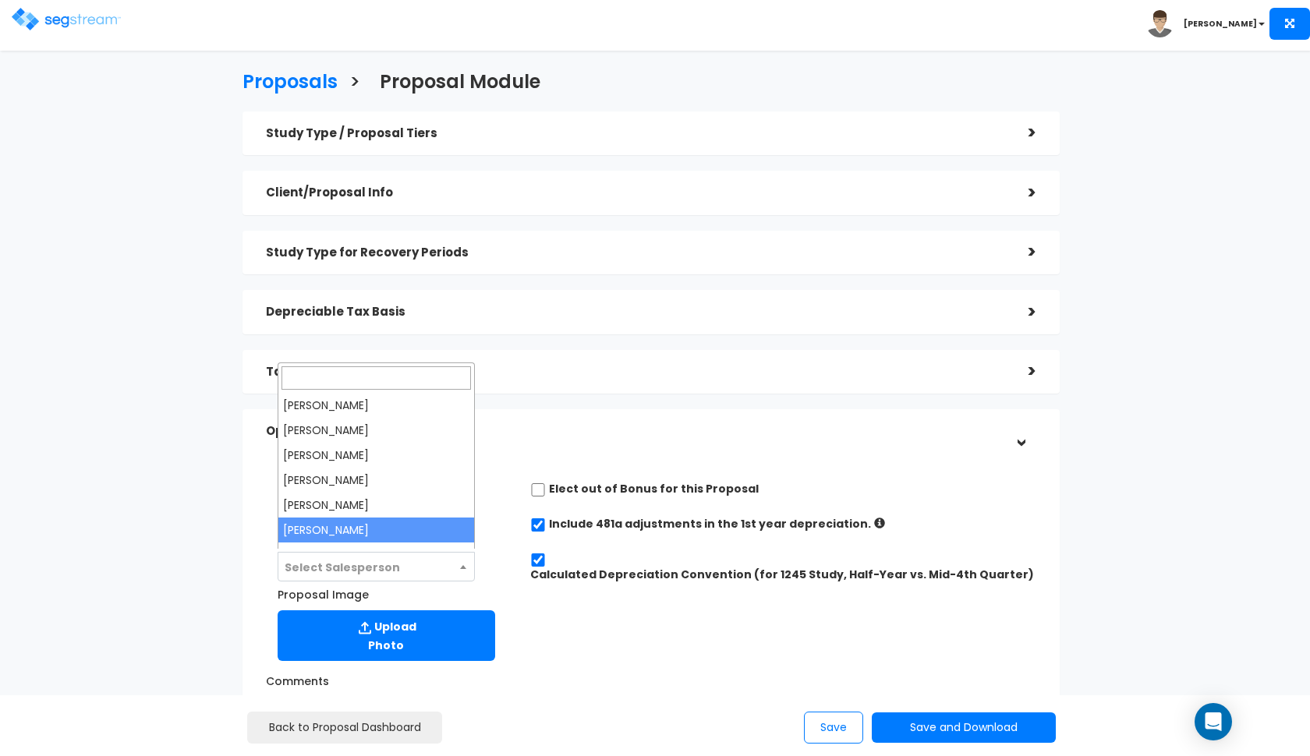
select select "190"
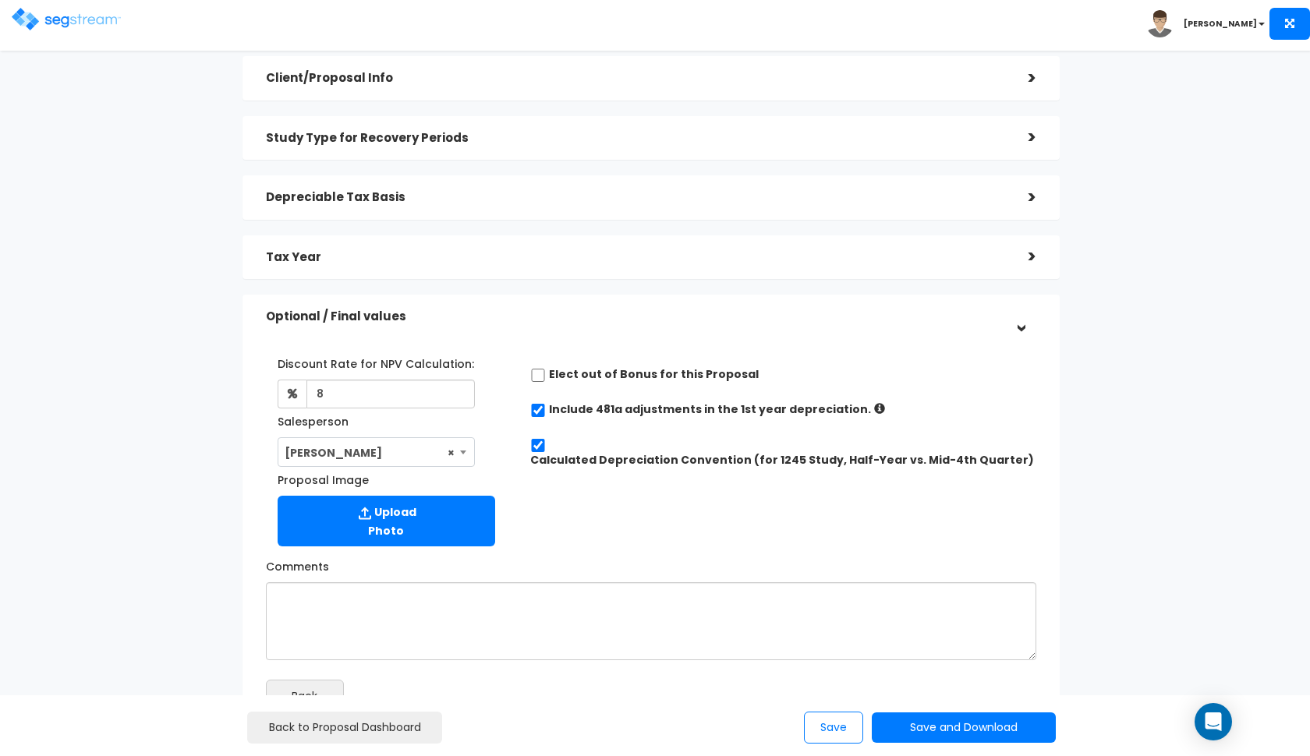
scroll to position [171, 0]
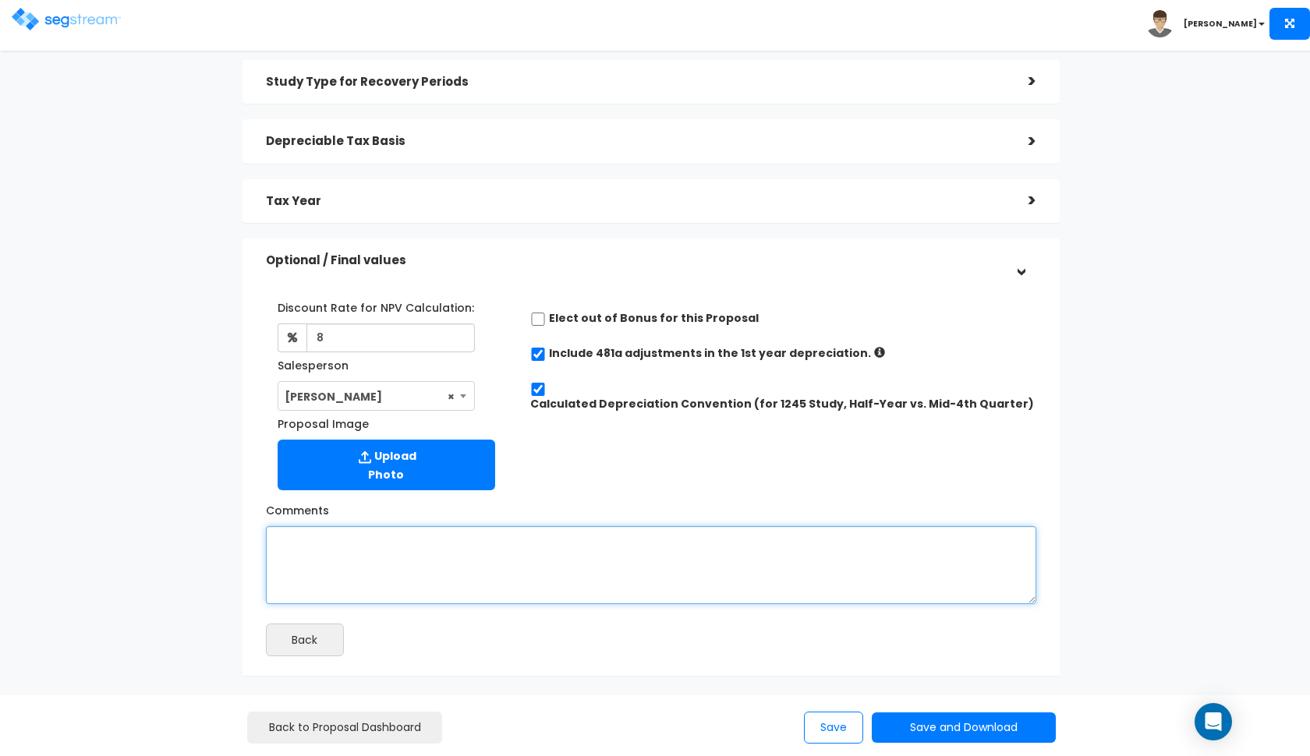
click at [572, 554] on textarea "Comments" at bounding box center [651, 565] width 770 height 78
click at [566, 536] on textarea "a purchase price of $3,100,000 and a land value of 54%." at bounding box center [651, 565] width 770 height 78
click at [656, 574] on textarea "a purchase price of $3,100,000 and a land value of 36%." at bounding box center [651, 565] width 770 height 78
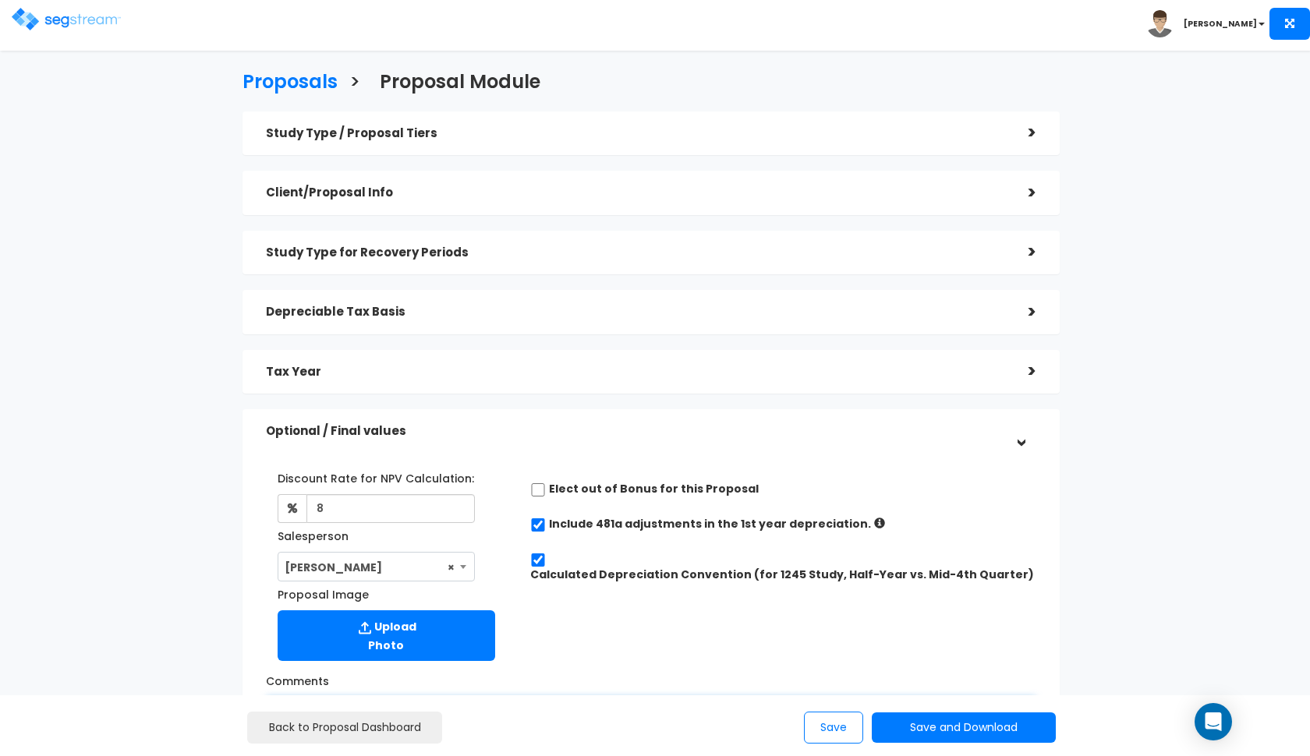
scroll to position [0, 0]
type textarea "a purchase price of $3,100,000 and a land value of 36%."
click at [927, 722] on button "Save and Download" at bounding box center [964, 728] width 184 height 30
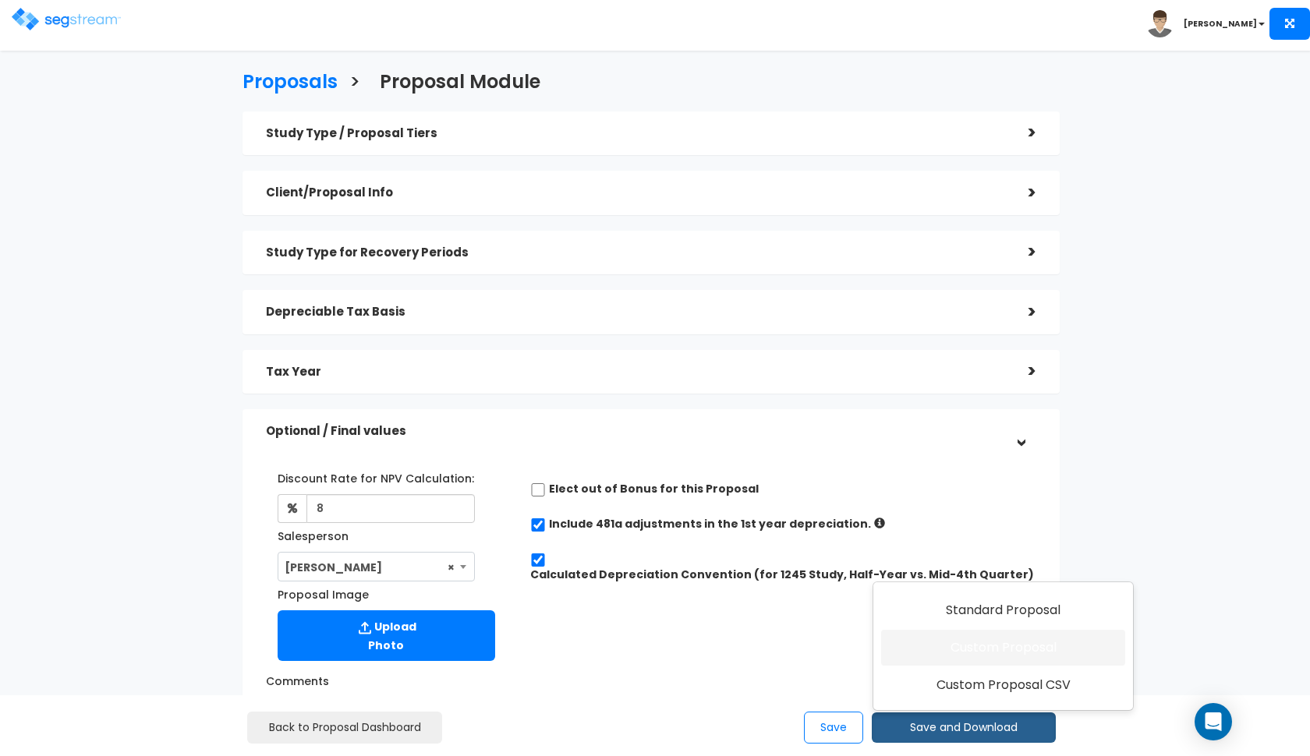
click at [978, 659] on link "Custom Proposal" at bounding box center [1003, 648] width 244 height 36
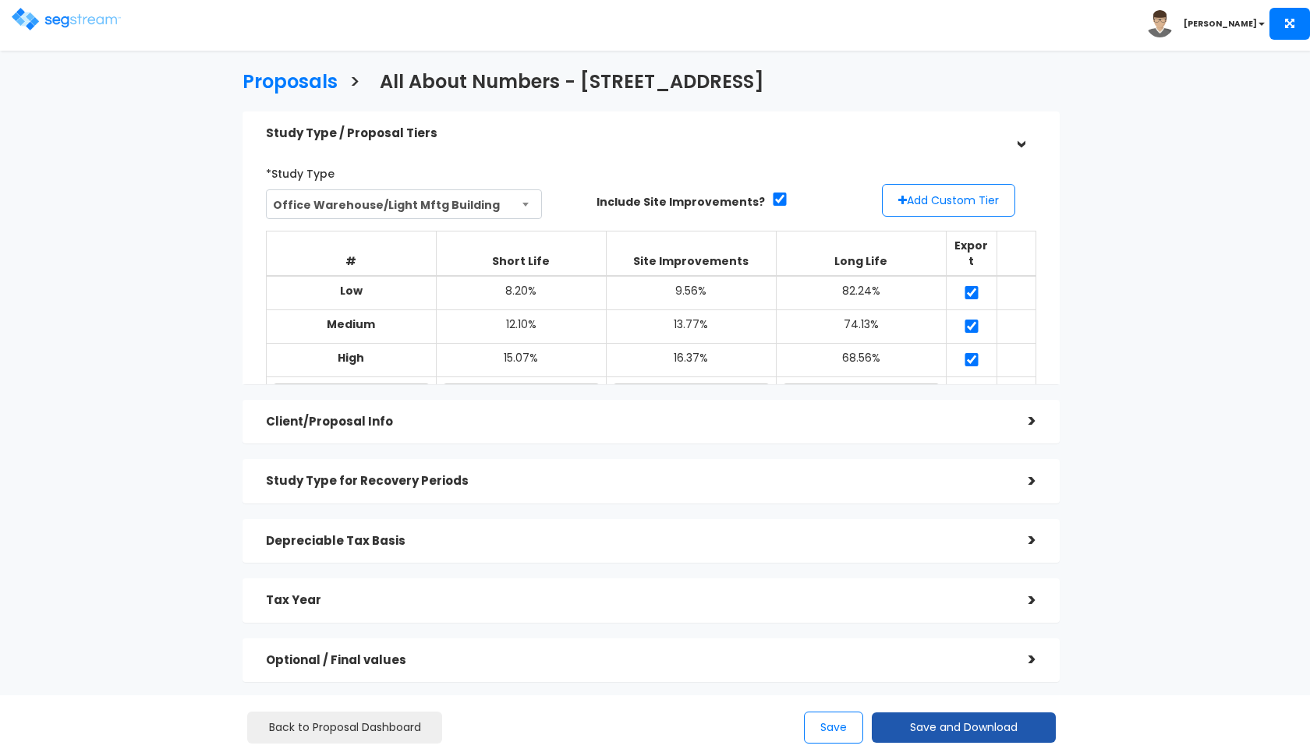
click at [917, 724] on button "Save and Download" at bounding box center [964, 728] width 184 height 30
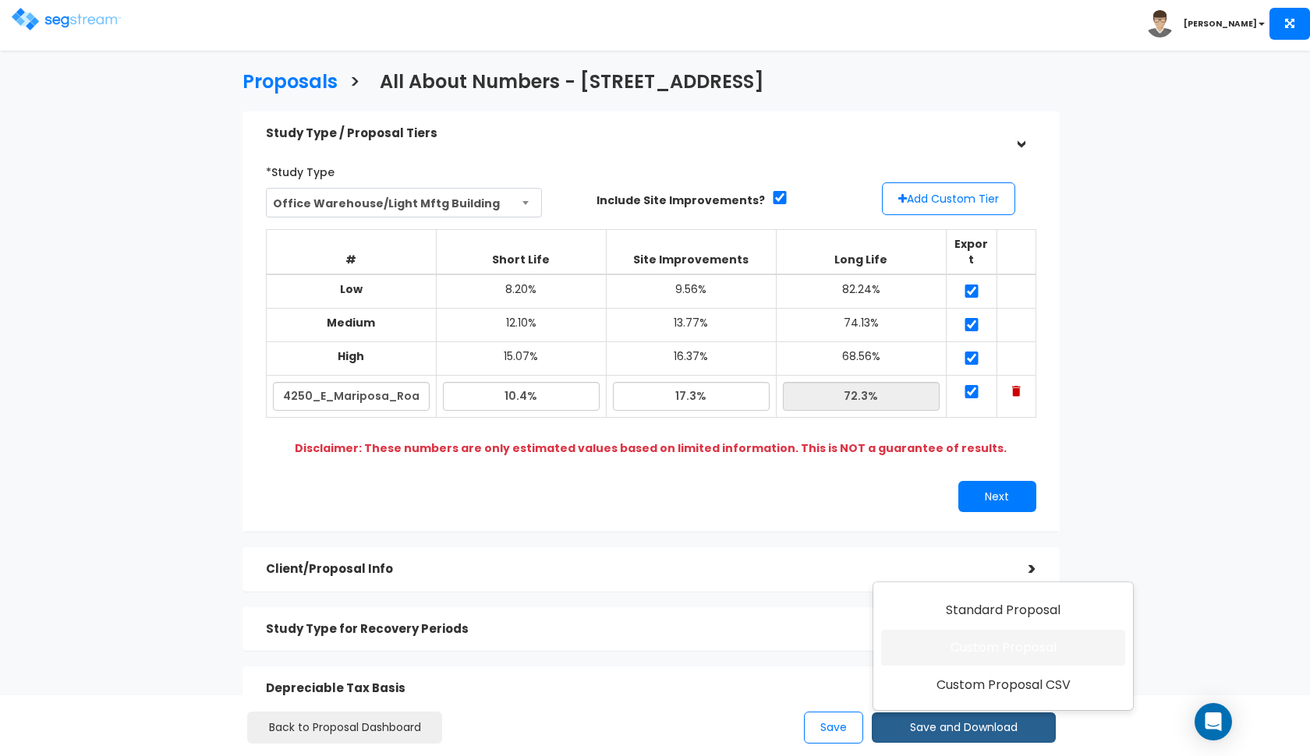
click at [970, 646] on link "Custom Proposal" at bounding box center [1003, 648] width 244 height 36
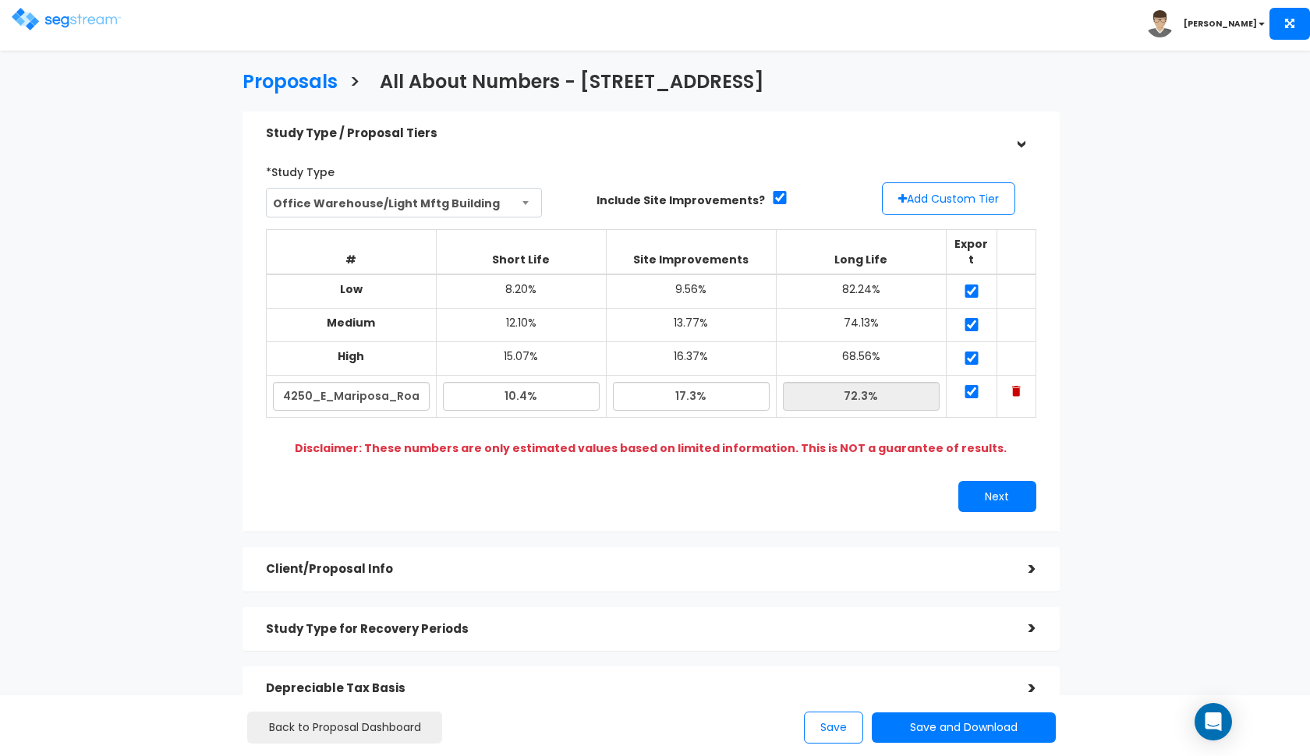
click at [54, 19] on img at bounding box center [66, 19] width 109 height 23
